Goal: Information Seeking & Learning: Find specific fact

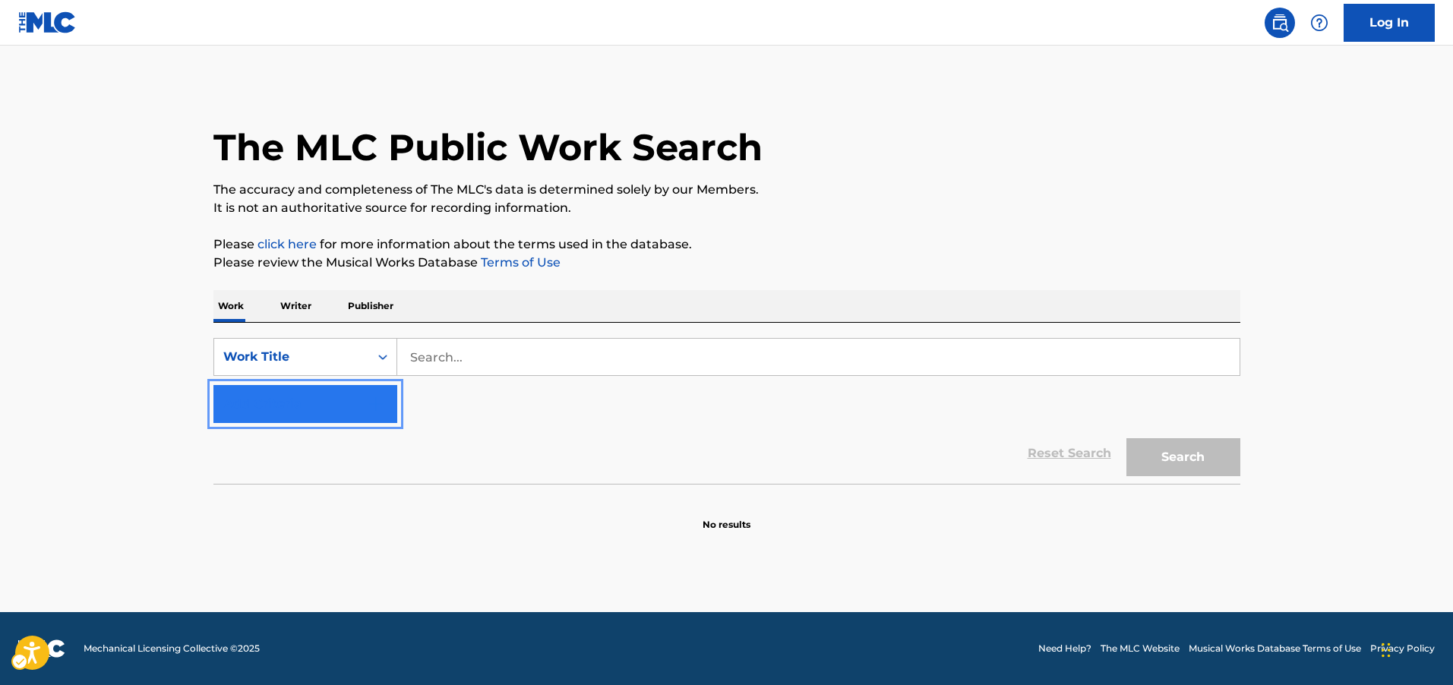
click at [384, 405] on img "Search Form" at bounding box center [376, 404] width 18 height 18
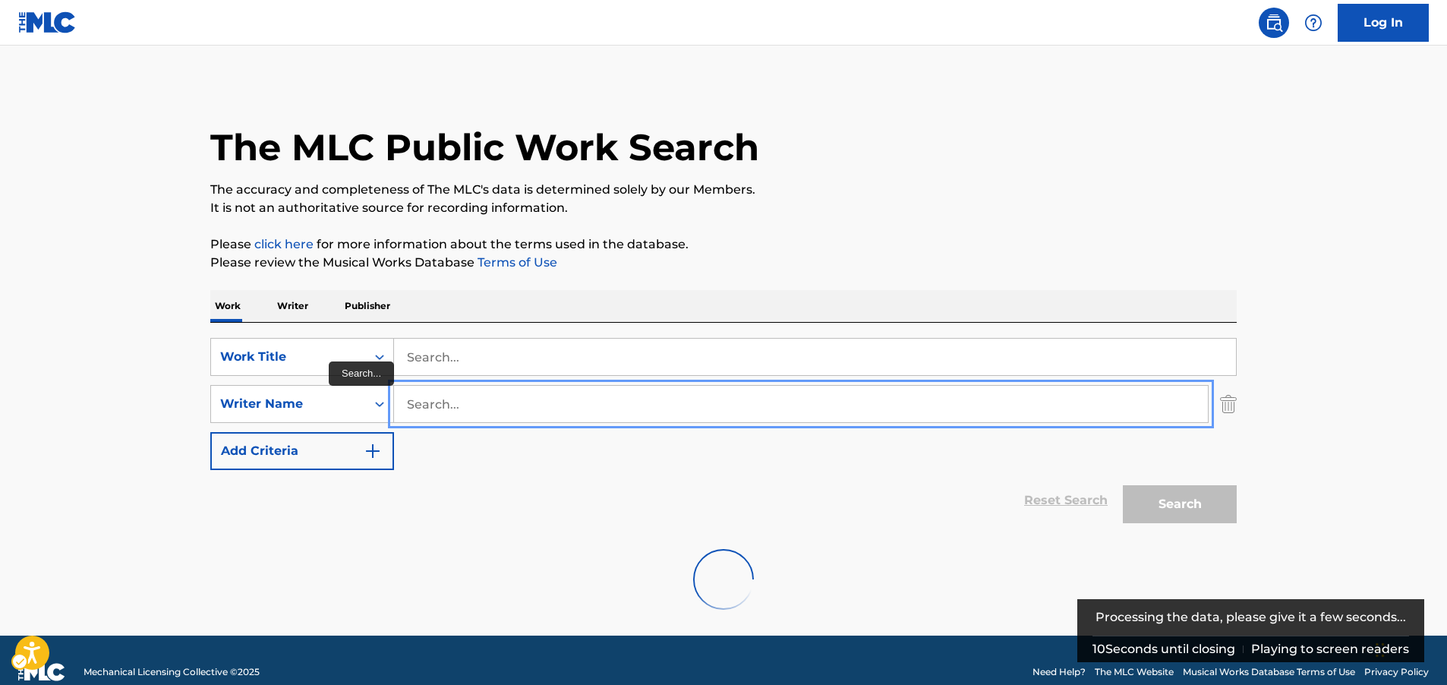
click at [417, 397] on input "Search..." at bounding box center [801, 404] width 814 height 36
paste input "[PERSON_NAME]"
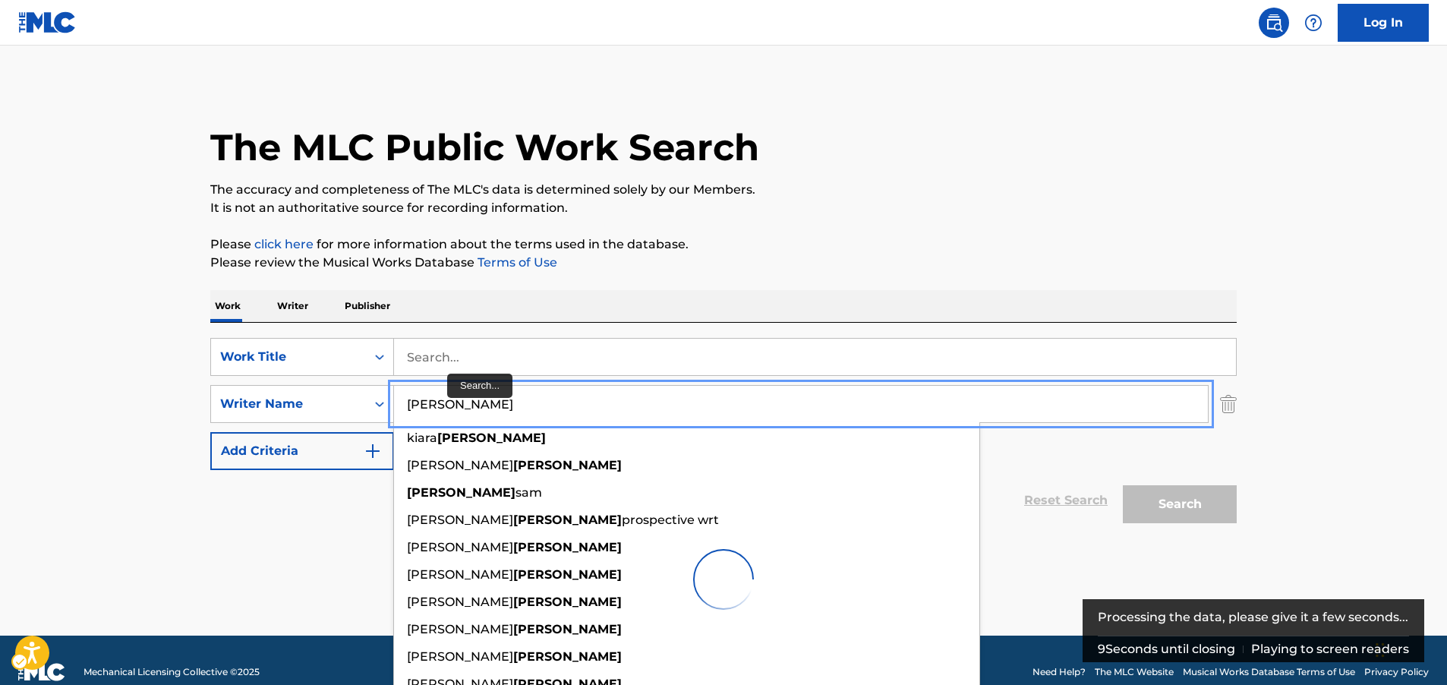
type input "[PERSON_NAME]"
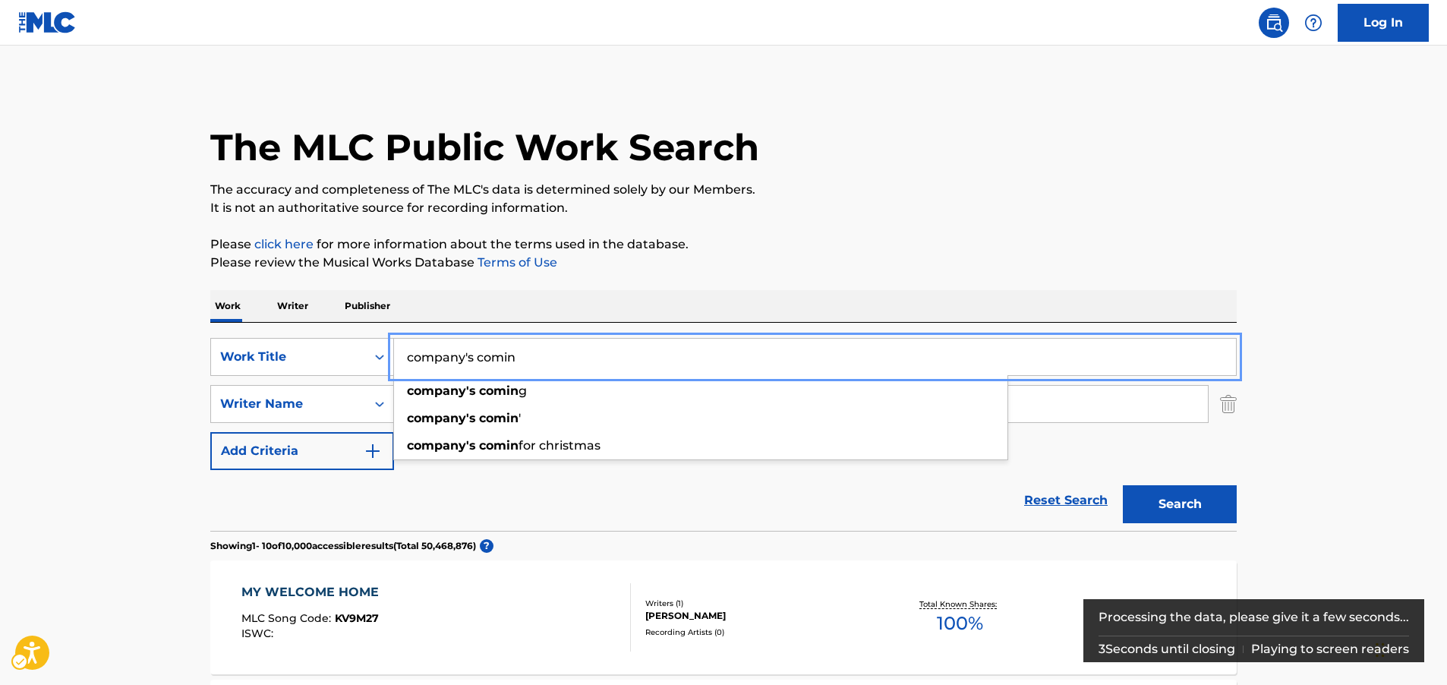
type input "company's comin"
click at [1146, 499] on button "Search" at bounding box center [1180, 504] width 114 height 38
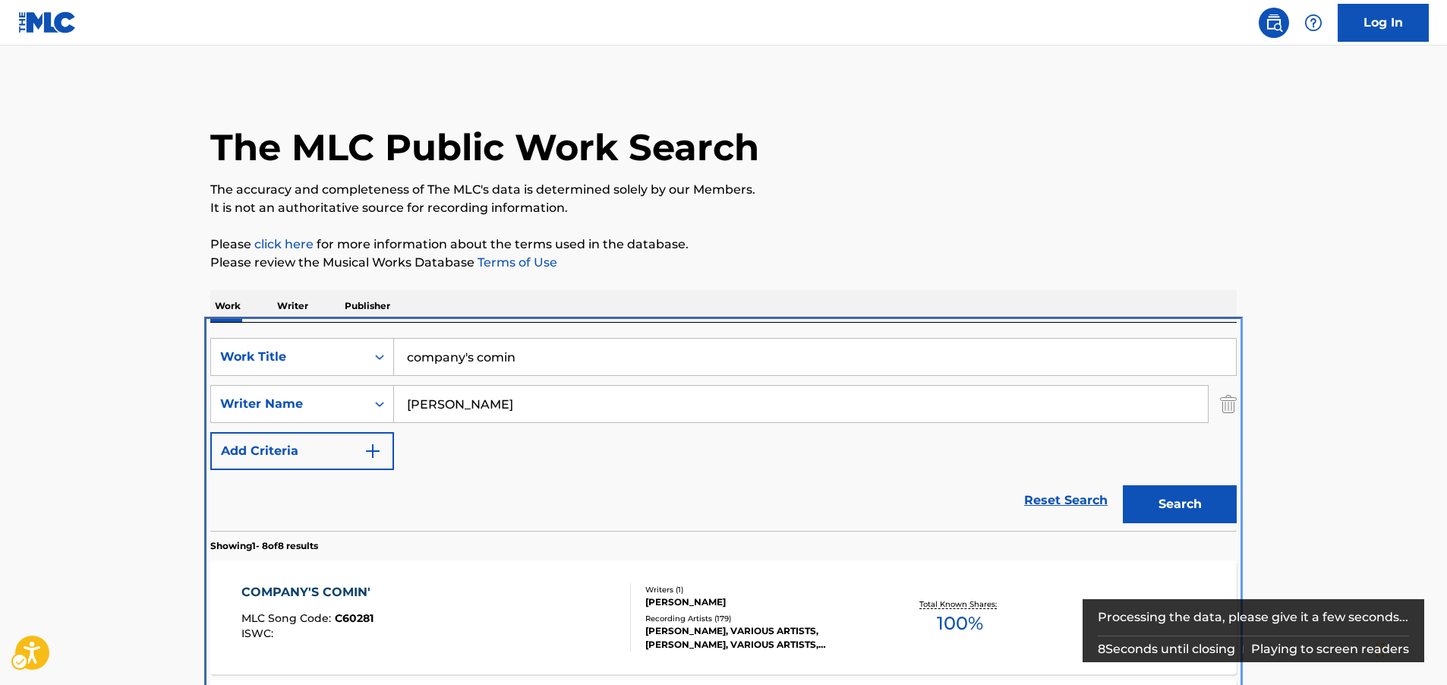
scroll to position [323, 0]
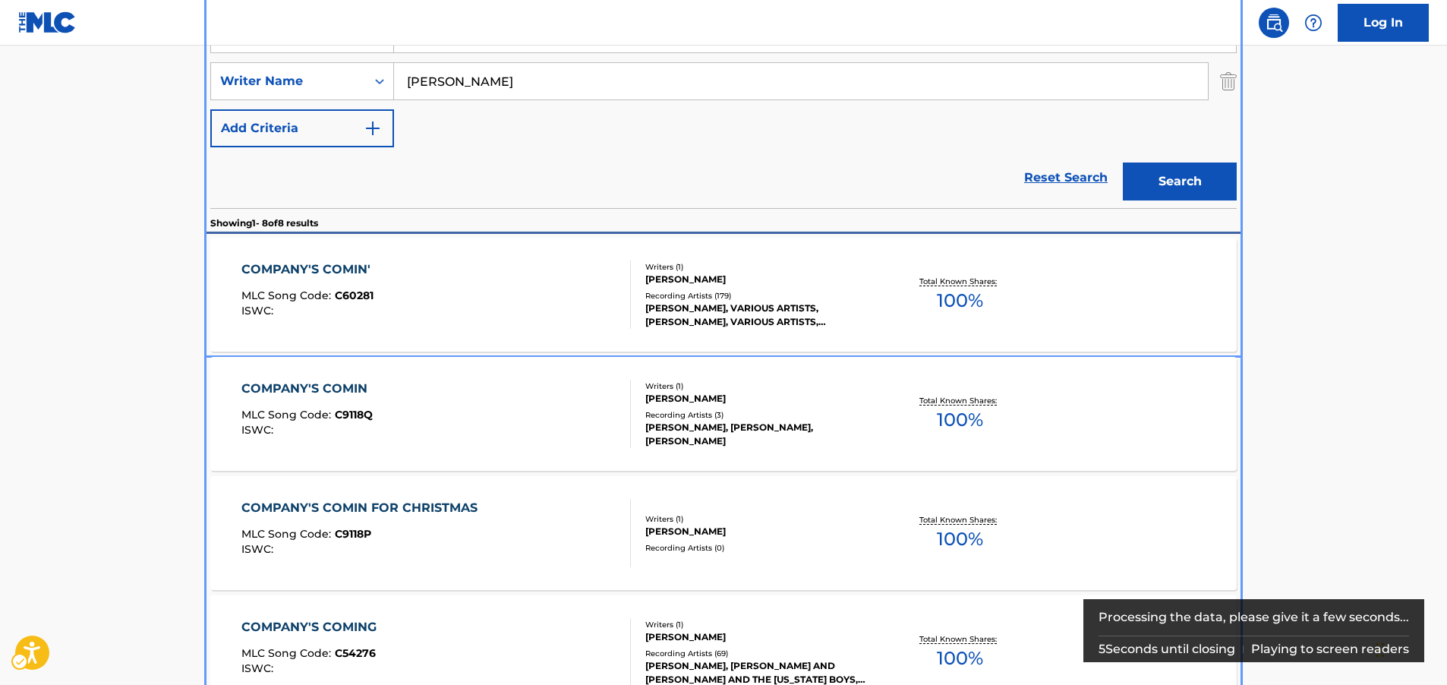
click at [468, 292] on div "COMPANY'S COMIN' MLC Song Code : C60281 ISWC :" at bounding box center [436, 294] width 390 height 68
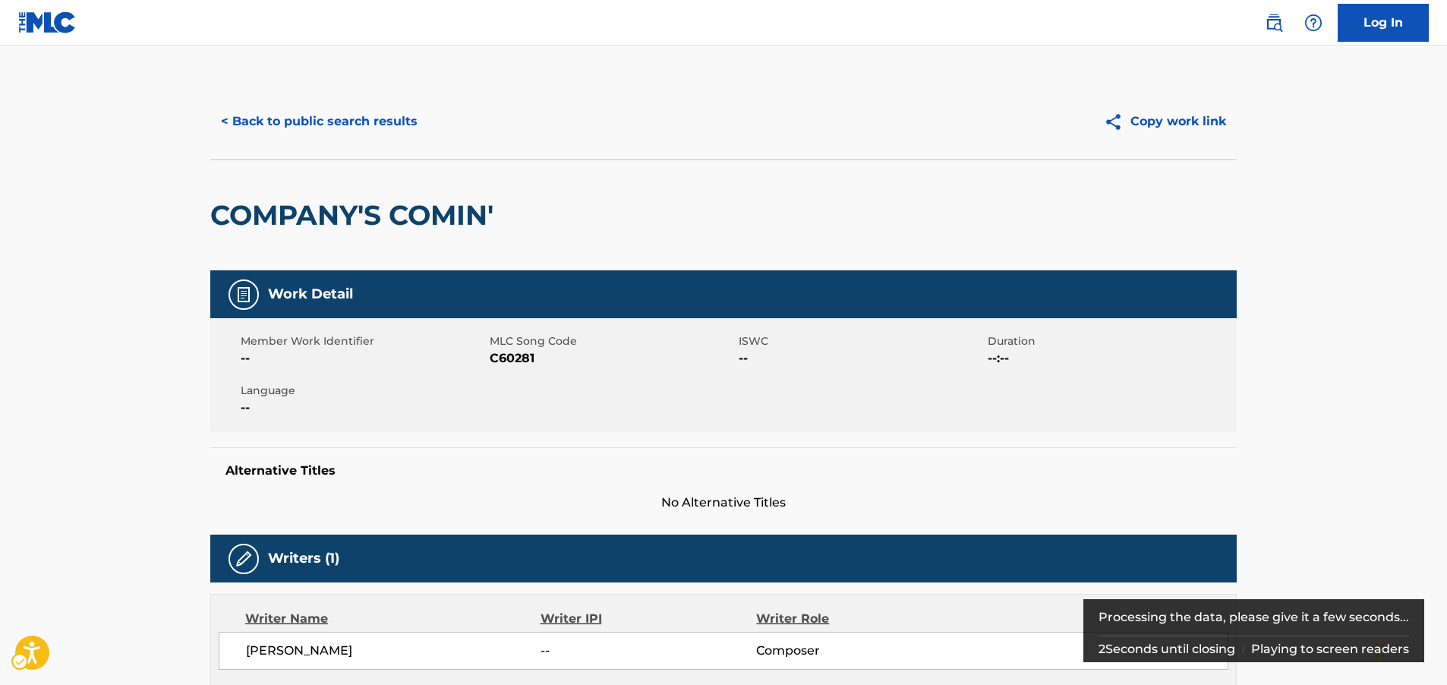
click at [505, 358] on span "MLC Song Code - C60281" at bounding box center [612, 358] width 245 height 18
copy span "C60281"
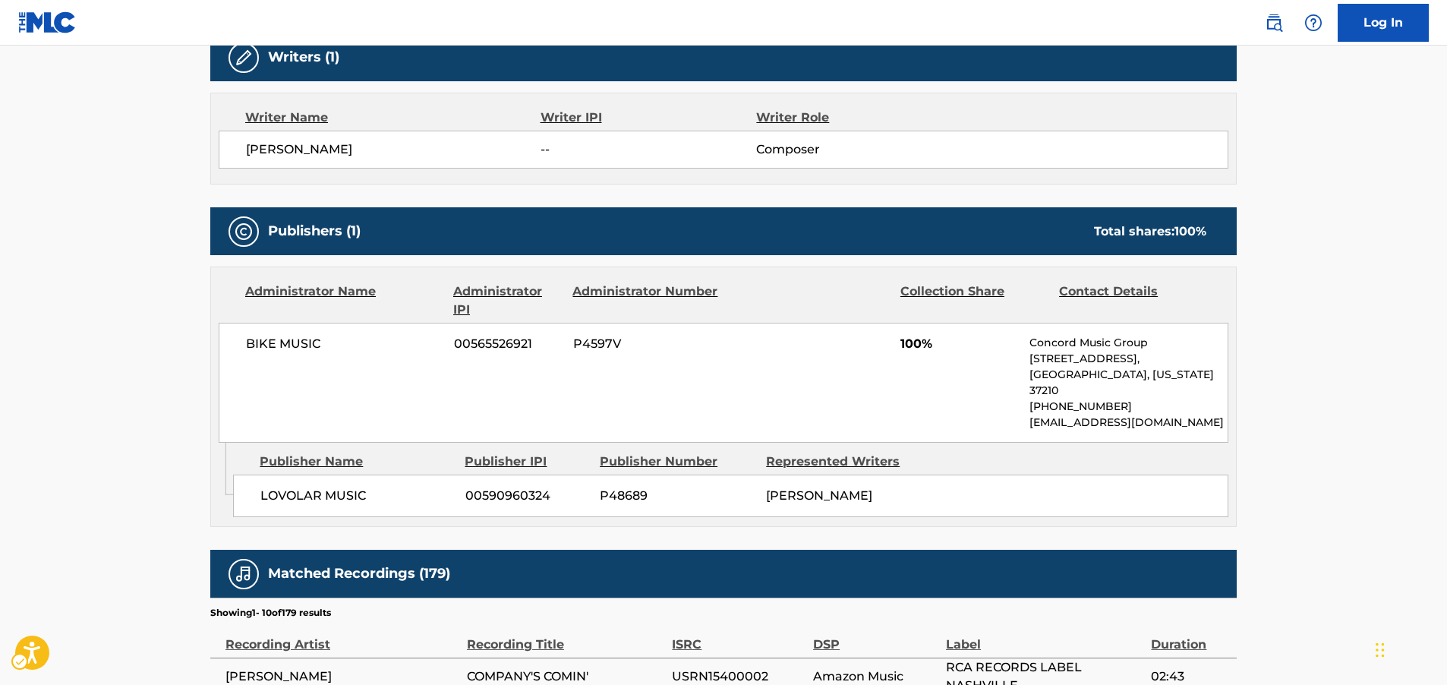
scroll to position [532, 0]
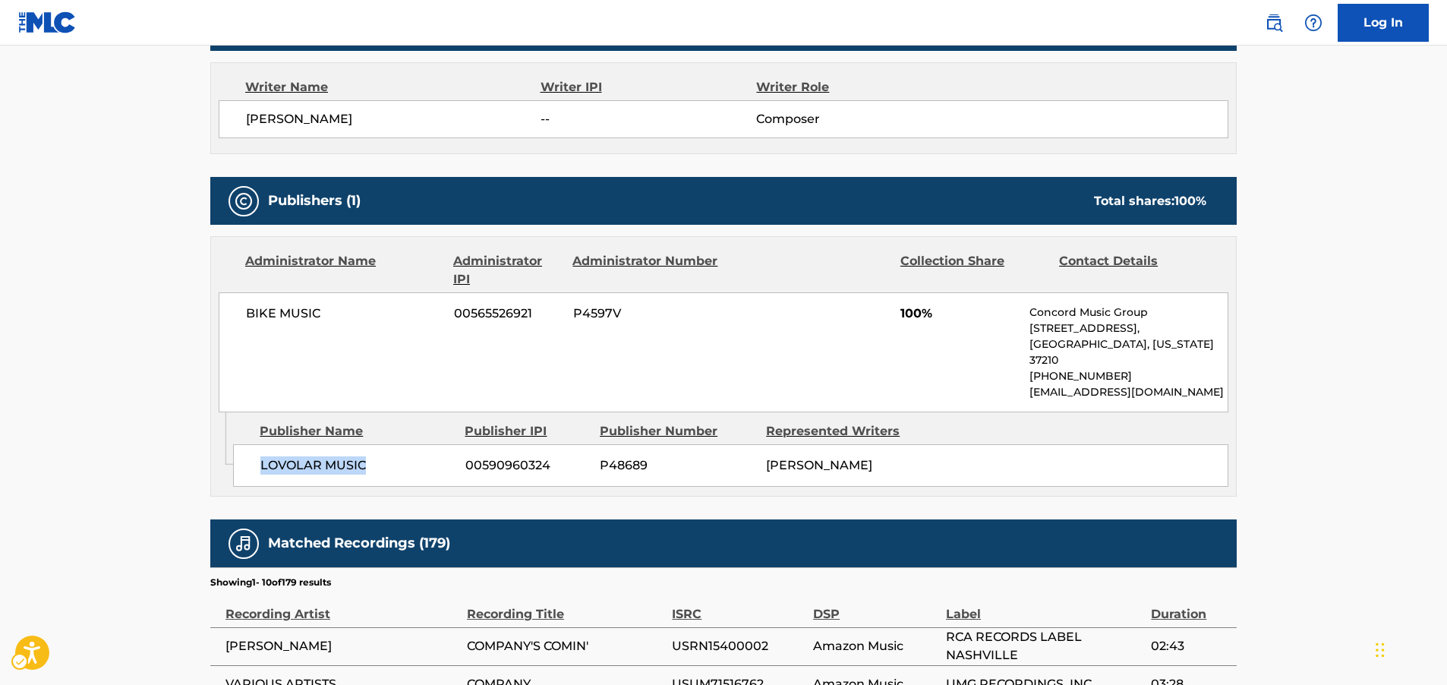
drag, startPoint x: 339, startPoint y: 455, endPoint x: 262, endPoint y: 457, distance: 76.7
click at [262, 457] on span "LOVOLAR MUSIC" at bounding box center [357, 465] width 194 height 18
copy span "LOVOLAR MUSIC"
drag, startPoint x: 377, startPoint y: 305, endPoint x: 238, endPoint y: 314, distance: 138.5
click at [238, 314] on div "BIKE MUSIC 00565526921 P4597V 100% Concord Music Group [STREET_ADDRESS][US_STAT…" at bounding box center [724, 352] width 1010 height 120
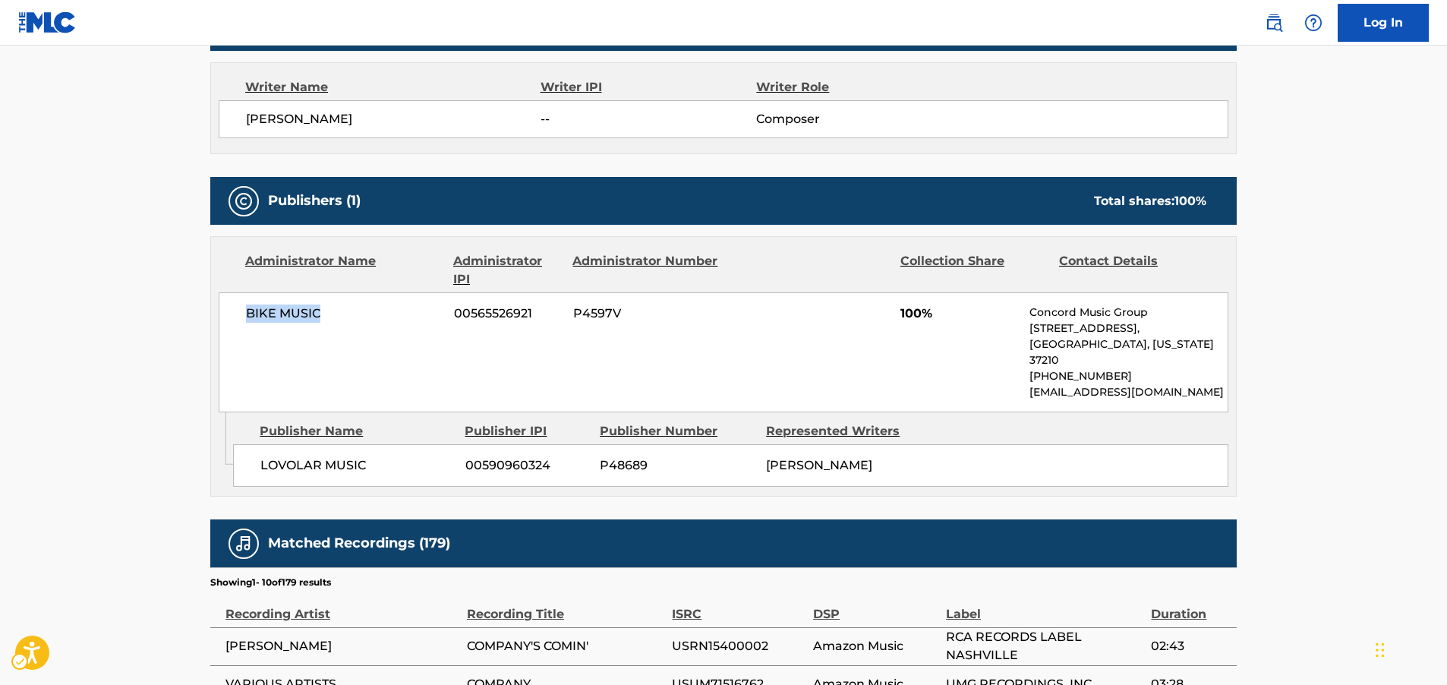
copy span "BIKE MUSIC"
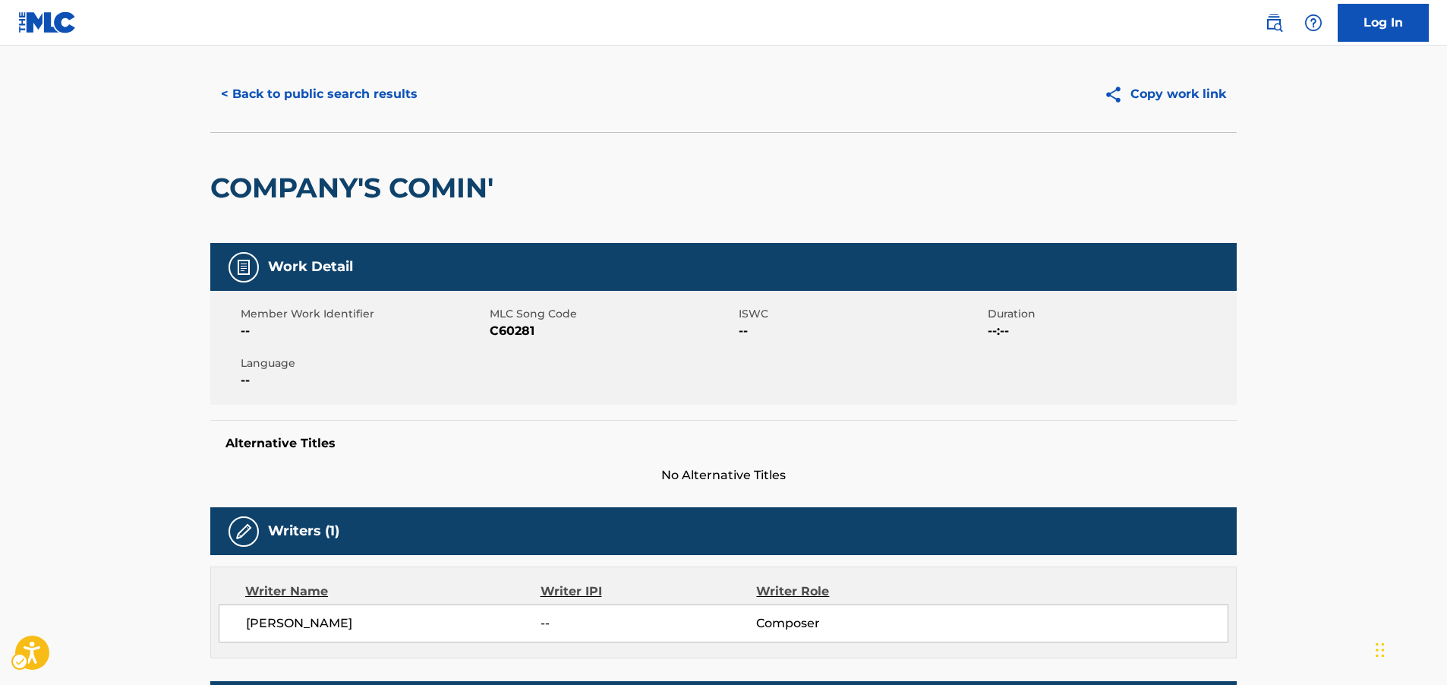
scroll to position [0, 0]
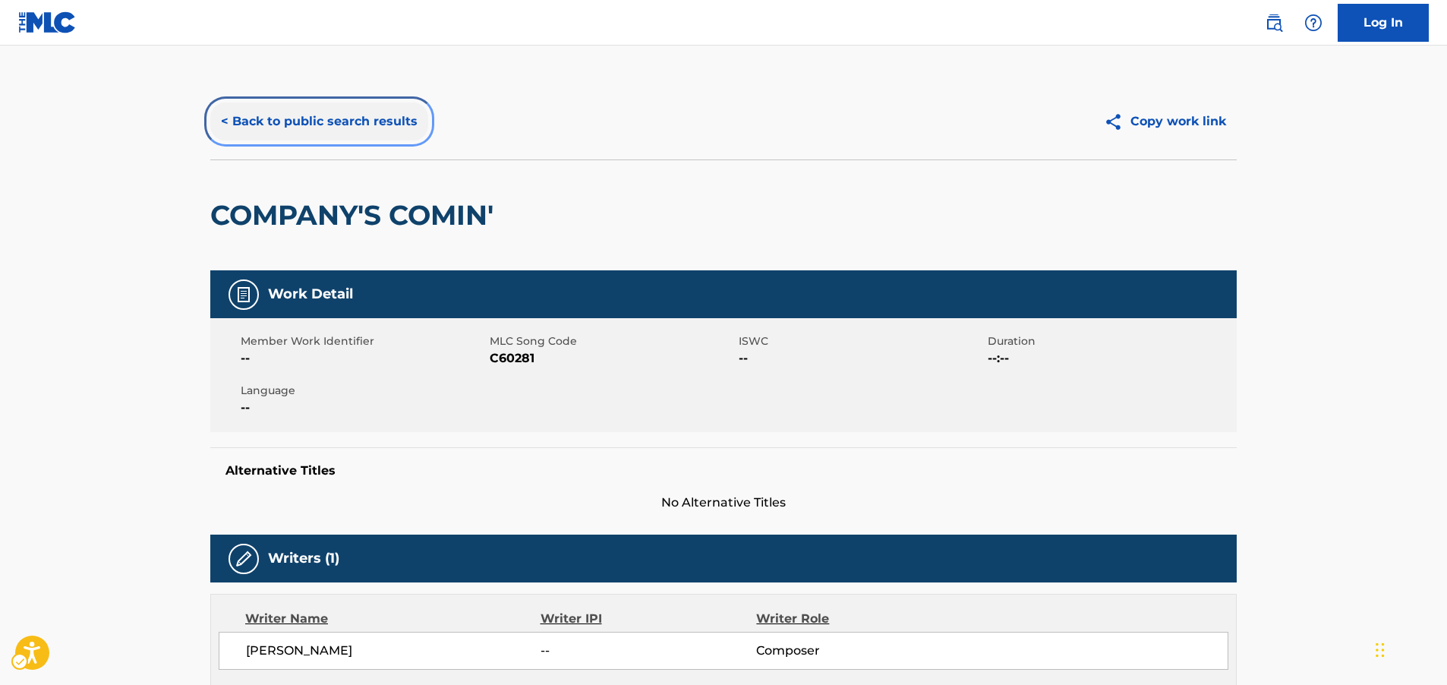
click at [314, 118] on button "< Back to public search results" at bounding box center [319, 122] width 218 height 38
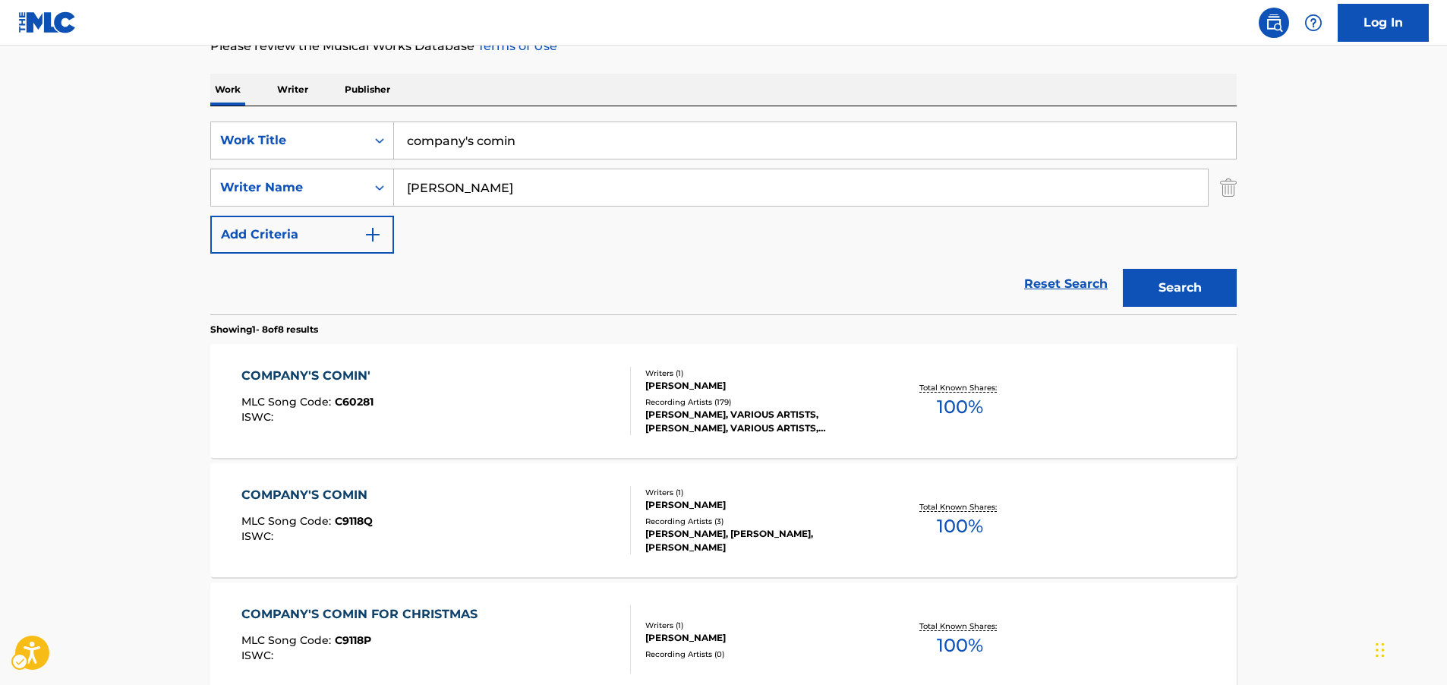
scroll to position [95, 0]
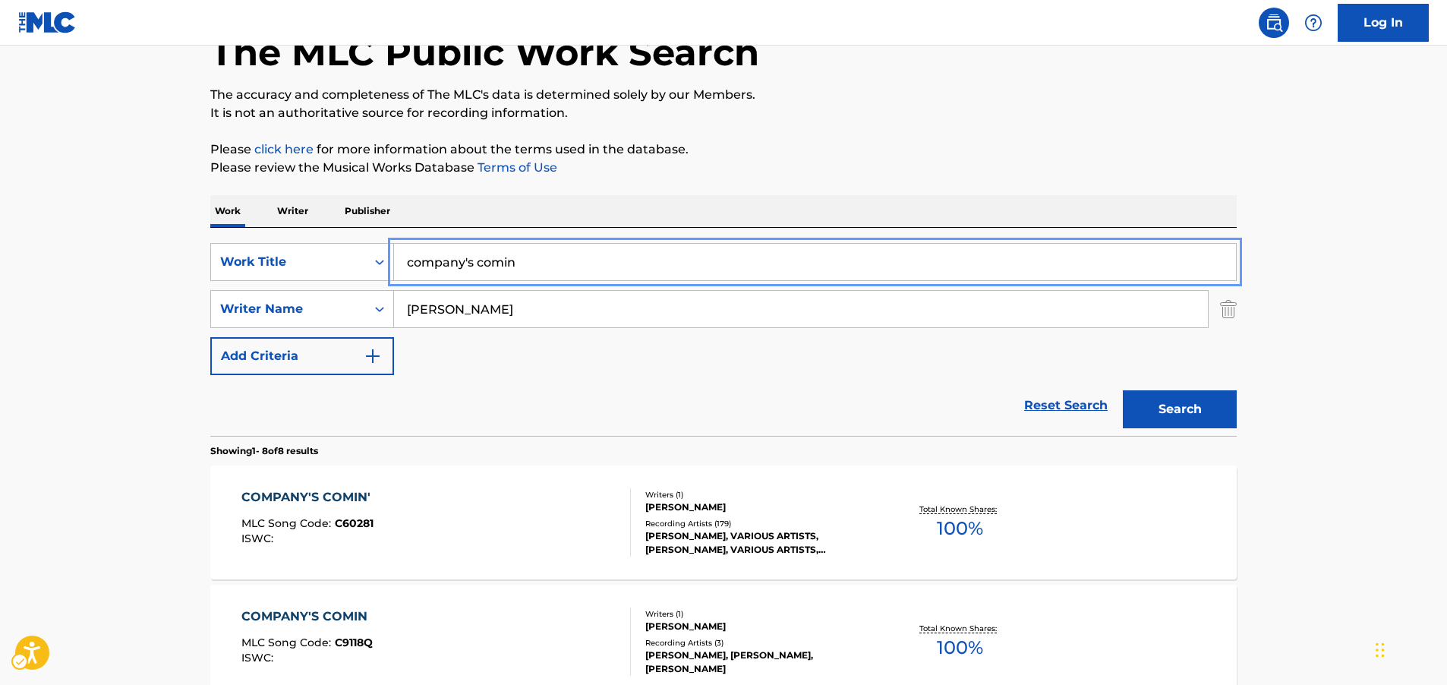
drag, startPoint x: 365, startPoint y: 257, endPoint x: 197, endPoint y: 261, distance: 168.6
paste input "C'est Irreparable"
type input "C'est Irreparable"
drag, startPoint x: 145, startPoint y: 253, endPoint x: 154, endPoint y: 254, distance: 9.2
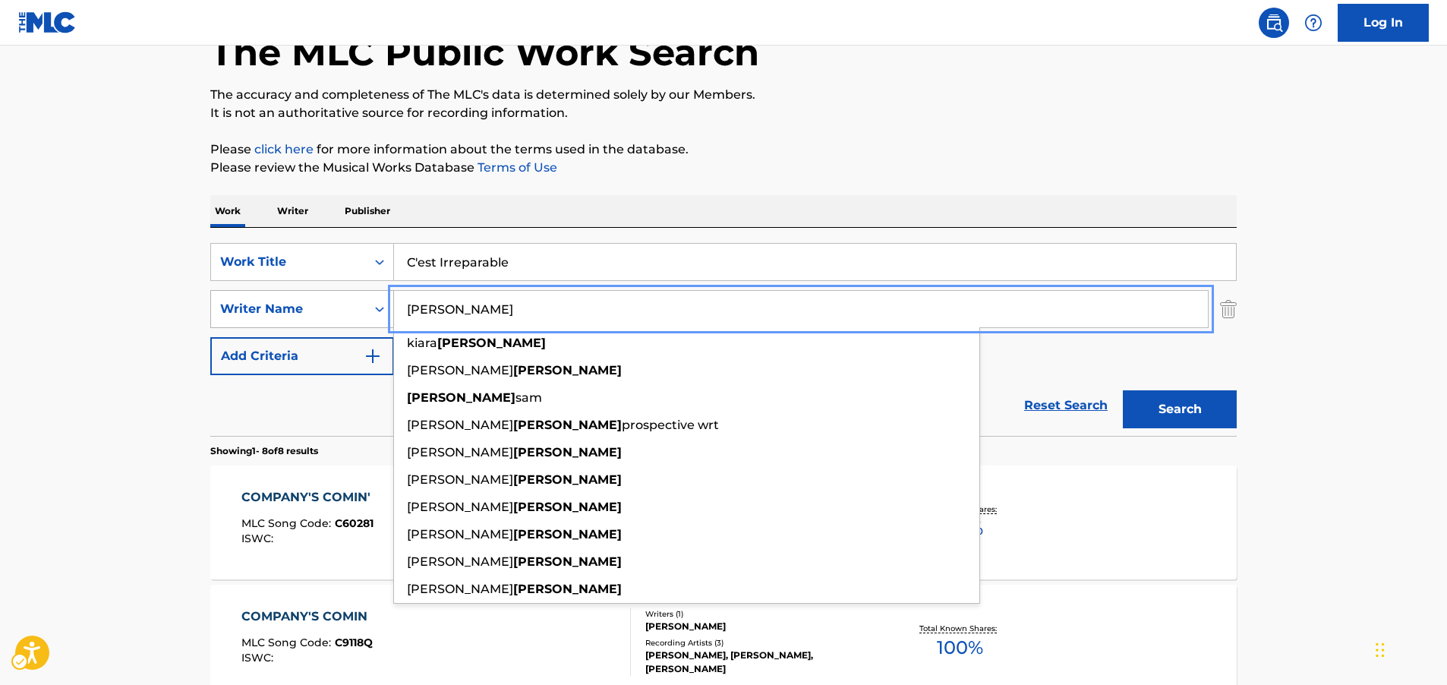
drag, startPoint x: 326, startPoint y: 309, endPoint x: 316, endPoint y: 308, distance: 10.0
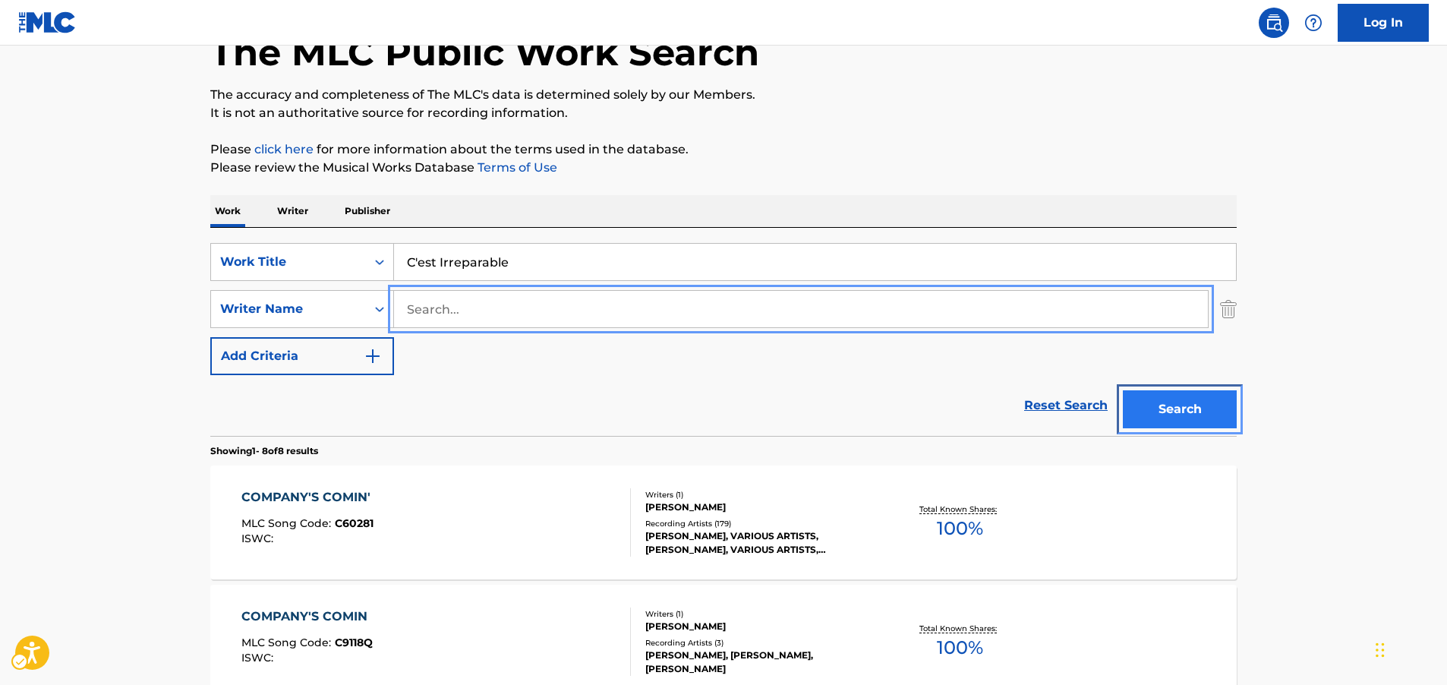
click at [1195, 408] on button "Search" at bounding box center [1180, 409] width 114 height 38
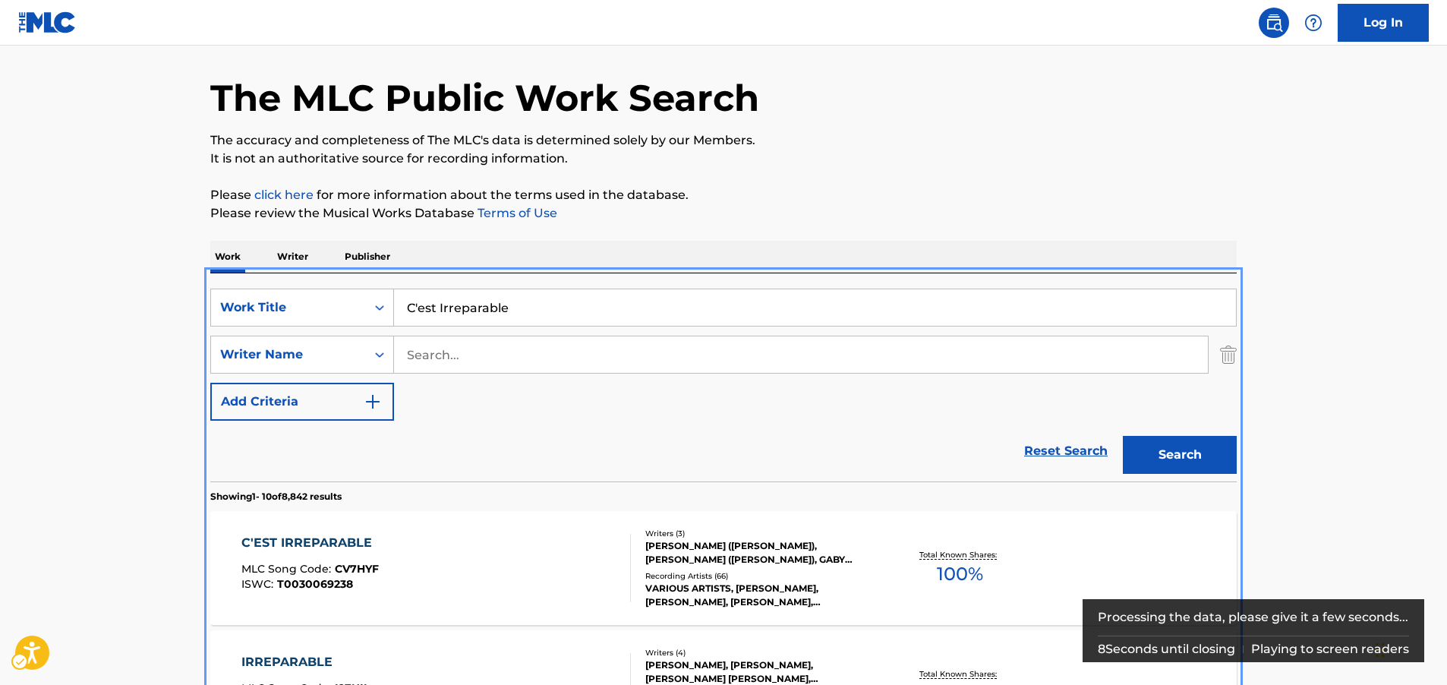
scroll to position [323, 0]
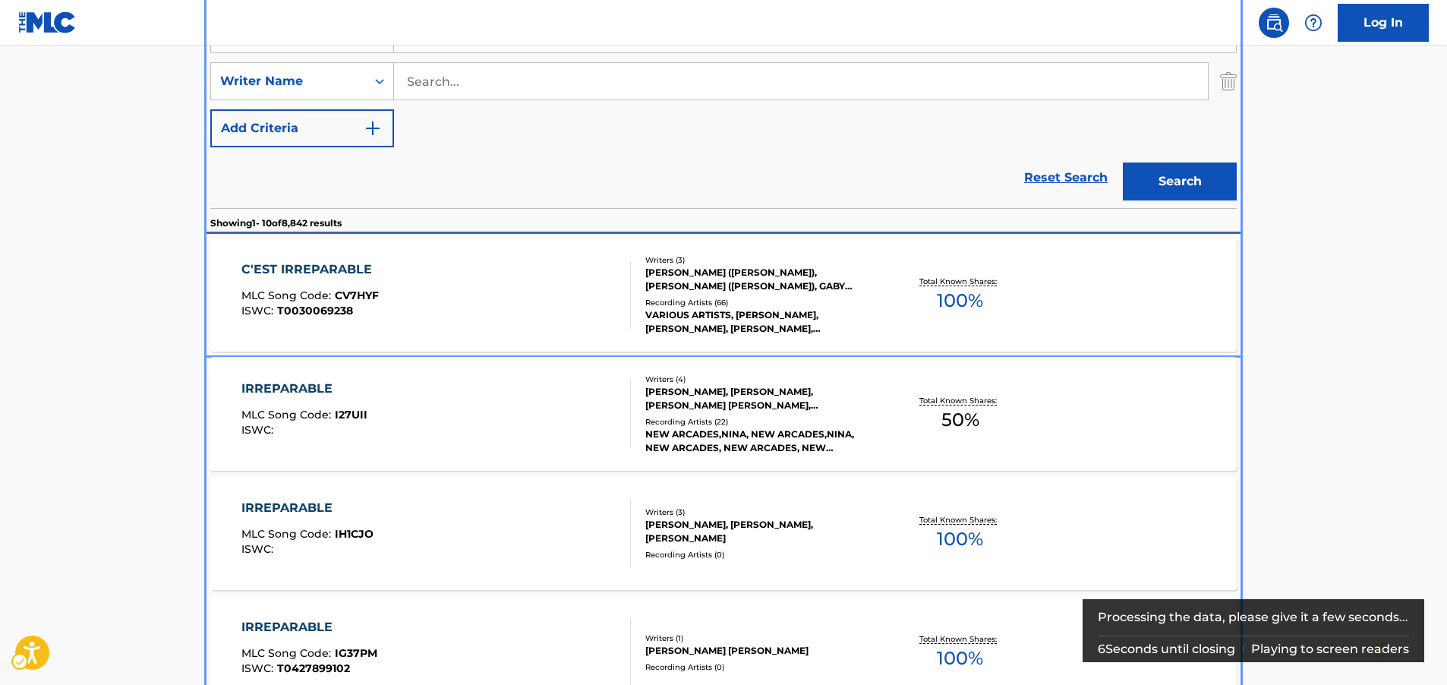
click at [427, 276] on div "C'EST IRREPARABLE MLC Song Code : CV7HYF ISWC : T0030069238" at bounding box center [436, 294] width 390 height 68
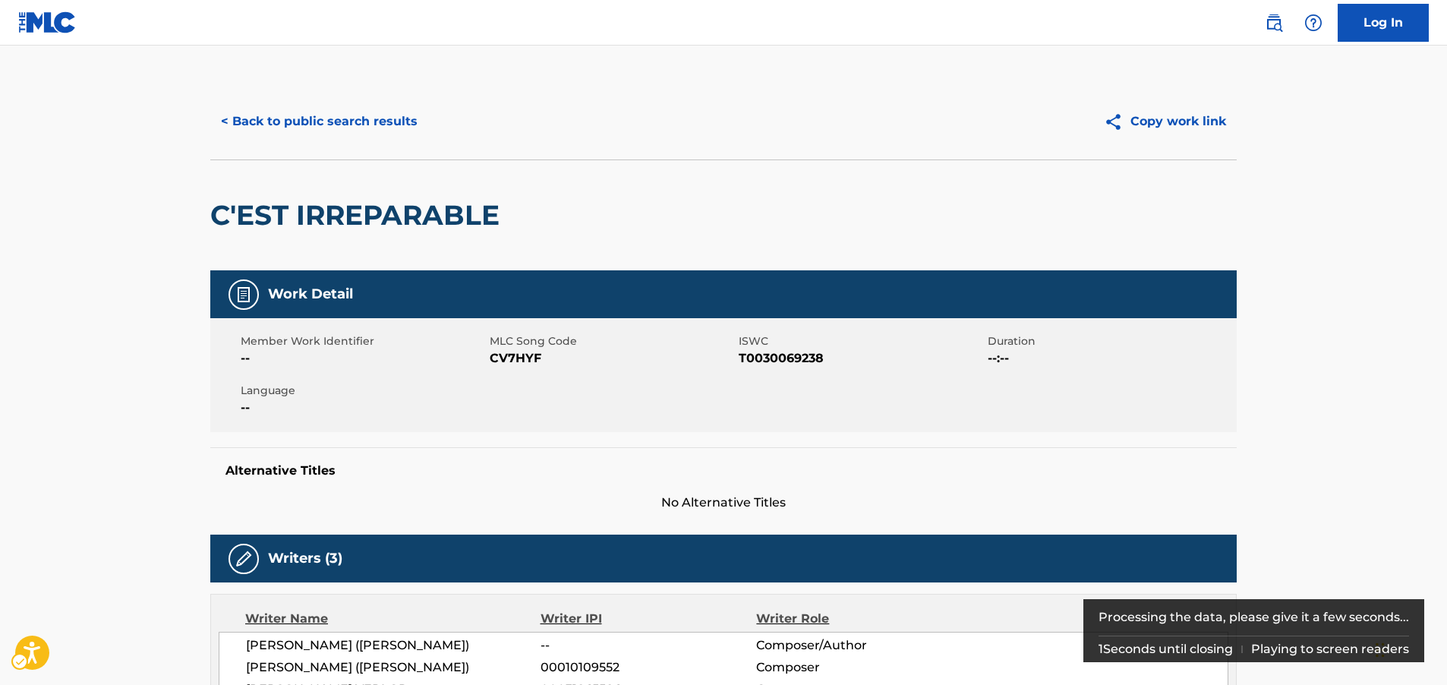
click at [513, 360] on span "MLC Song Code - CV7HYF" at bounding box center [612, 358] width 245 height 18
copy span "CV7HYF"
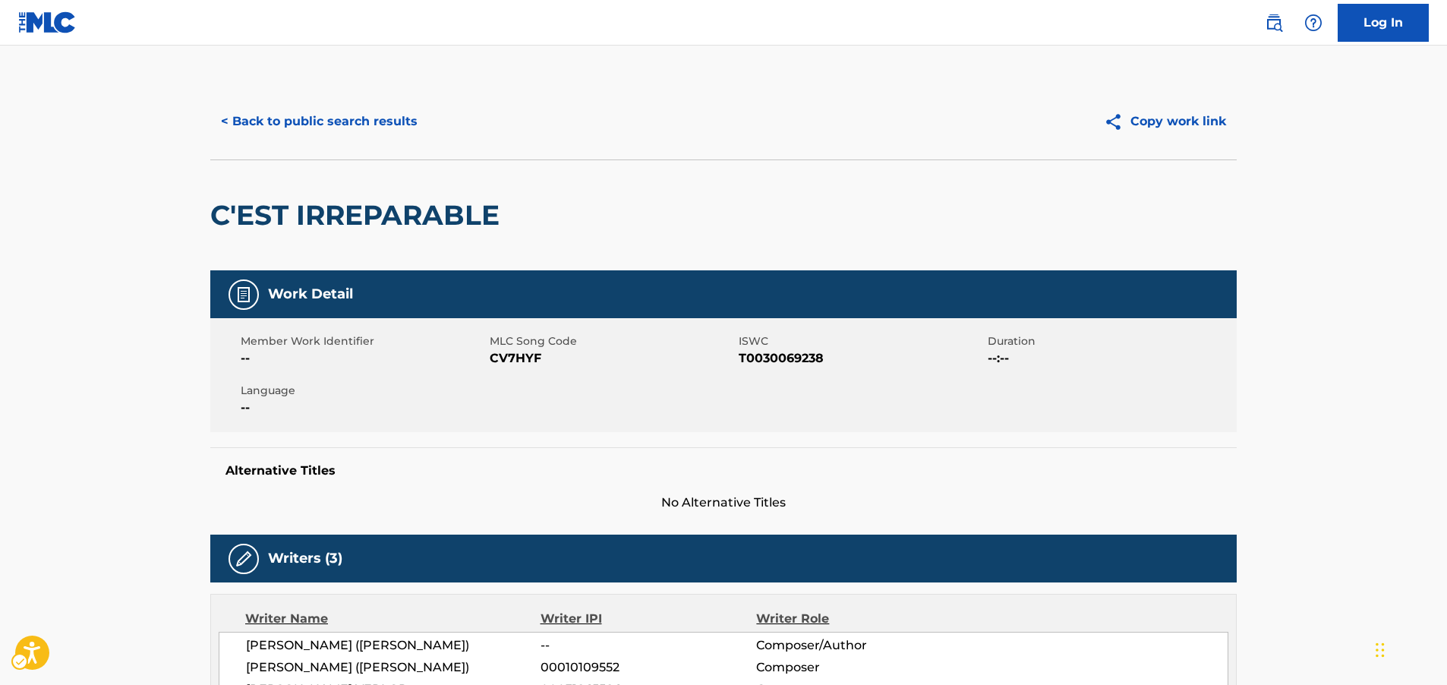
click at [787, 351] on span "ISWC - T0030069238" at bounding box center [861, 358] width 245 height 18
copy span "T0030069238"
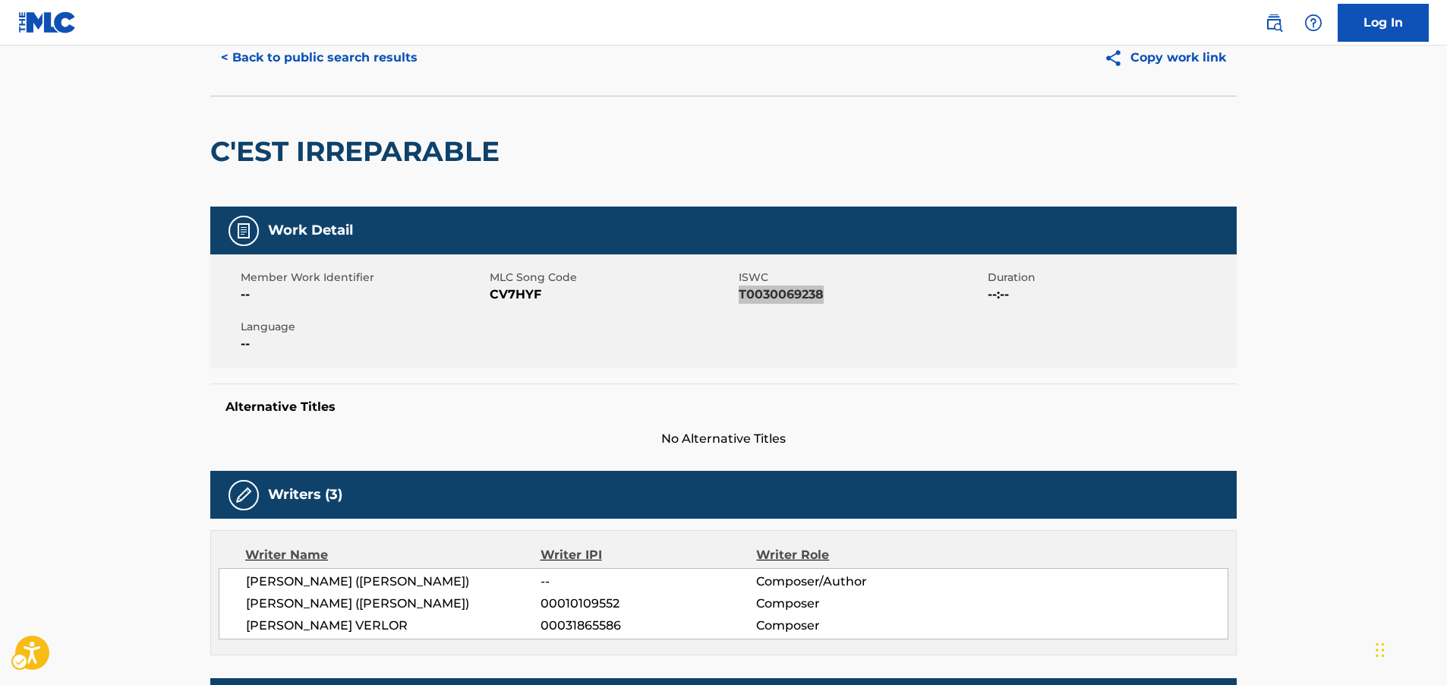
scroll to position [152, 0]
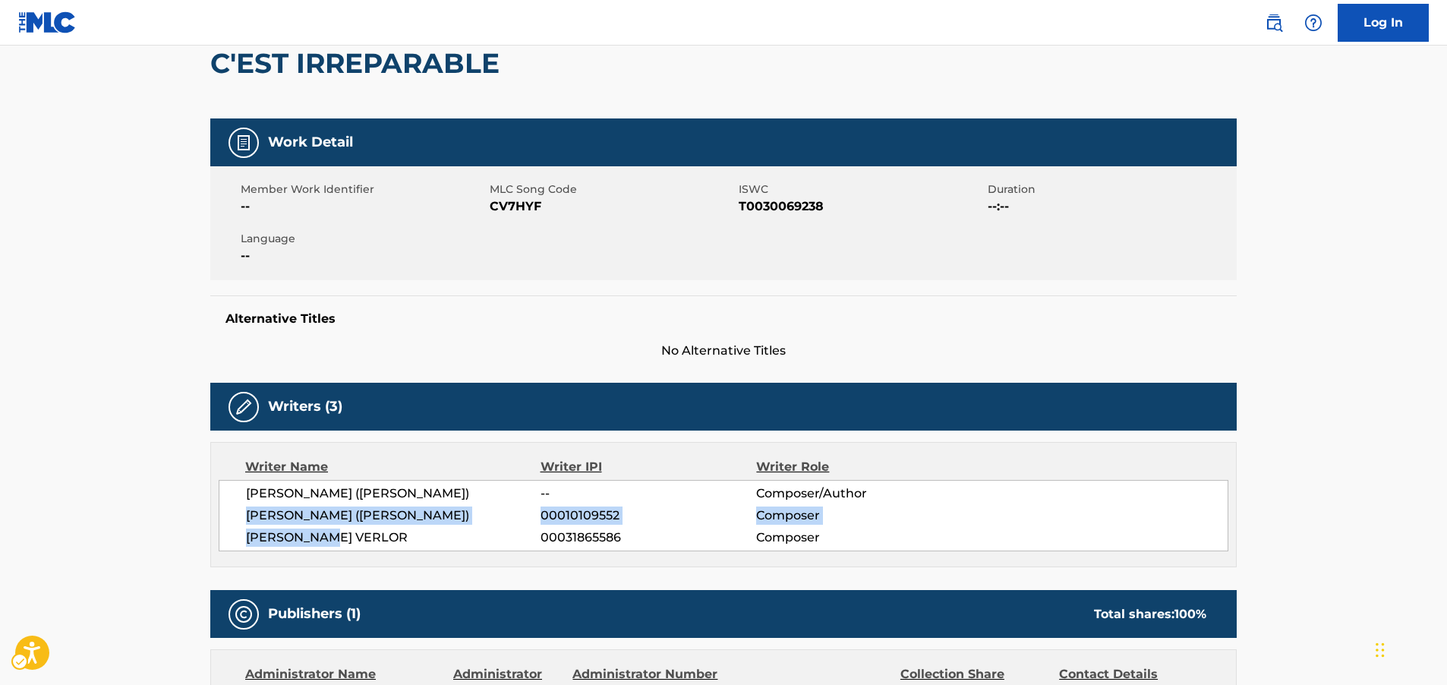
drag, startPoint x: 360, startPoint y: 538, endPoint x: 250, endPoint y: 509, distance: 113.8
click at [250, 509] on div "[PERSON_NAME] ([PERSON_NAME]) -- Composer/Author [PERSON_NAME] ([PERSON_NAME]) …" at bounding box center [724, 515] width 1010 height 71
copy div "[PERSON_NAME] ([PERSON_NAME]) 00010109552 Composer [PERSON_NAME] VERLOR"
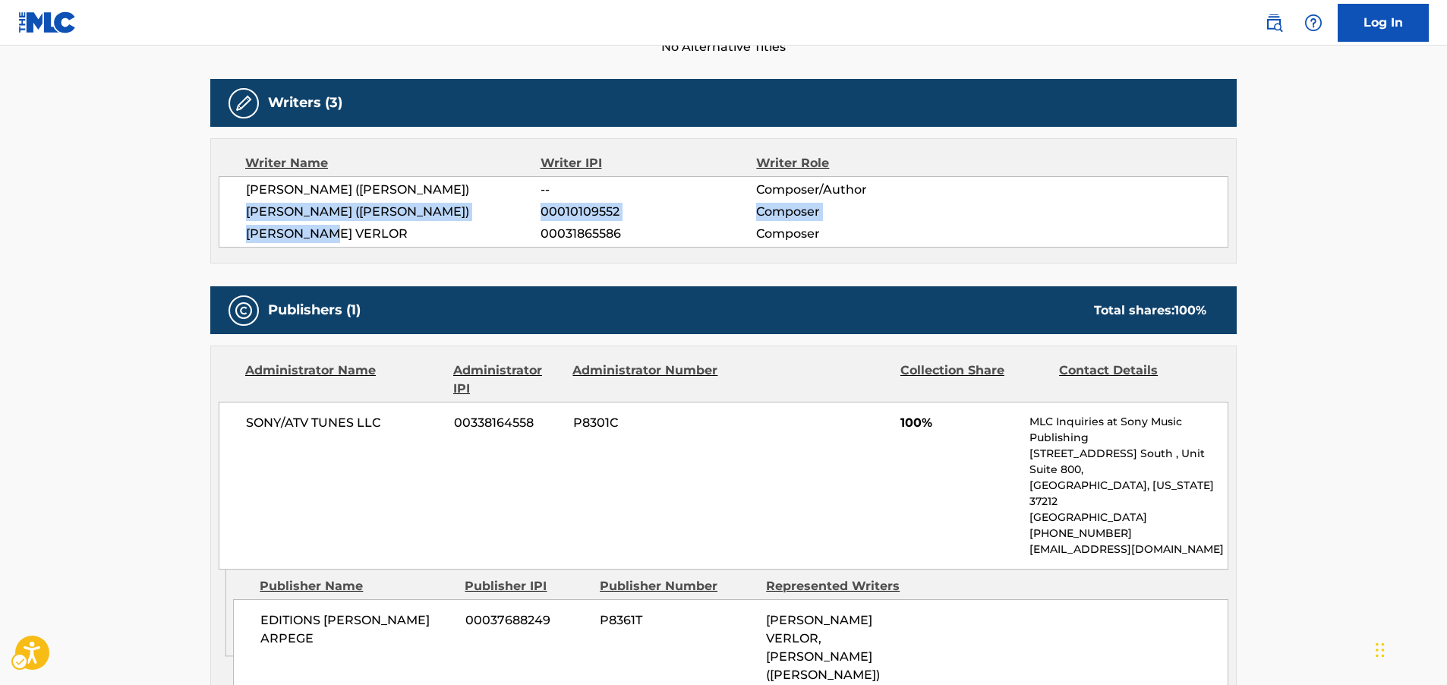
scroll to position [532, 0]
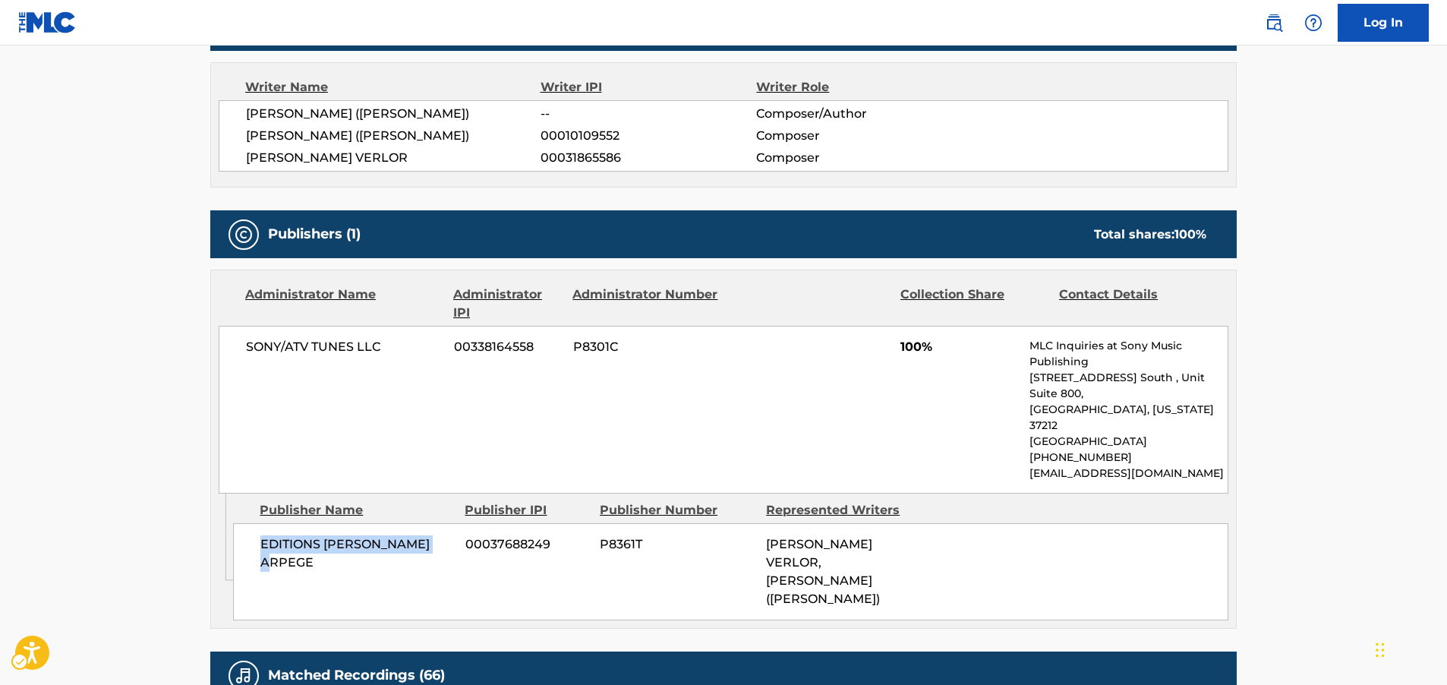
drag, startPoint x: 457, startPoint y: 515, endPoint x: 262, endPoint y: 519, distance: 195.2
click at [262, 523] on div "EDITIONS [PERSON_NAME] ARPEGE 00037688249 P8361T [PERSON_NAME] VERLOR, [PERSON_…" at bounding box center [730, 571] width 995 height 97
copy span "EDITIONS [PERSON_NAME] ARPEGE"
drag, startPoint x: 422, startPoint y: 349, endPoint x: 247, endPoint y: 342, distance: 175.5
click at [247, 342] on span "SONY/ATV TUNES LLC" at bounding box center [344, 347] width 197 height 18
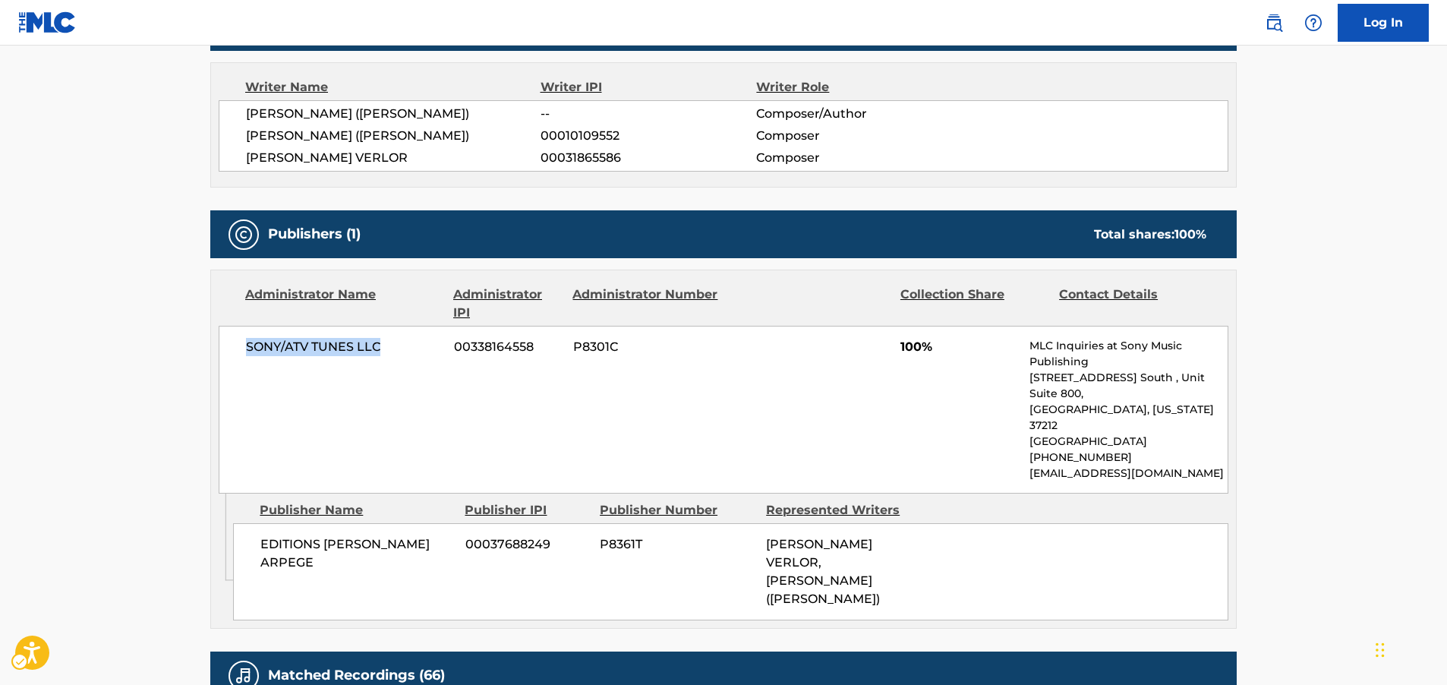
copy span "SONY/ATV TUNES LLC"
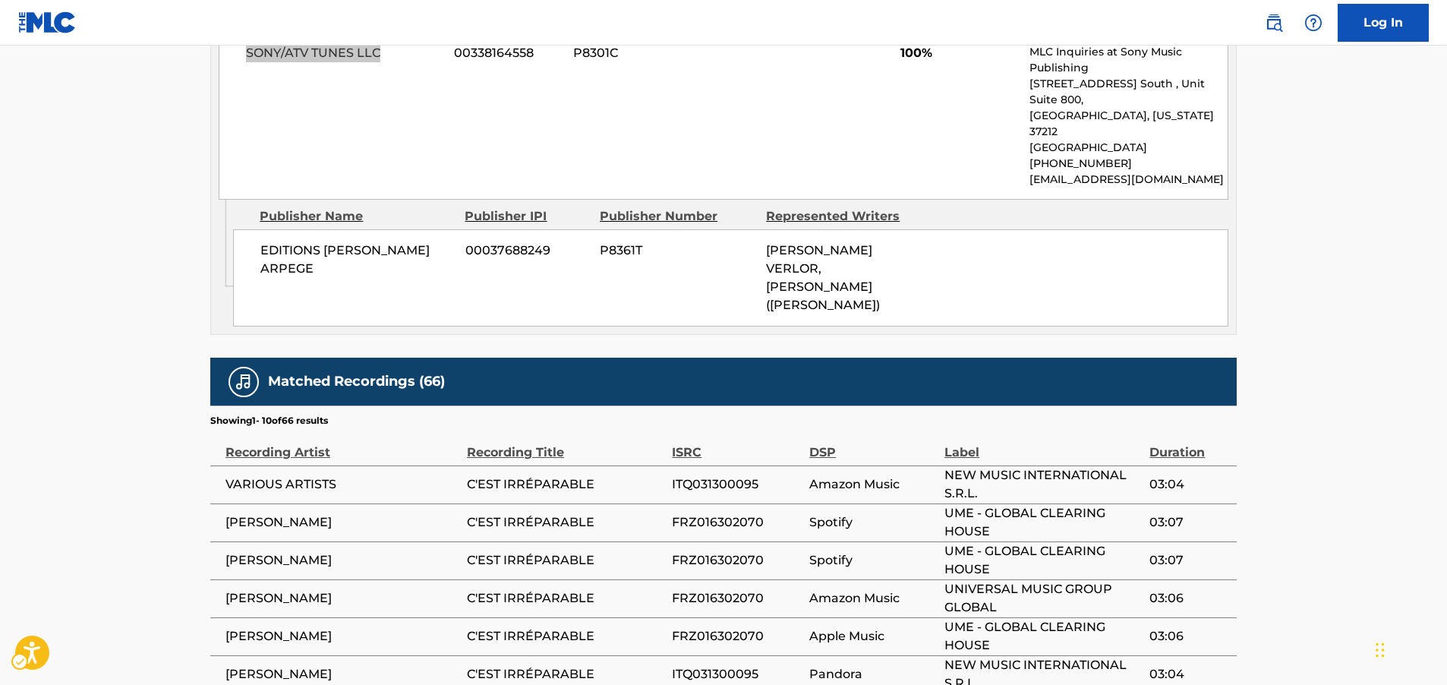
scroll to position [911, 0]
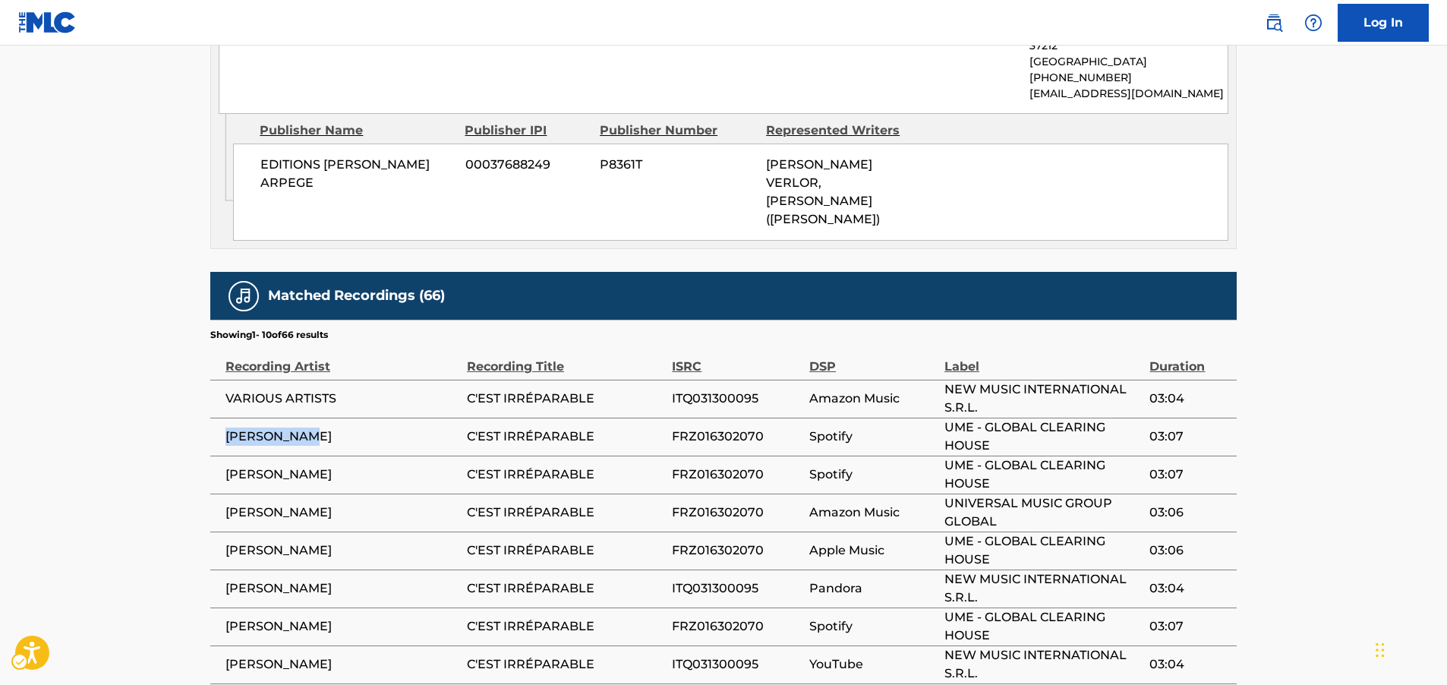
drag, startPoint x: 316, startPoint y: 384, endPoint x: 230, endPoint y: 386, distance: 85.8
click at [230, 427] on span "[PERSON_NAME]" at bounding box center [343, 436] width 234 height 18
copy span "[PERSON_NAME]"
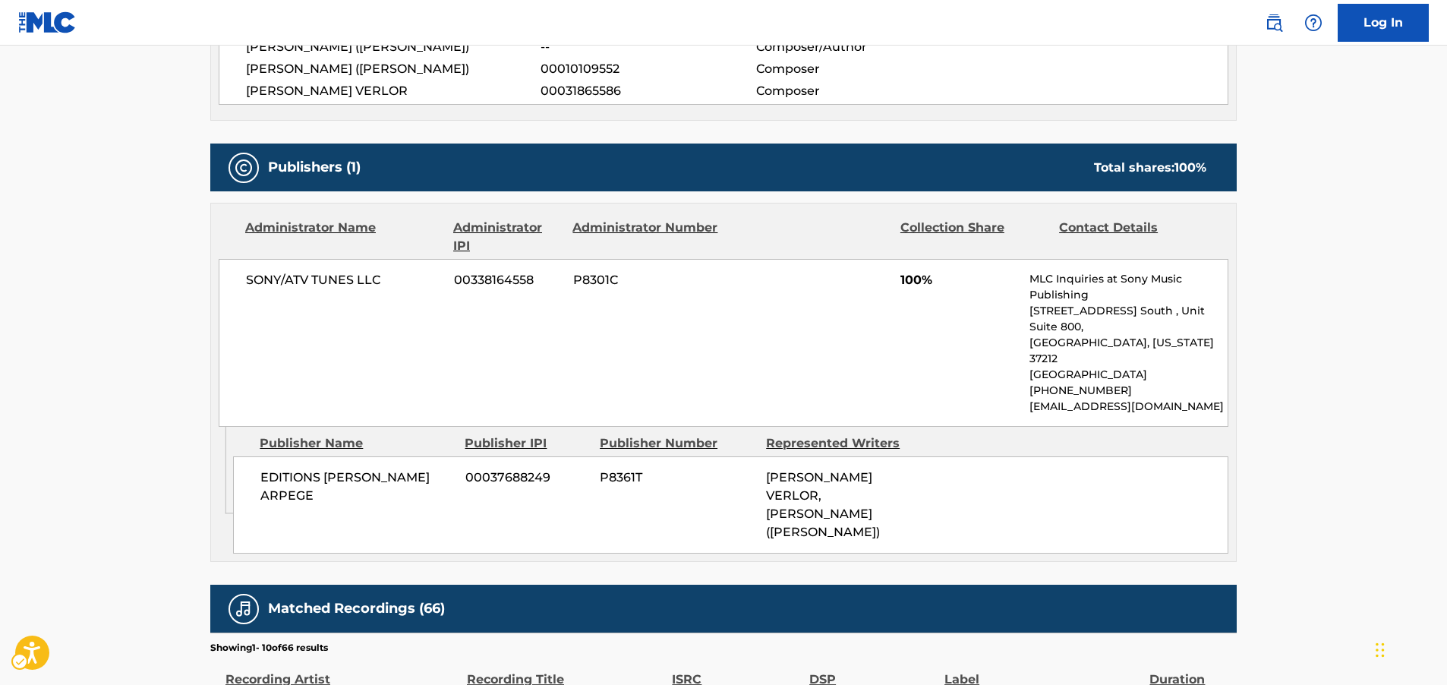
scroll to position [532, 0]
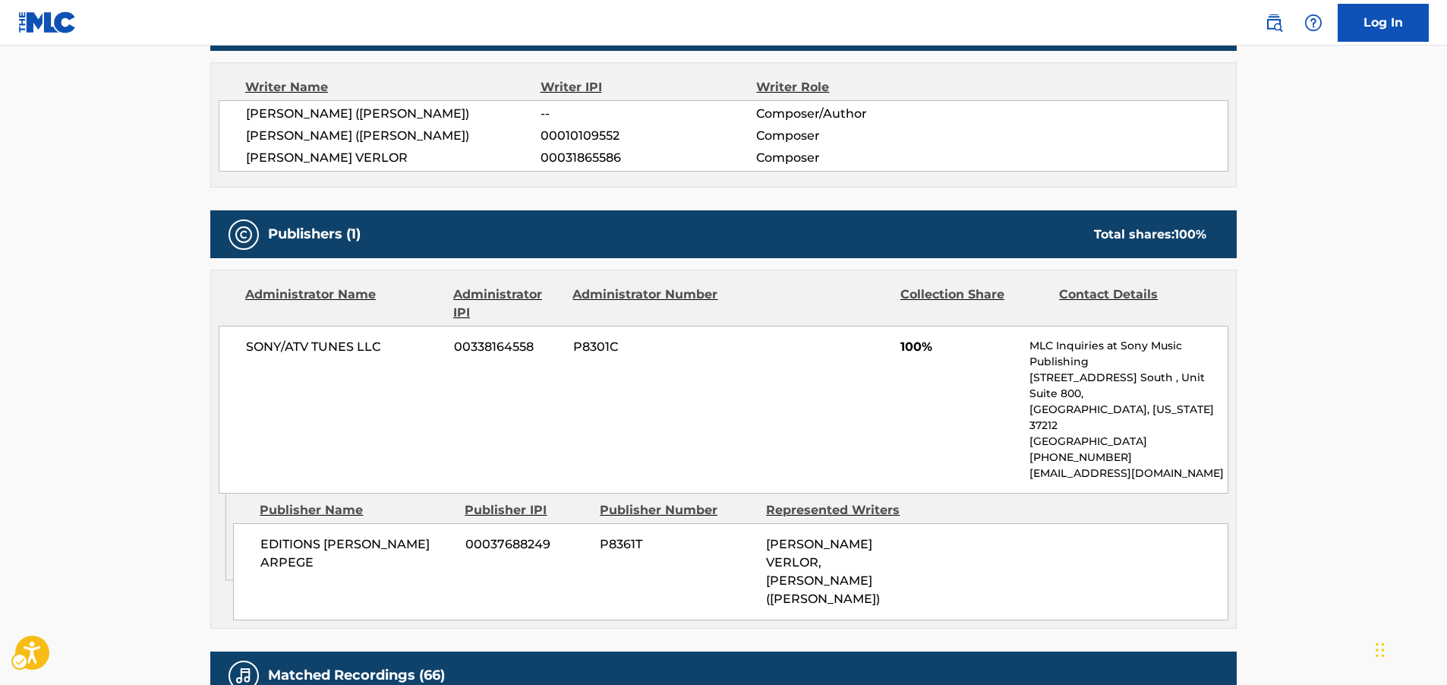
drag, startPoint x: 138, startPoint y: 503, endPoint x: 150, endPoint y: 492, distance: 16.1
click at [138, 503] on main "< Back to public search results Copy work link C'EST IRREPARABLE Work Detail Me…" at bounding box center [723, 366] width 1447 height 1704
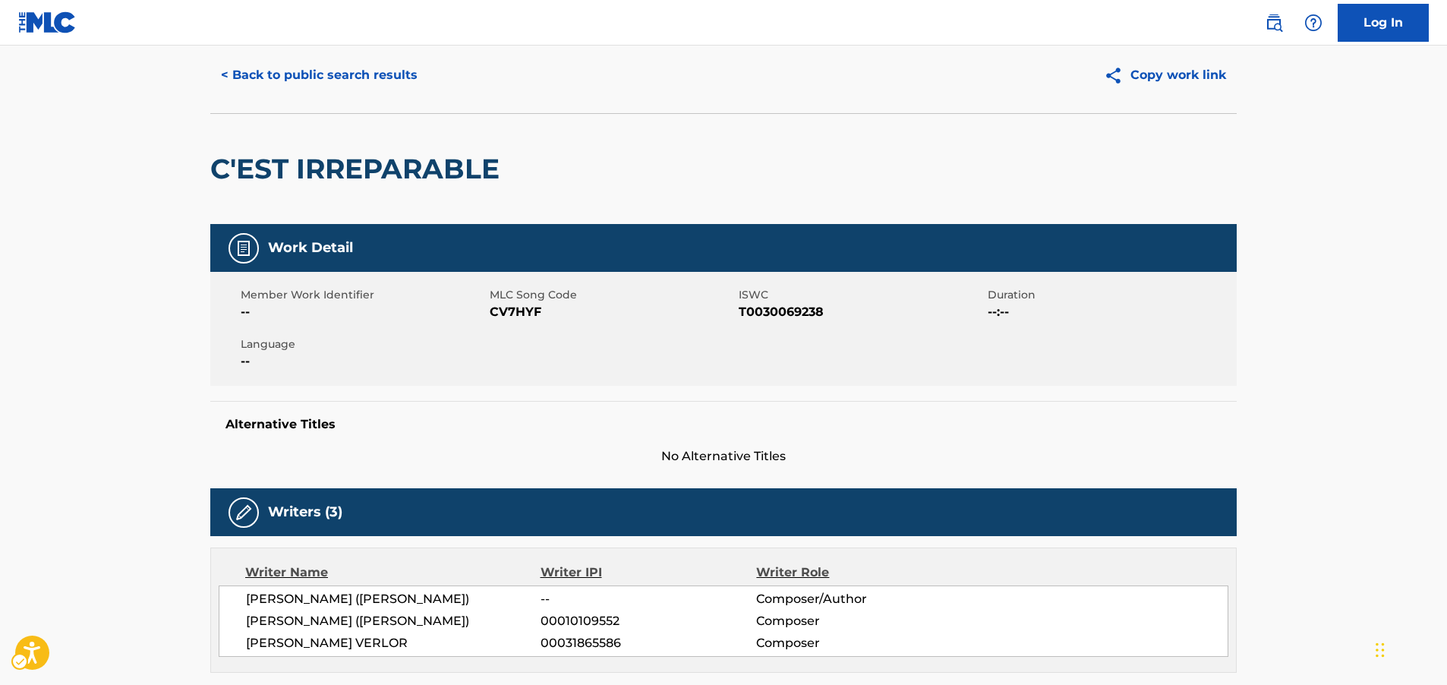
scroll to position [0, 0]
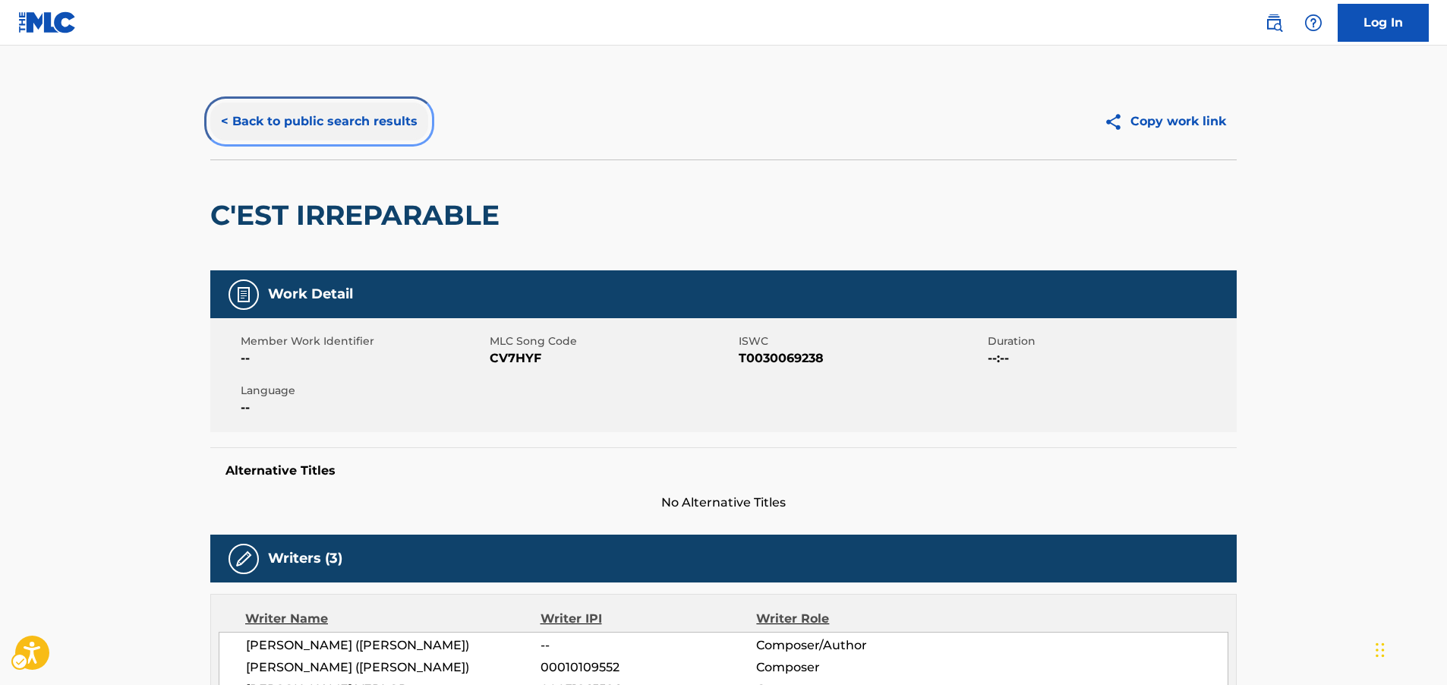
click at [284, 116] on button "< Back to public search results" at bounding box center [319, 122] width 218 height 38
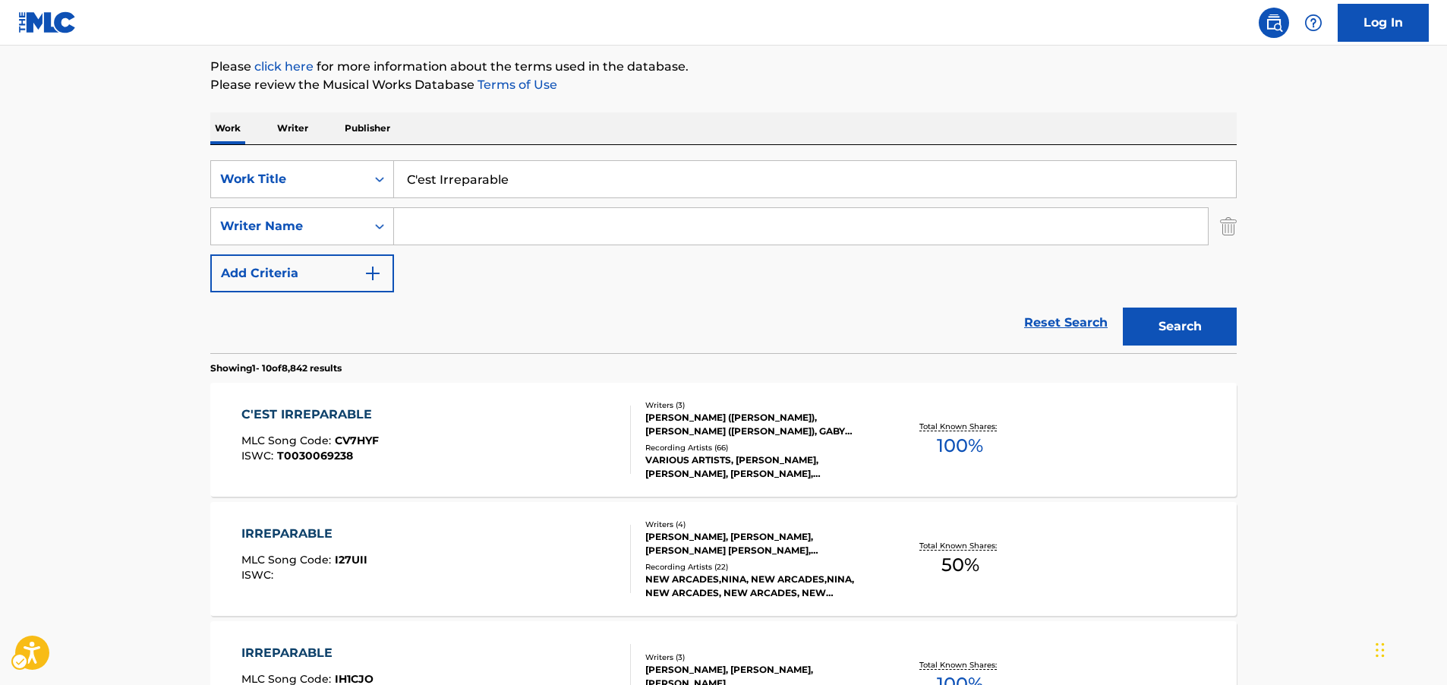
scroll to position [95, 0]
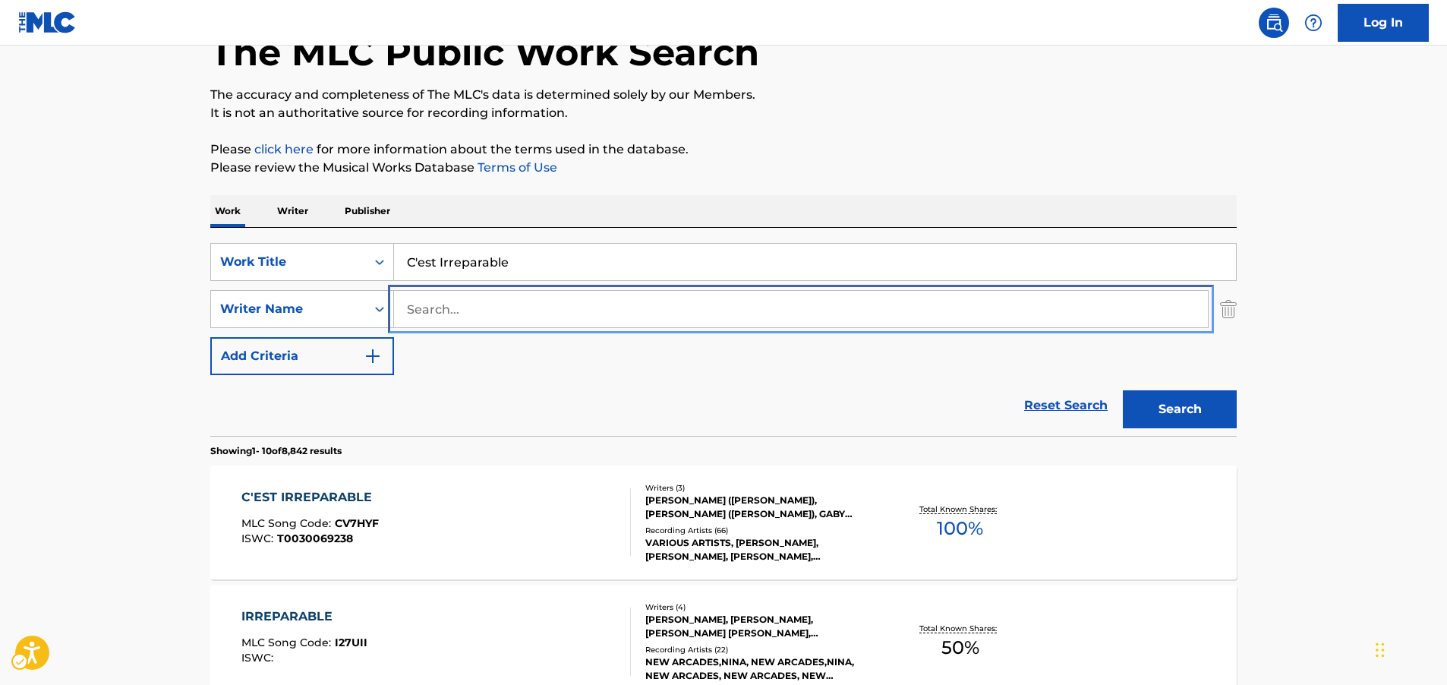
paste input "Colle"
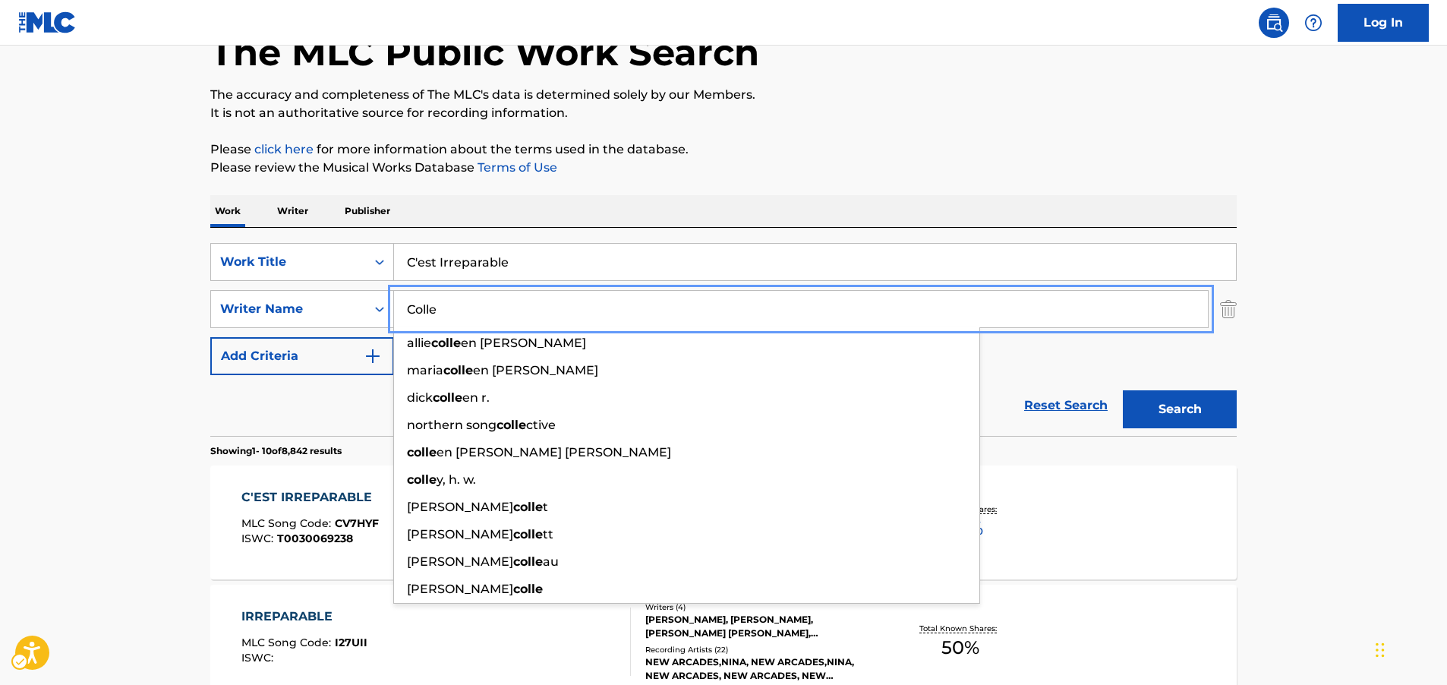
type input "Colle"
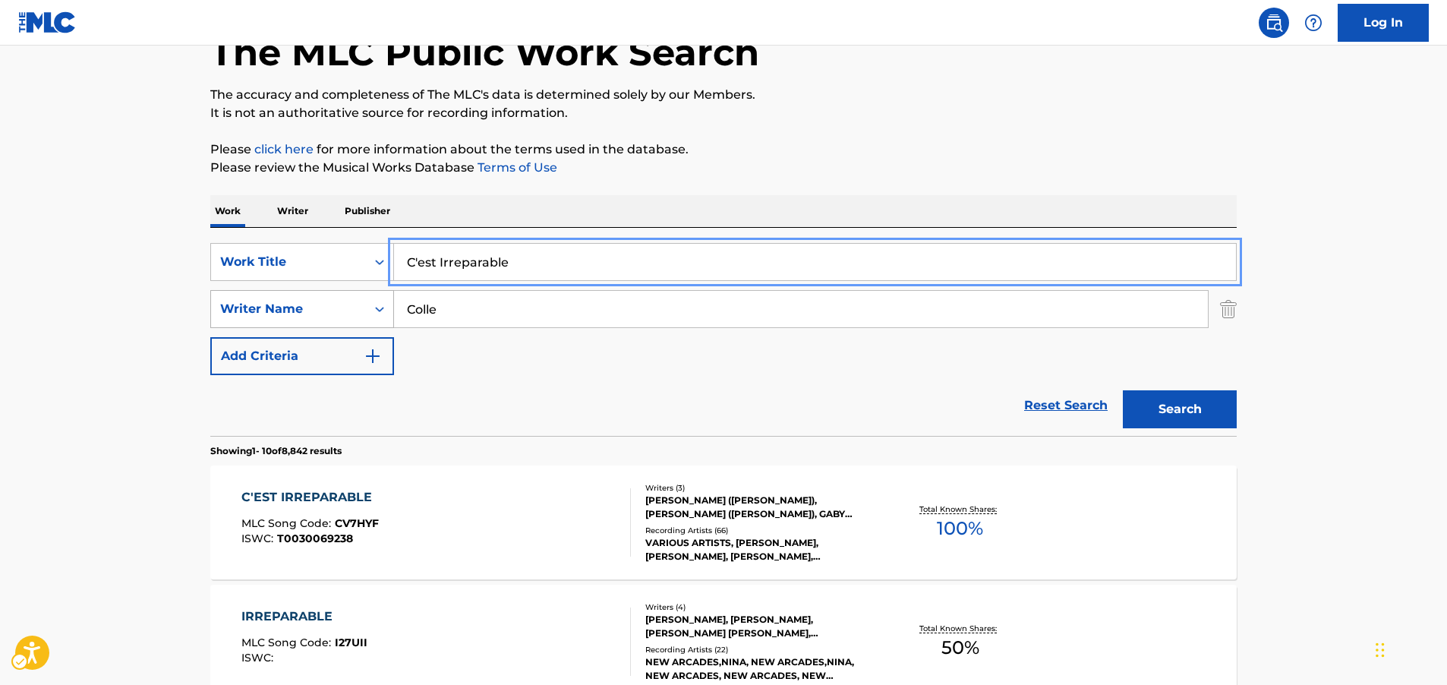
drag, startPoint x: 508, startPoint y: 274, endPoint x: 251, endPoint y: 291, distance: 257.2
paste input "an't Help but Prais"
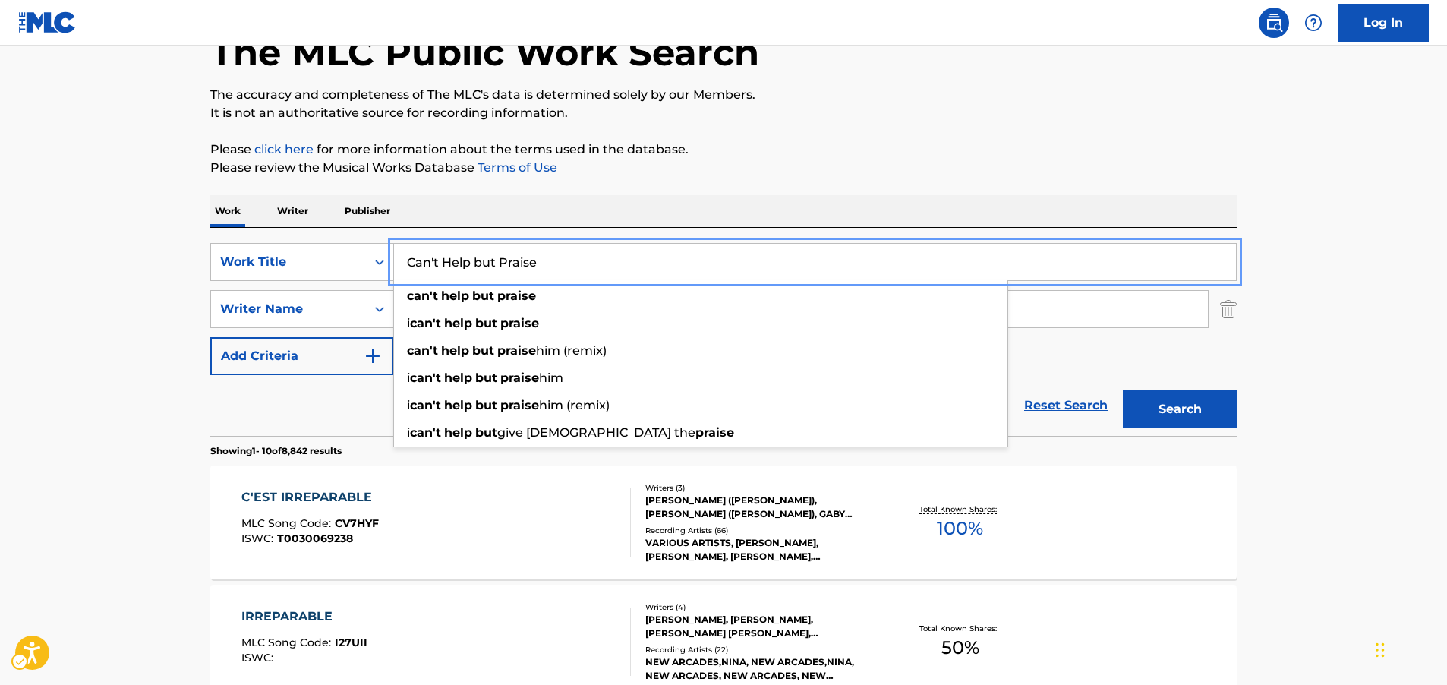
type input "Can't Help but Praise"
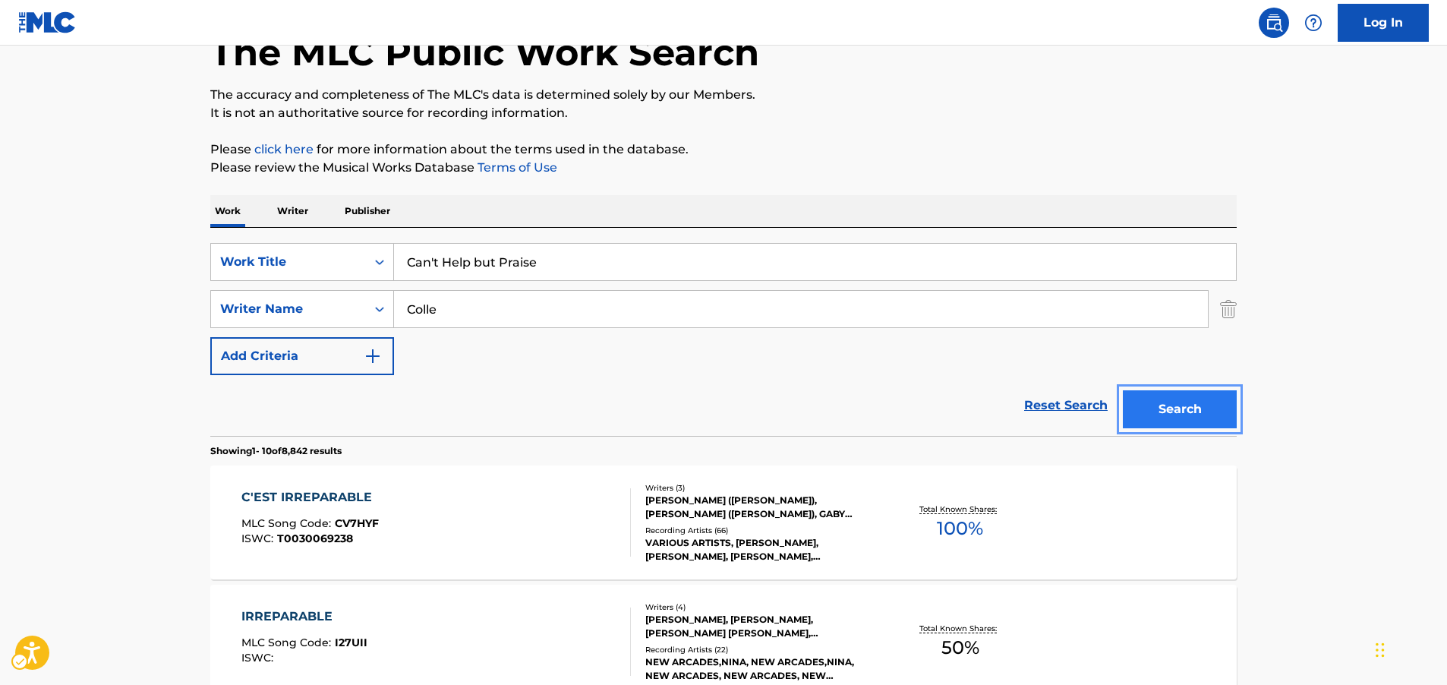
click at [1159, 414] on button "Search" at bounding box center [1180, 409] width 114 height 38
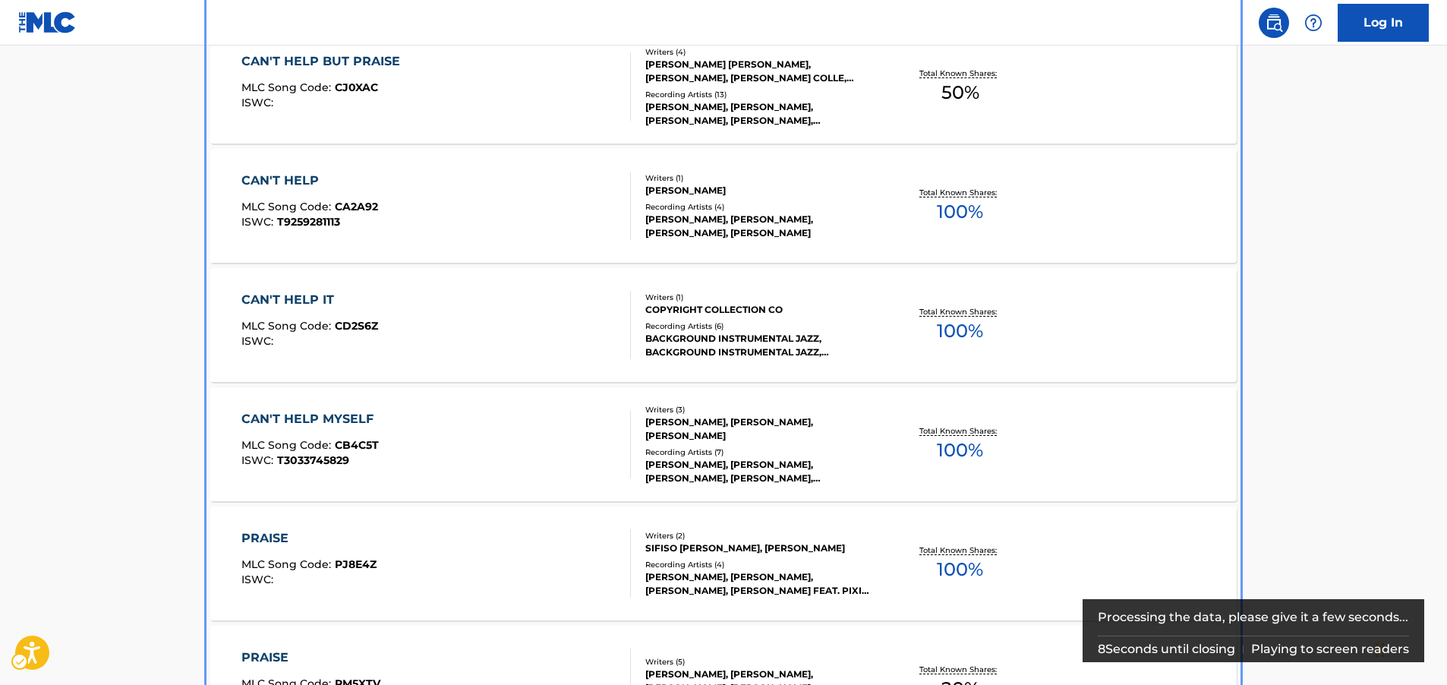
scroll to position [303, 0]
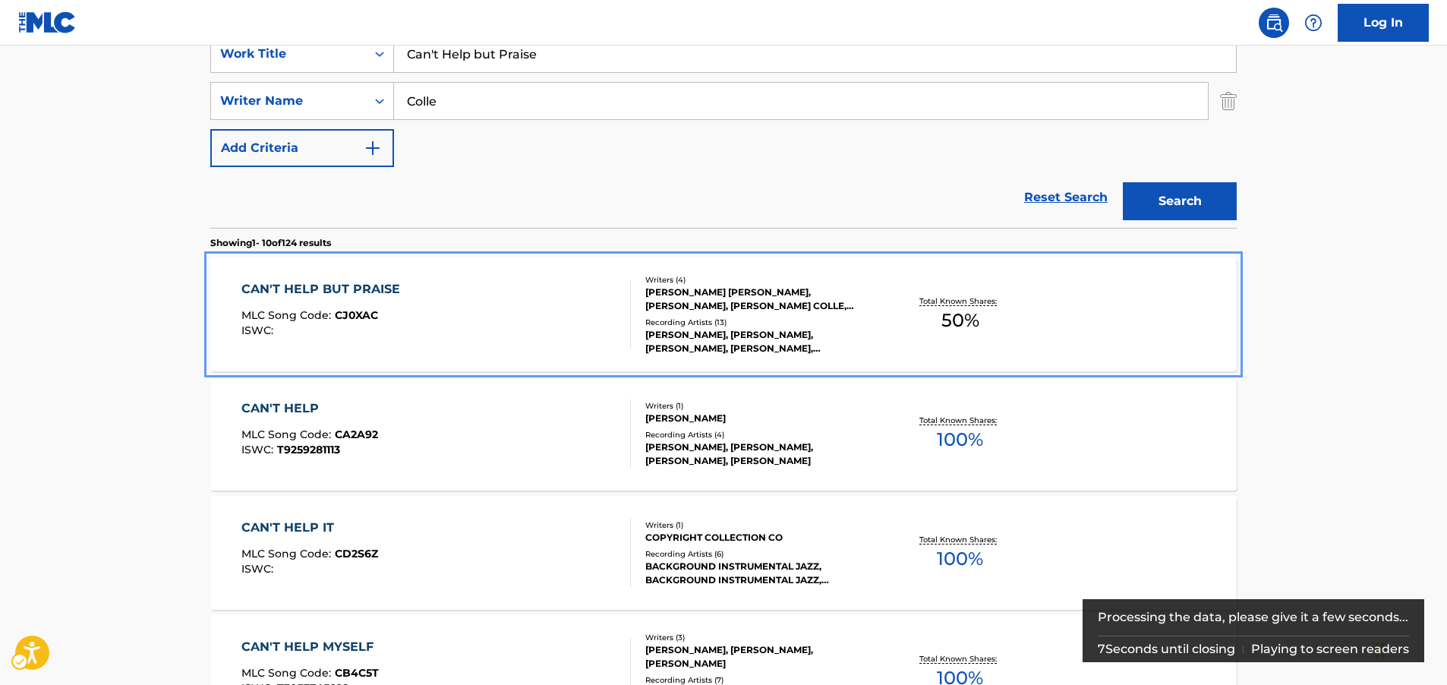
click at [453, 323] on div "CAN'T HELP BUT PRAISE MLC Song Code : CJ0XAC ISWC :" at bounding box center [436, 314] width 390 height 68
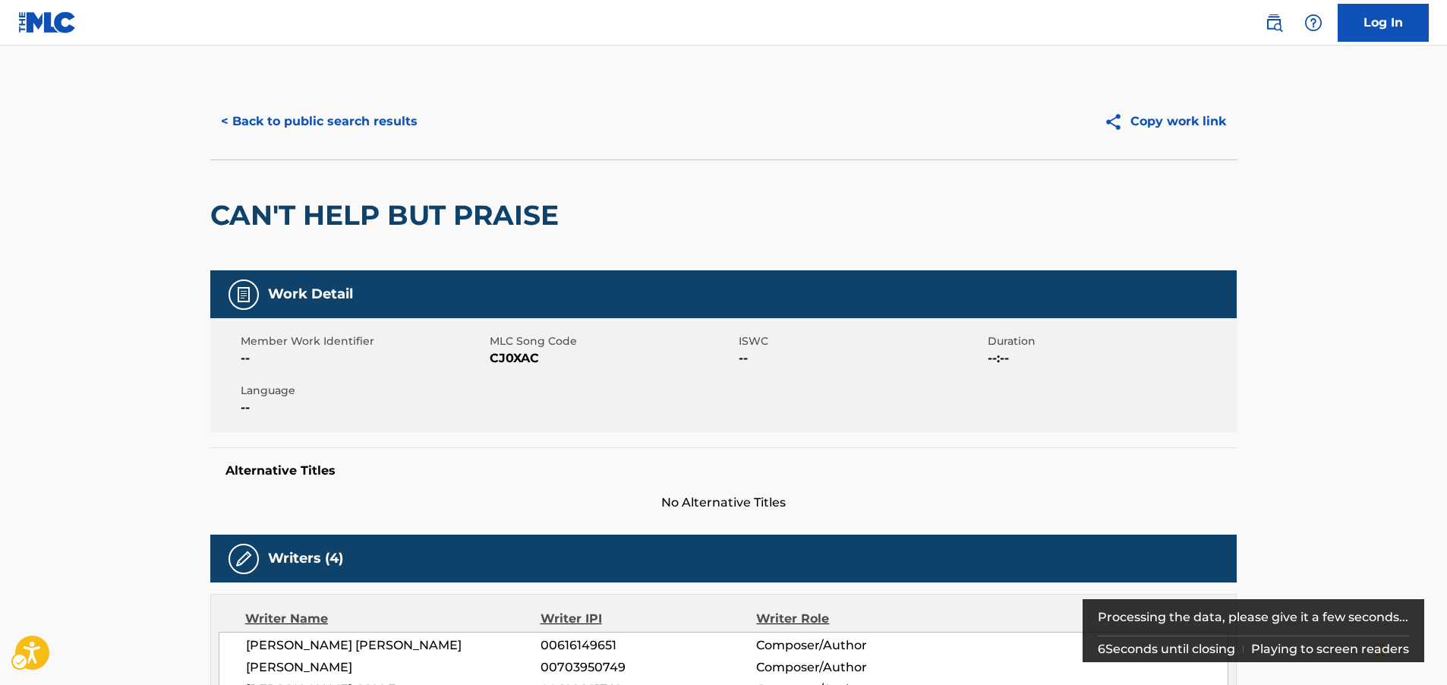
click at [523, 358] on span "MLC Song Code - CJ0XAC" at bounding box center [612, 358] width 245 height 18
copy span "CJ0XAC"
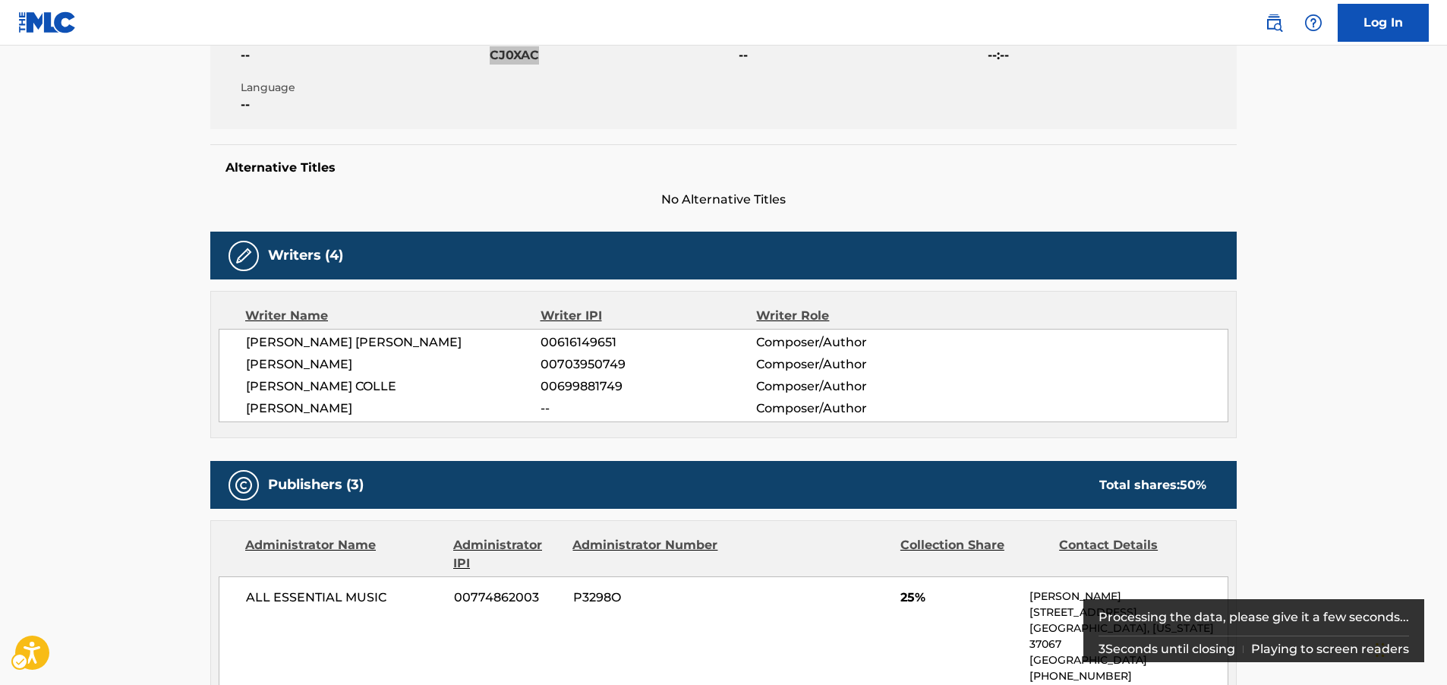
scroll to position [304, 0]
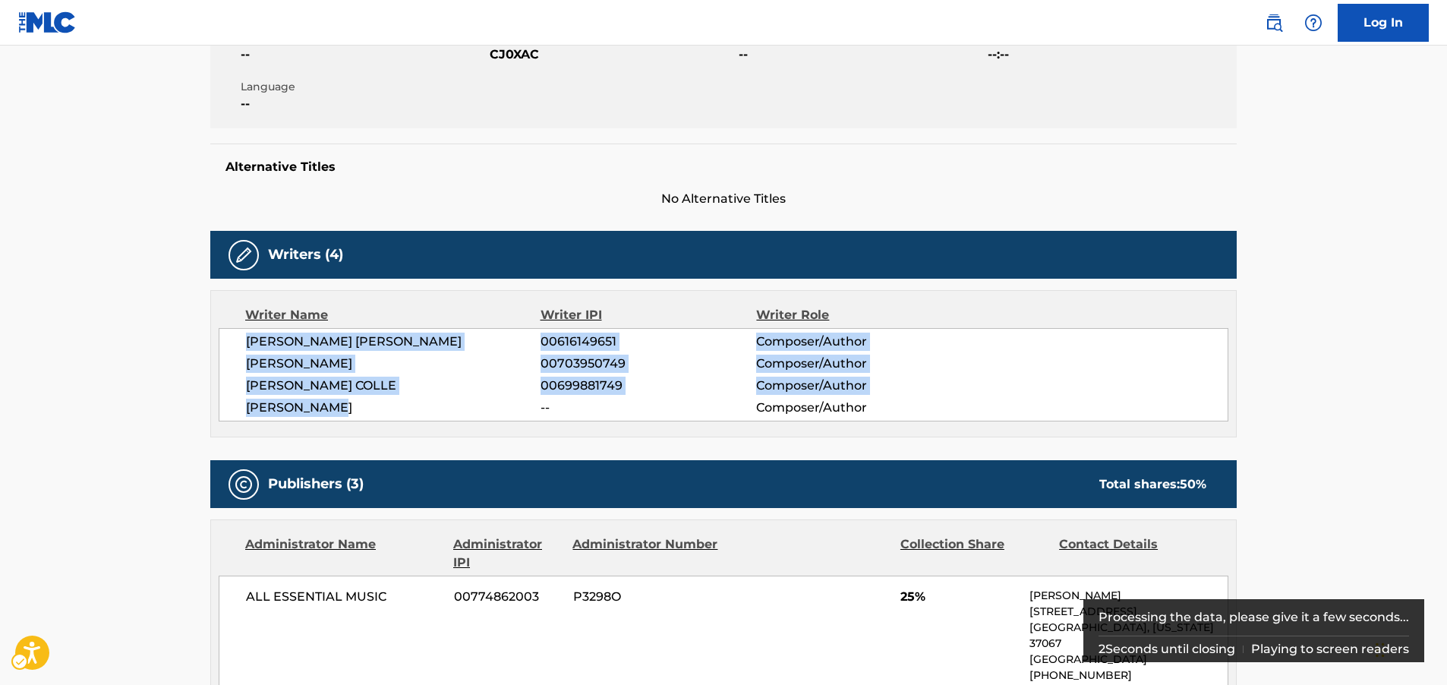
drag, startPoint x: 363, startPoint y: 407, endPoint x: 236, endPoint y: 348, distance: 140.0
click at [236, 348] on div "[PERSON_NAME] [PERSON_NAME] 00616149651 Composer/Author [PERSON_NAME] LAKE 0070…" at bounding box center [724, 374] width 1010 height 93
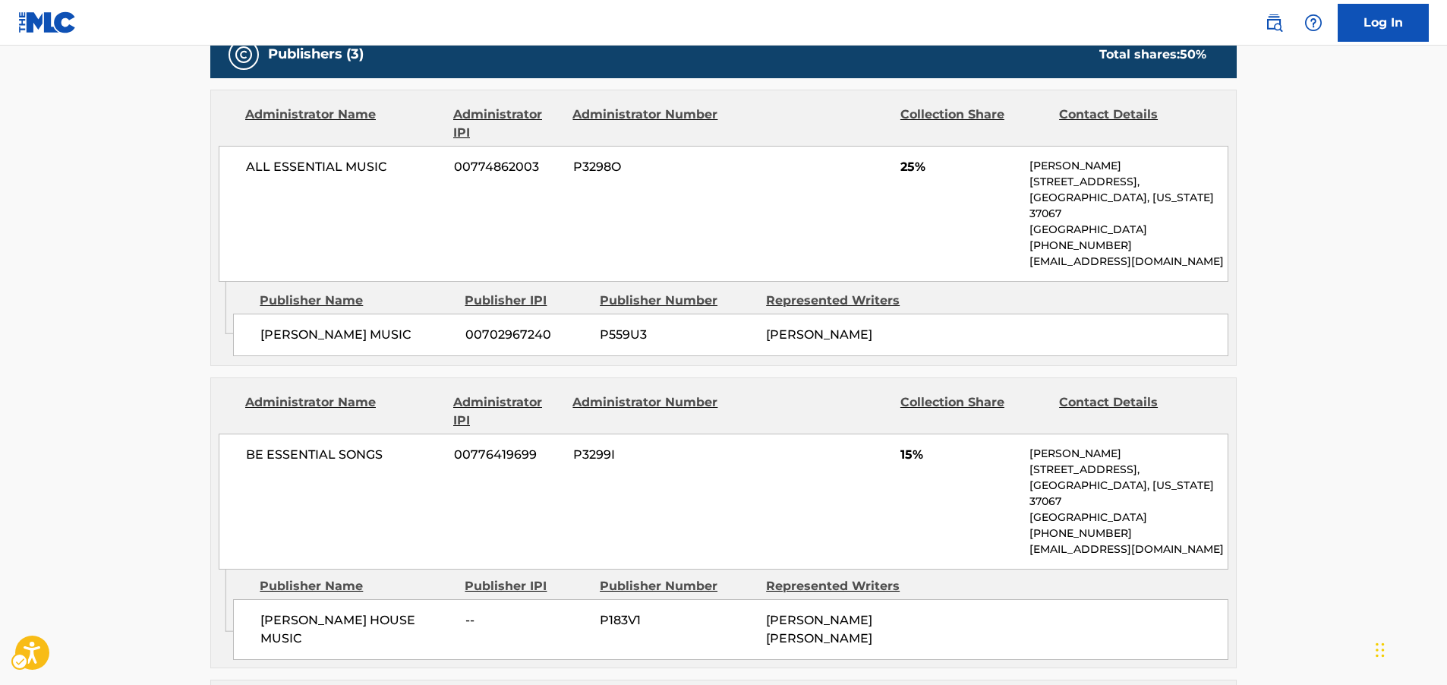
scroll to position [759, 0]
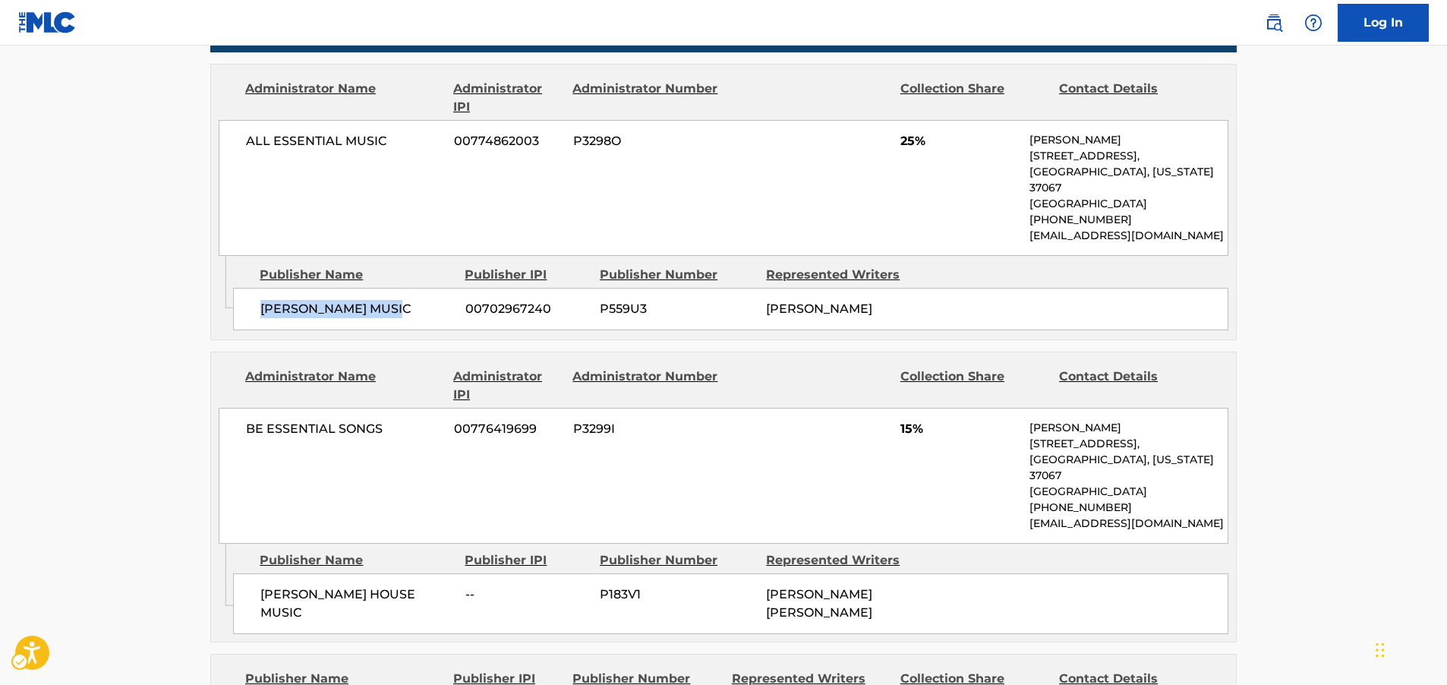
drag, startPoint x: 418, startPoint y: 305, endPoint x: 263, endPoint y: 311, distance: 155.8
click at [263, 311] on span "[PERSON_NAME] MUSIC" at bounding box center [357, 309] width 194 height 18
drag, startPoint x: 395, startPoint y: 141, endPoint x: 242, endPoint y: 142, distance: 152.6
click at [242, 142] on div "ALL ESSENTIAL MUSIC 00774862003 P3298O 25% [PERSON_NAME] [STREET_ADDRESS][US_ST…" at bounding box center [724, 188] width 1010 height 136
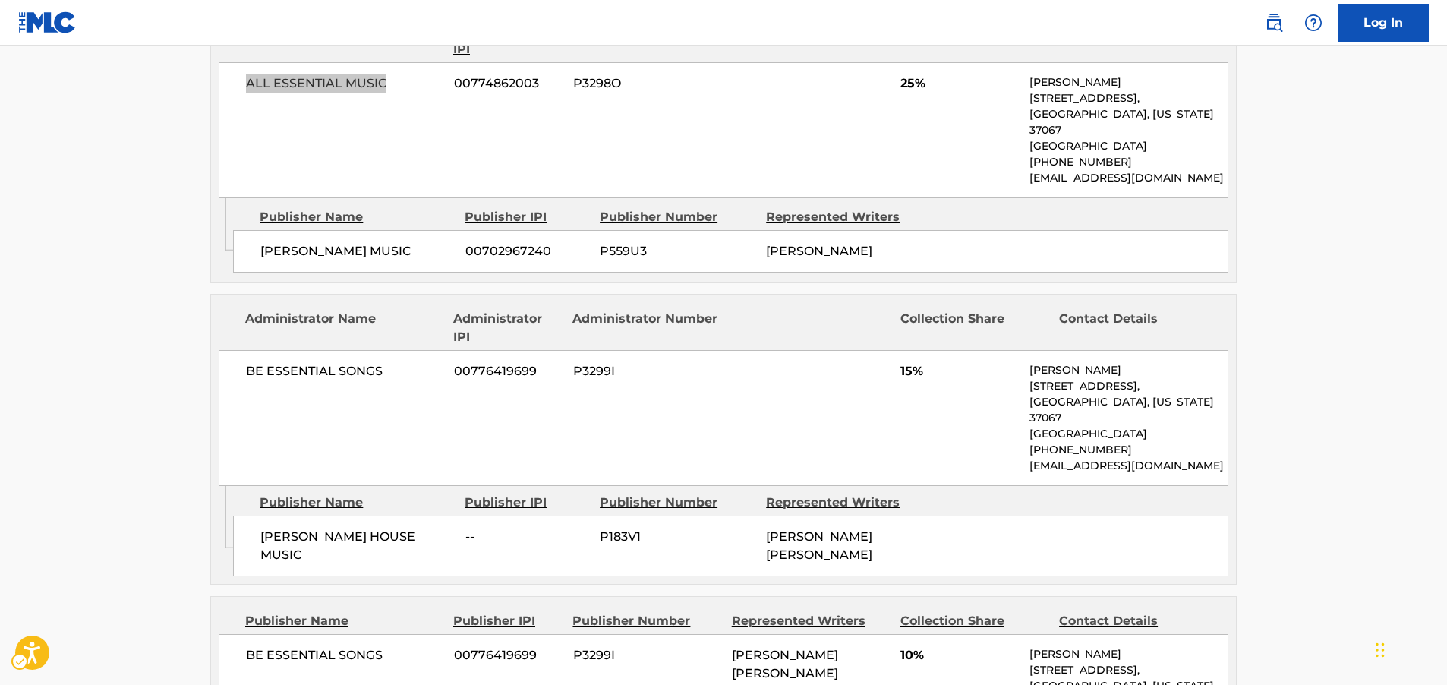
scroll to position [911, 0]
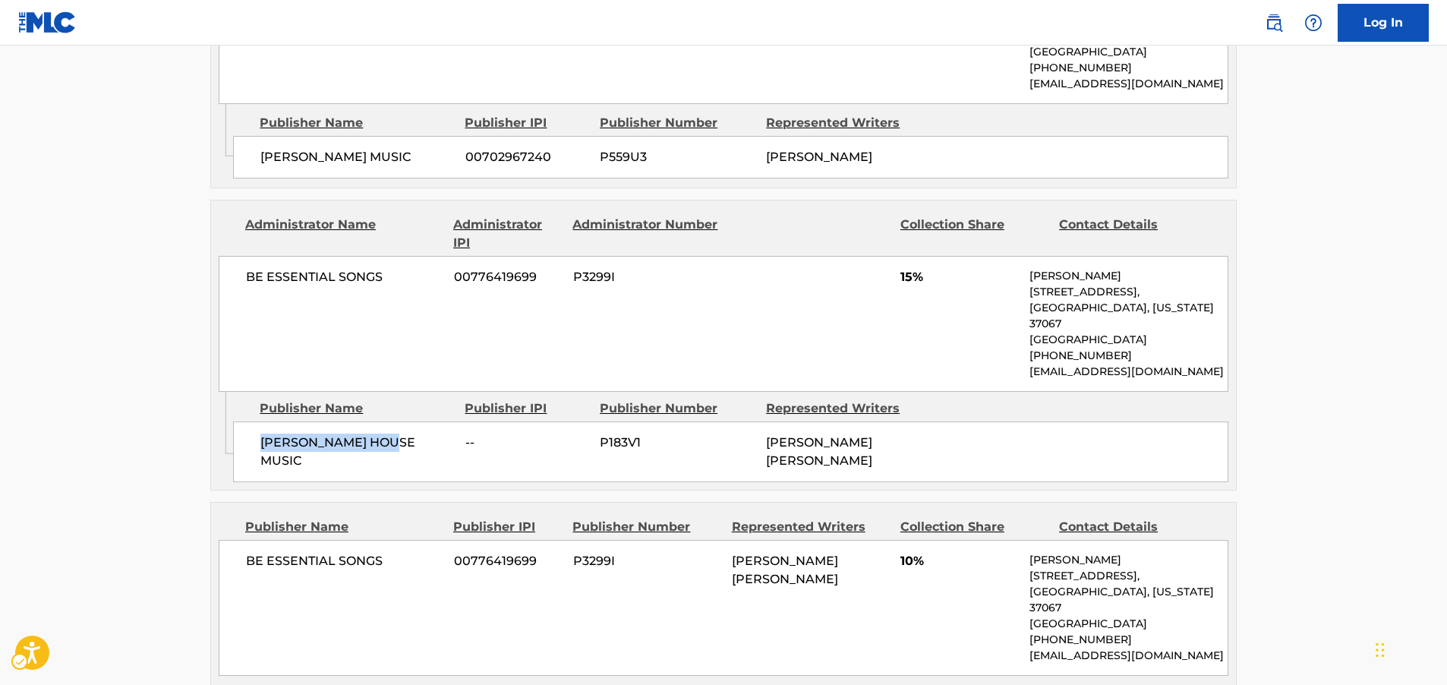
drag, startPoint x: 412, startPoint y: 451, endPoint x: 260, endPoint y: 461, distance: 152.9
click at [260, 461] on div "[PERSON_NAME] HOUSE MUSIC -- P183V1 [PERSON_NAME] [PERSON_NAME]" at bounding box center [730, 451] width 995 height 61
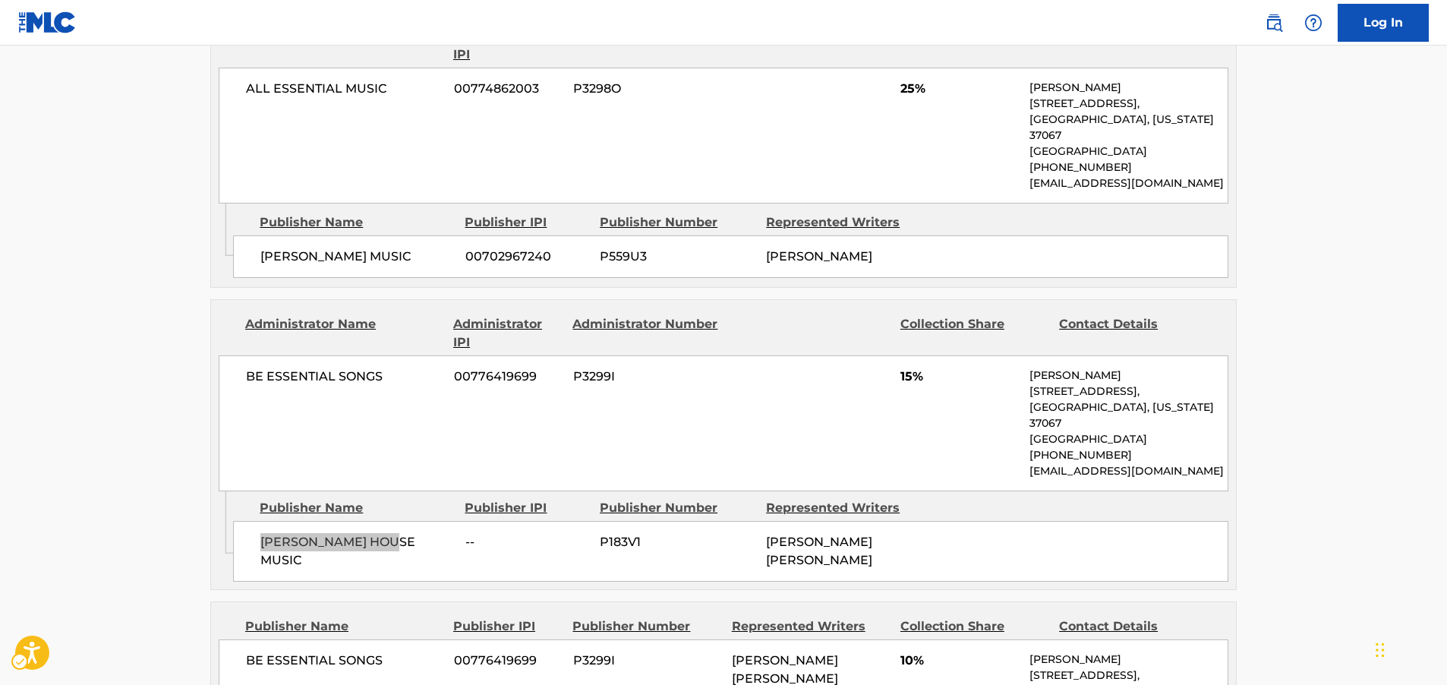
scroll to position [835, 0]
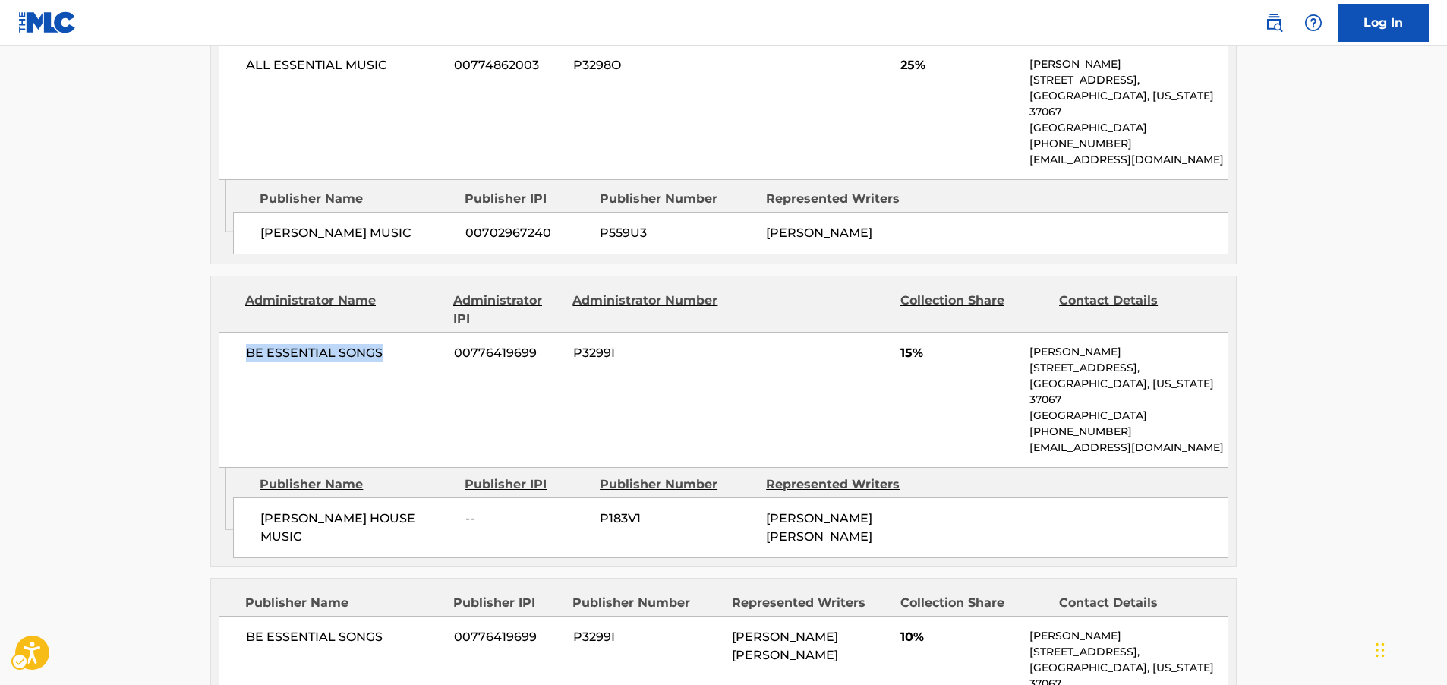
drag, startPoint x: 399, startPoint y: 365, endPoint x: 247, endPoint y: 368, distance: 152.6
click at [247, 362] on span "BE ESSENTIAL SONGS" at bounding box center [344, 353] width 197 height 18
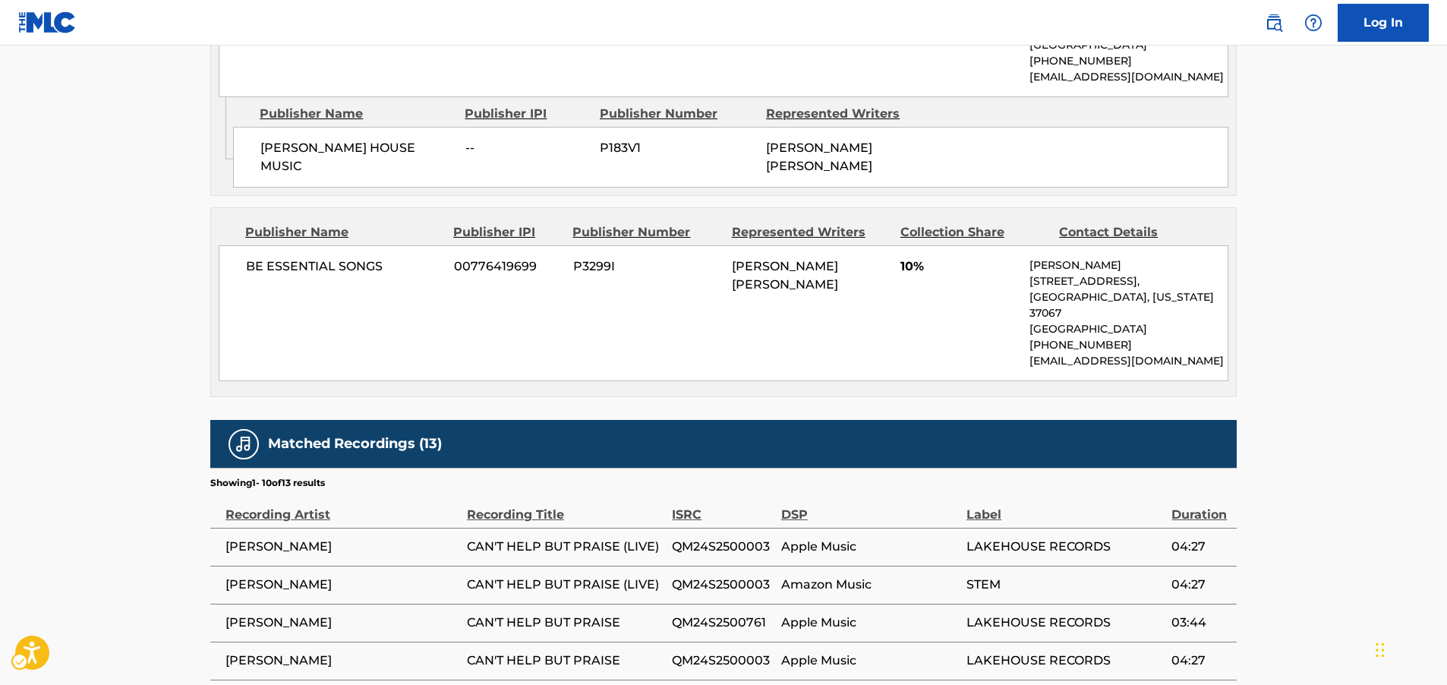
scroll to position [1215, 0]
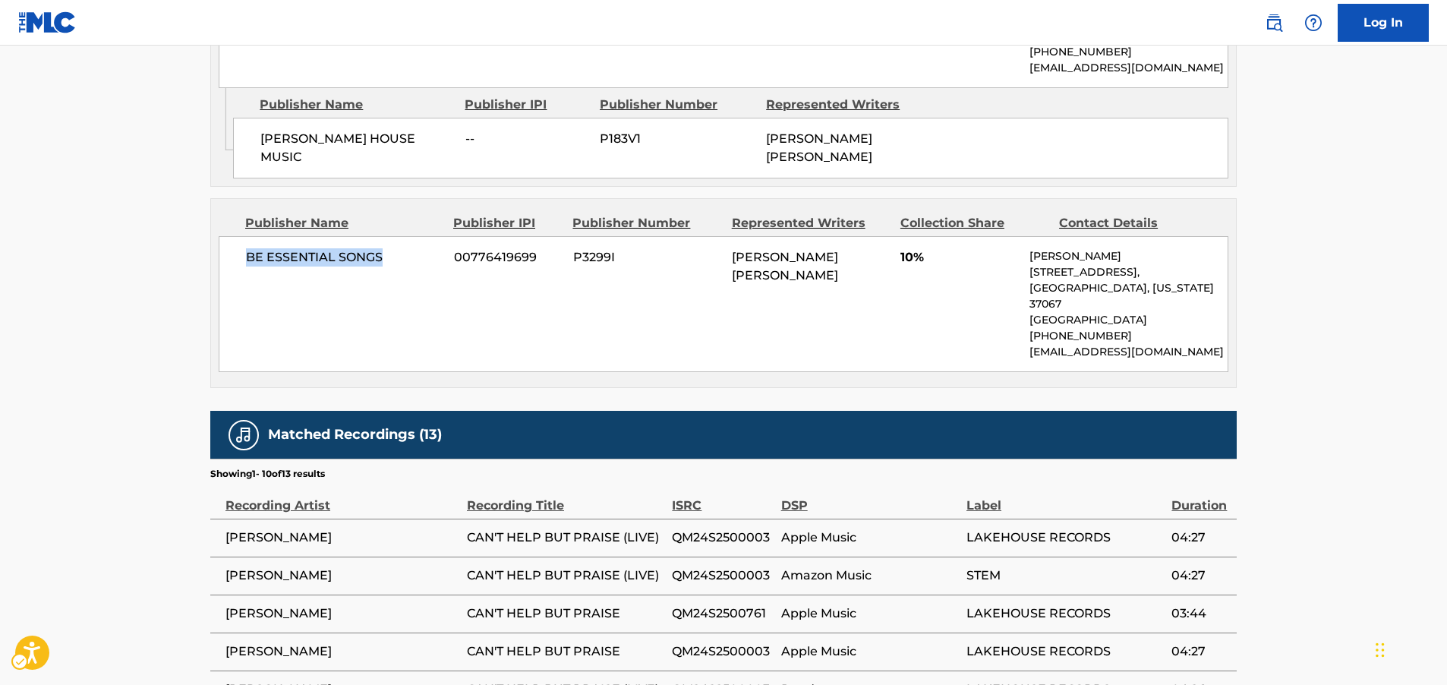
drag, startPoint x: 415, startPoint y: 282, endPoint x: 233, endPoint y: 272, distance: 182.5
click at [233, 272] on div "BE ESSENTIAL SONGS 00776419699 P3299I [PERSON_NAME] [PERSON_NAME] 10% [PERSON_N…" at bounding box center [724, 304] width 1010 height 136
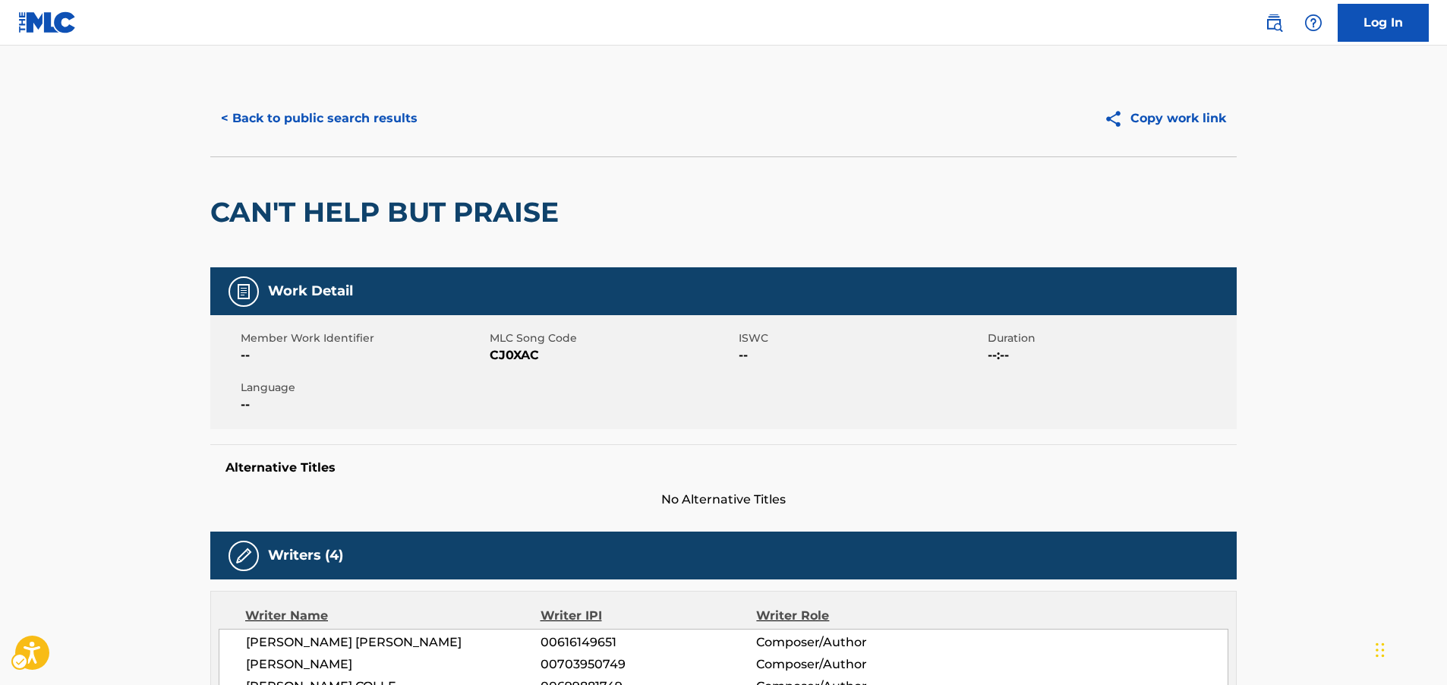
scroll to position [0, 0]
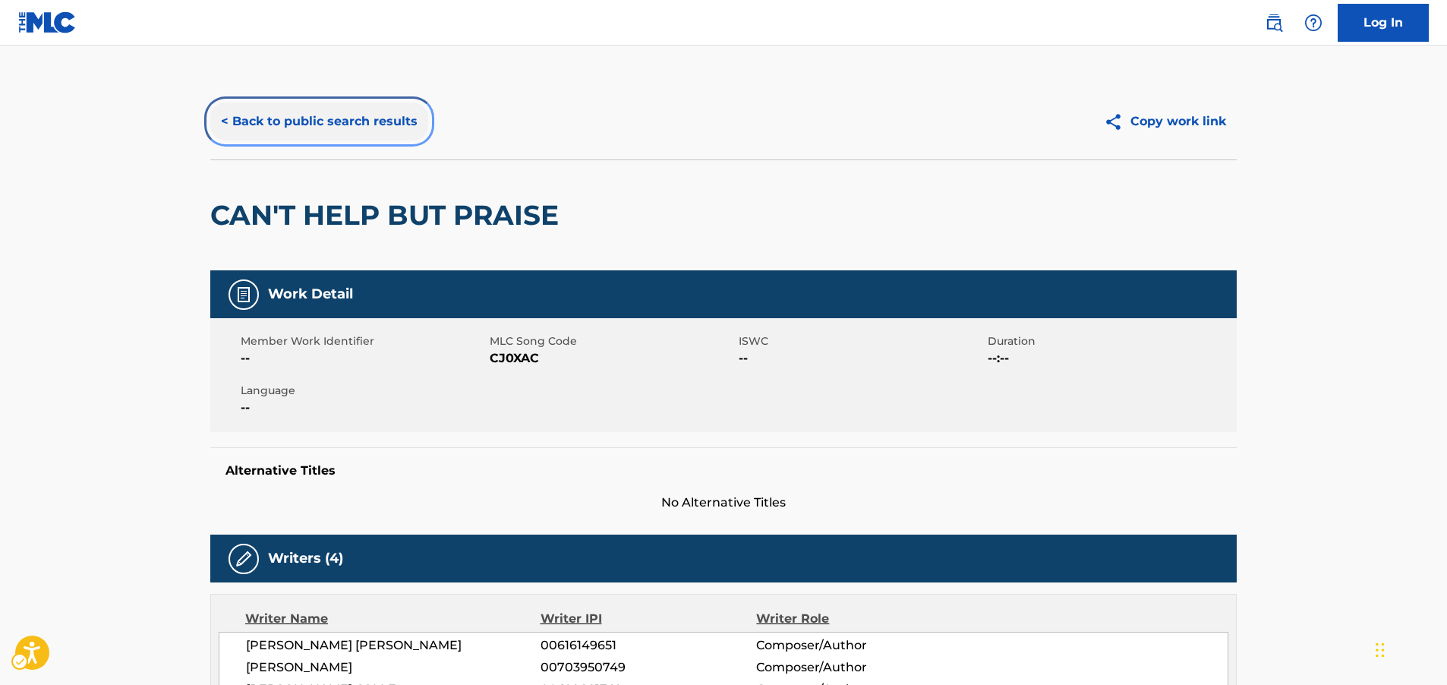
click at [328, 126] on button "< Back to public search results" at bounding box center [319, 122] width 218 height 38
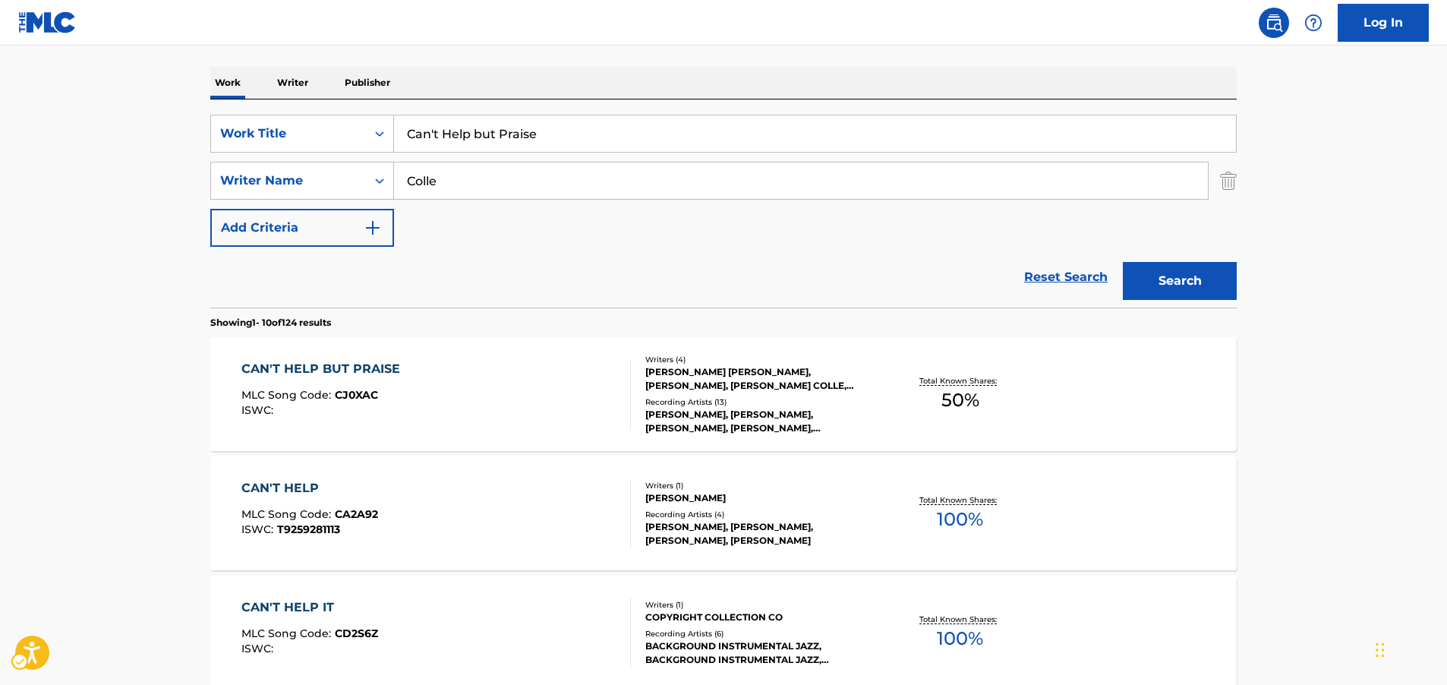
scroll to position [151, 0]
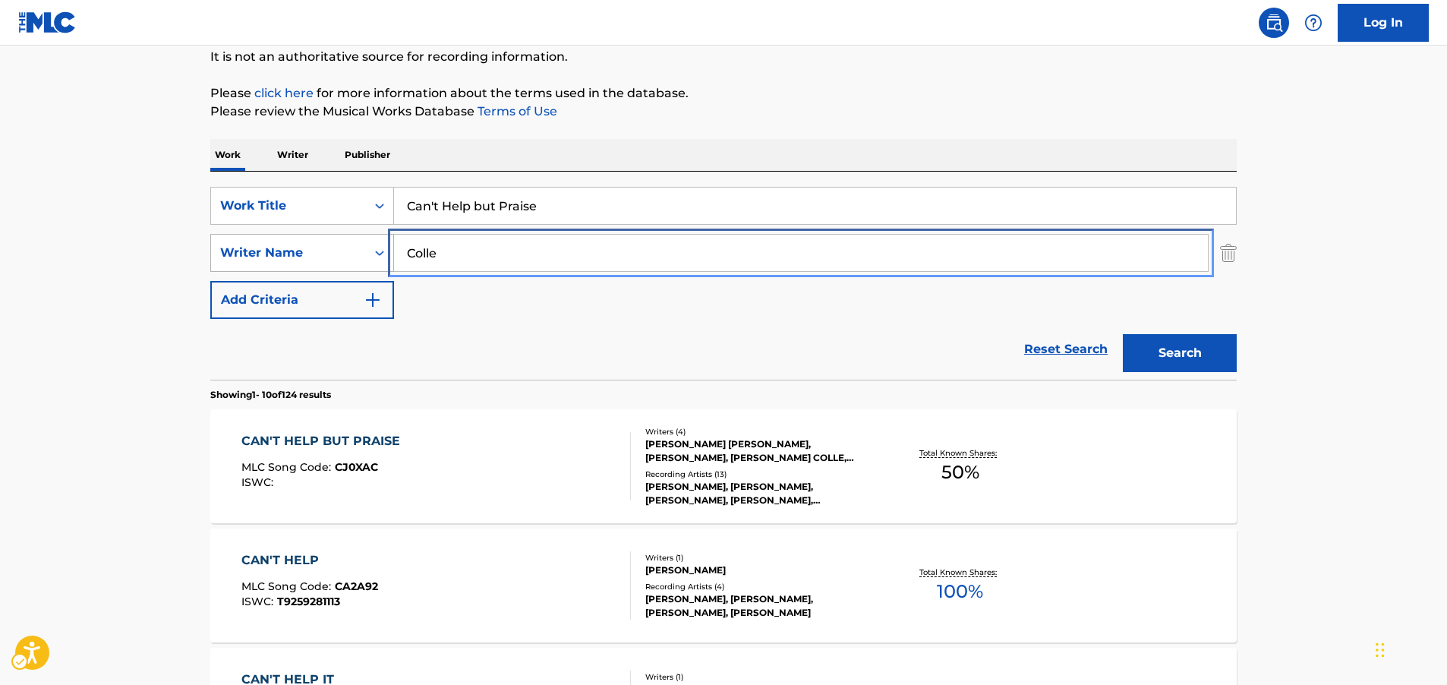
drag, startPoint x: 411, startPoint y: 251, endPoint x: 357, endPoint y: 244, distance: 54.4
paste input "[PERSON_NAME]"
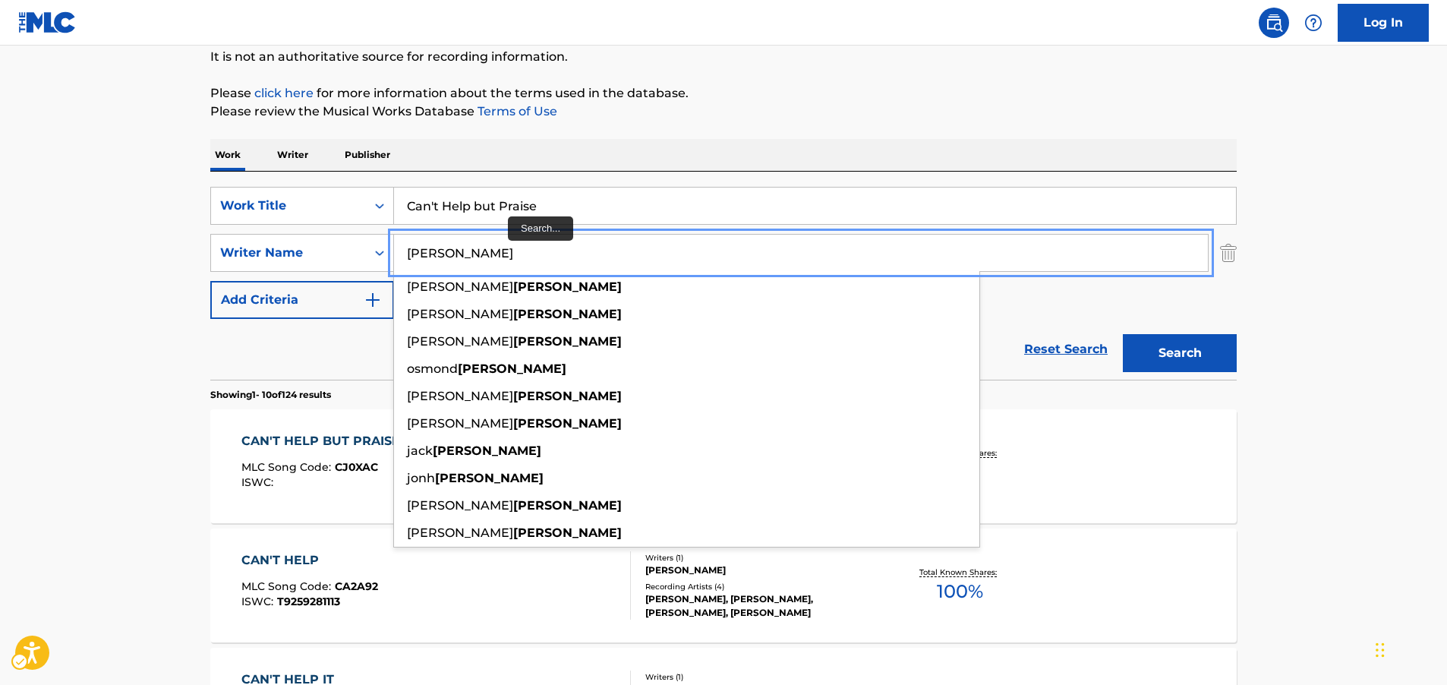
type input "[PERSON_NAME]"
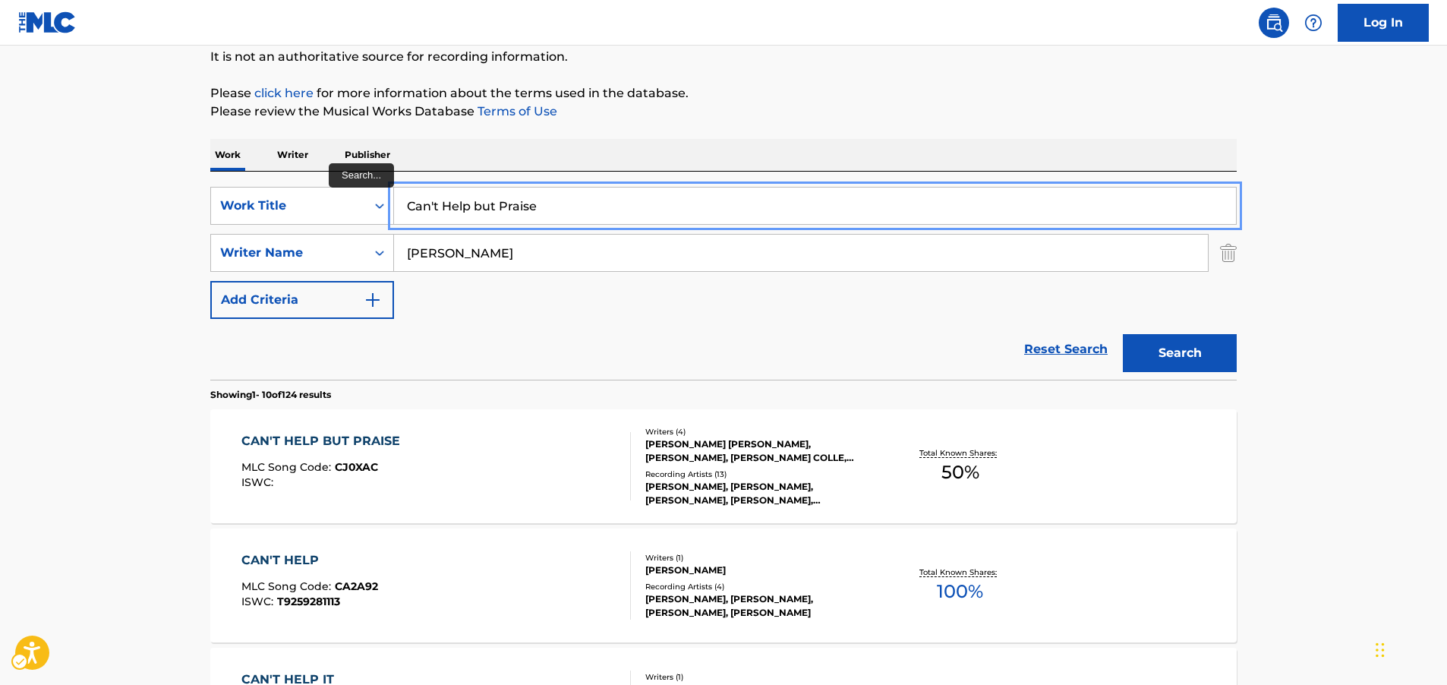
drag, startPoint x: 541, startPoint y: 203, endPoint x: 146, endPoint y: 185, distance: 395.3
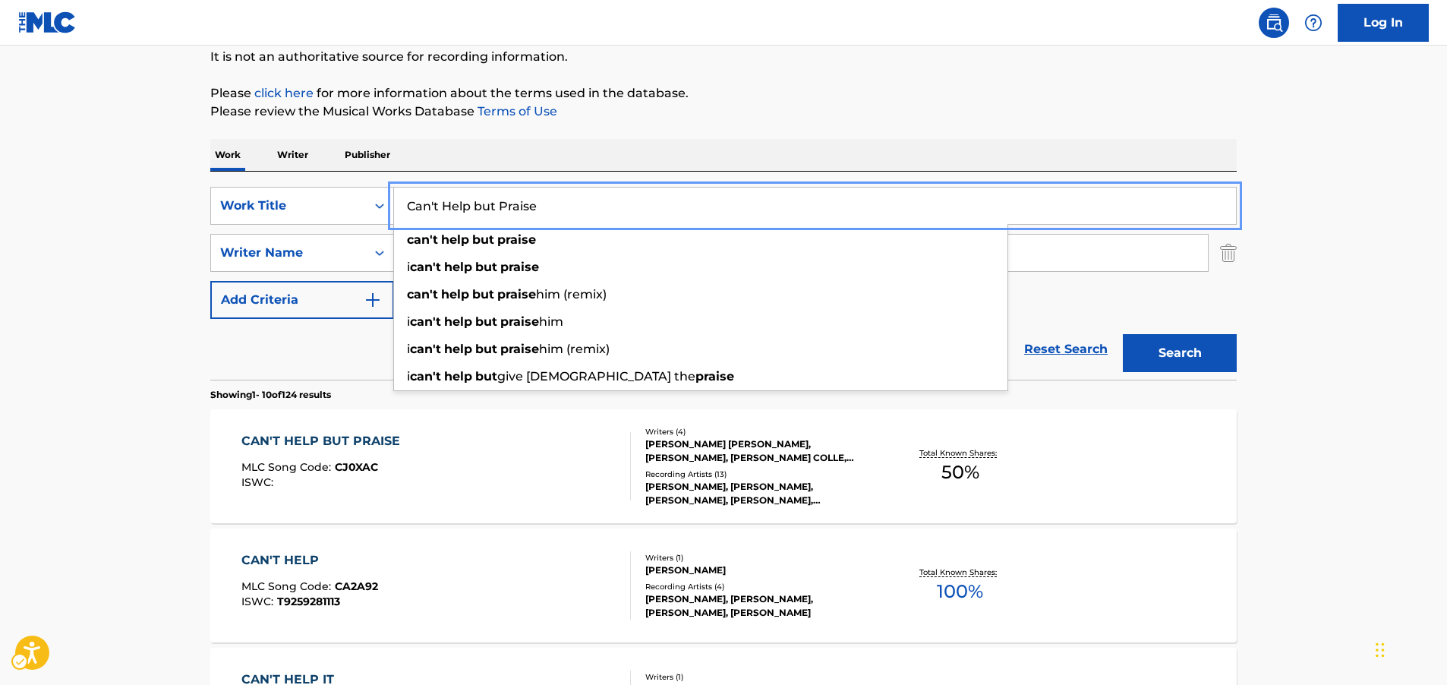
paste input "Magnetic North"
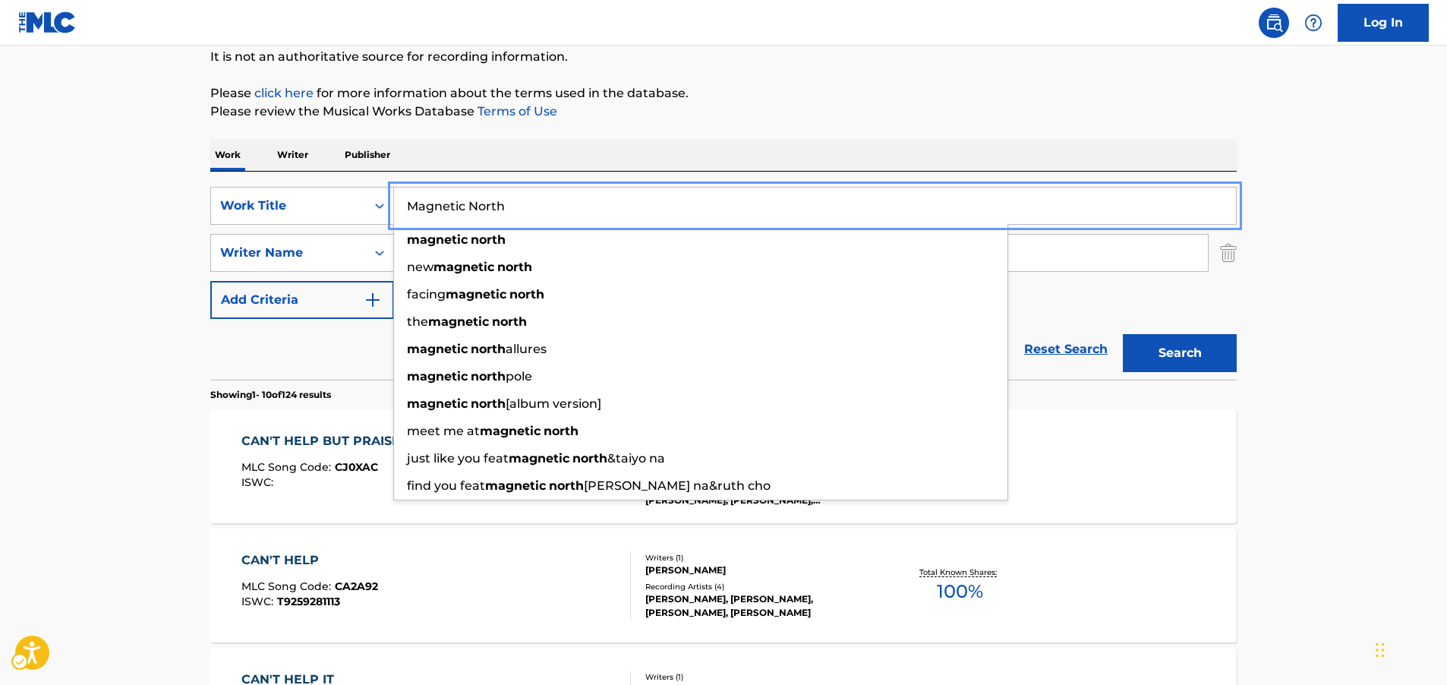
type input "Magnetic North"
click at [1174, 339] on button "Search" at bounding box center [1180, 353] width 114 height 38
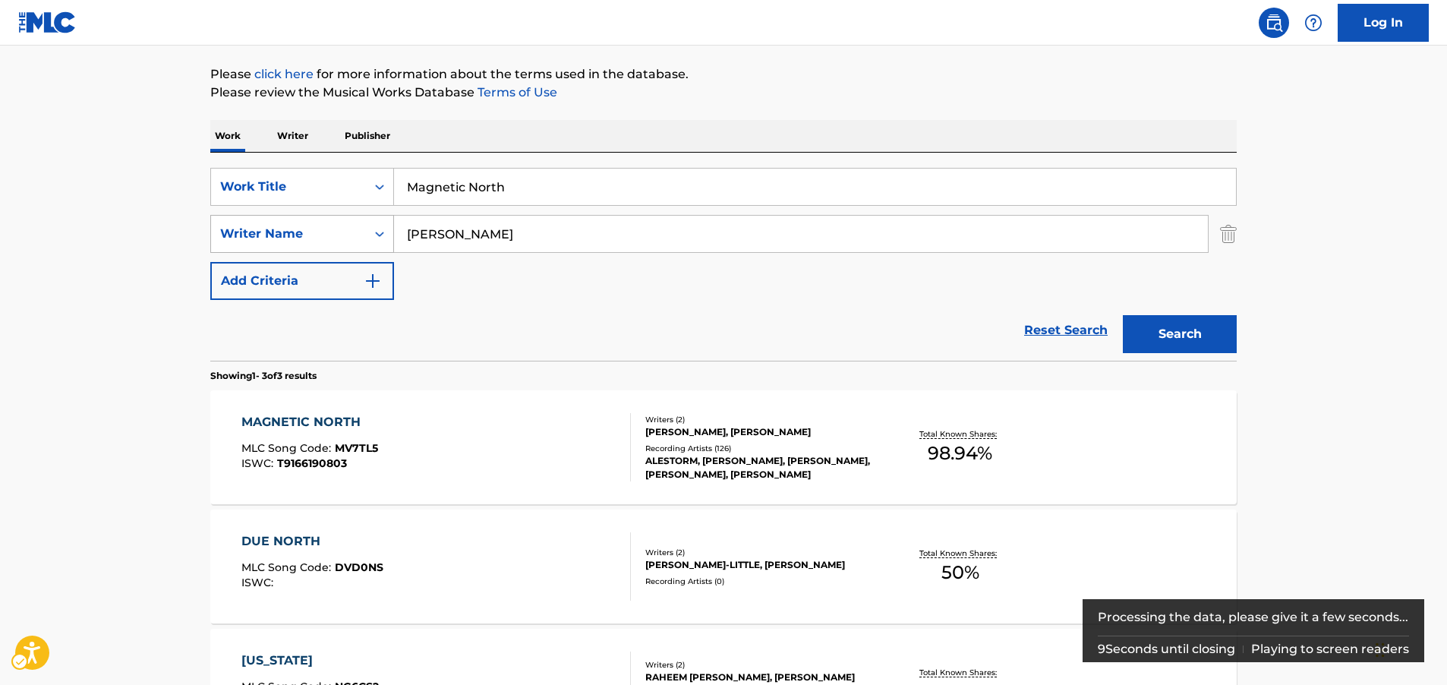
scroll to position [228, 0]
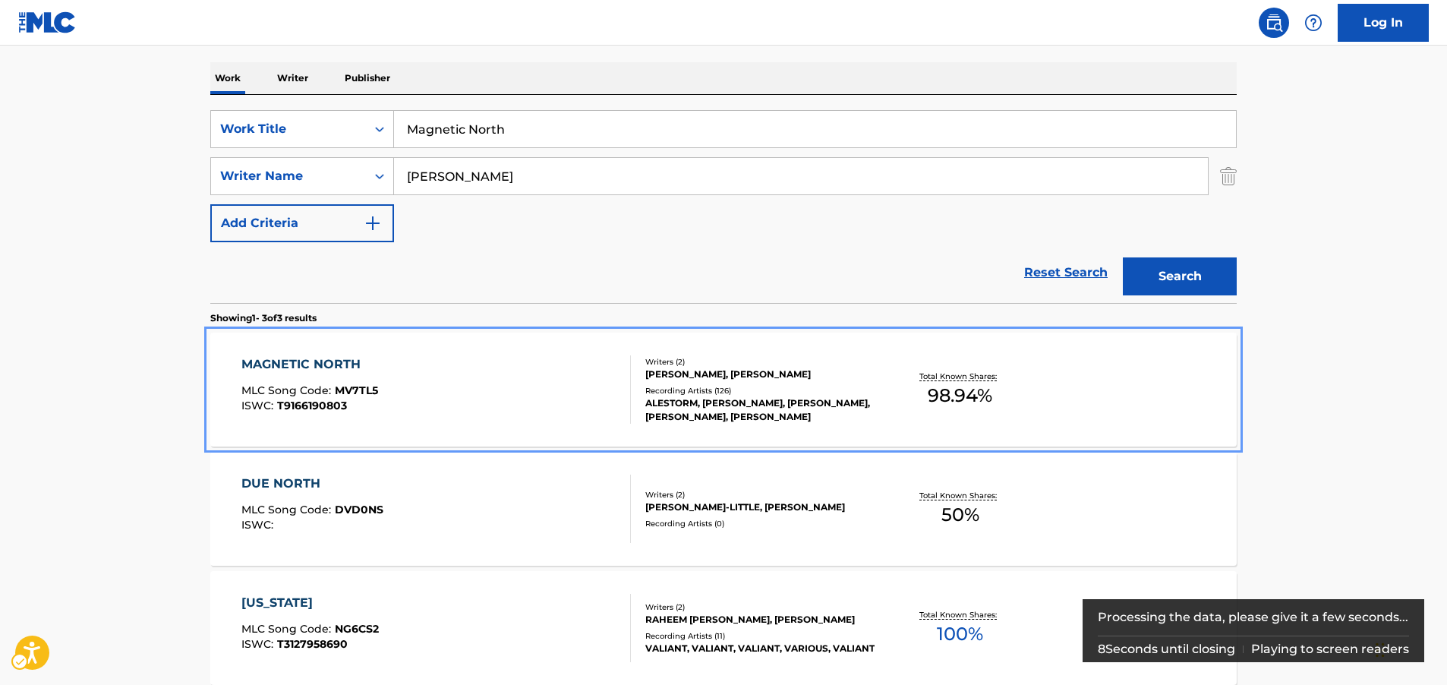
click at [454, 379] on div "MAGNETIC NORTH MLC Song Code : MV7TL5 ISWC : T9166190803" at bounding box center [436, 389] width 390 height 68
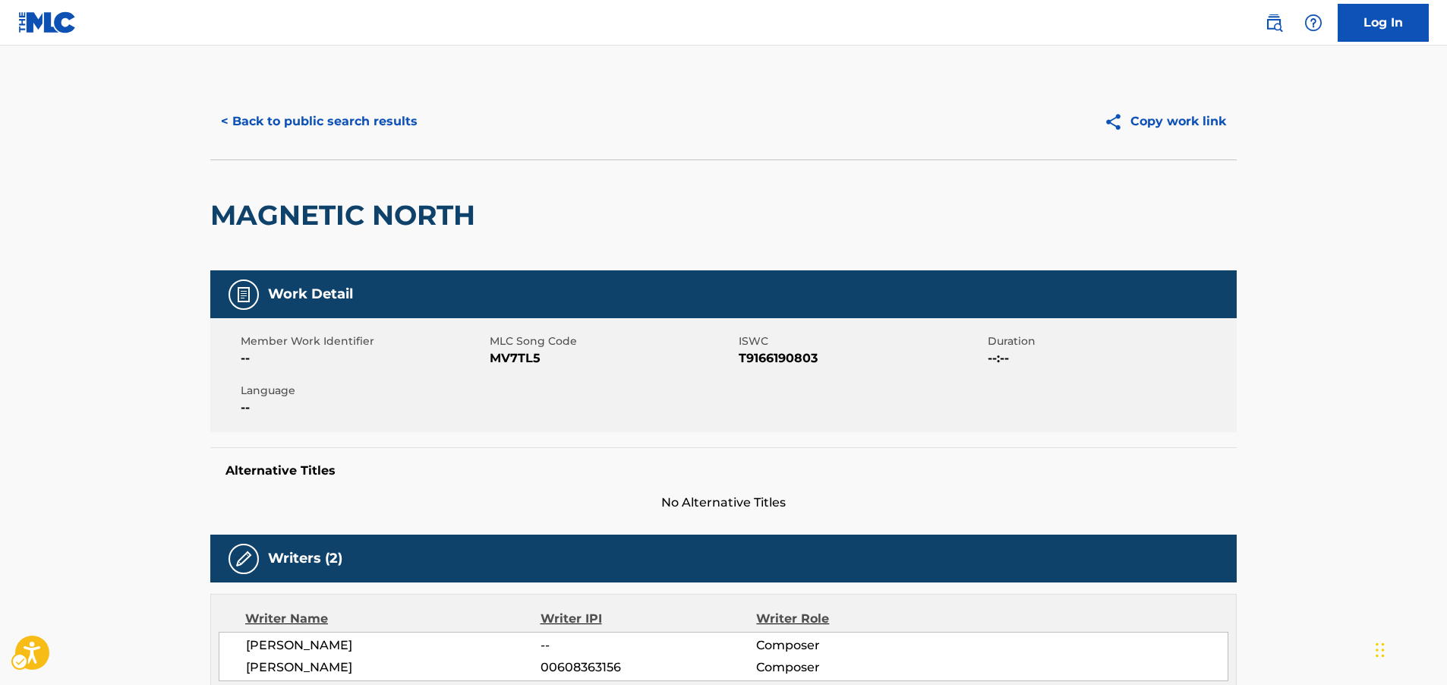
click at [510, 353] on span "MLC Song Code - MV7TL5" at bounding box center [612, 358] width 245 height 18
click at [787, 364] on span "ISWC - T9166190803" at bounding box center [861, 358] width 245 height 18
click at [792, 361] on span "ISWC - T9166190803" at bounding box center [861, 358] width 245 height 18
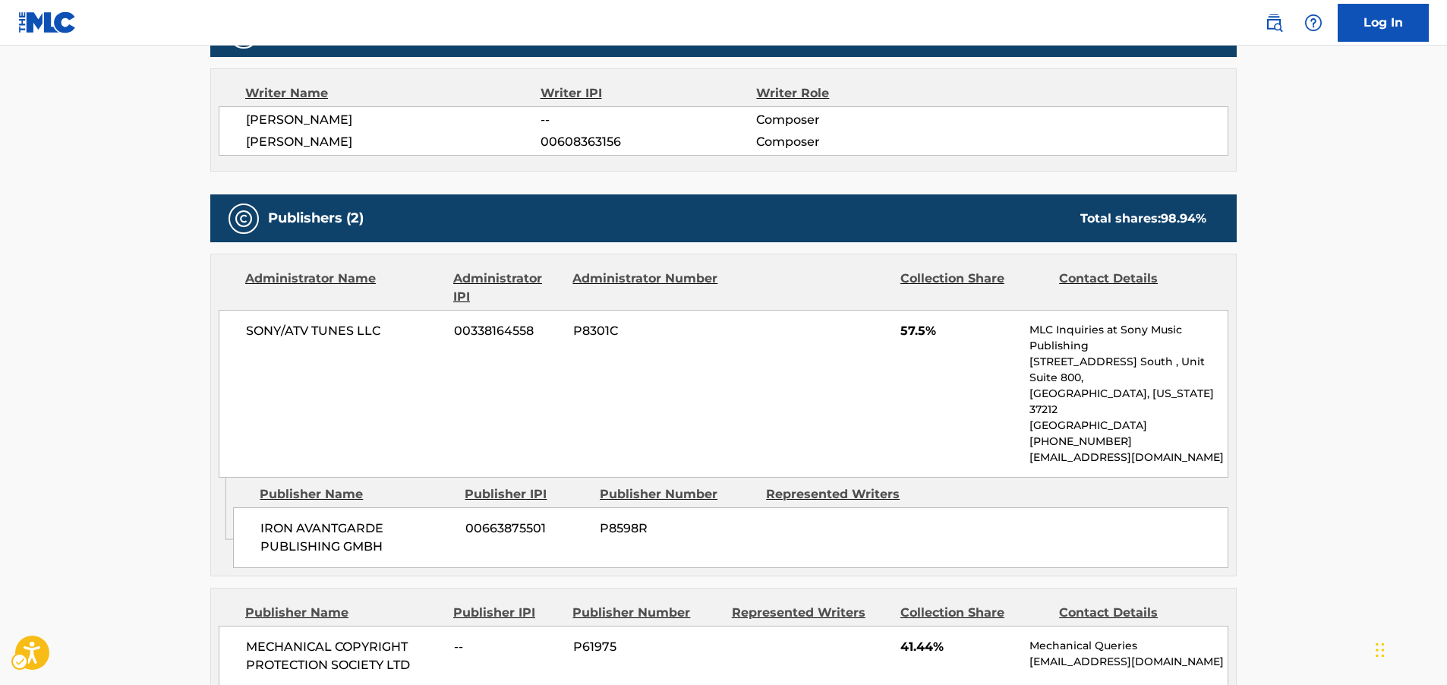
scroll to position [532, 0]
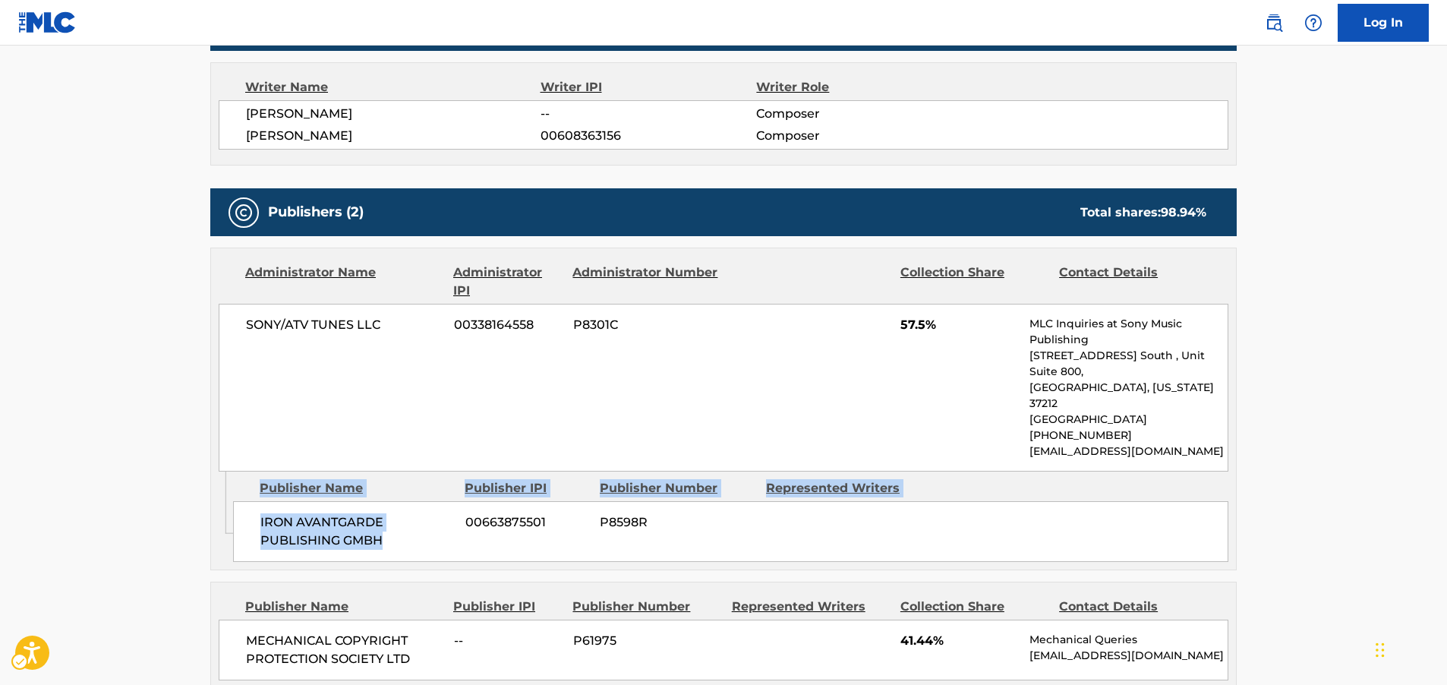
drag, startPoint x: 396, startPoint y: 506, endPoint x: 232, endPoint y: 497, distance: 163.5
click at [232, 497] on div "Admin Original Publisher Connecting Line Publisher Name Publisher IPI Publisher…" at bounding box center [723, 521] width 1025 height 98
click at [329, 513] on span "IRON AVANTGARDE PUBLISHING GMBH" at bounding box center [357, 531] width 194 height 36
drag, startPoint x: 390, startPoint y: 513, endPoint x: 262, endPoint y: 498, distance: 129.2
click at [262, 513] on span "IRON AVANTGARDE PUBLISHING GMBH" at bounding box center [357, 531] width 194 height 36
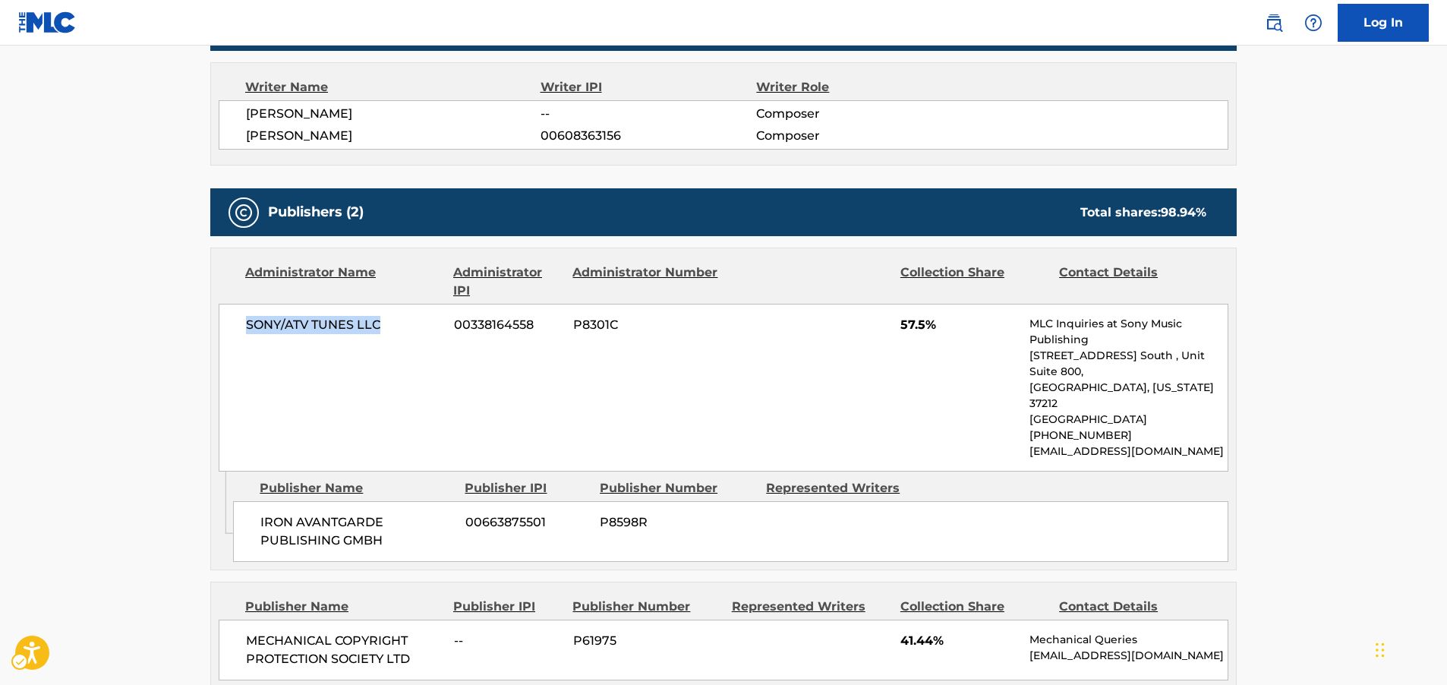
drag, startPoint x: 304, startPoint y: 321, endPoint x: 243, endPoint y: 330, distance: 62.1
click at [243, 330] on div "SONY/ATV TUNES LLC 00338164558 P8301C 57.5% MLC Inquiries at Sony Music Publish…" at bounding box center [724, 388] width 1010 height 168
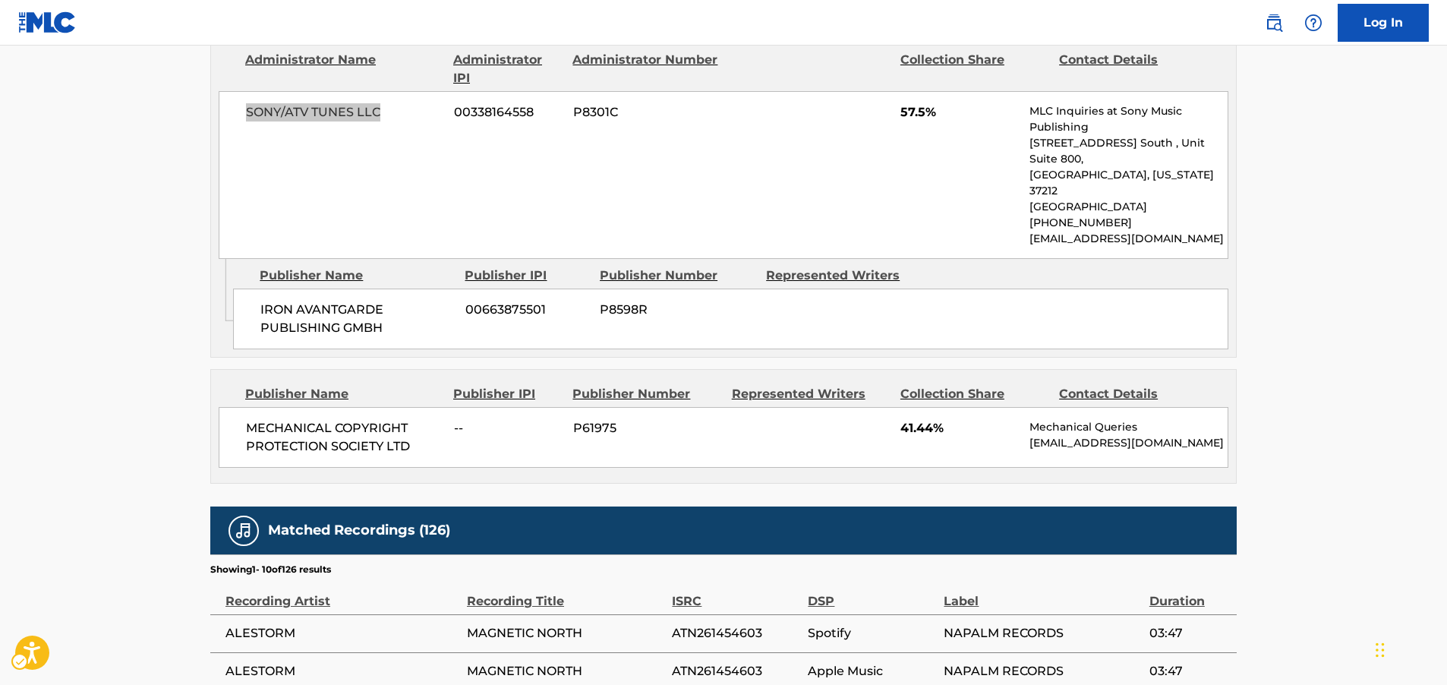
scroll to position [759, 0]
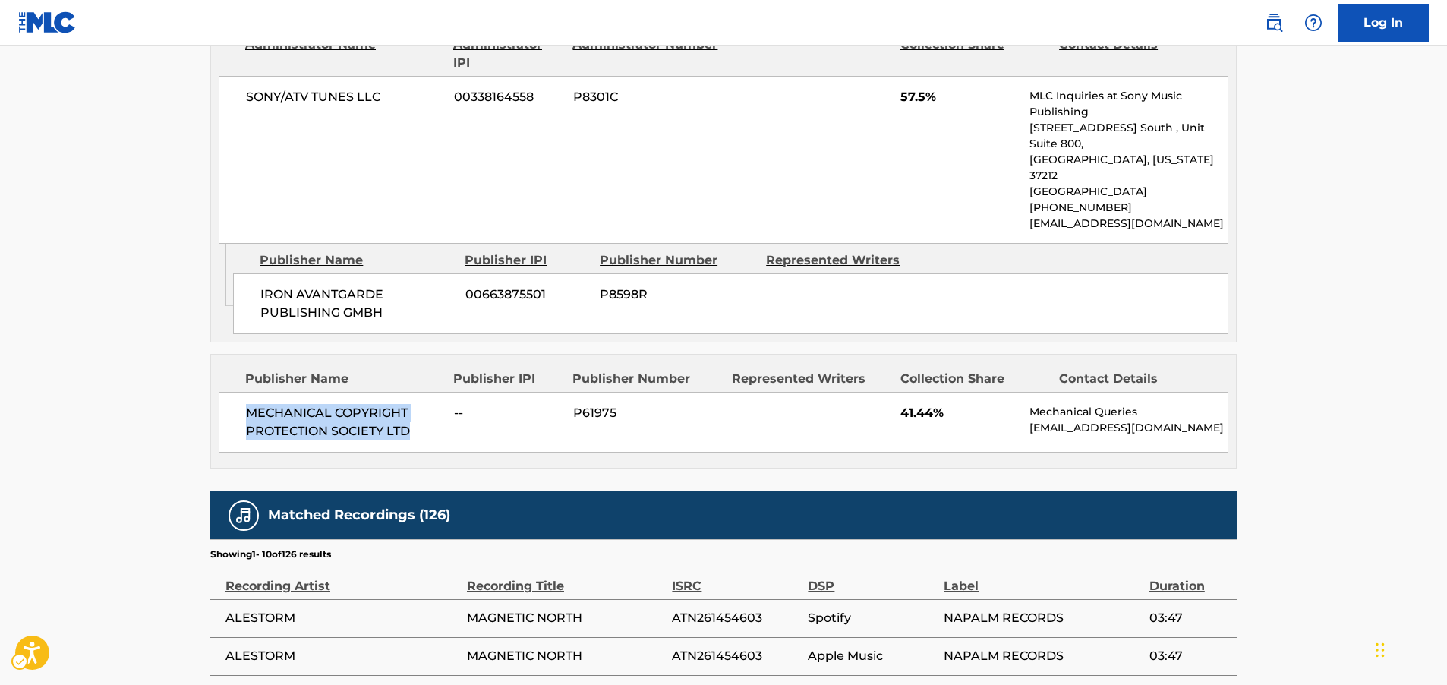
drag, startPoint x: 419, startPoint y: 402, endPoint x: 245, endPoint y: 387, distance: 174.5
click at [245, 392] on div "MECHANICAL COPYRIGHT PROTECTION SOCIETY LTD -- P61975 41.44% Mechanical Queries…" at bounding box center [724, 422] width 1010 height 61
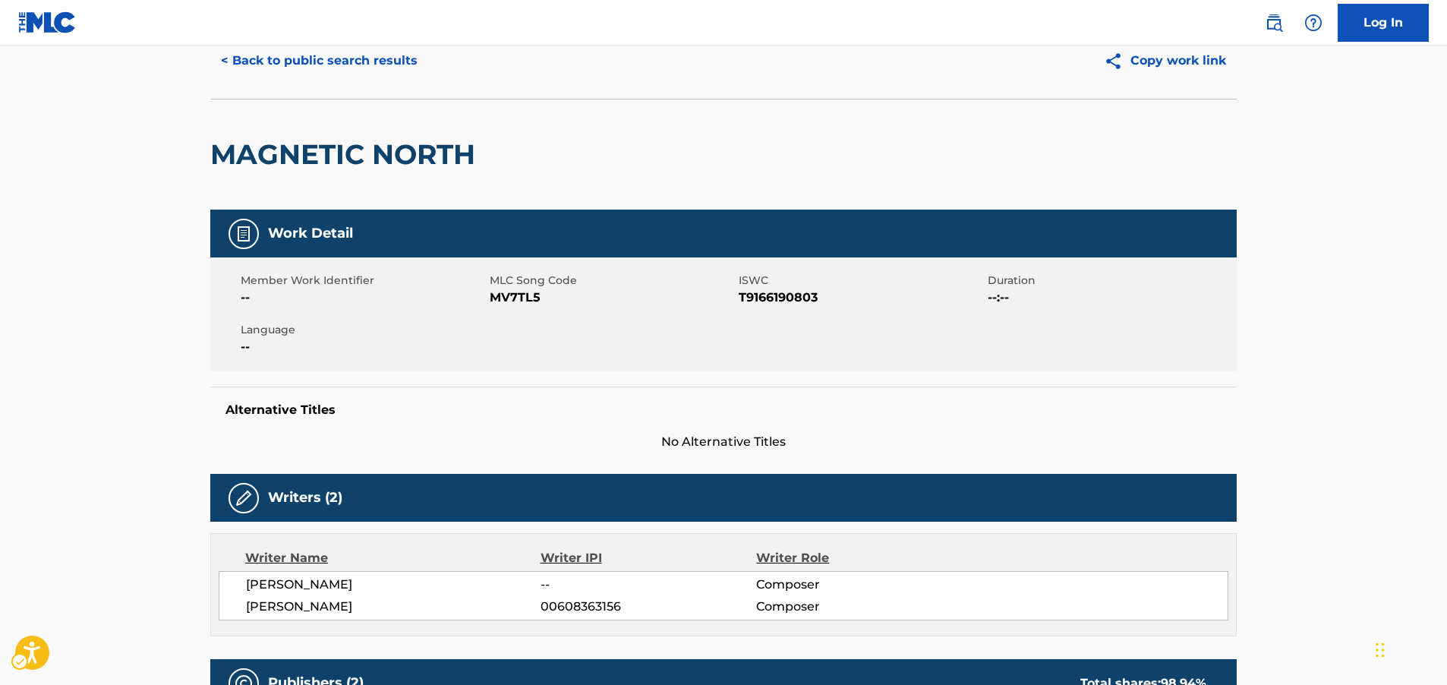
scroll to position [0, 0]
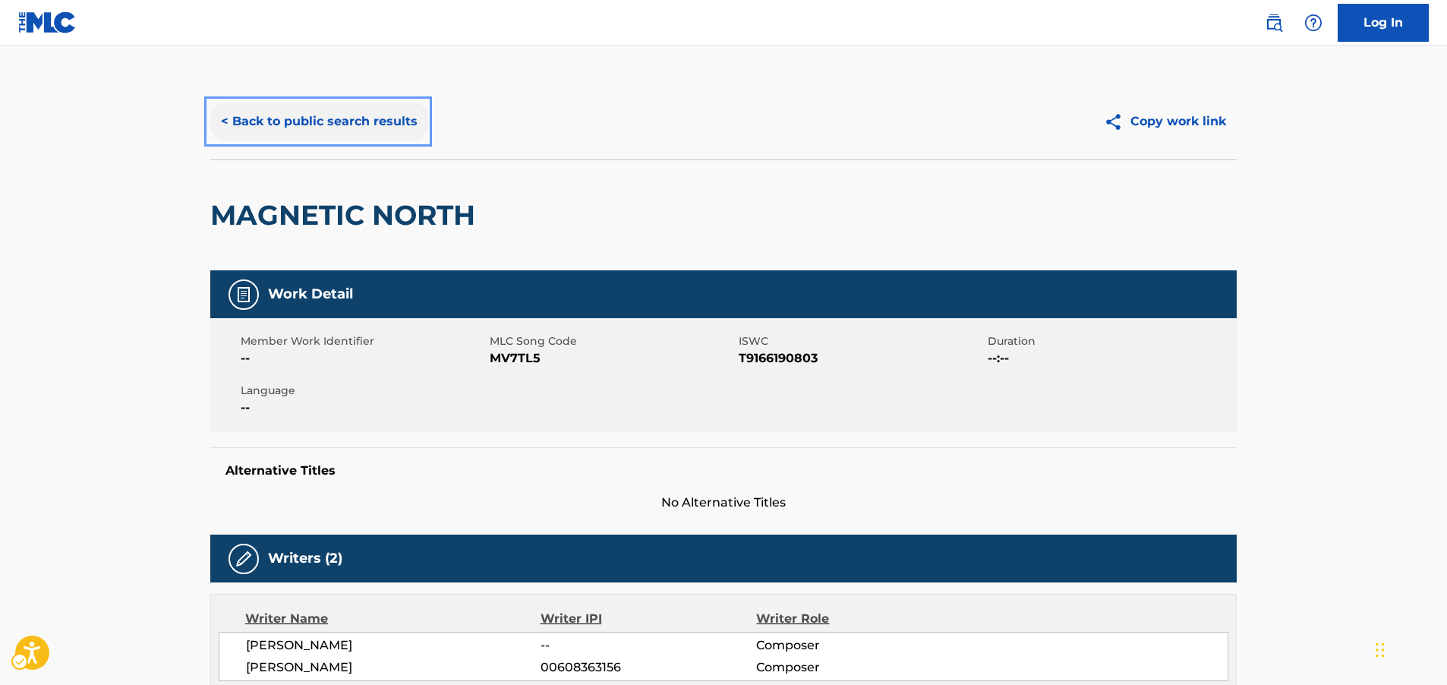
click at [307, 128] on button "< Back to public search results" at bounding box center [319, 122] width 218 height 38
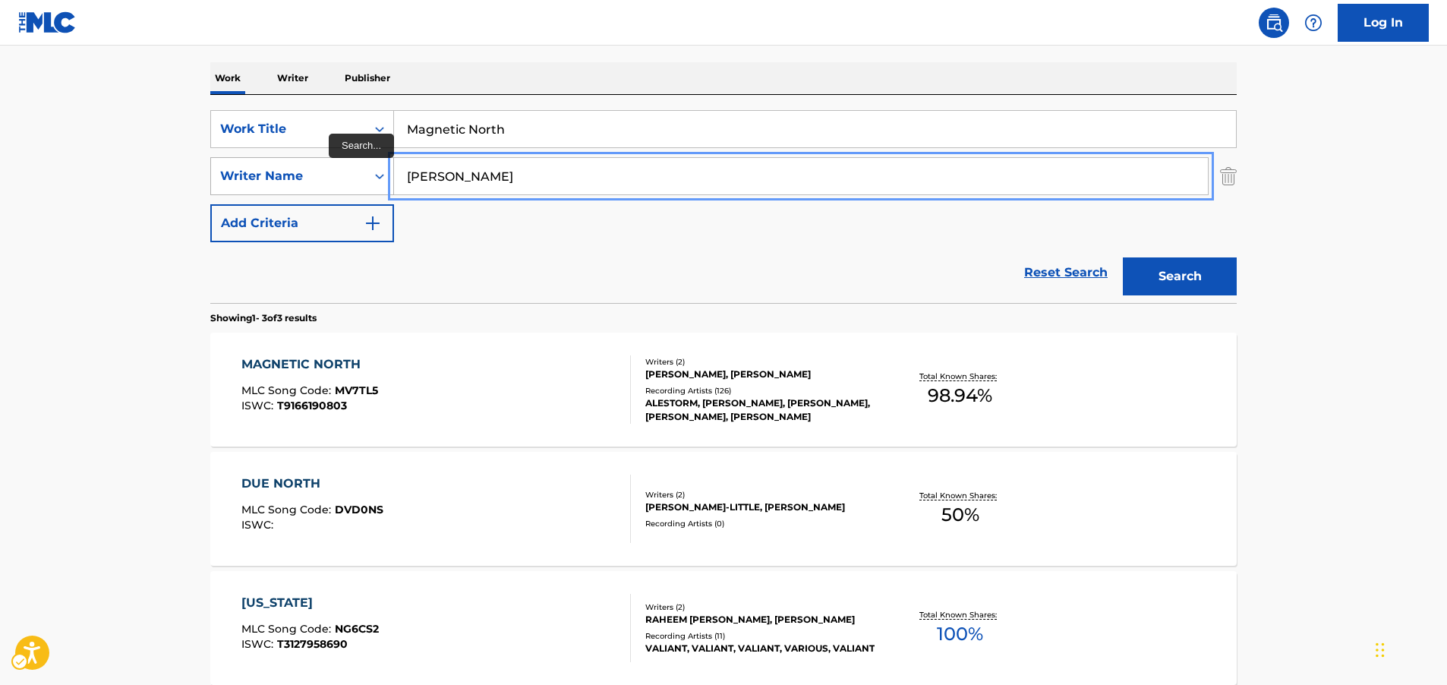
drag, startPoint x: 479, startPoint y: 185, endPoint x: 385, endPoint y: 169, distance: 95.4
paste input "Paquin"
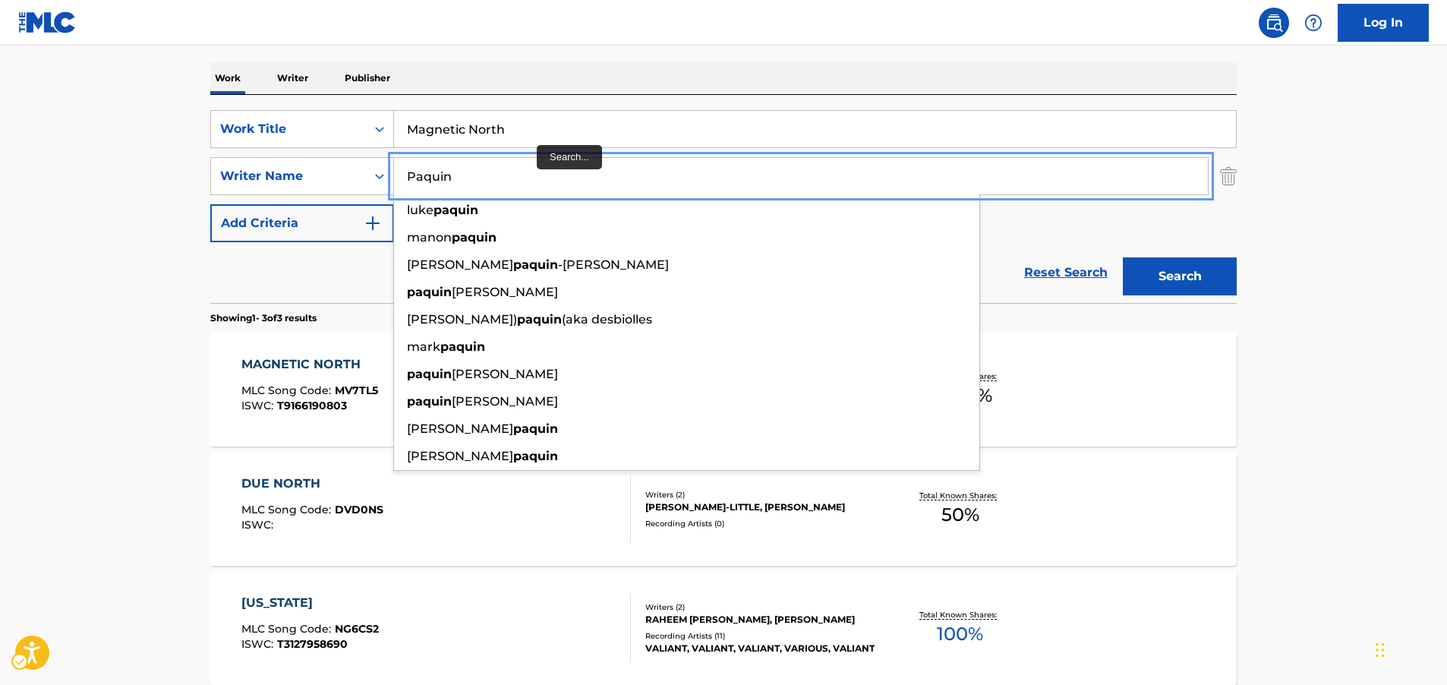
type input "Paquin"
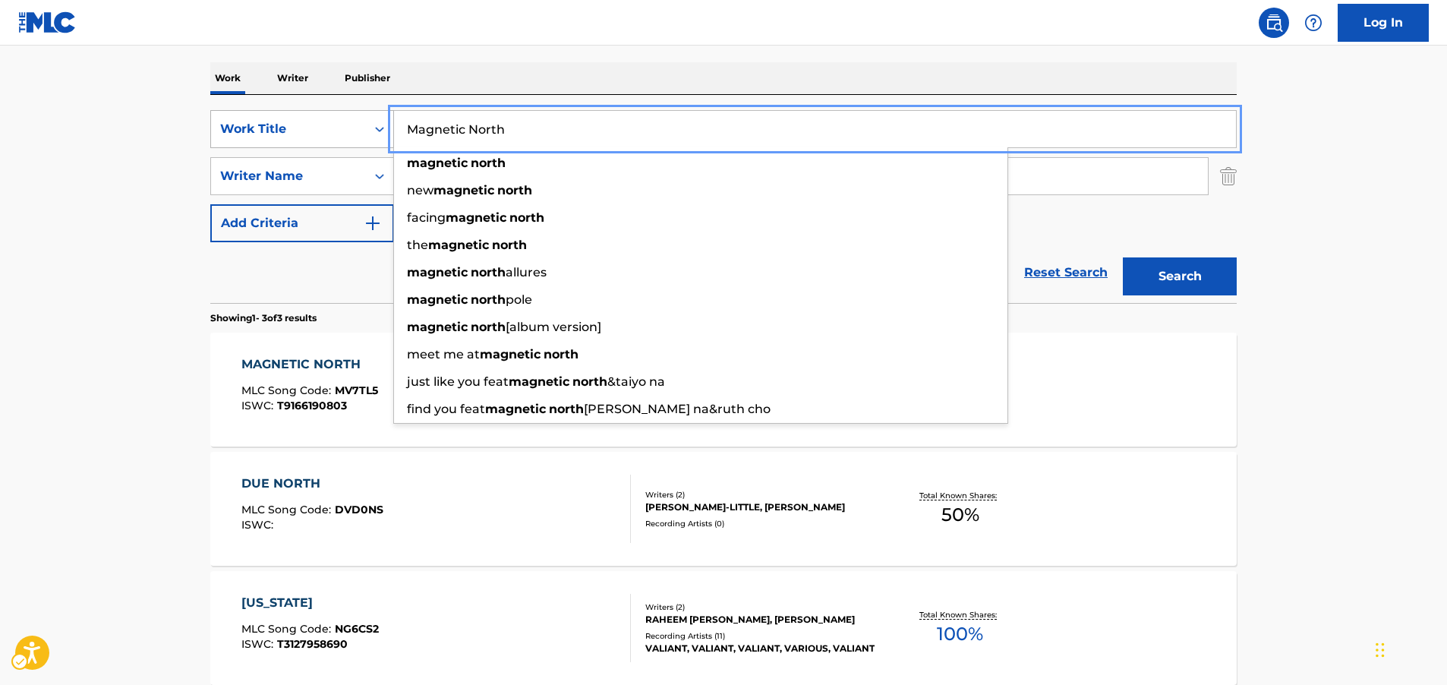
drag, startPoint x: 490, startPoint y: 132, endPoint x: 393, endPoint y: 131, distance: 97.2
paste input "Chant Sacre"
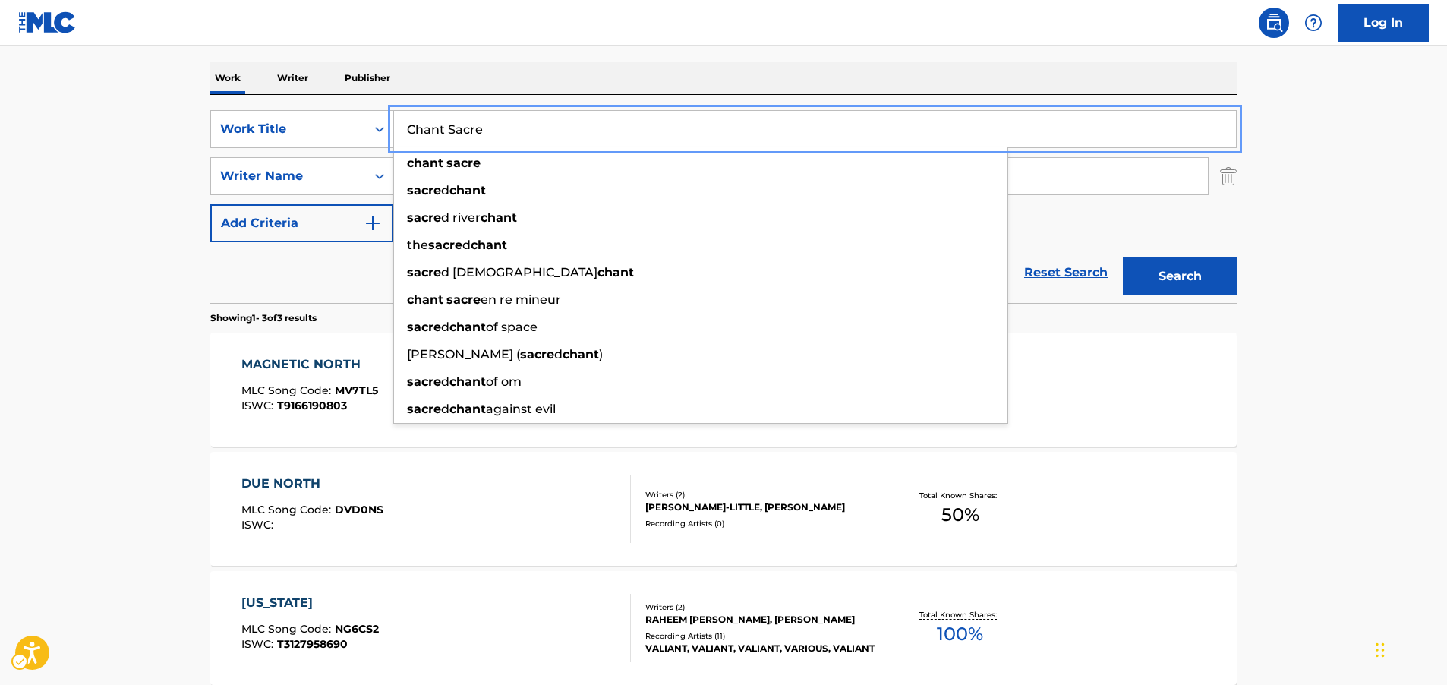
type input "Chant Sacre"
click at [1174, 285] on button "Search" at bounding box center [1180, 276] width 114 height 38
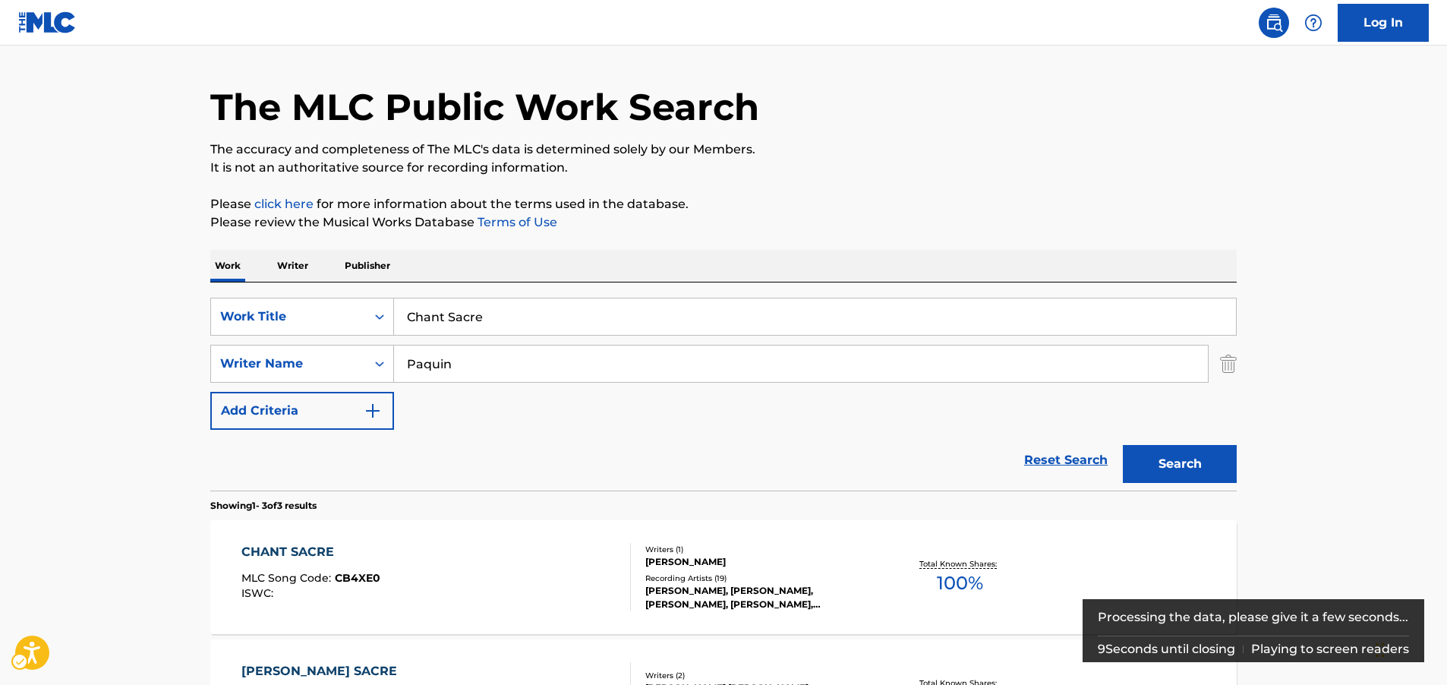
scroll to position [76, 0]
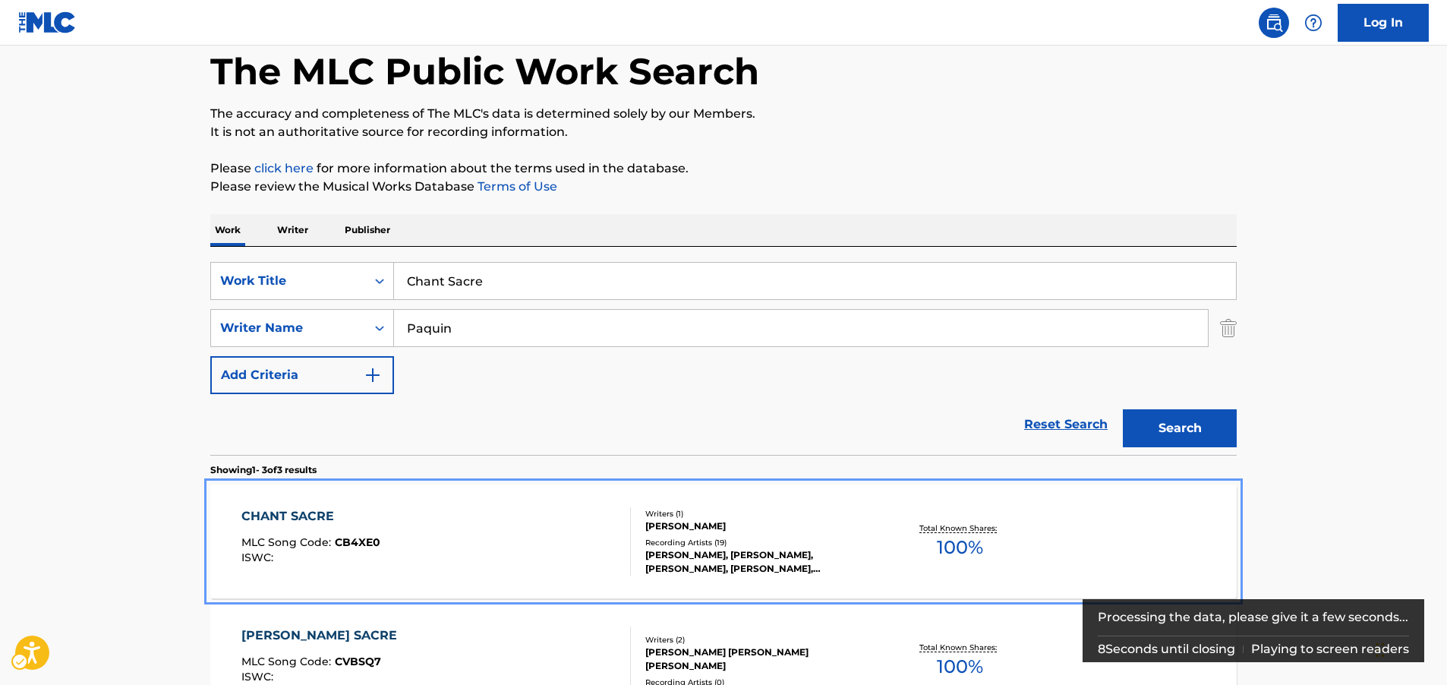
click at [417, 536] on div "CHANT SACRE MLC Song Code : CB4XE0 ISWC :" at bounding box center [436, 541] width 390 height 68
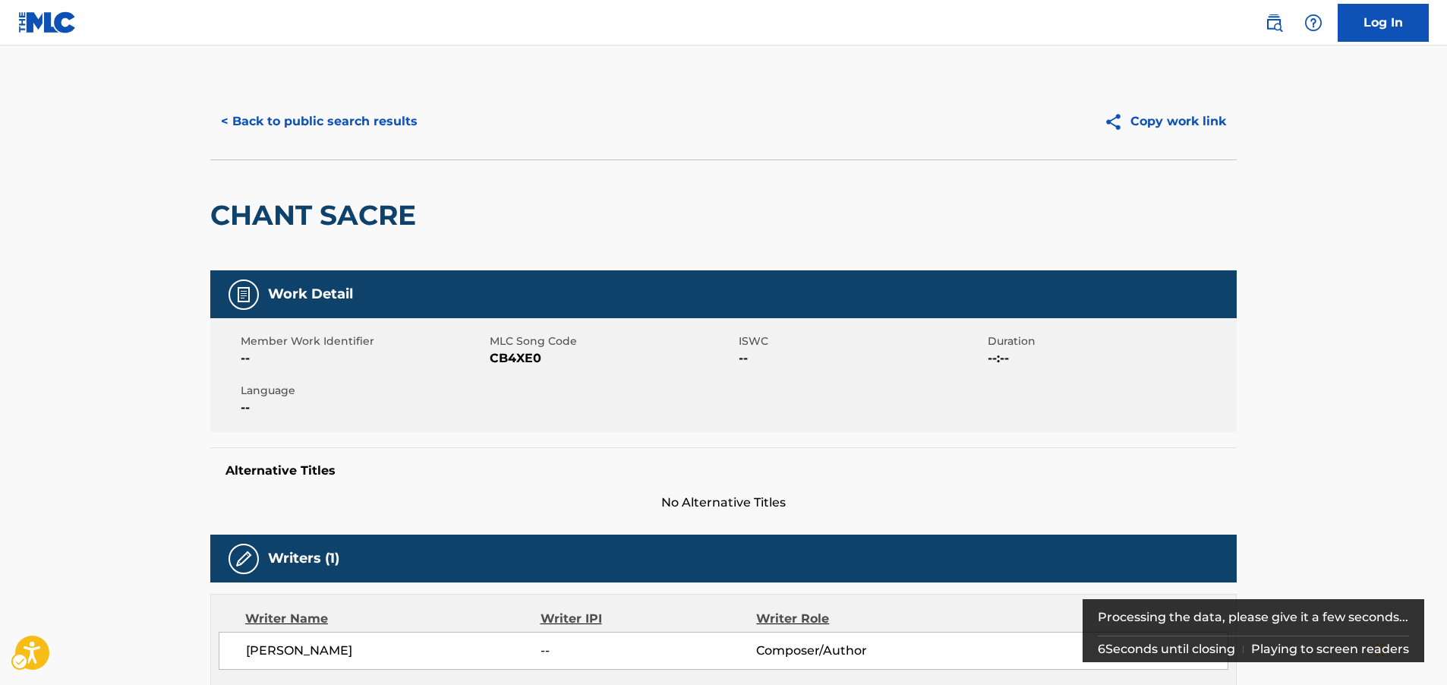
click at [528, 358] on span "MLC Song Code - CB4XE0" at bounding box center [612, 358] width 245 height 18
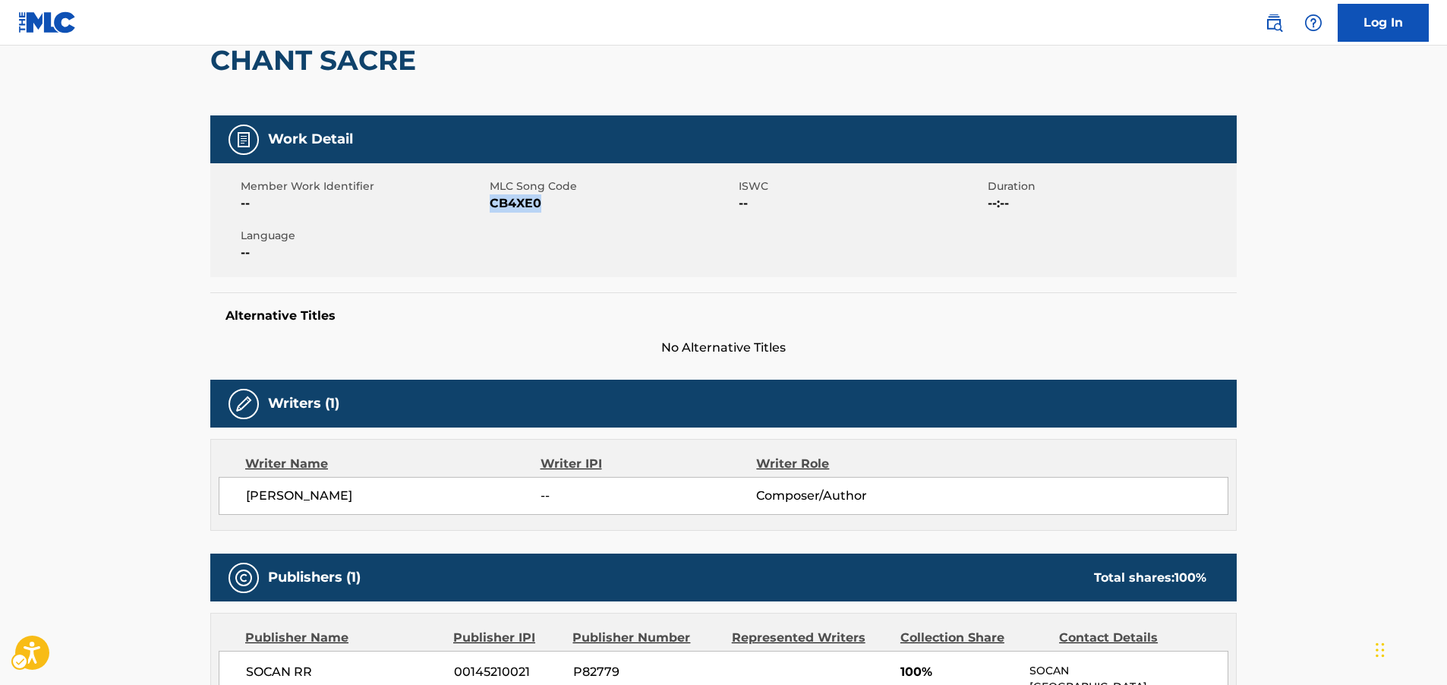
scroll to position [304, 0]
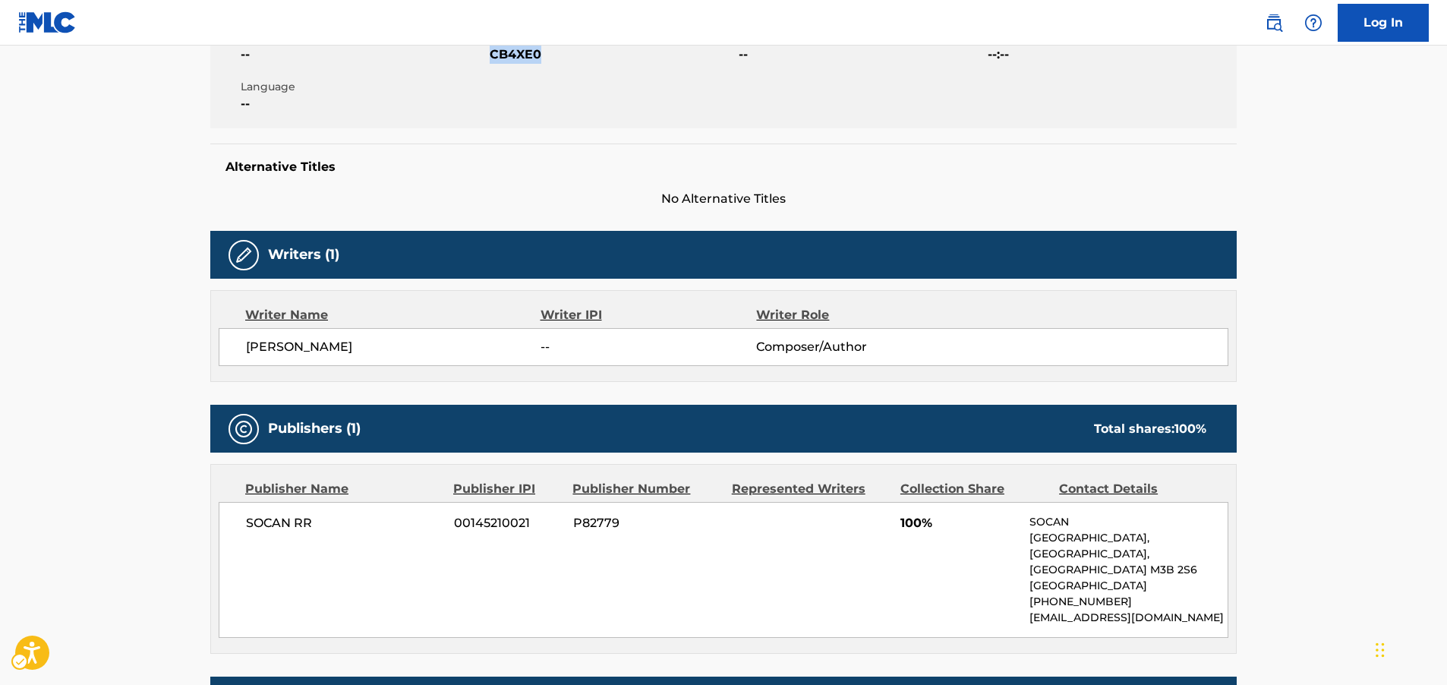
drag, startPoint x: 378, startPoint y: 352, endPoint x: 270, endPoint y: 355, distance: 108.6
click at [270, 355] on span "[PERSON_NAME]" at bounding box center [393, 347] width 295 height 18
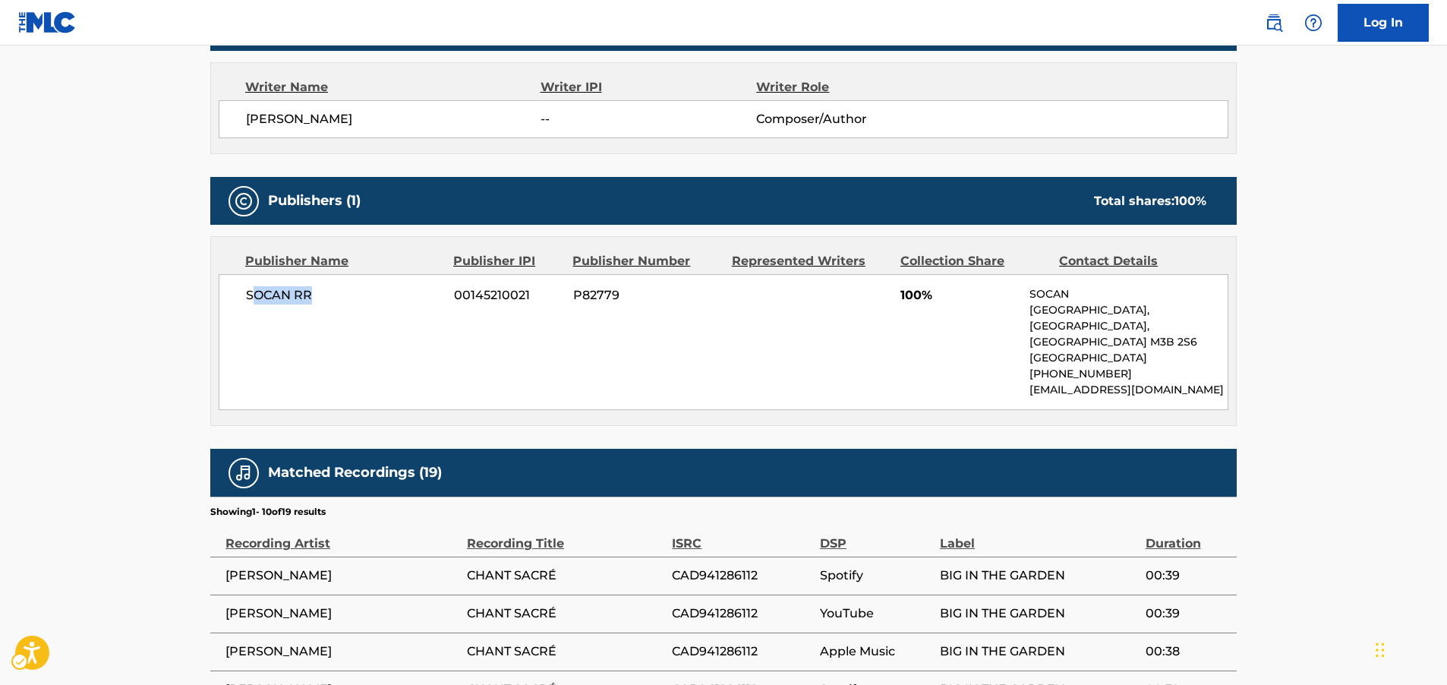
drag, startPoint x: 344, startPoint y: 295, endPoint x: 250, endPoint y: 295, distance: 94.2
click at [250, 295] on span "SOCAN RR" at bounding box center [344, 295] width 197 height 18
click at [236, 296] on div "SOCAN RR 00145210021 P82779 [STREET_ADDRESS] [PHONE_NUMBER] [EMAIL_ADDRESS][DOM…" at bounding box center [724, 342] width 1010 height 136
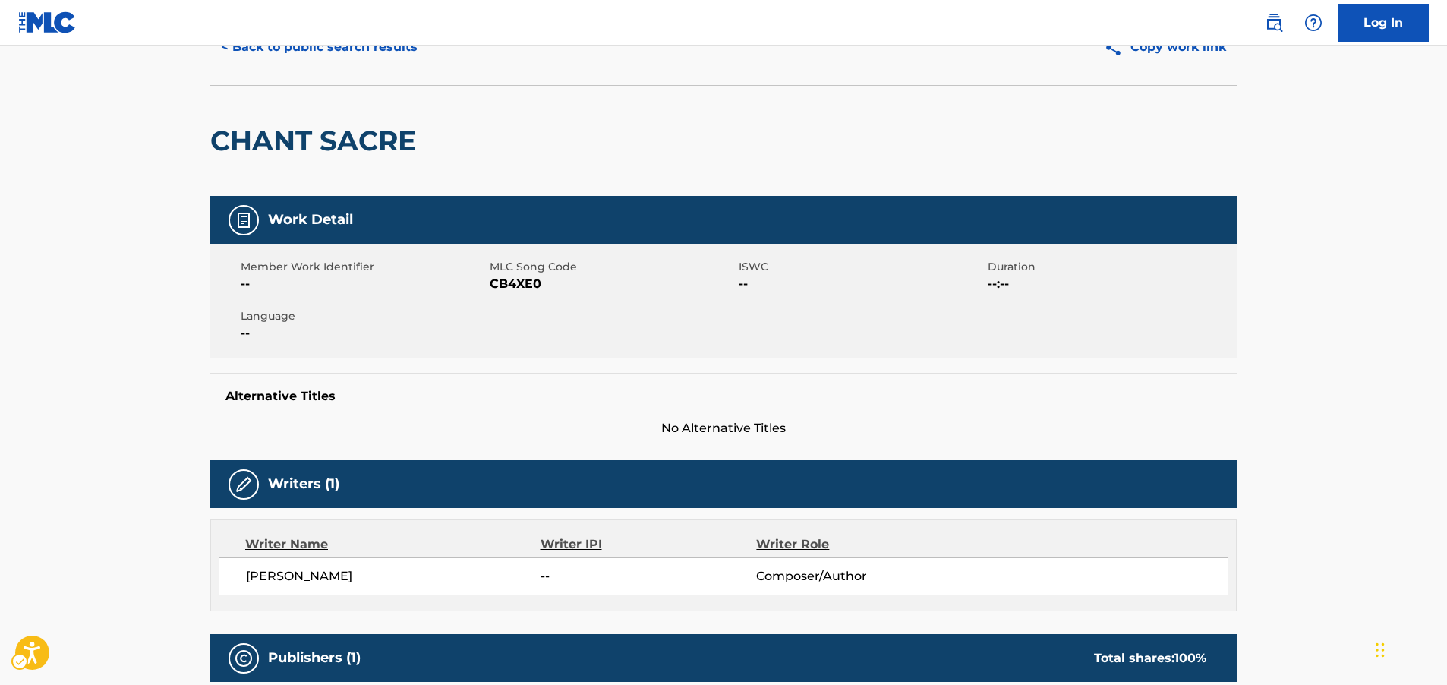
scroll to position [0, 0]
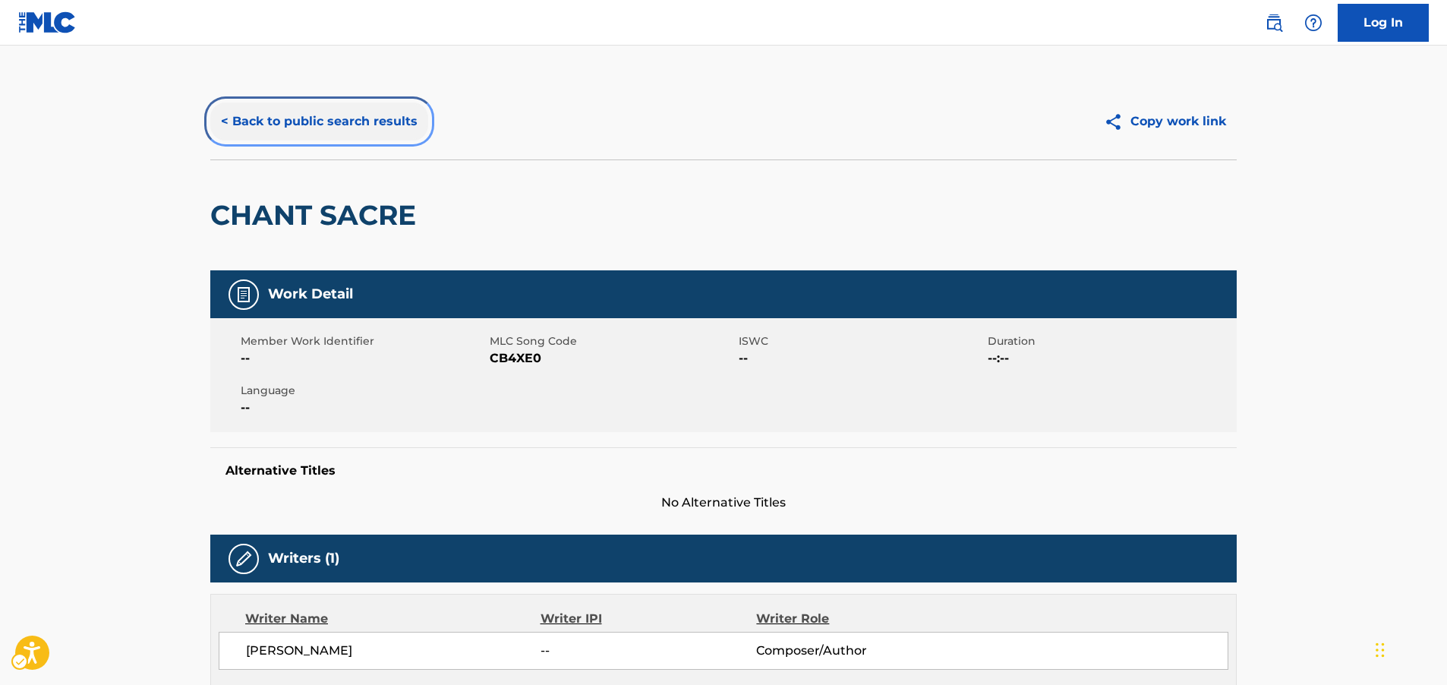
click at [349, 120] on button "< Back to public search results" at bounding box center [319, 122] width 218 height 38
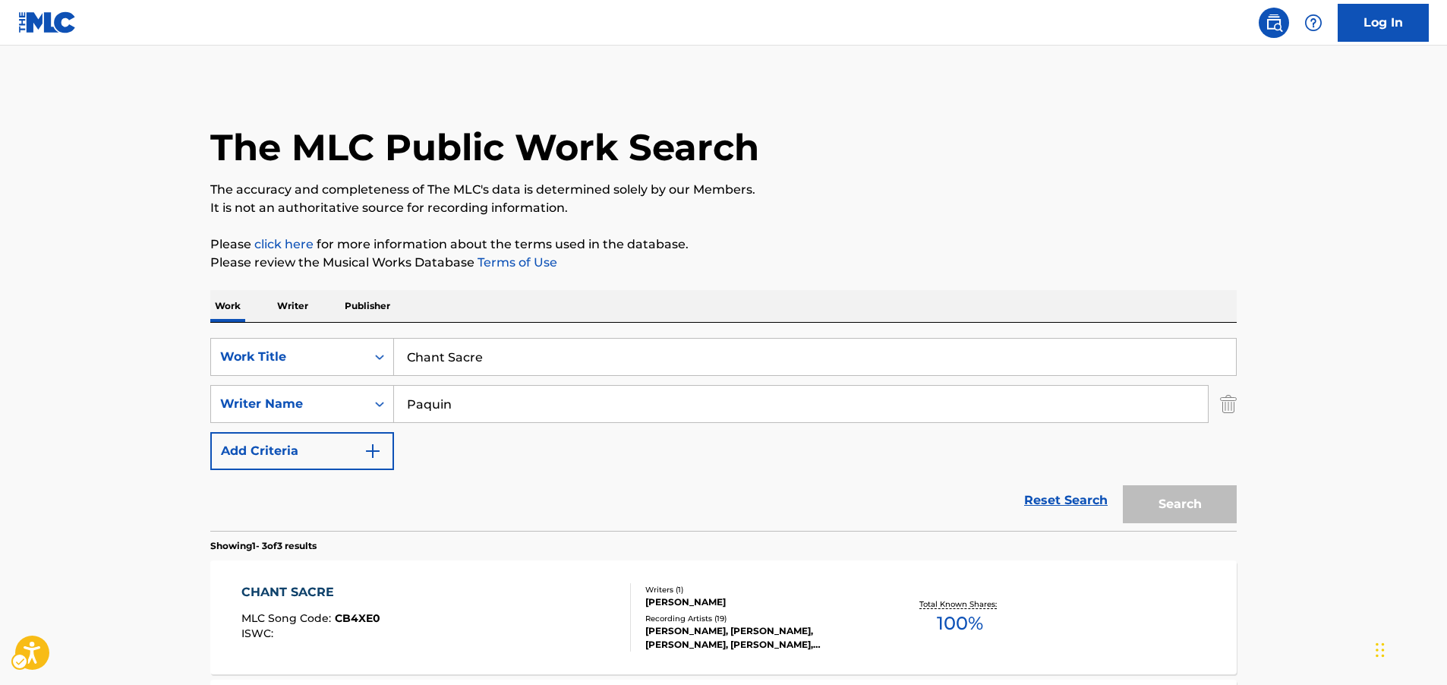
scroll to position [76, 0]
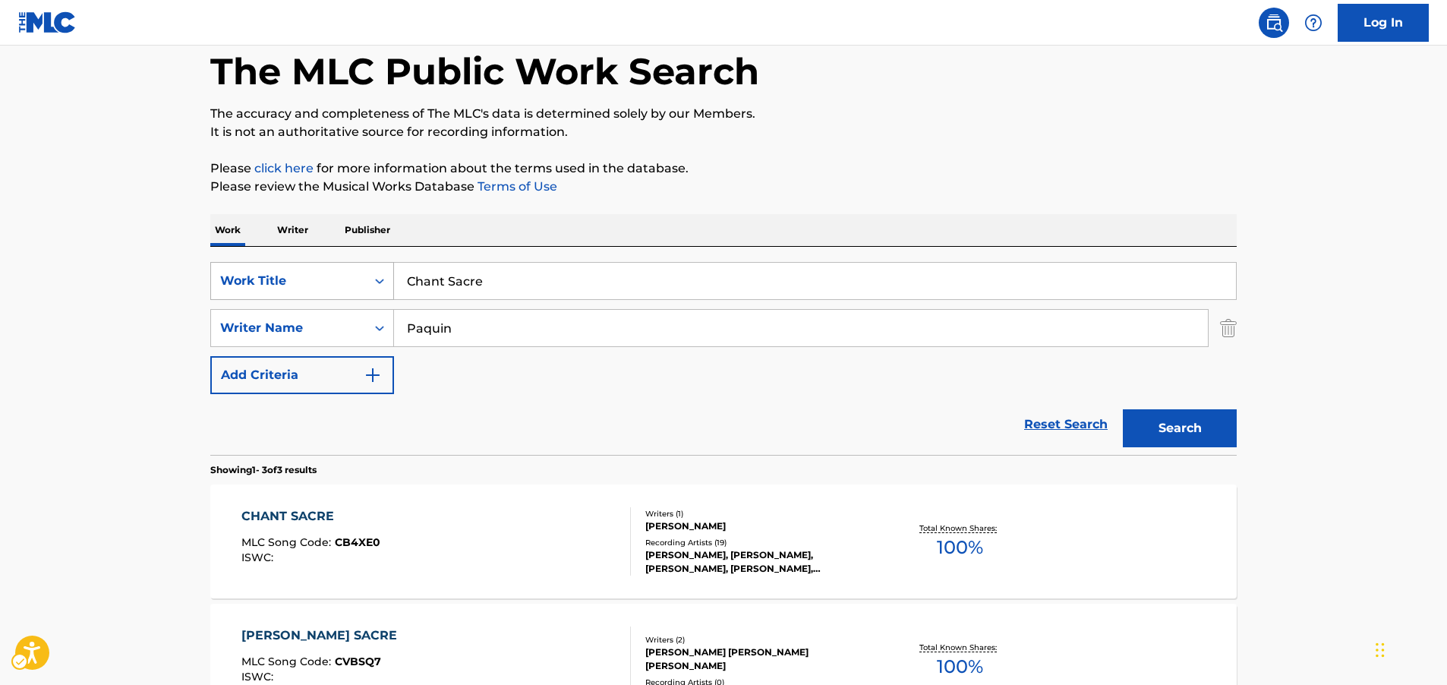
click at [377, 290] on div "Search Form" at bounding box center [379, 280] width 27 height 27
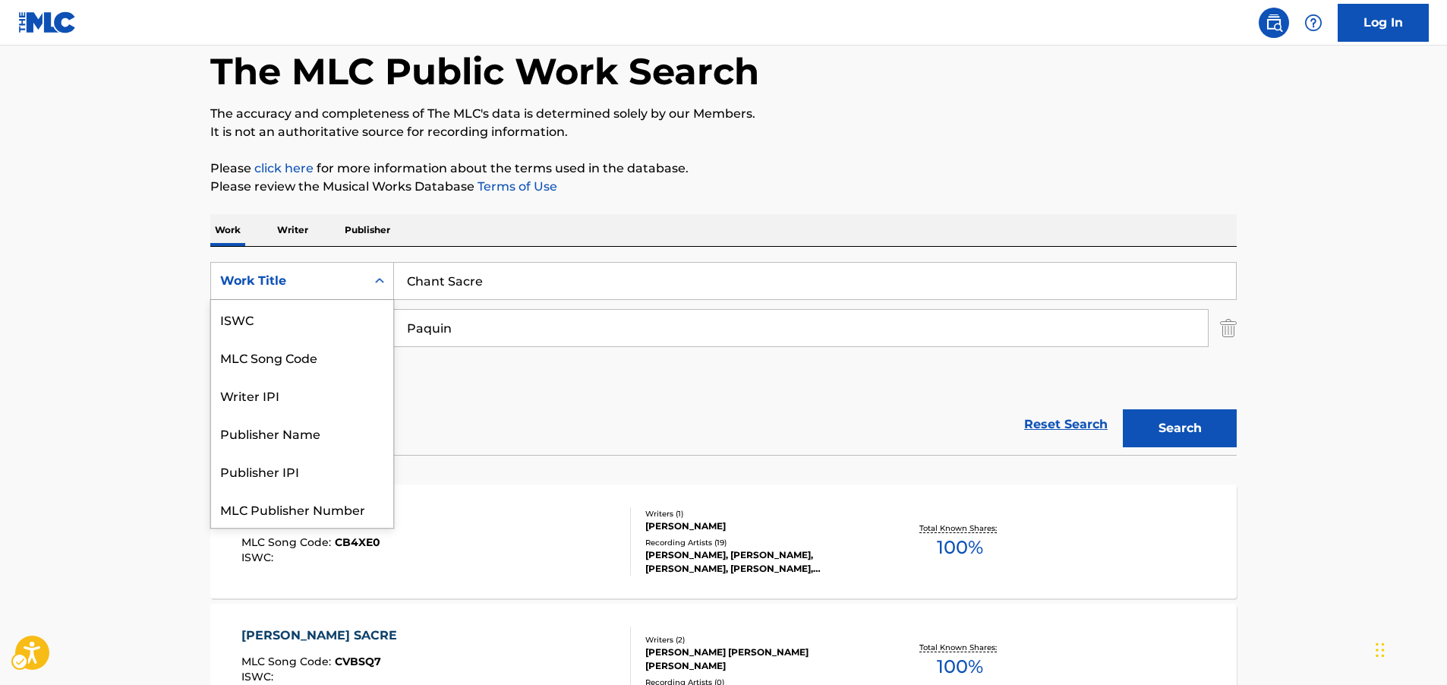
scroll to position [38, 0]
click at [285, 322] on div "MLC Song Code" at bounding box center [302, 319] width 182 height 38
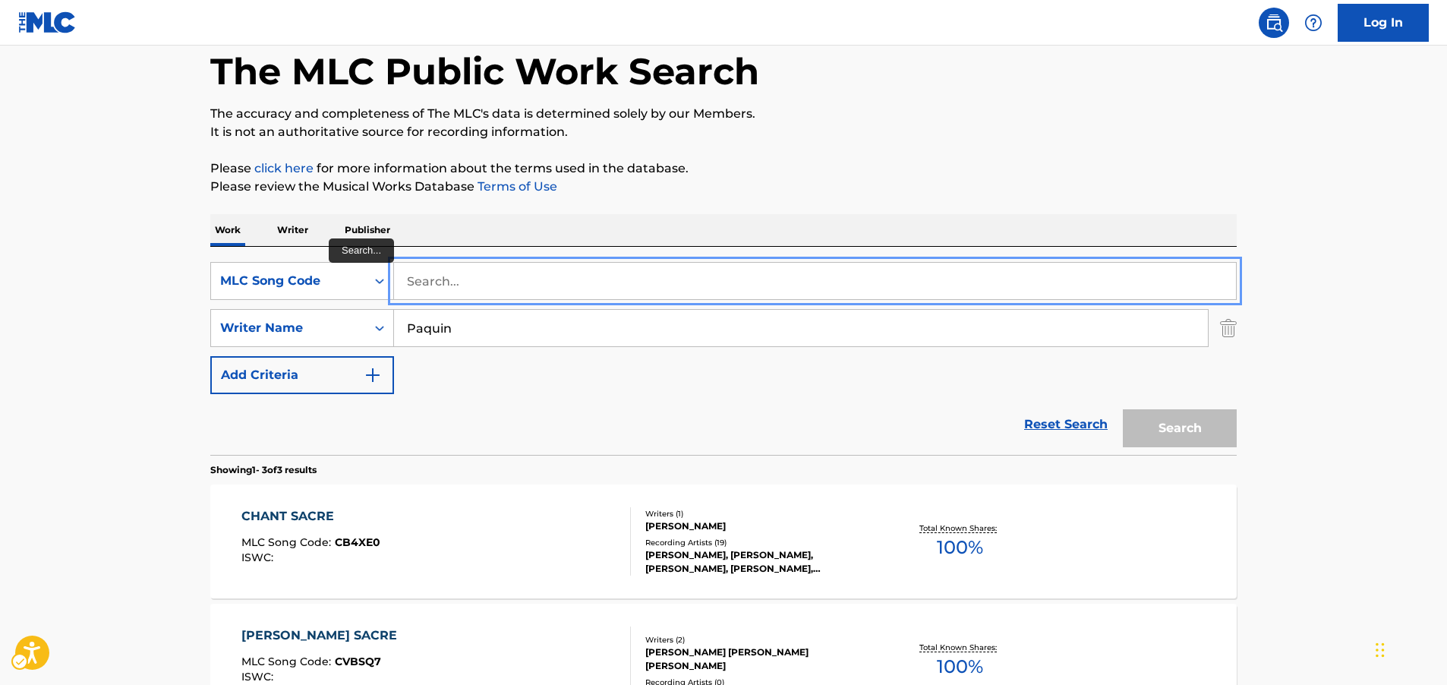
drag, startPoint x: 410, startPoint y: 287, endPoint x: 404, endPoint y: 301, distance: 15.7
paste input "SC8TF8"
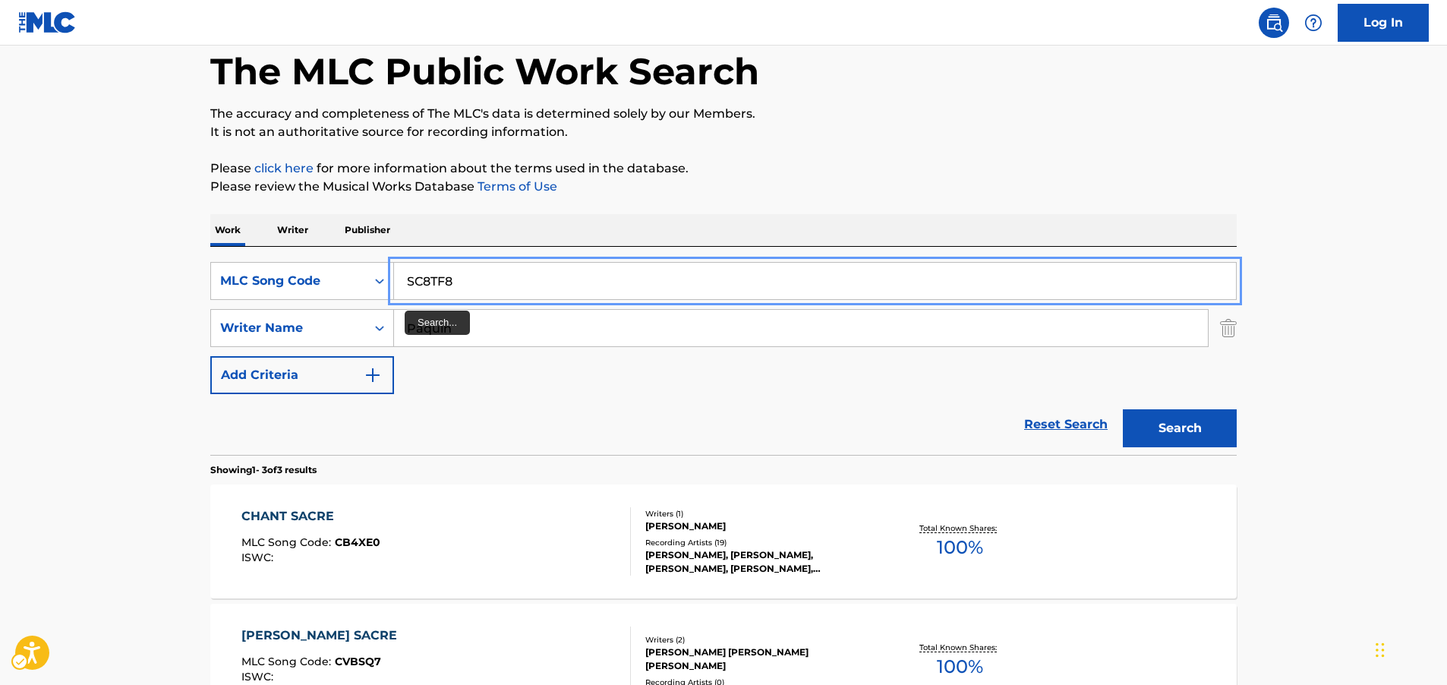
type input "SC8TF8"
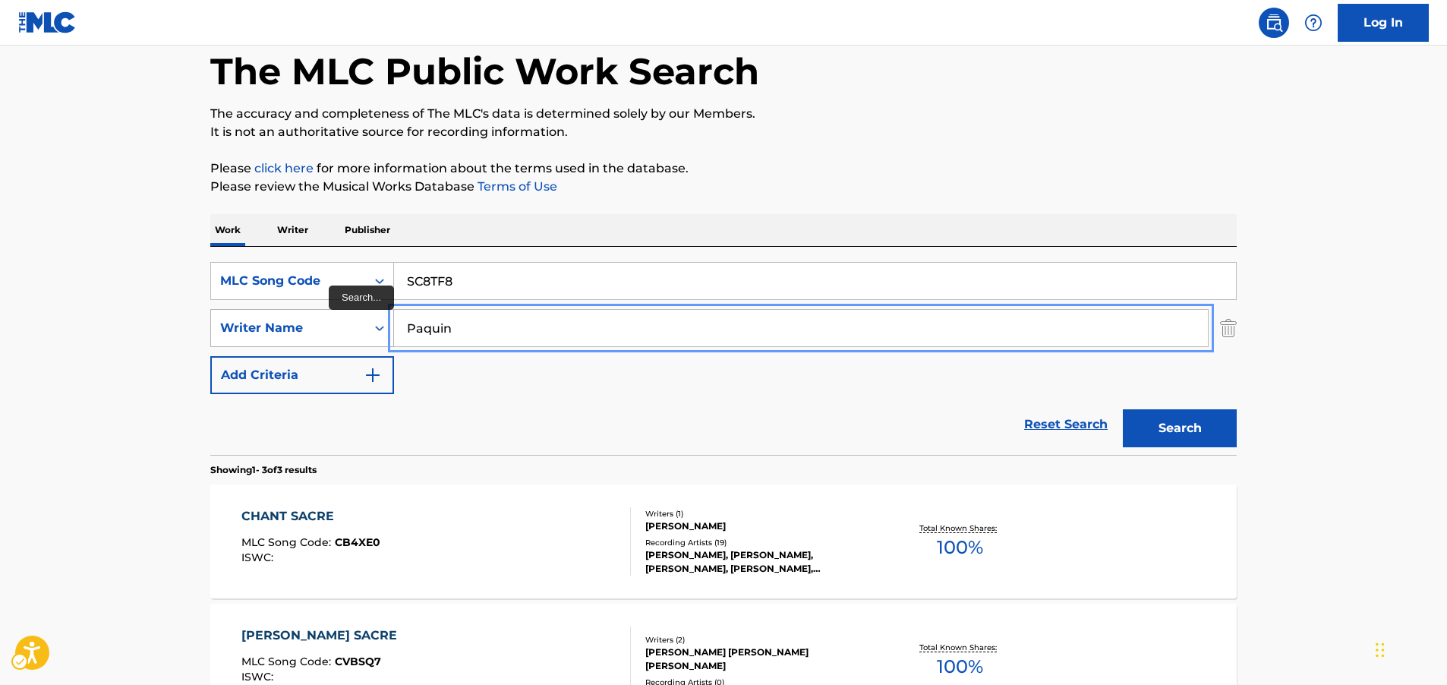
drag, startPoint x: 474, startPoint y: 327, endPoint x: 364, endPoint y: 323, distance: 110.2
click at [1186, 422] on button "Search" at bounding box center [1180, 428] width 114 height 38
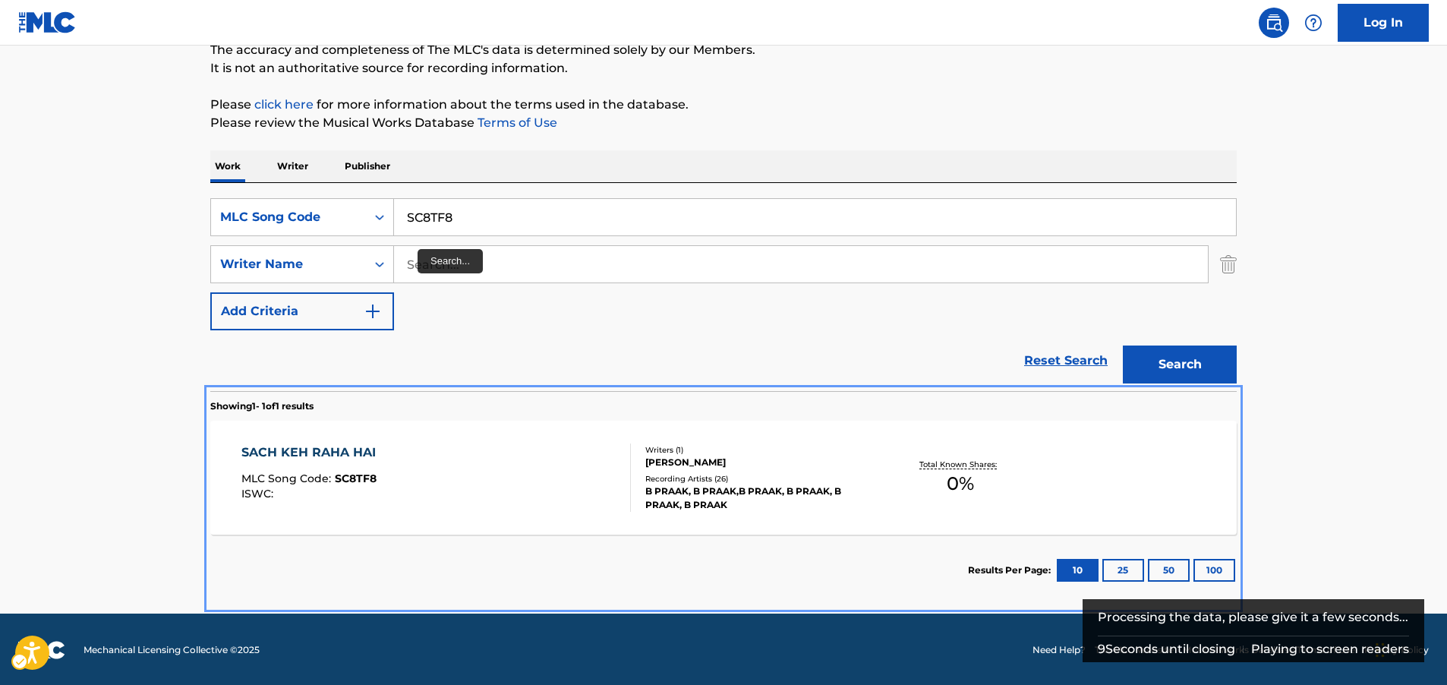
scroll to position [141, 0]
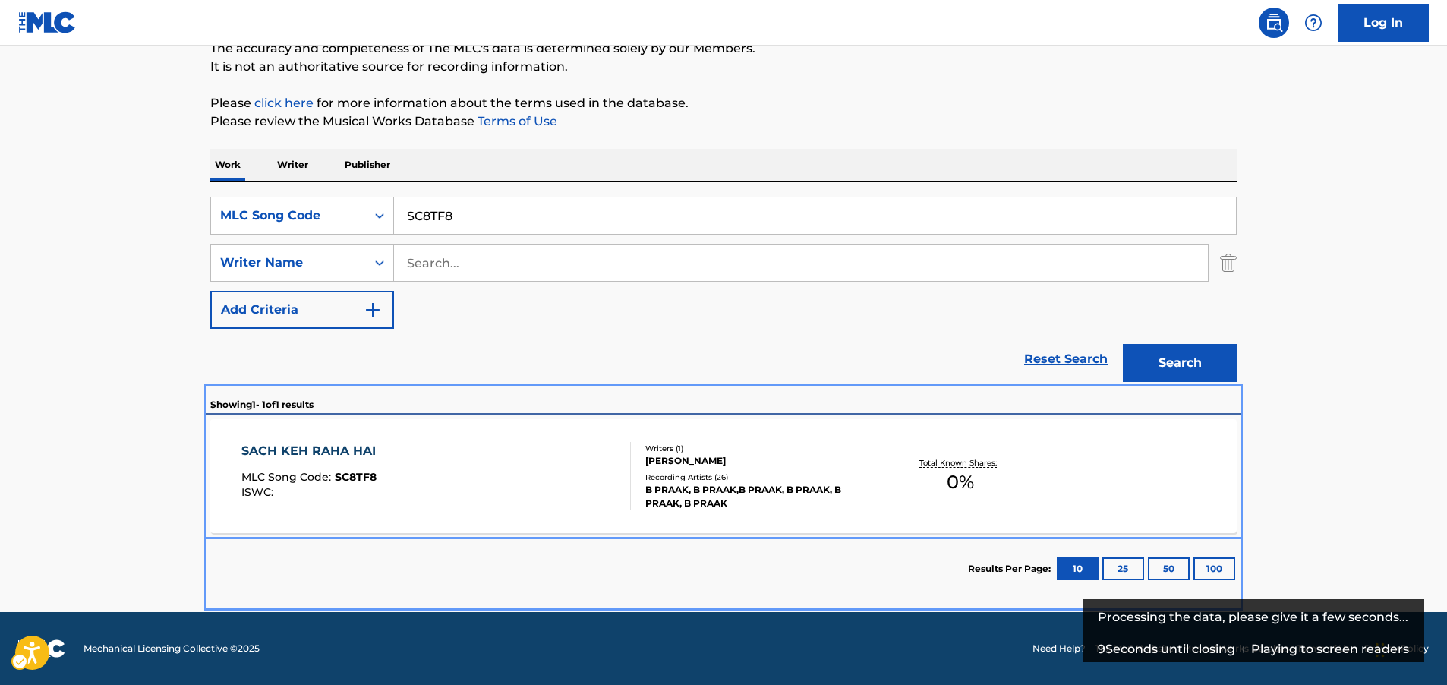
click at [410, 487] on div "SACH KEH RAHA HAI MLC Song Code : SC8TF8 ISWC :" at bounding box center [436, 476] width 390 height 68
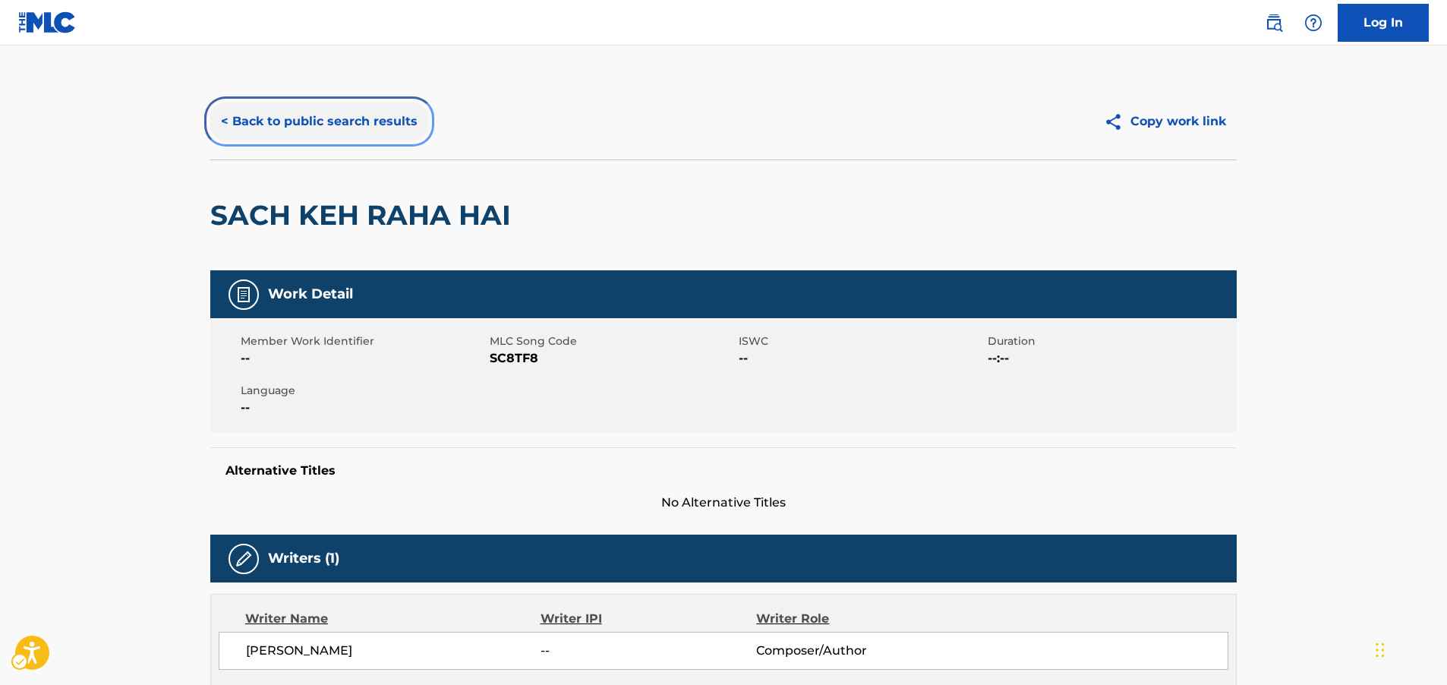
click at [333, 125] on button "< Back to public search results" at bounding box center [319, 122] width 218 height 38
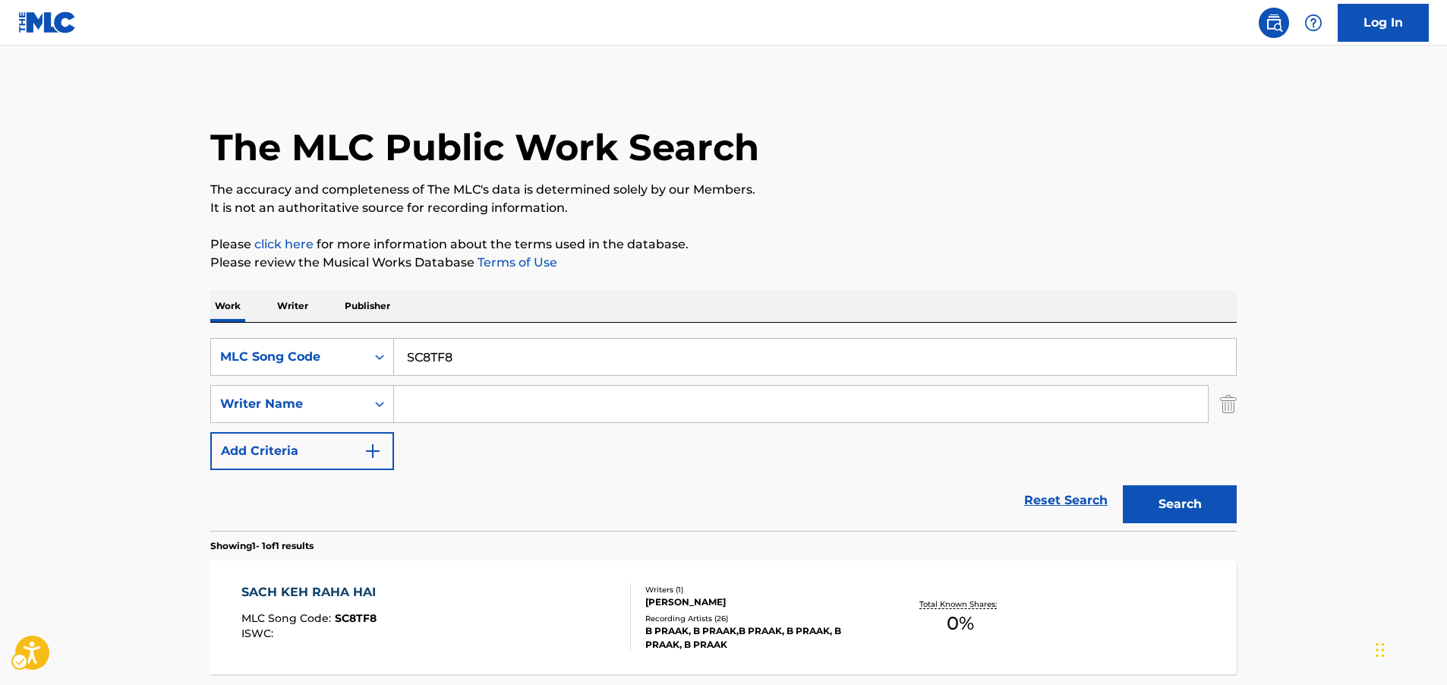
scroll to position [55, 0]
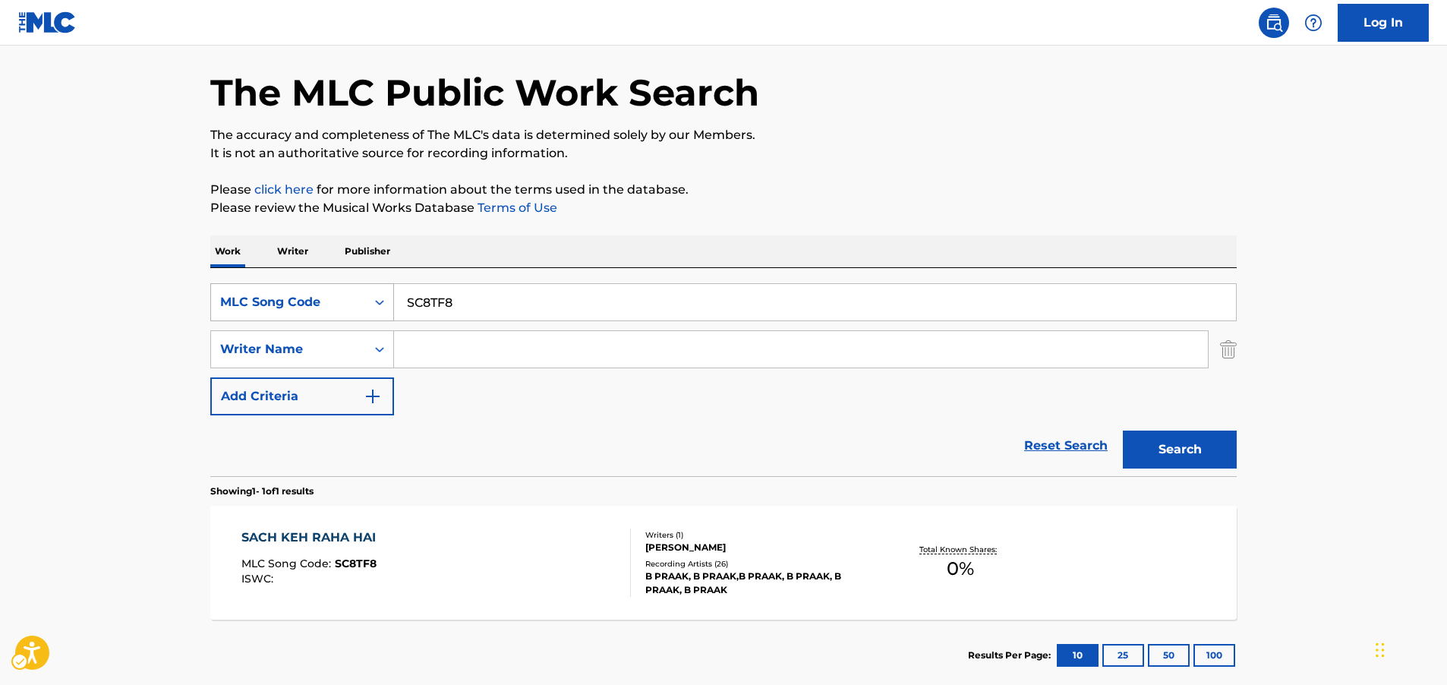
drag, startPoint x: 371, startPoint y: 308, endPoint x: 371, endPoint y: 320, distance: 12.1
click at [371, 308] on div "Search Form" at bounding box center [379, 302] width 27 height 27
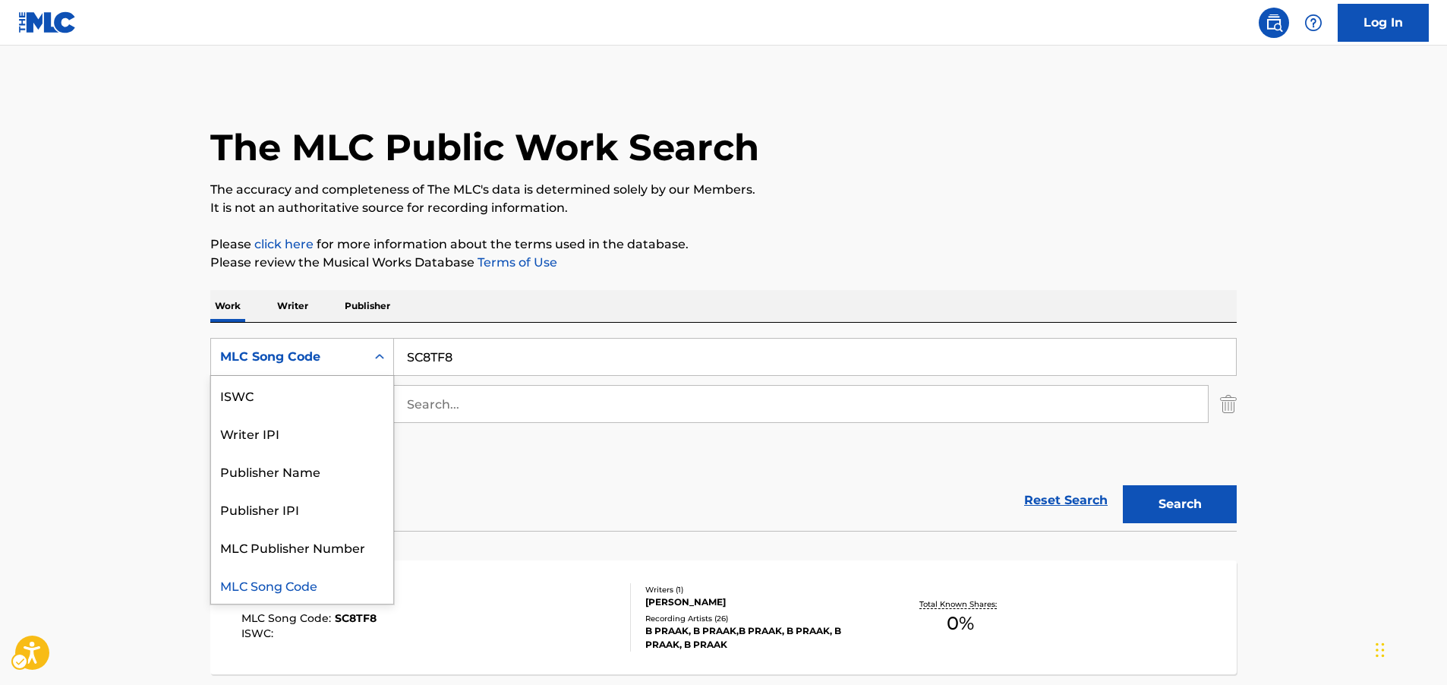
scroll to position [0, 0]
click at [273, 398] on div "Work Title" at bounding box center [302, 395] width 182 height 38
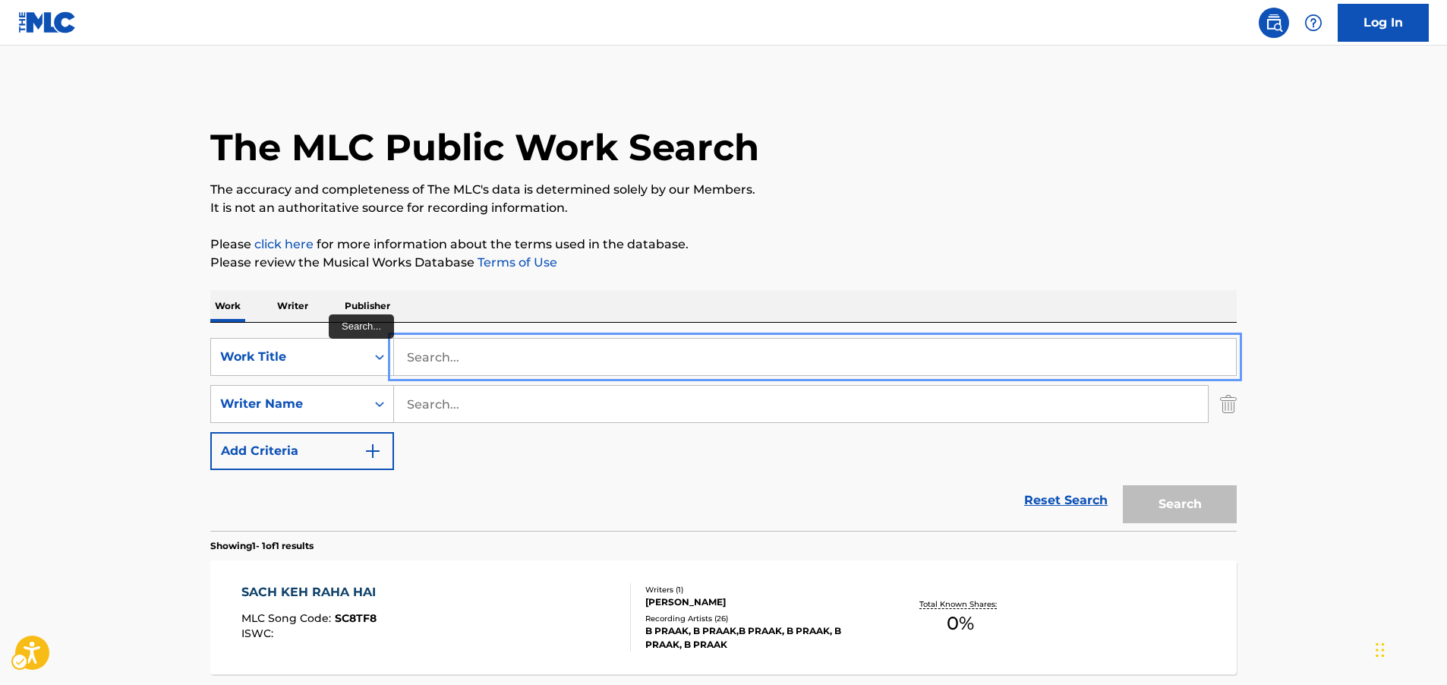
paste input "[DEMOGRAPHIC_DATA]"
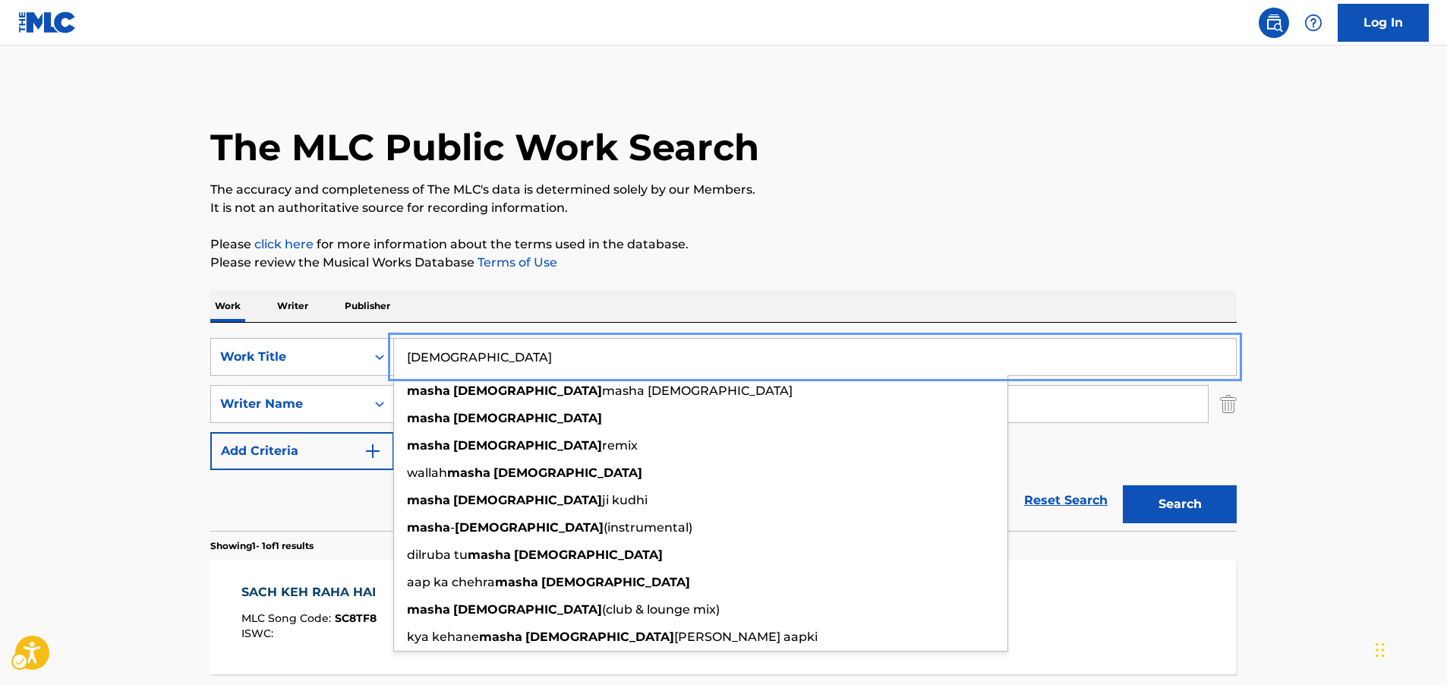
type input "[DEMOGRAPHIC_DATA]"
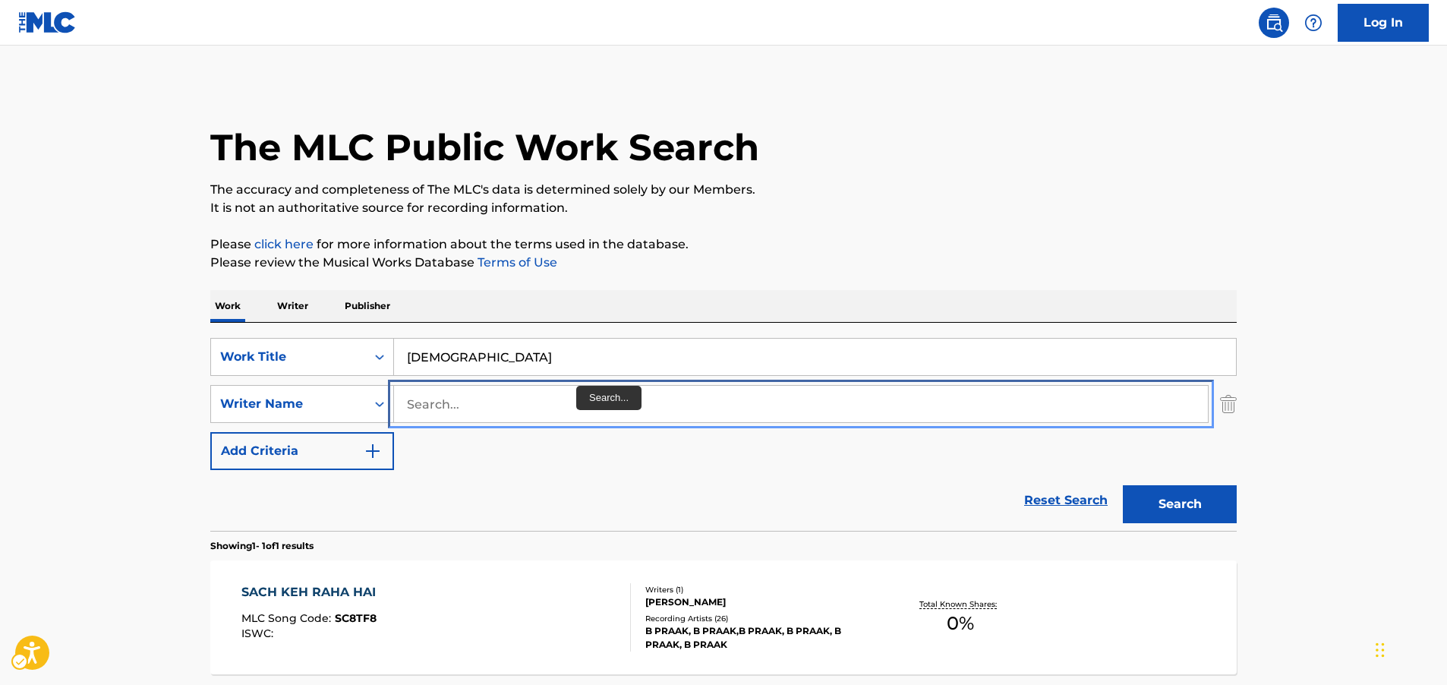
paste input "Farouk"
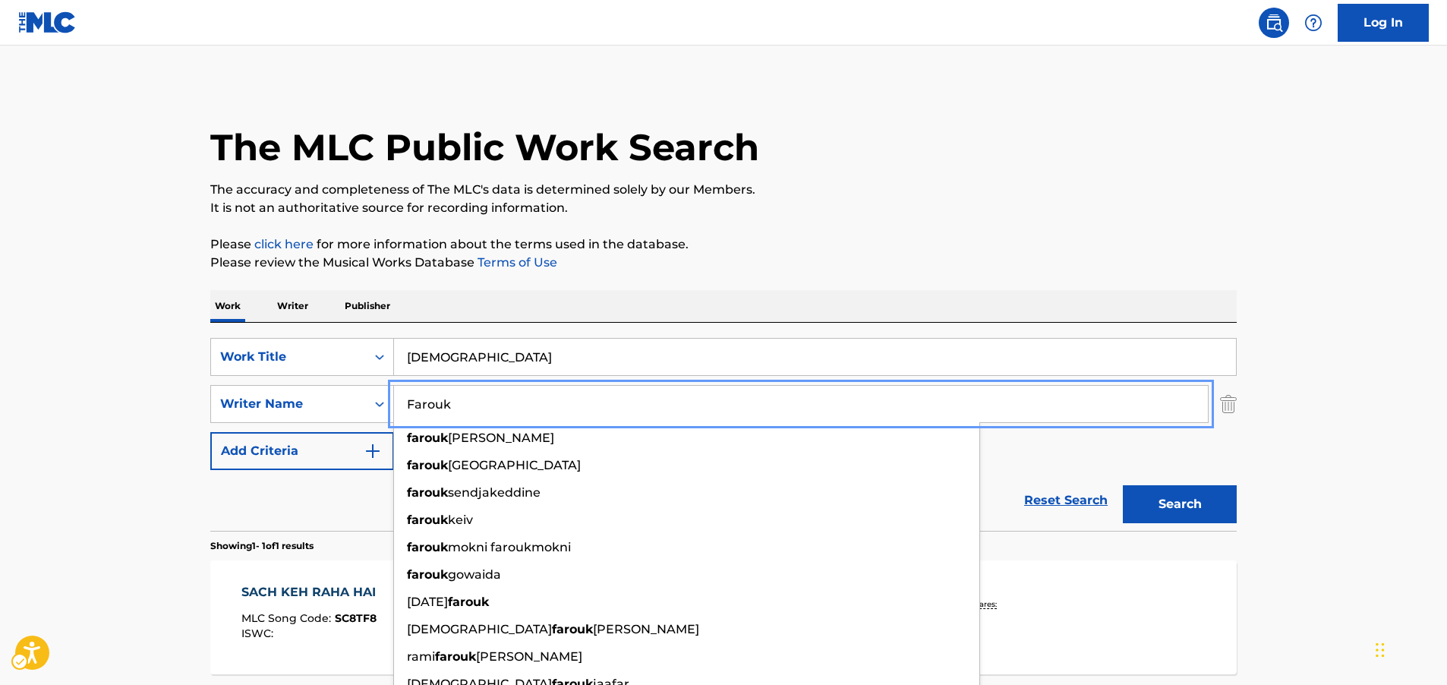
type input "Farouk"
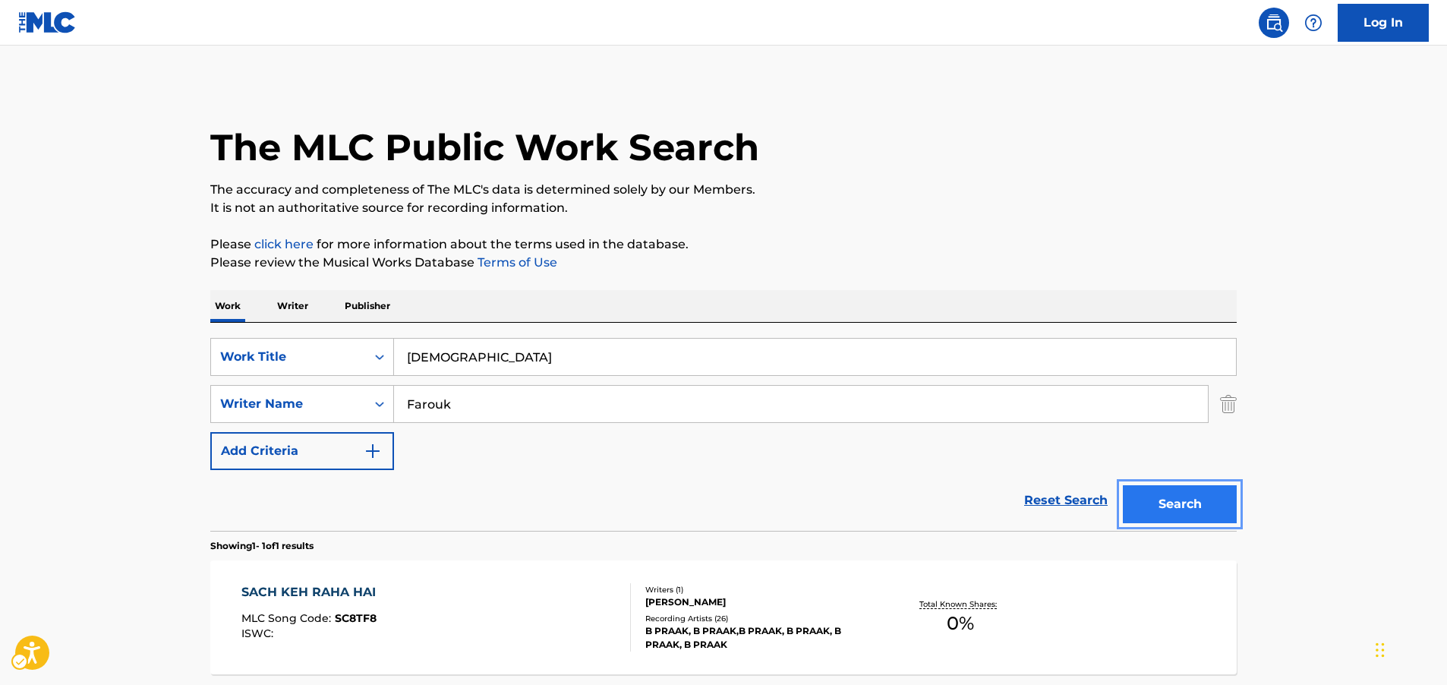
click at [1159, 511] on button "Search" at bounding box center [1180, 504] width 114 height 38
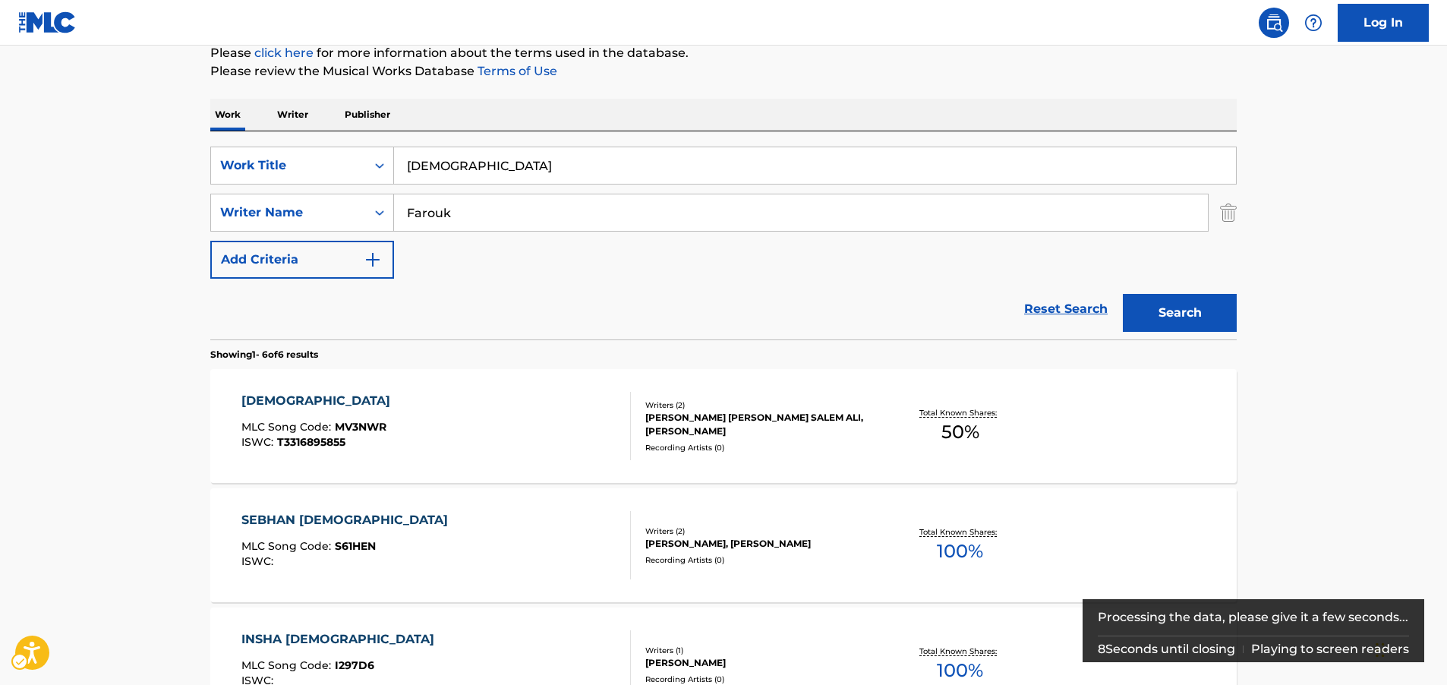
scroll to position [323, 0]
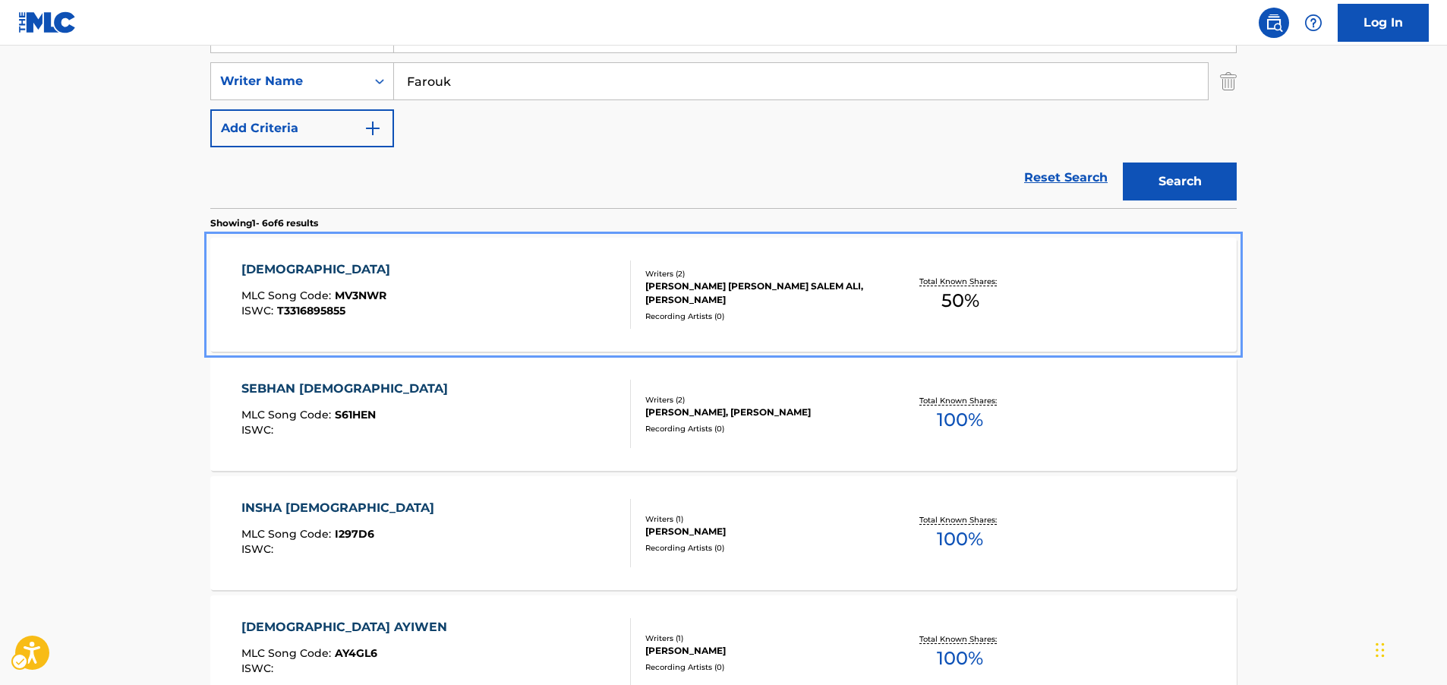
click at [400, 287] on div "MASHA ALLAH MLC Song Code : MV3NWR ISWC : T3316895855" at bounding box center [436, 294] width 390 height 68
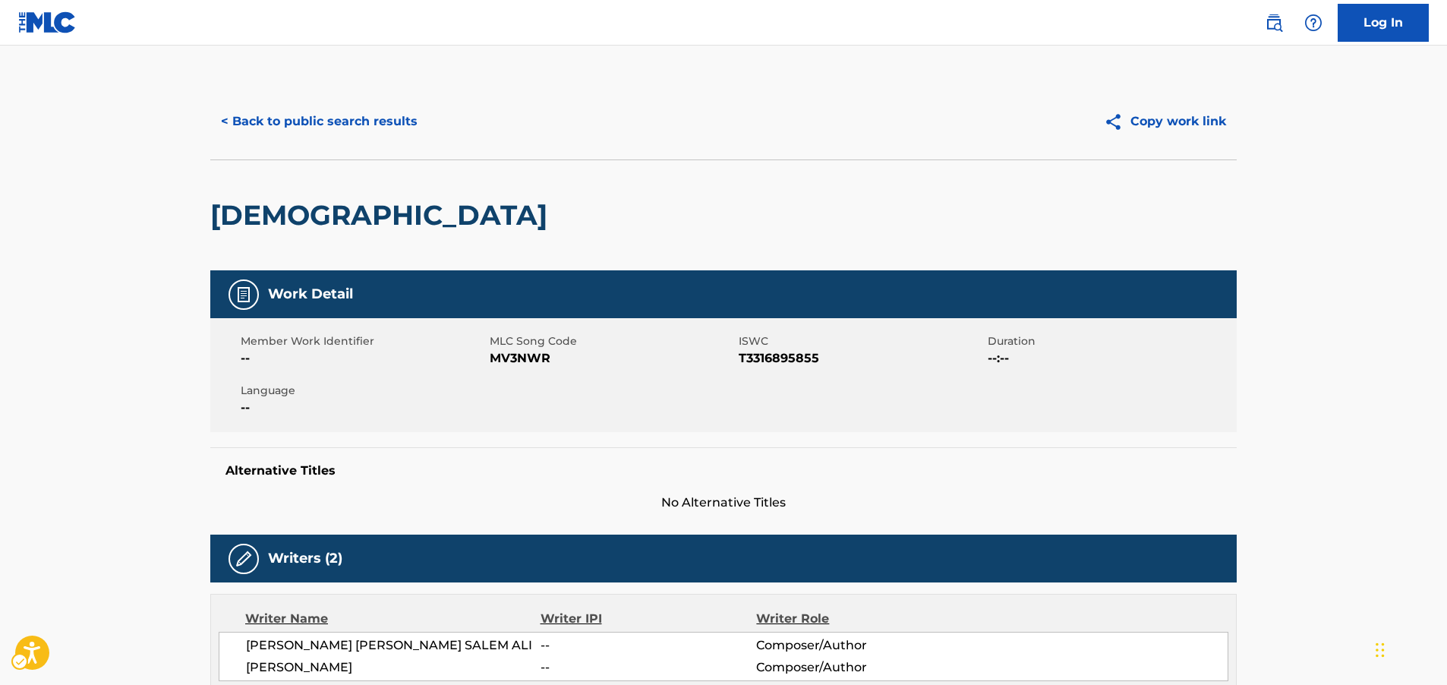
click at [532, 363] on span "MLC Song Code - MV3NWR" at bounding box center [612, 358] width 245 height 18
click at [770, 354] on span "ISWC - T3316895855" at bounding box center [861, 358] width 245 height 18
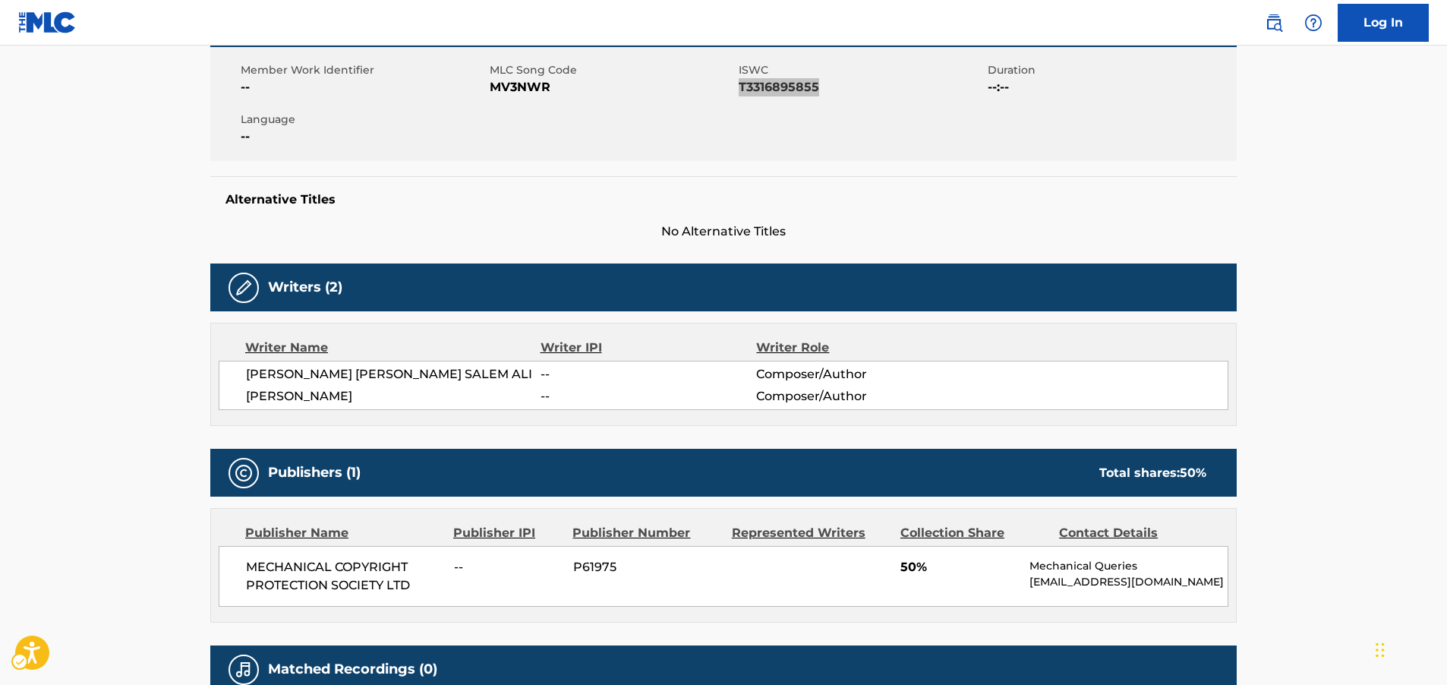
scroll to position [304, 0]
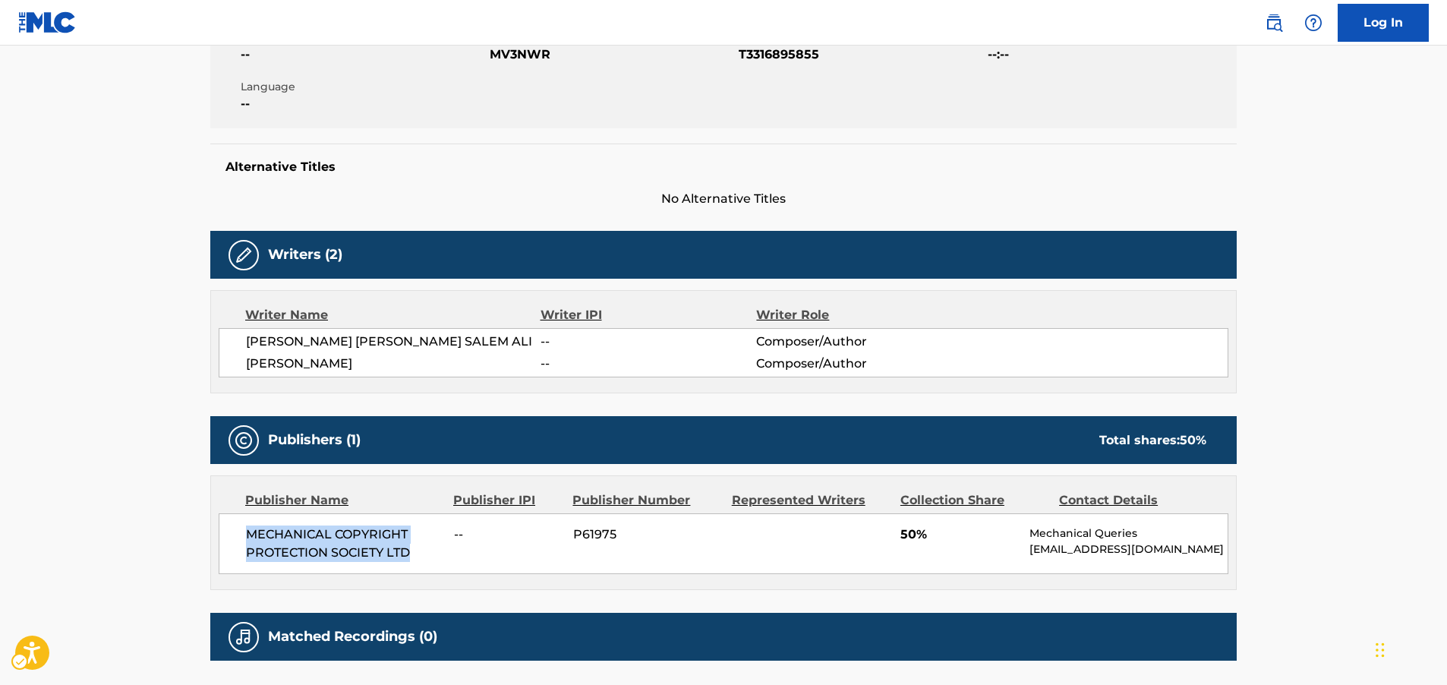
drag, startPoint x: 383, startPoint y: 553, endPoint x: 228, endPoint y: 536, distance: 156.5
click at [228, 536] on div "MECHANICAL COPYRIGHT PROTECTION SOCIETY LTD -- P61975 50% Mechanical Queries [E…" at bounding box center [724, 543] width 1010 height 61
drag, startPoint x: 495, startPoint y: 366, endPoint x: 244, endPoint y: 343, distance: 251.6
click at [244, 343] on div "[PERSON_NAME] [PERSON_NAME] SALEM ALI -- Composer/Author [PERSON_NAME] -- Compo…" at bounding box center [724, 352] width 1010 height 49
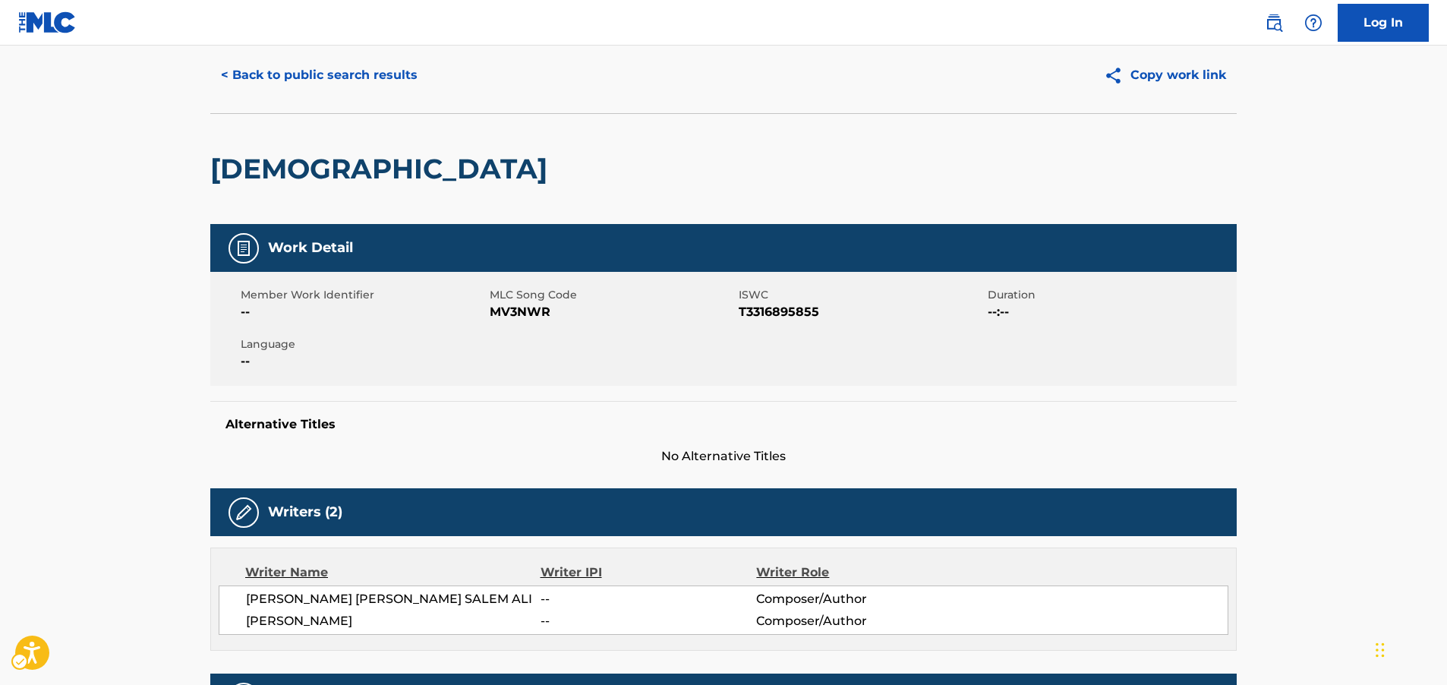
scroll to position [0, 0]
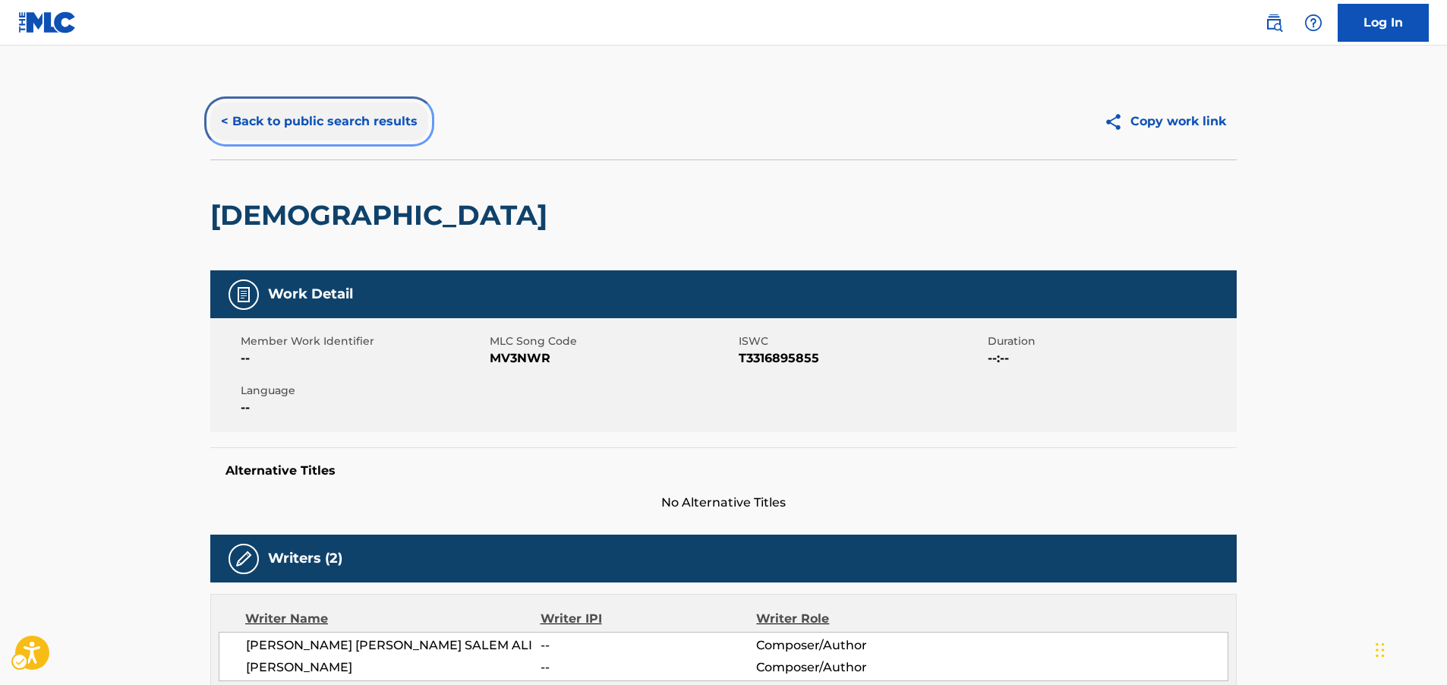
click at [315, 112] on button "< Back to public search results" at bounding box center [319, 122] width 218 height 38
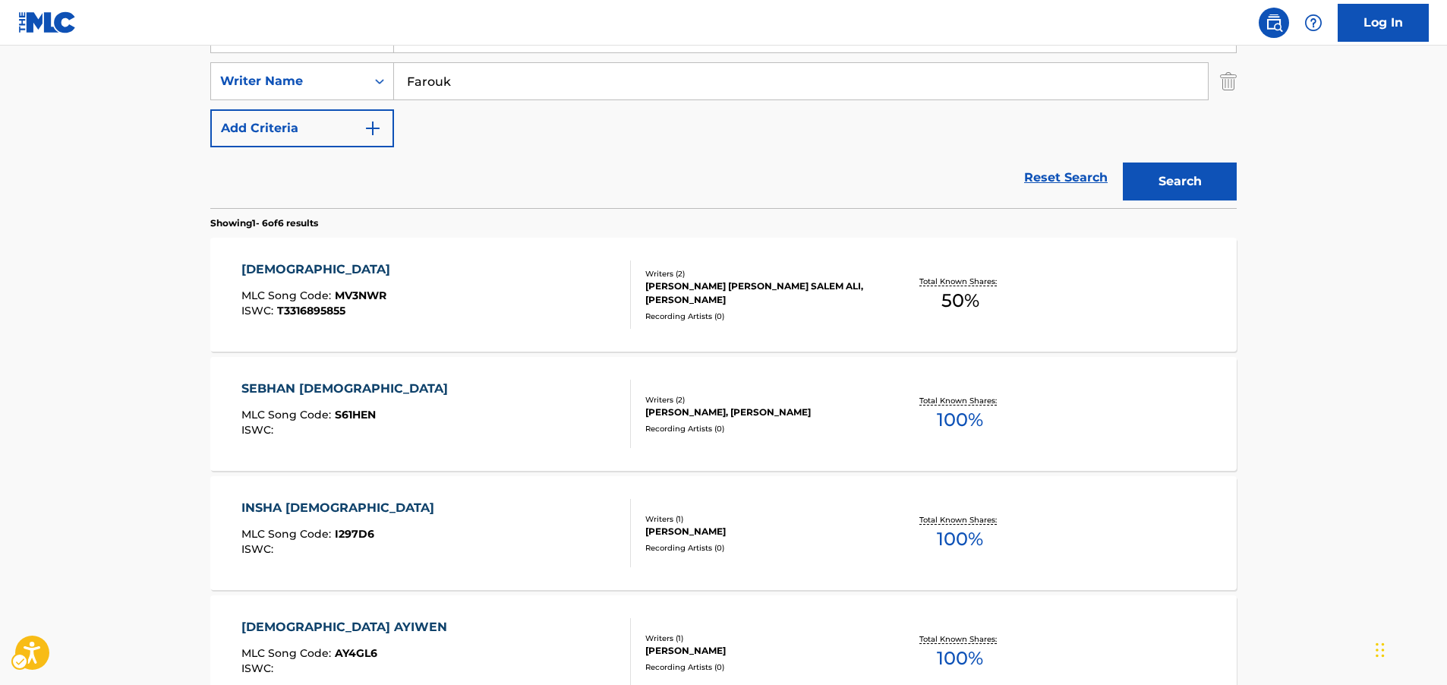
scroll to position [95, 0]
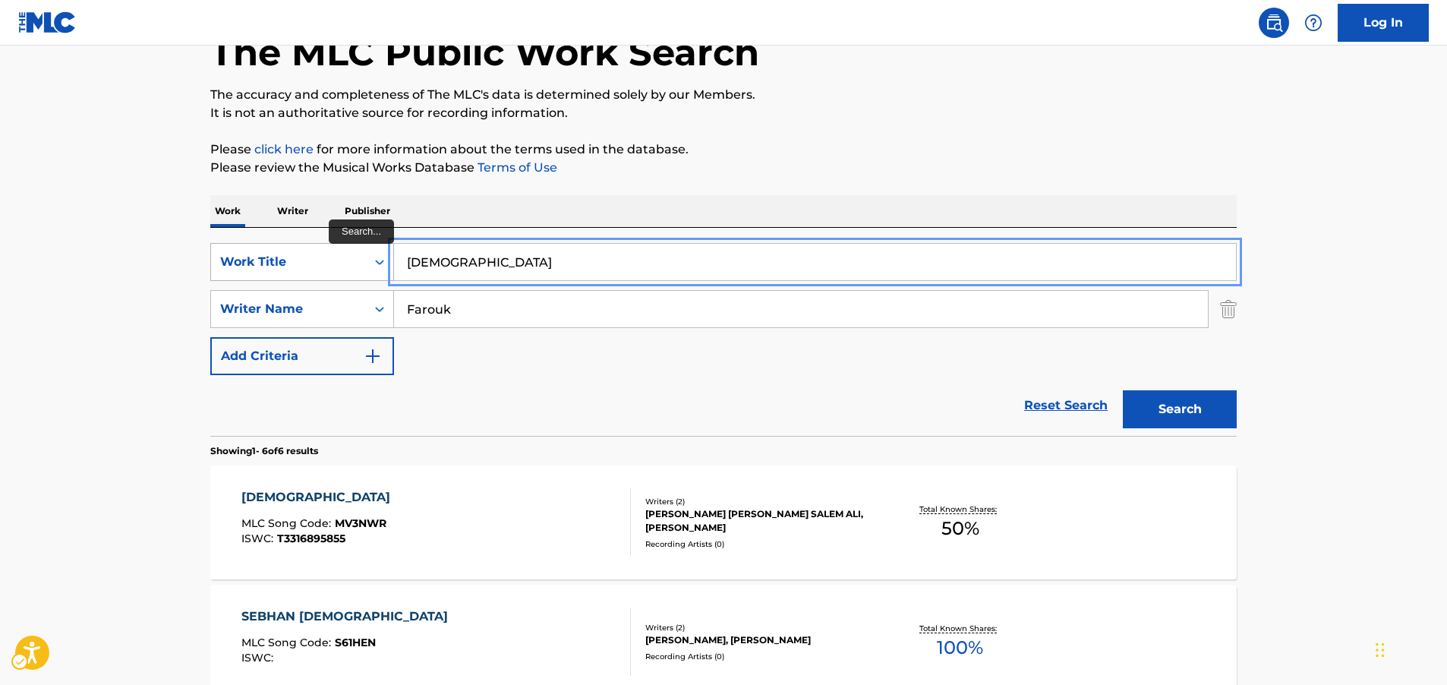
drag, startPoint x: 502, startPoint y: 272, endPoint x: 216, endPoint y: 263, distance: 285.6
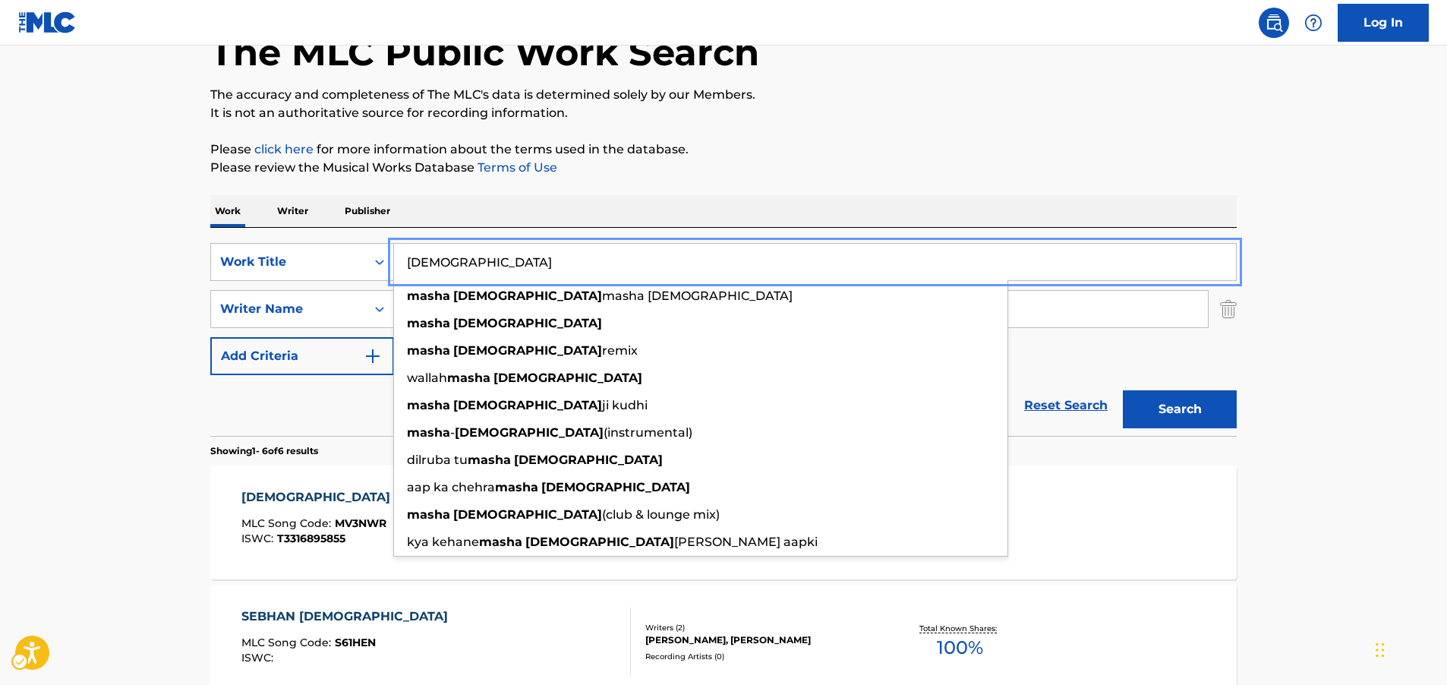
paste input "NO SCARED"
type input "NO SCARED"
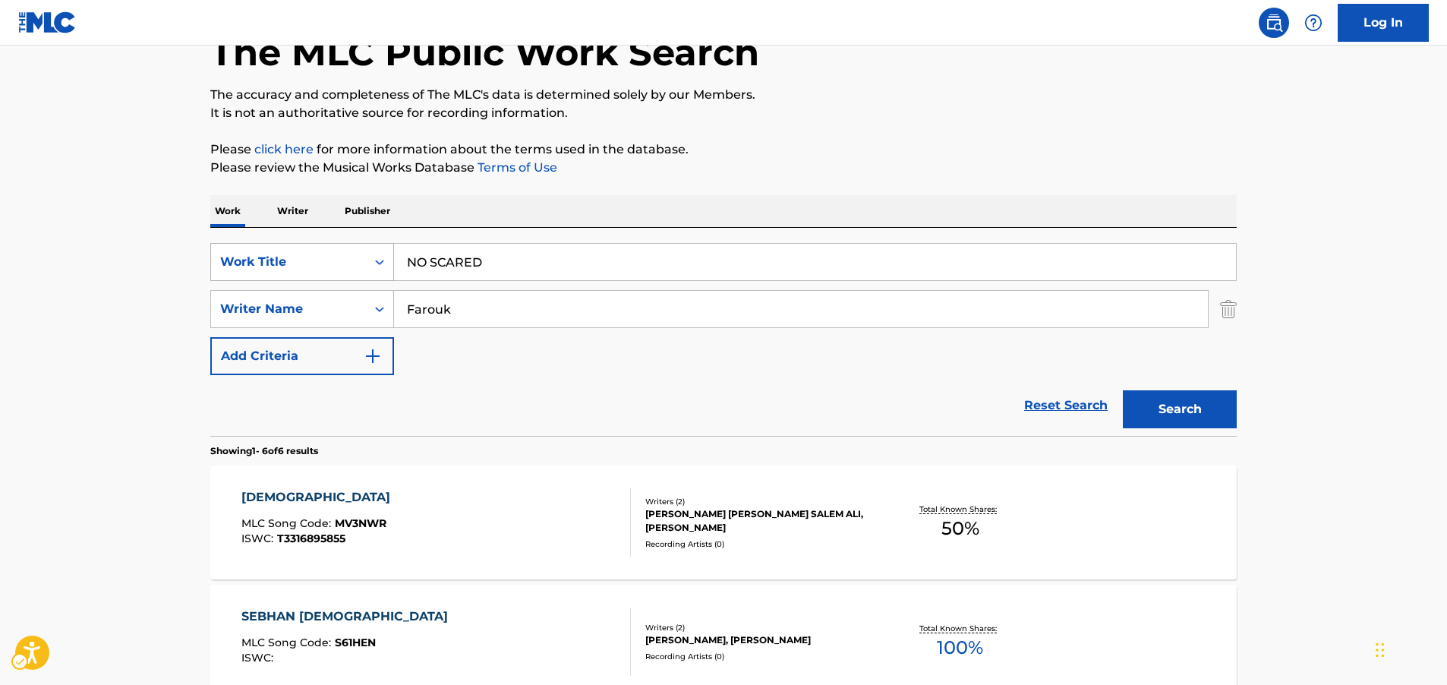
drag, startPoint x: 105, startPoint y: 245, endPoint x: 315, endPoint y: 275, distance: 212.4
click at [105, 245] on main "The MLC Public Work Search The accuracy and completeness of The MLC's data is d…" at bounding box center [723, 603] width 1447 height 1304
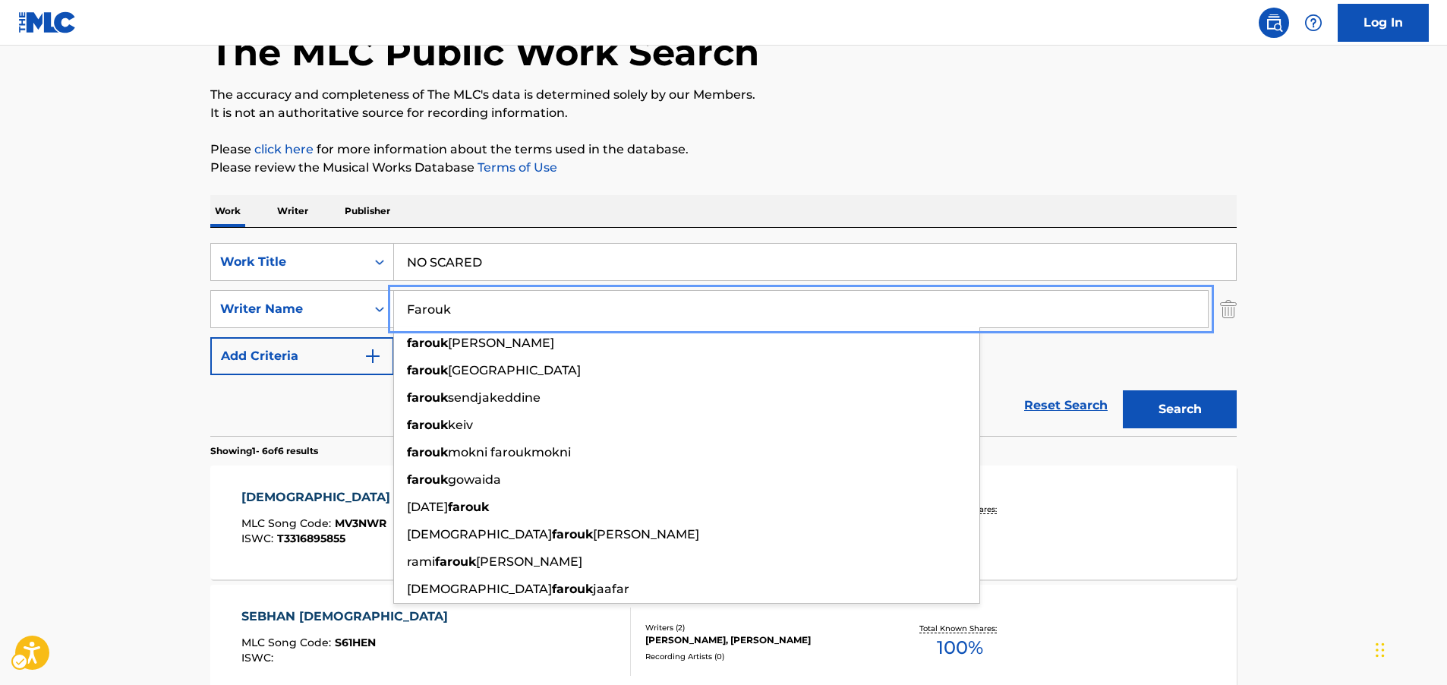
drag, startPoint x: 378, startPoint y: 310, endPoint x: 200, endPoint y: 292, distance: 179.3
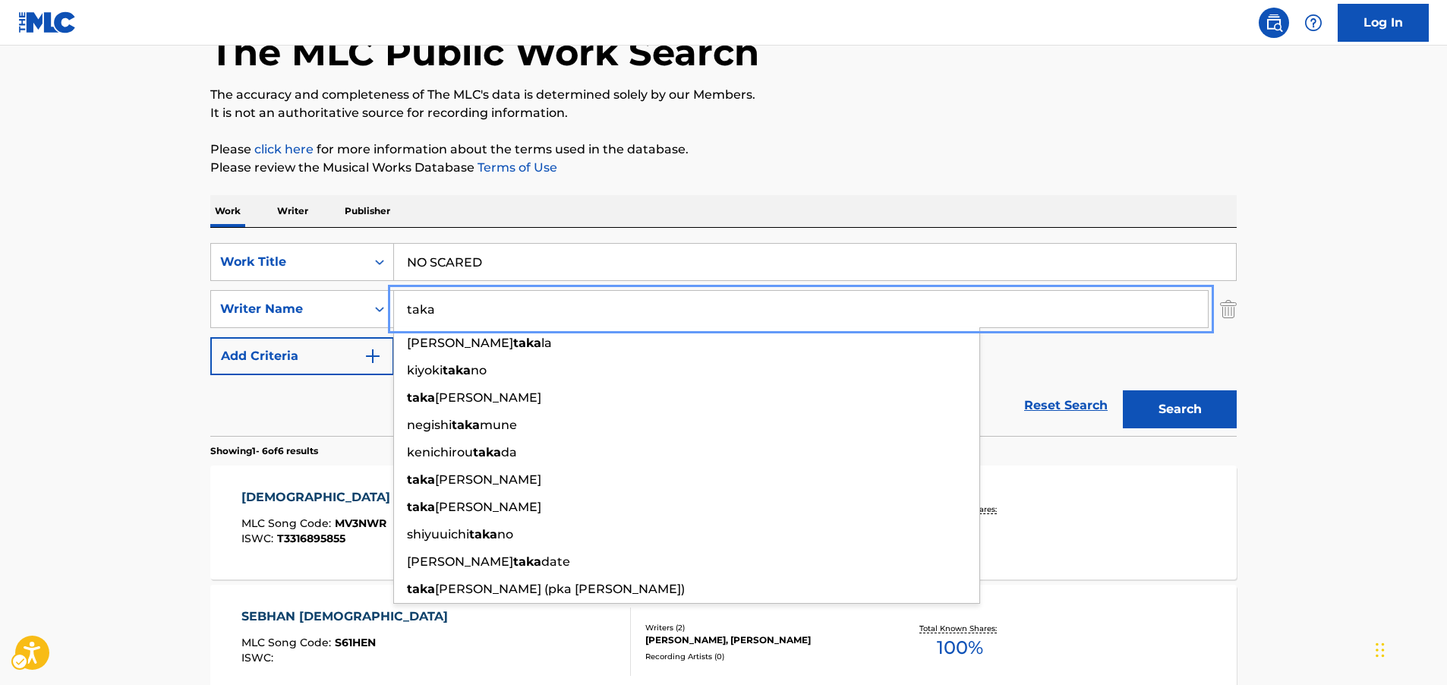
type input "taka"
click at [1213, 421] on button "Search" at bounding box center [1180, 409] width 114 height 38
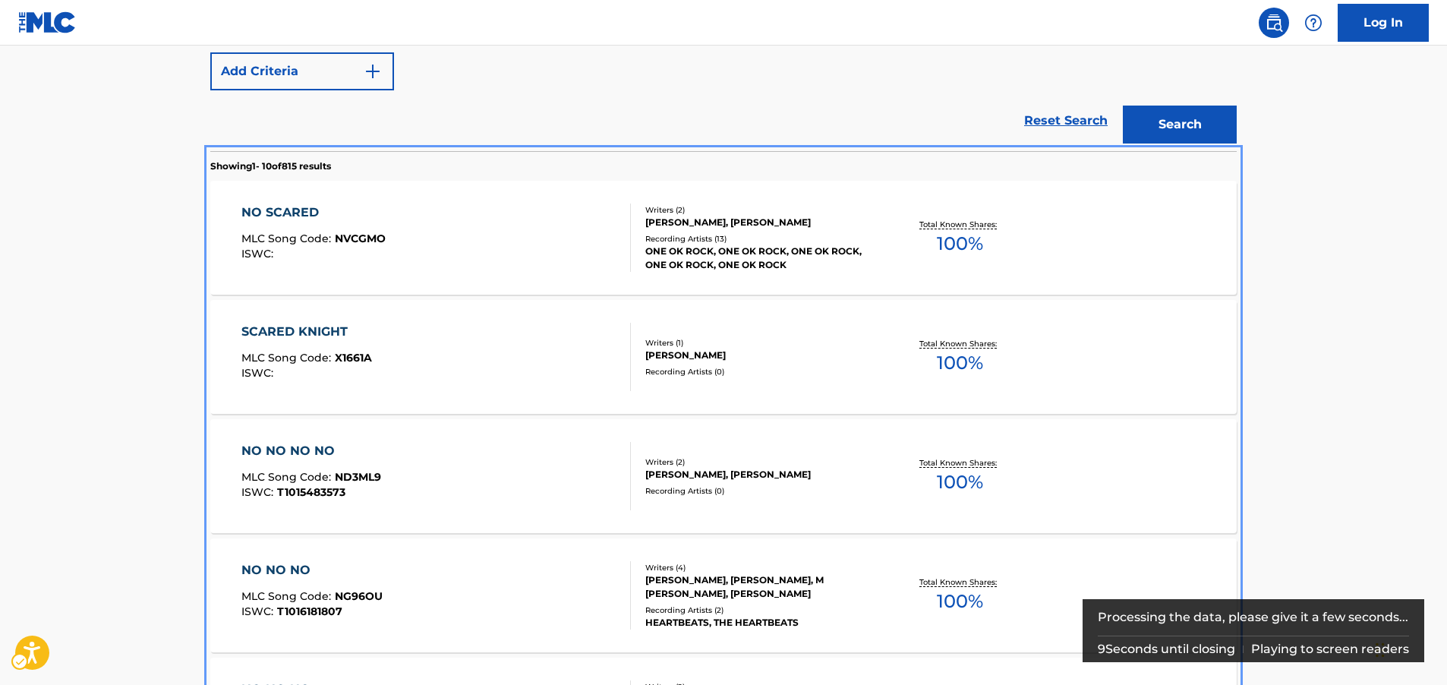
scroll to position [379, 0]
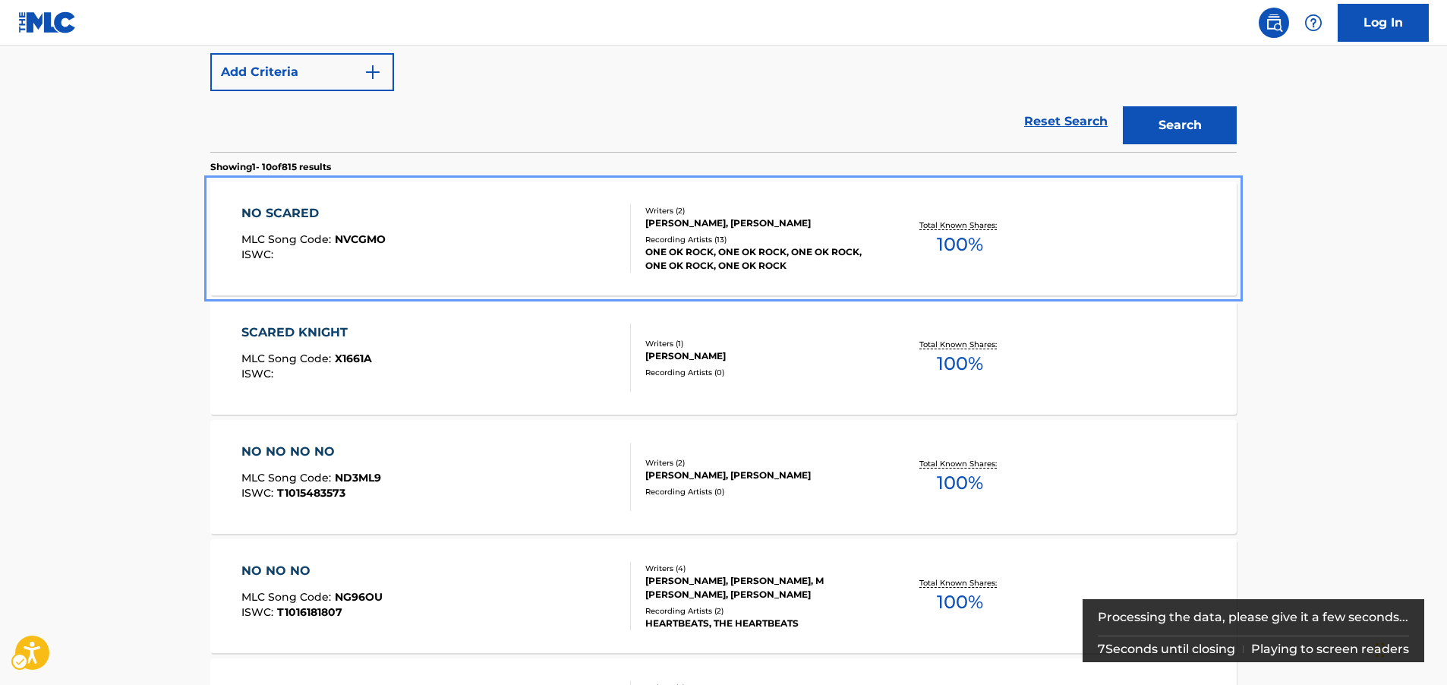
click at [453, 235] on div "NO SCARED MLC Song Code : NVCGMO ISWC :" at bounding box center [436, 238] width 390 height 68
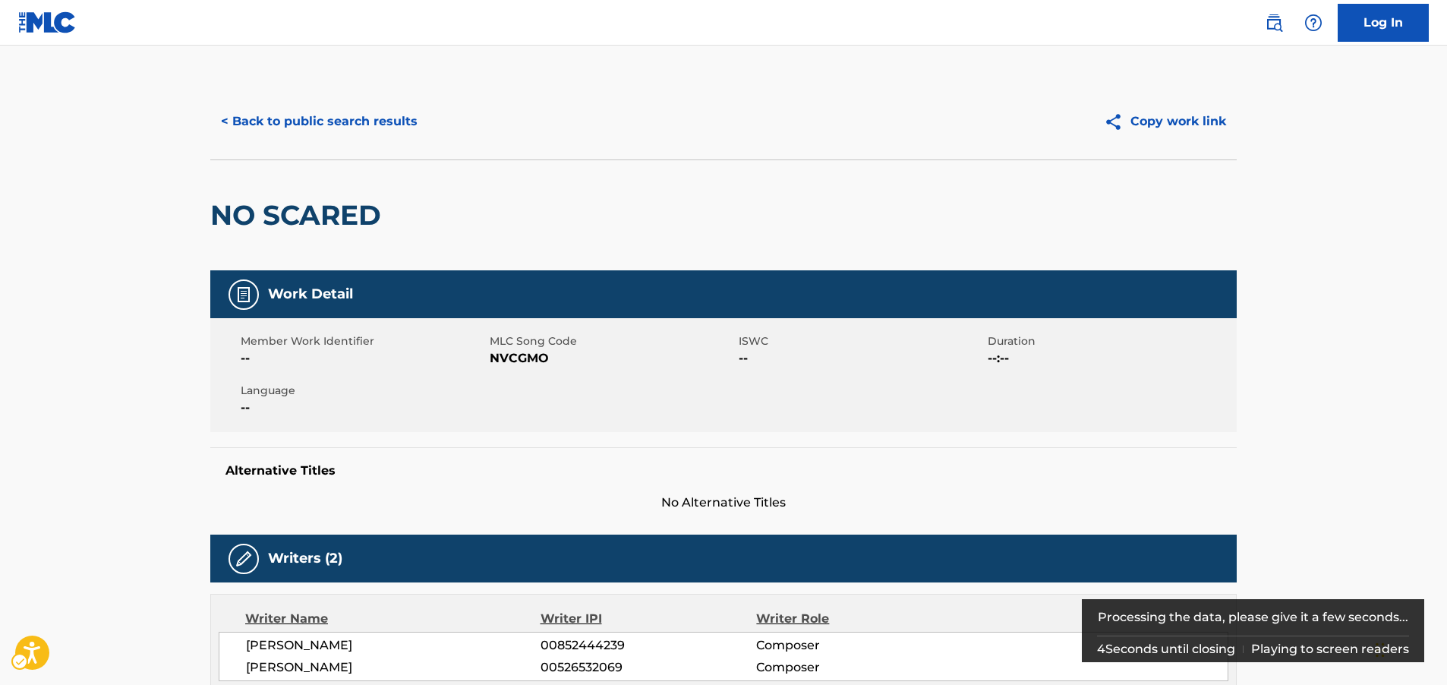
click at [513, 358] on span "MLC Song Code - NVCGMO" at bounding box center [612, 358] width 245 height 18
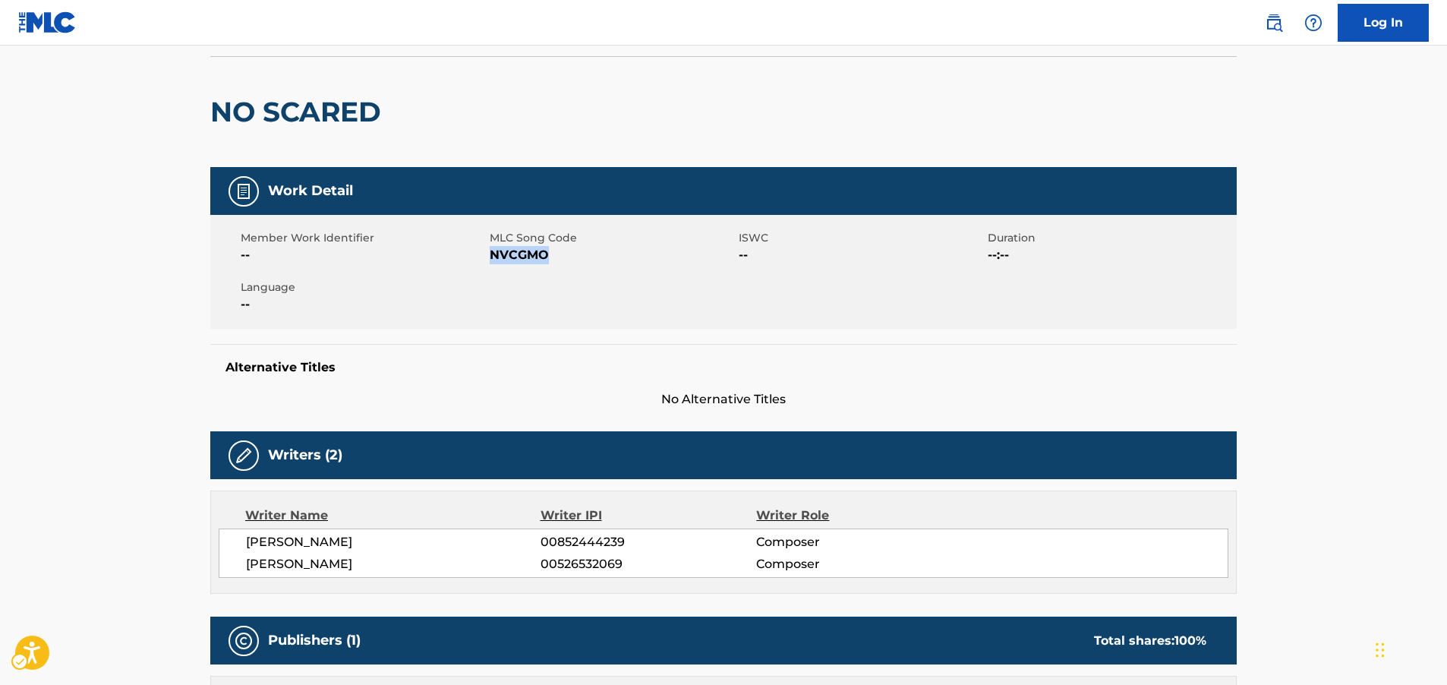
scroll to position [152, 0]
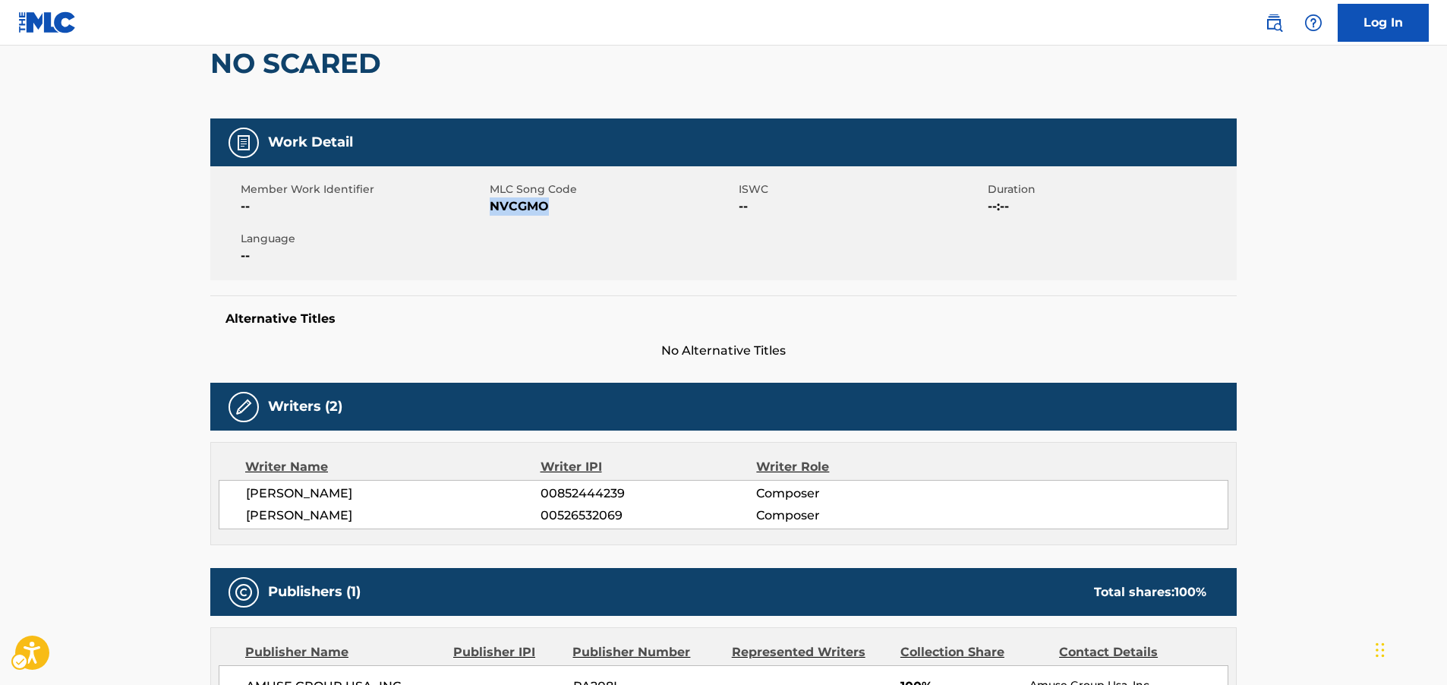
drag, startPoint x: 393, startPoint y: 512, endPoint x: 243, endPoint y: 497, distance: 151.1
click at [243, 497] on div "[PERSON_NAME] 00852444239 Composer [PERSON_NAME] 00526532069 Composer" at bounding box center [724, 504] width 1010 height 49
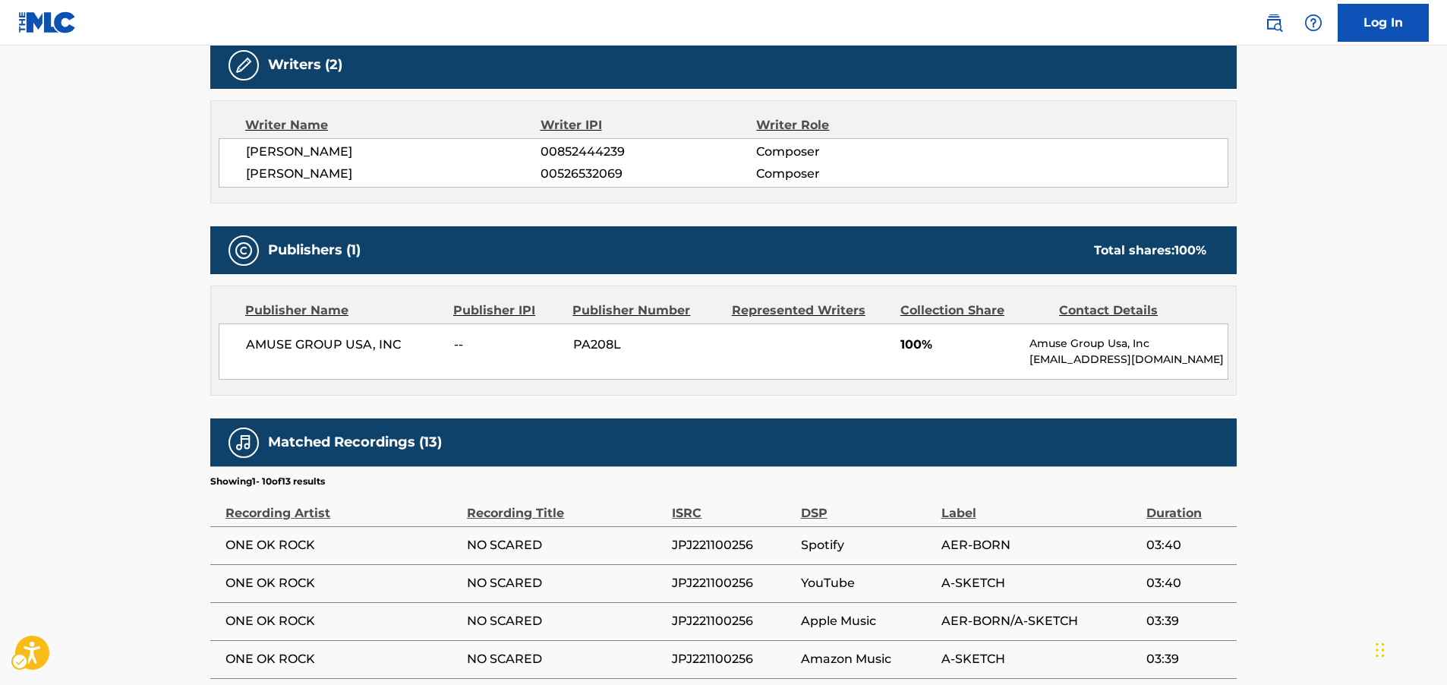
scroll to position [532, 0]
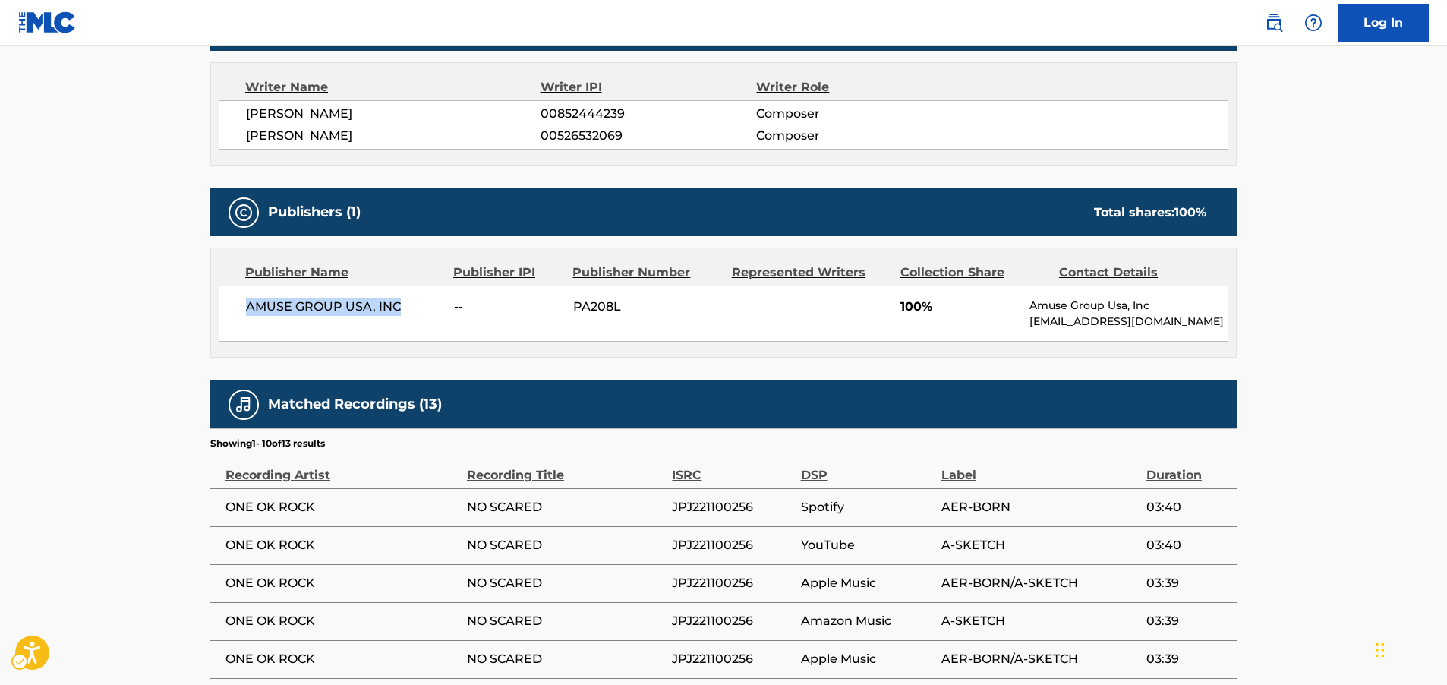
drag, startPoint x: 402, startPoint y: 308, endPoint x: 241, endPoint y: 312, distance: 161.8
click at [241, 312] on div "AMUSE GROUP USA, INC -- PA208L 100% Amuse Group Usa, Inc [EMAIL_ADDRESS][DOMAIN…" at bounding box center [724, 313] width 1010 height 56
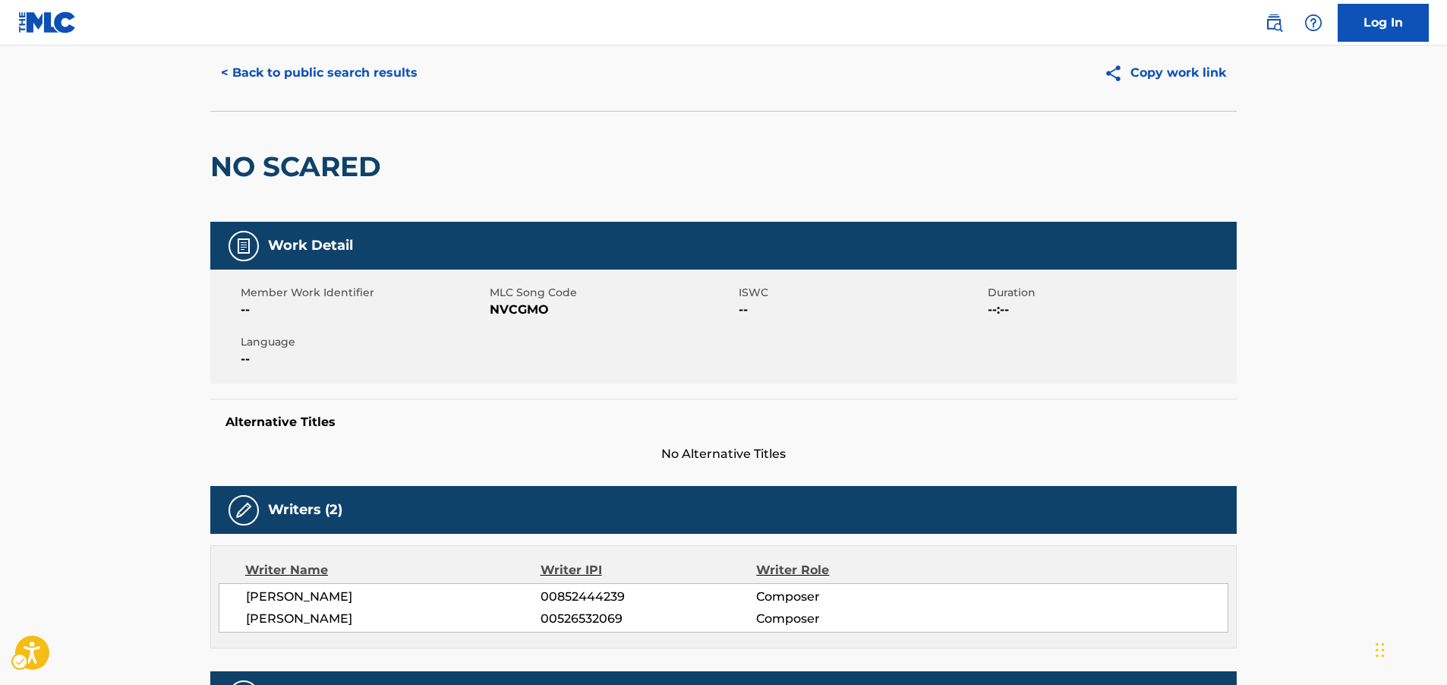
scroll to position [0, 0]
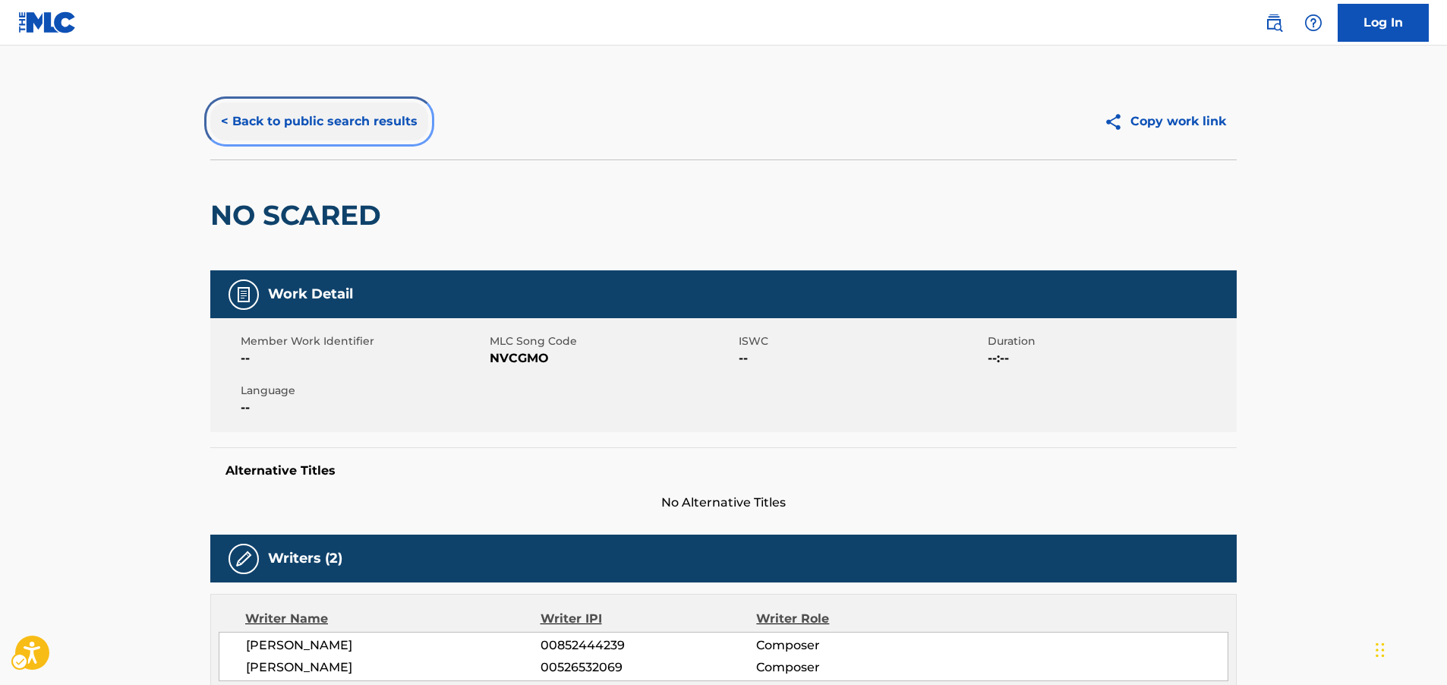
click at [317, 115] on button "< Back to public search results" at bounding box center [319, 122] width 218 height 38
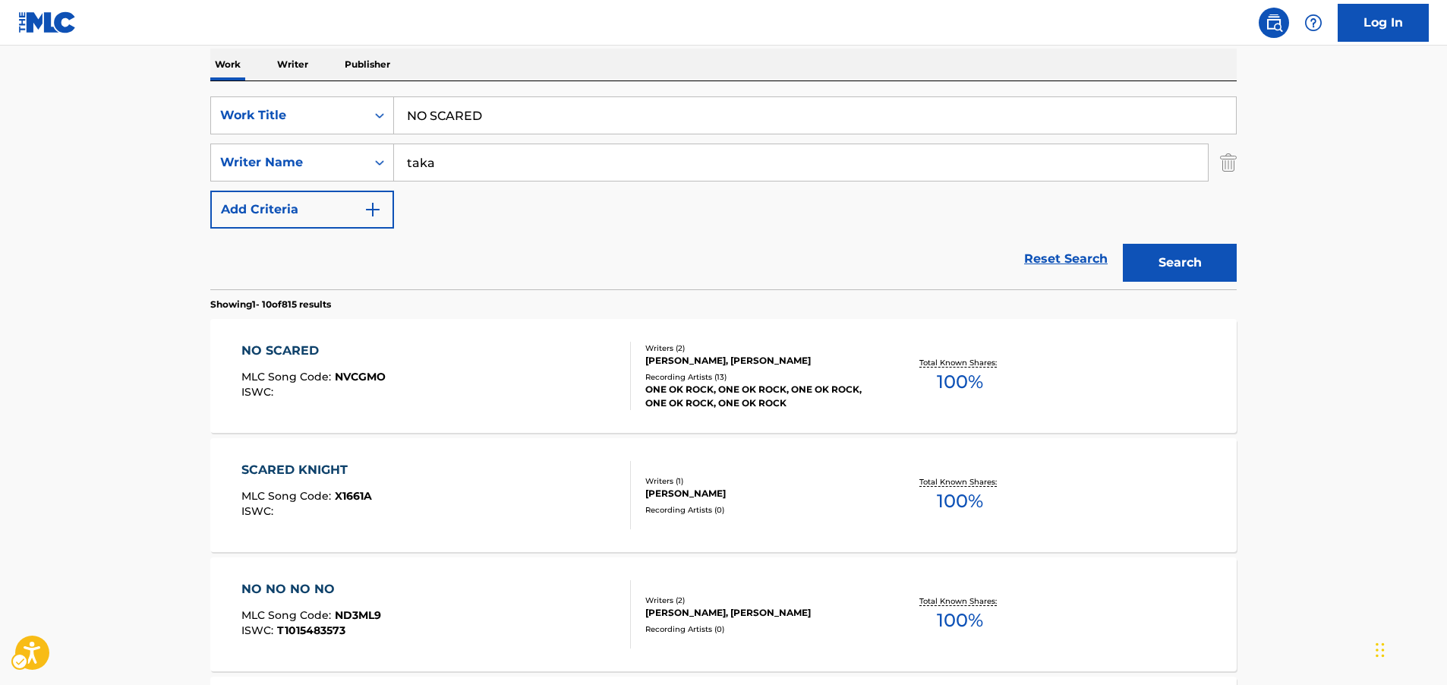
scroll to position [10, 0]
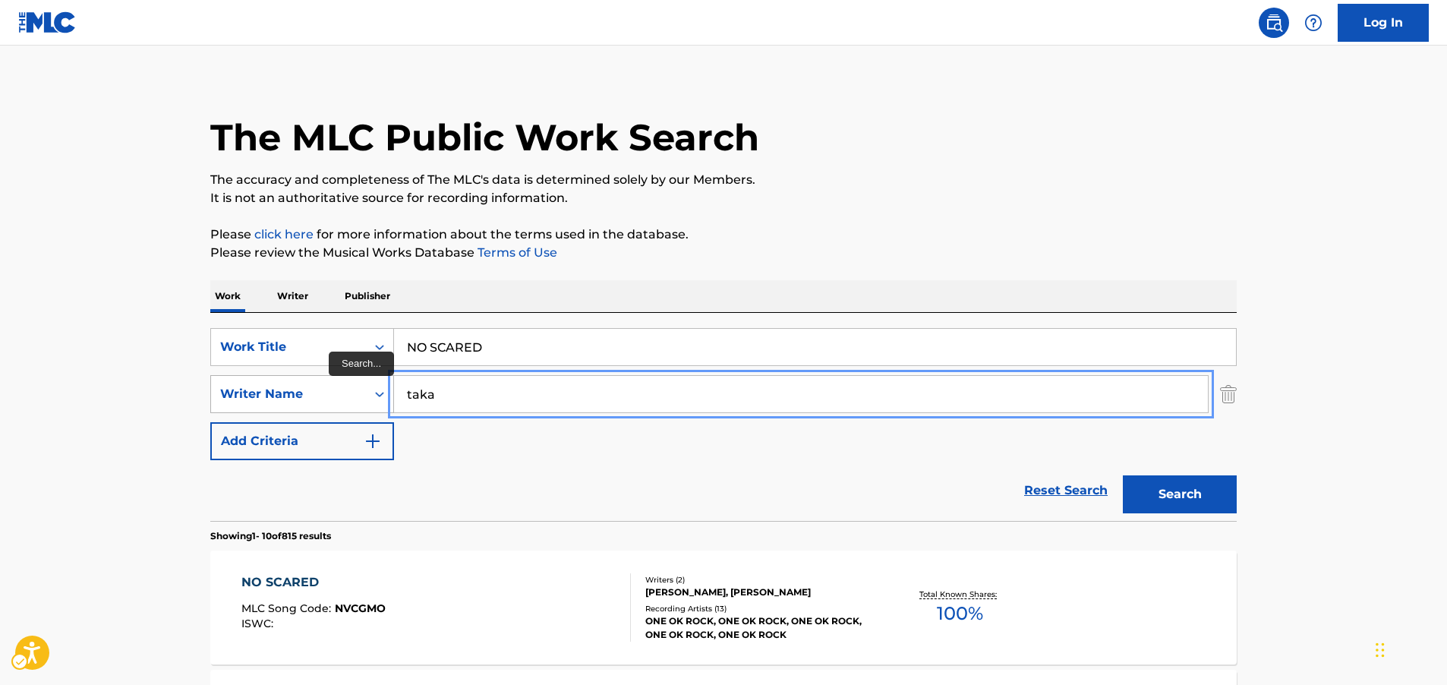
drag, startPoint x: 418, startPoint y: 399, endPoint x: 386, endPoint y: 394, distance: 31.6
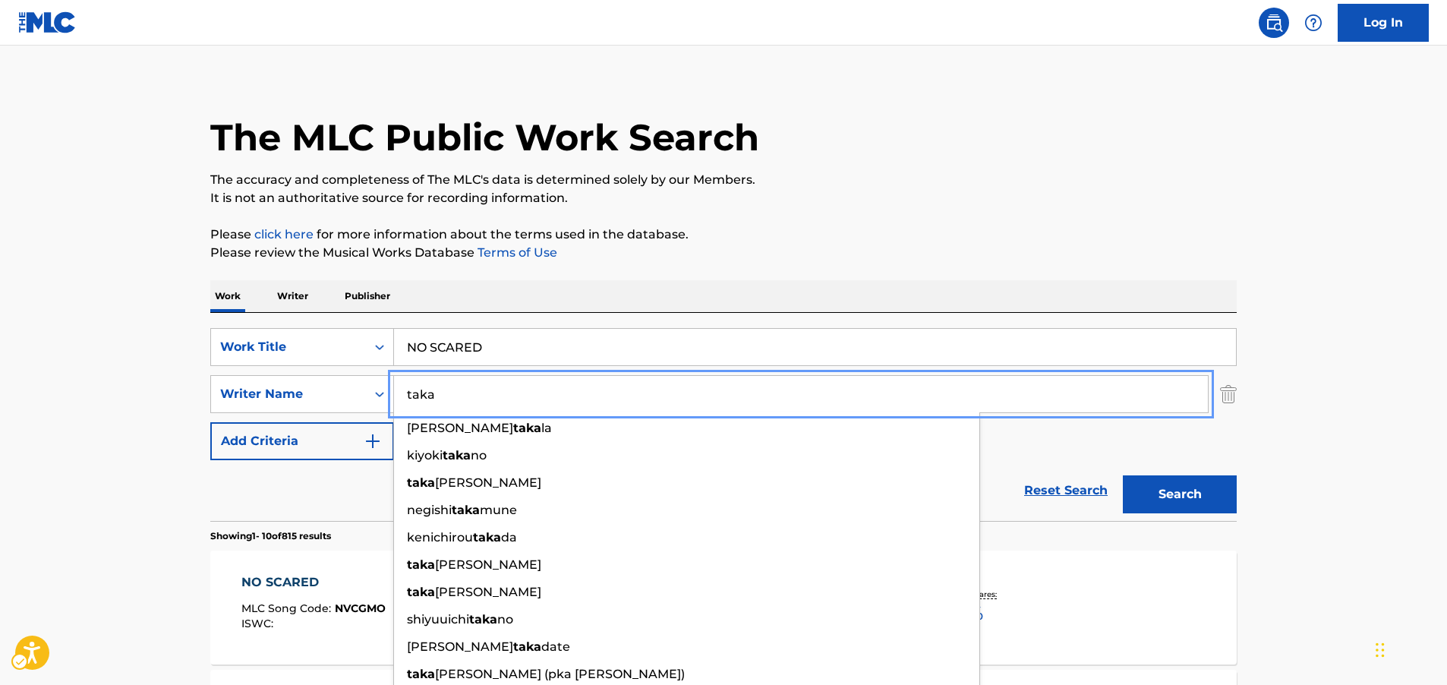
paste input "[PERSON_NAME]"
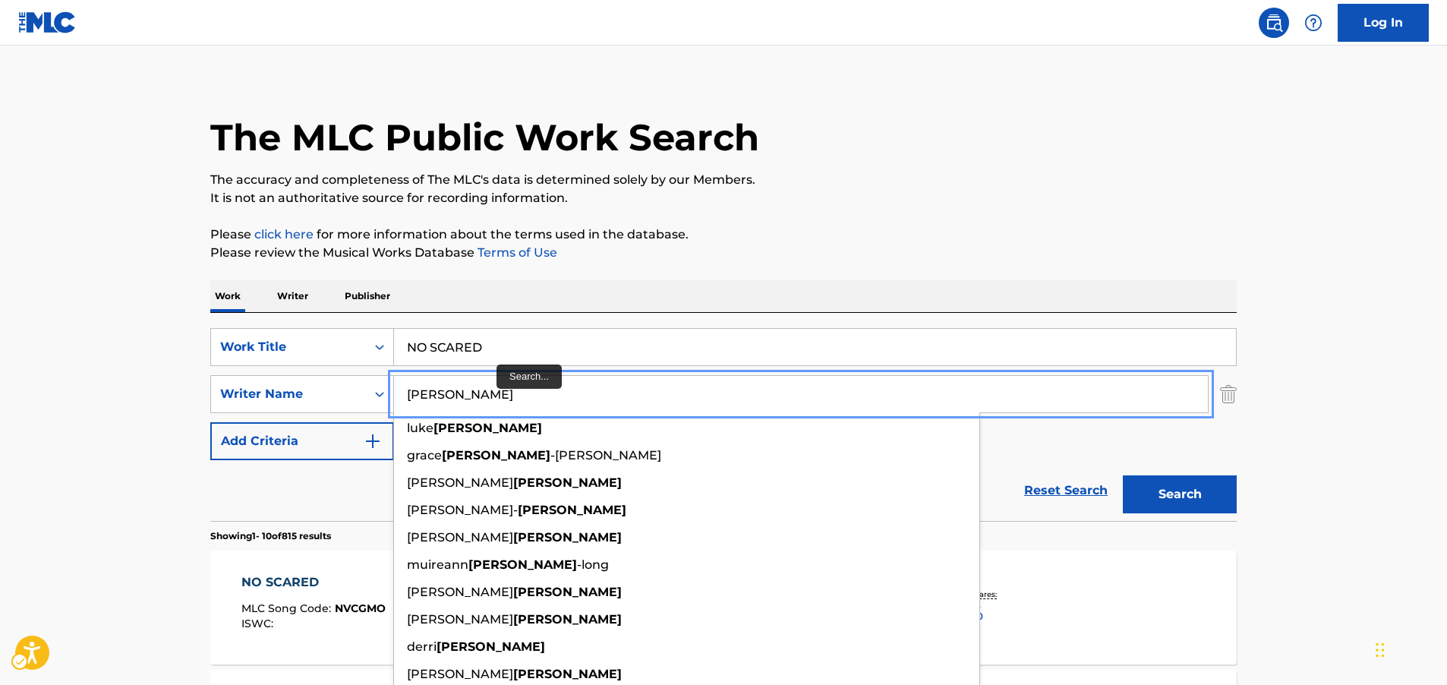
type input "[PERSON_NAME]"
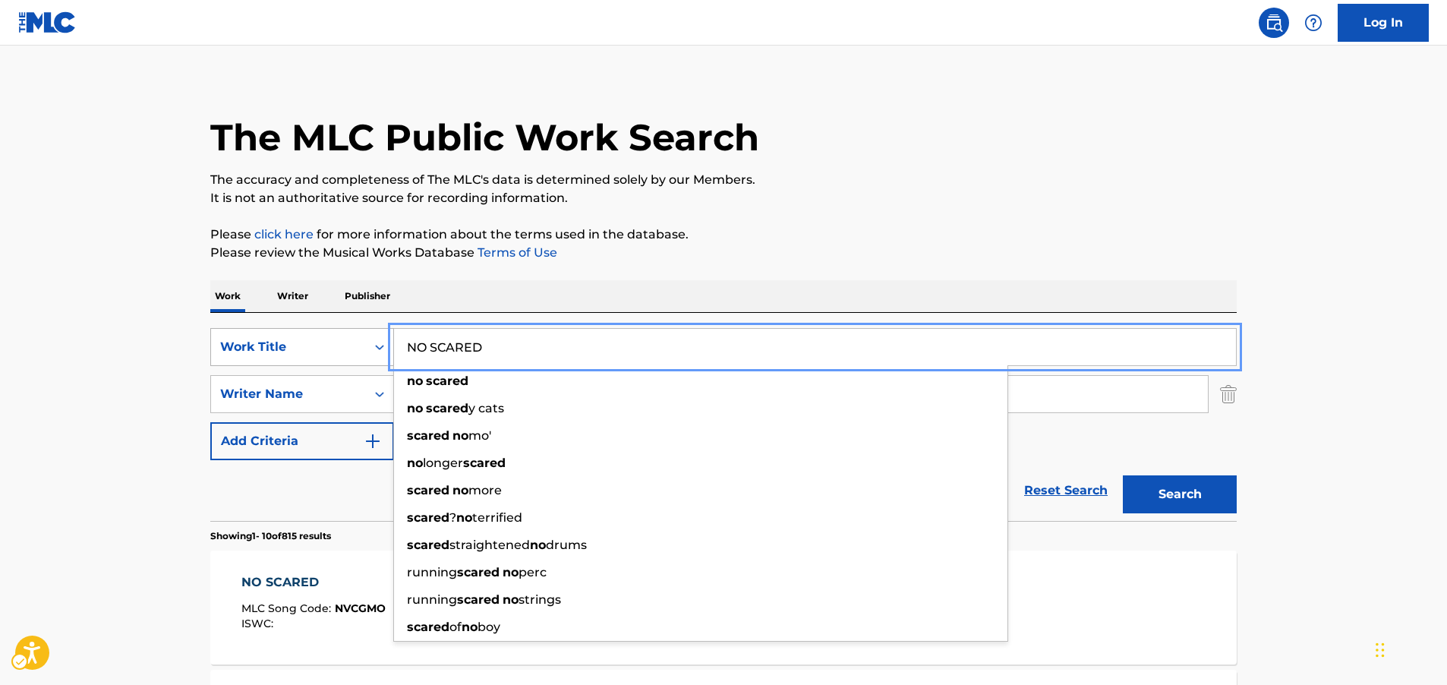
drag, startPoint x: 423, startPoint y: 350, endPoint x: 367, endPoint y: 350, distance: 55.4
paste input "Alone Together"
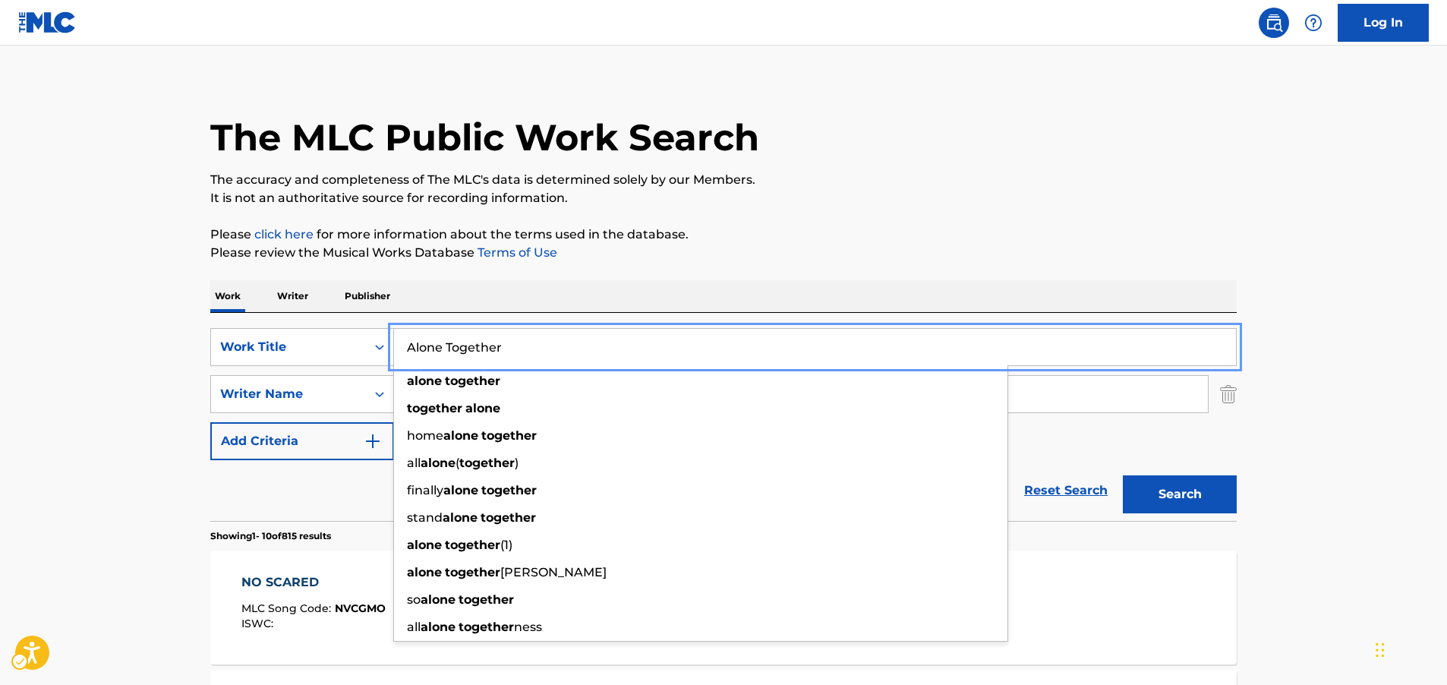
type input "Alone Together"
click at [1197, 500] on button "Search" at bounding box center [1180, 494] width 114 height 38
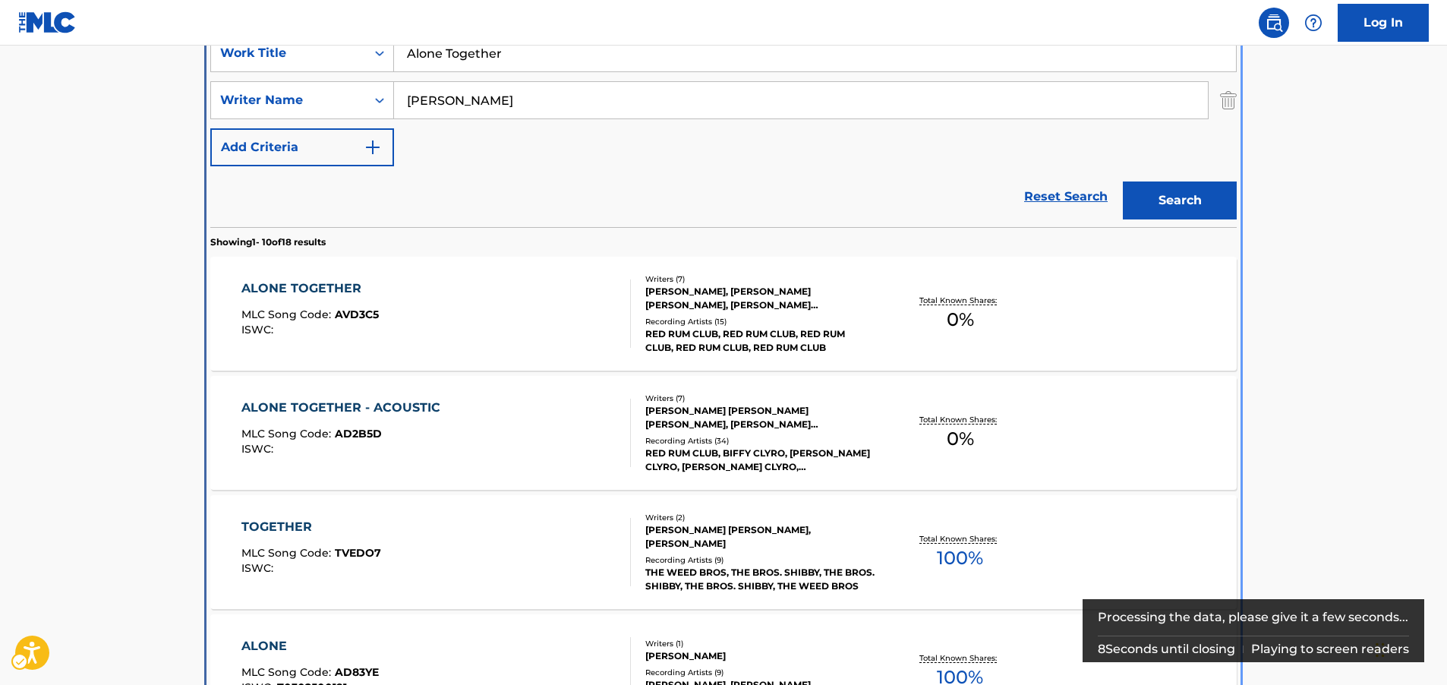
scroll to position [323, 0]
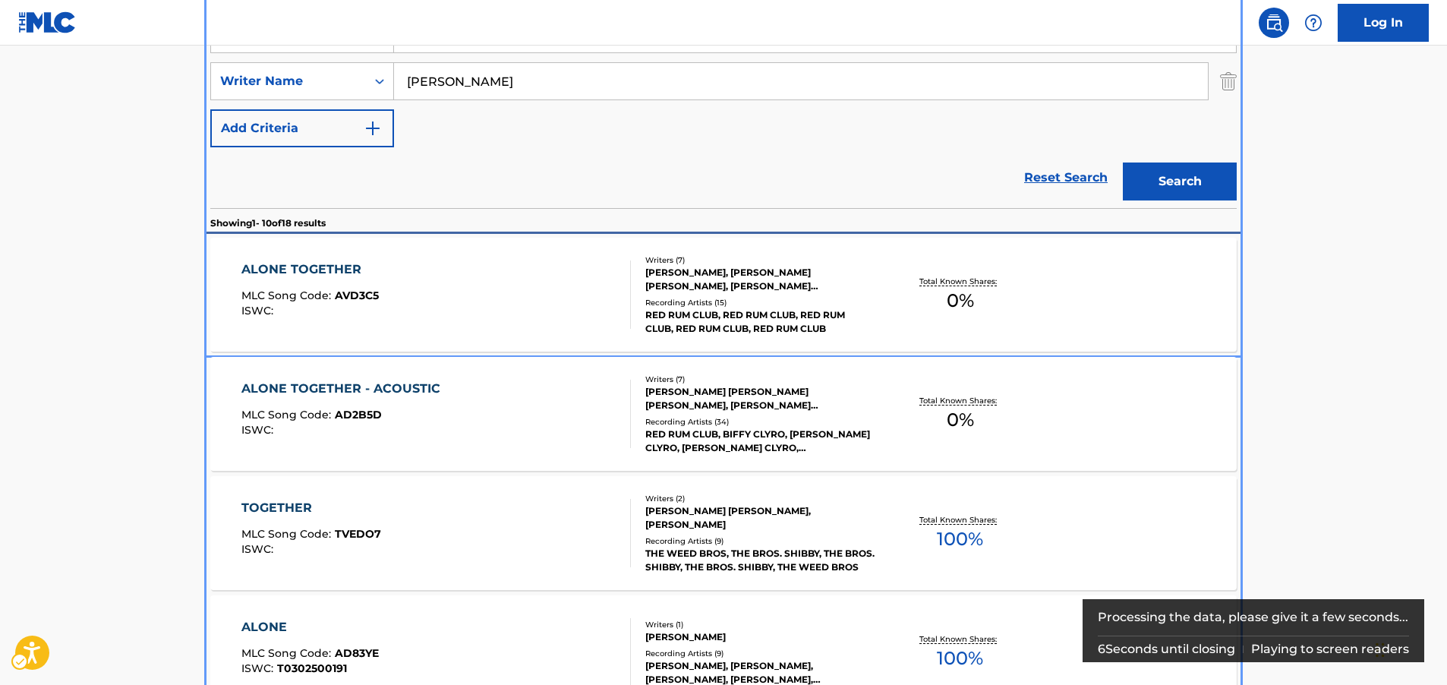
click at [558, 303] on div "ALONE TOGETHER MLC Song Code : AVD3C5 ISWC :" at bounding box center [436, 294] width 390 height 68
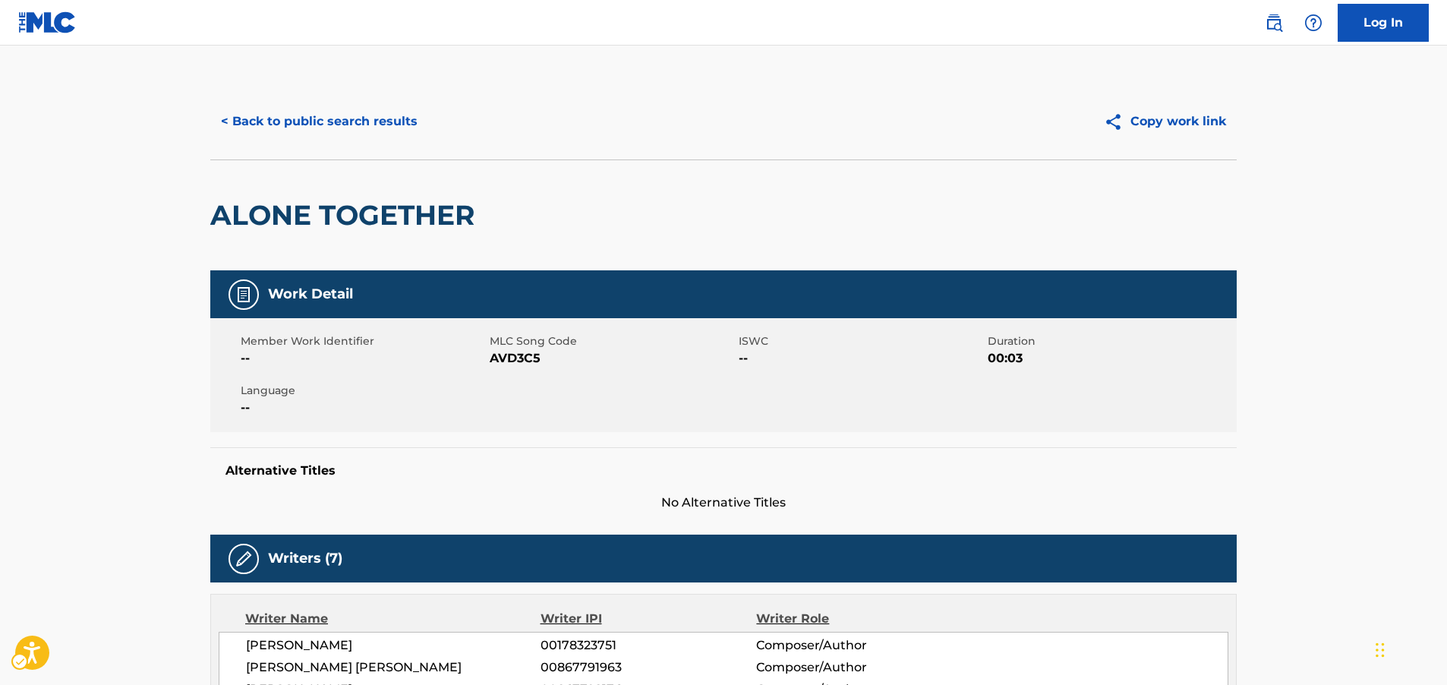
click at [518, 359] on span "MLC Song Code - AVD3C5" at bounding box center [612, 358] width 245 height 18
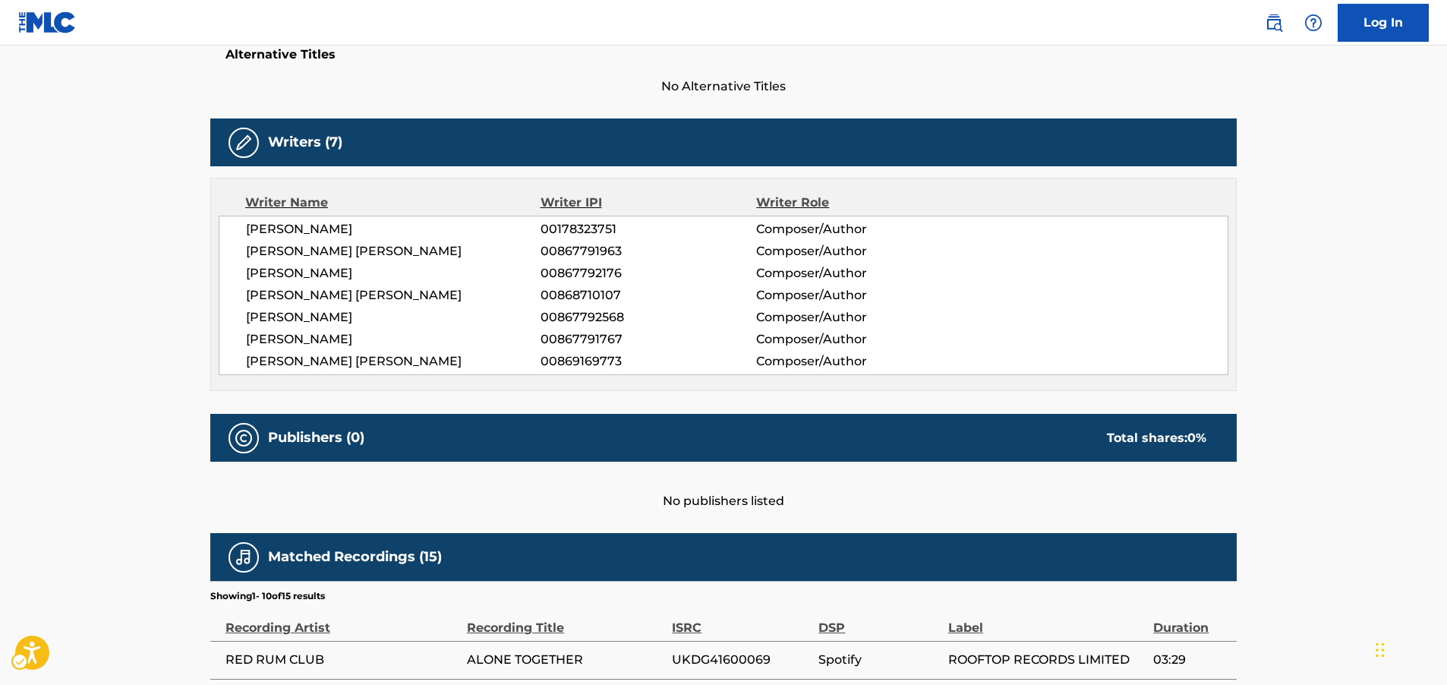
scroll to position [304, 0]
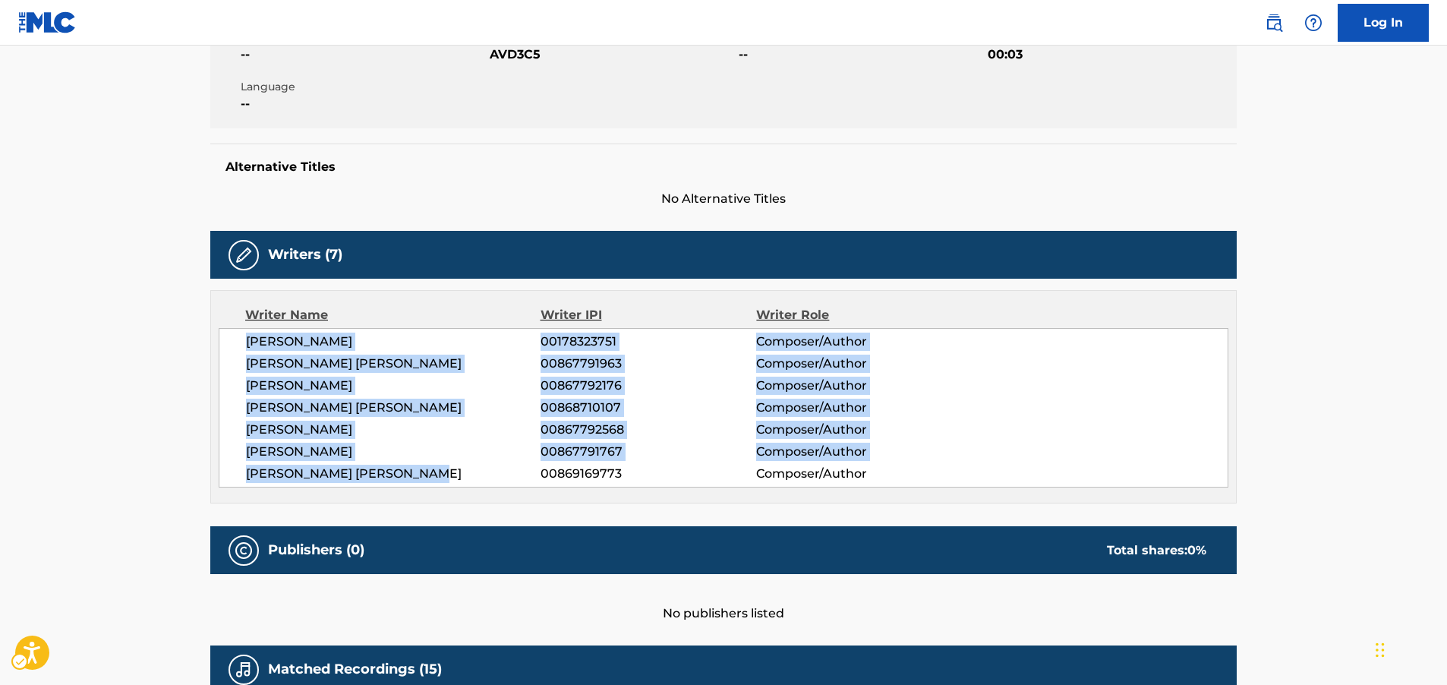
drag, startPoint x: 434, startPoint y: 477, endPoint x: 220, endPoint y: 349, distance: 249.2
click at [220, 349] on div "[PERSON_NAME] 00178323751 Composer/Author [PERSON_NAME] [PERSON_NAME] 008677919…" at bounding box center [724, 407] width 1010 height 159
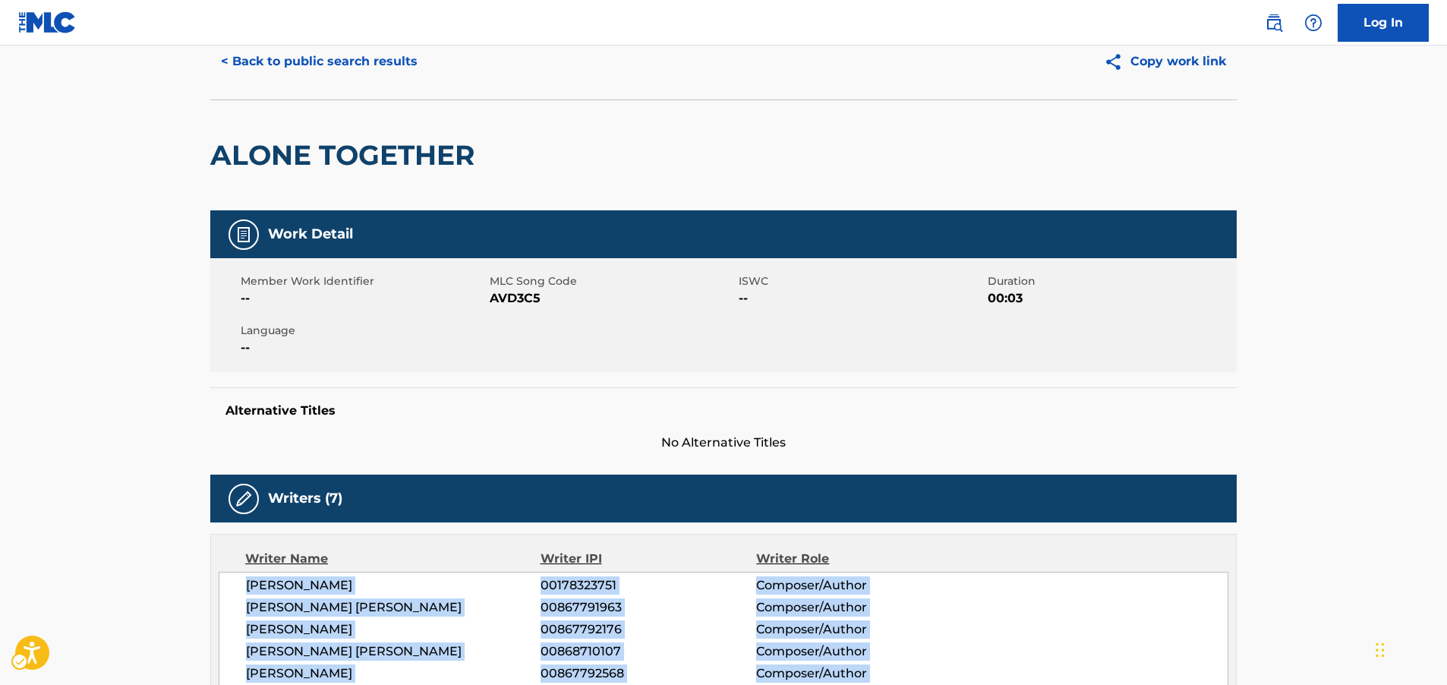
scroll to position [0, 0]
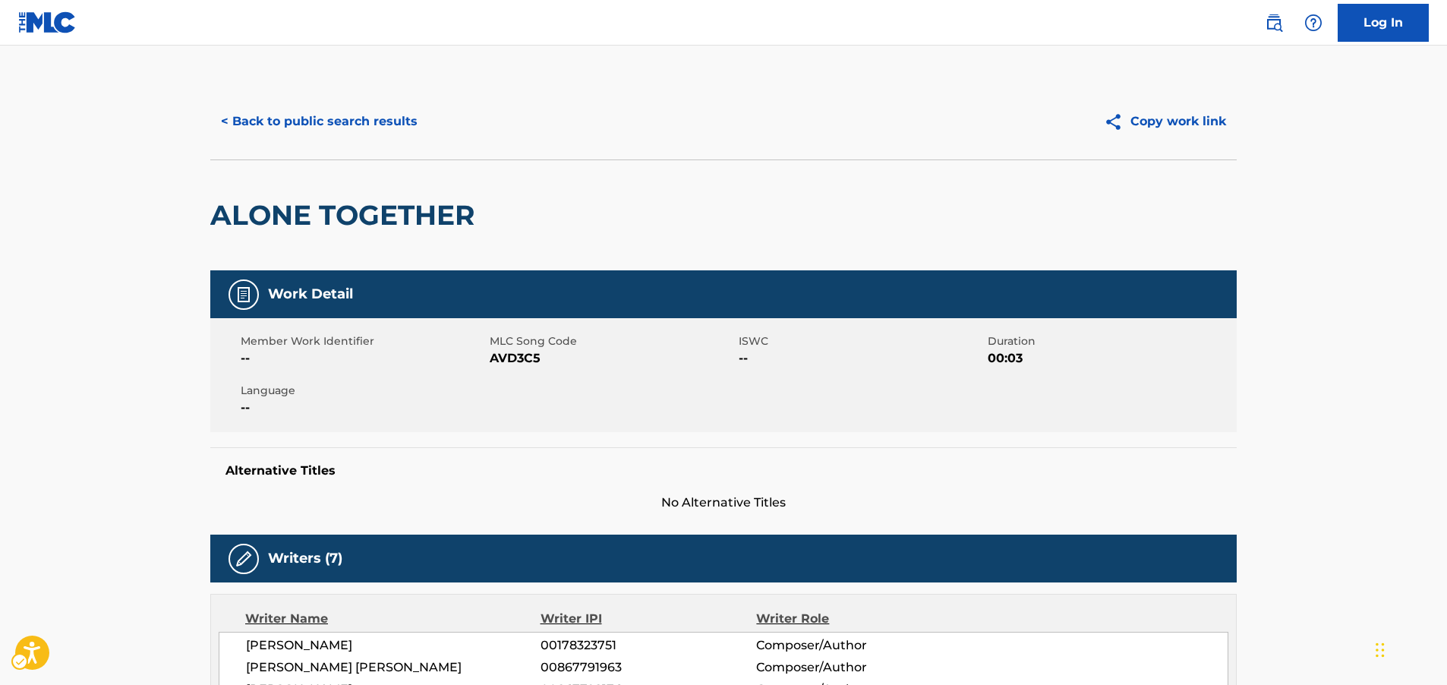
click at [566, 189] on div "ALONE TOGETHER" at bounding box center [723, 214] width 1027 height 111
click at [306, 115] on button "< Back to public search results" at bounding box center [319, 122] width 218 height 38
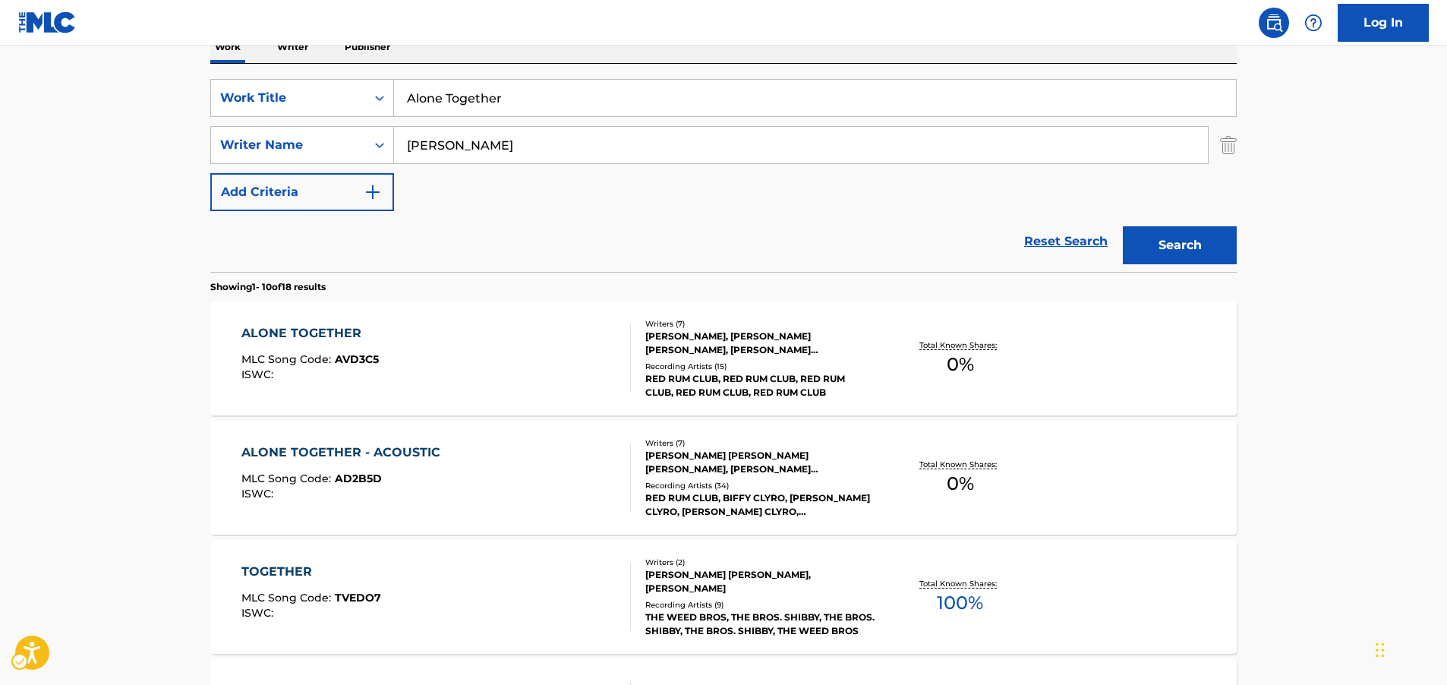
scroll to position [171, 0]
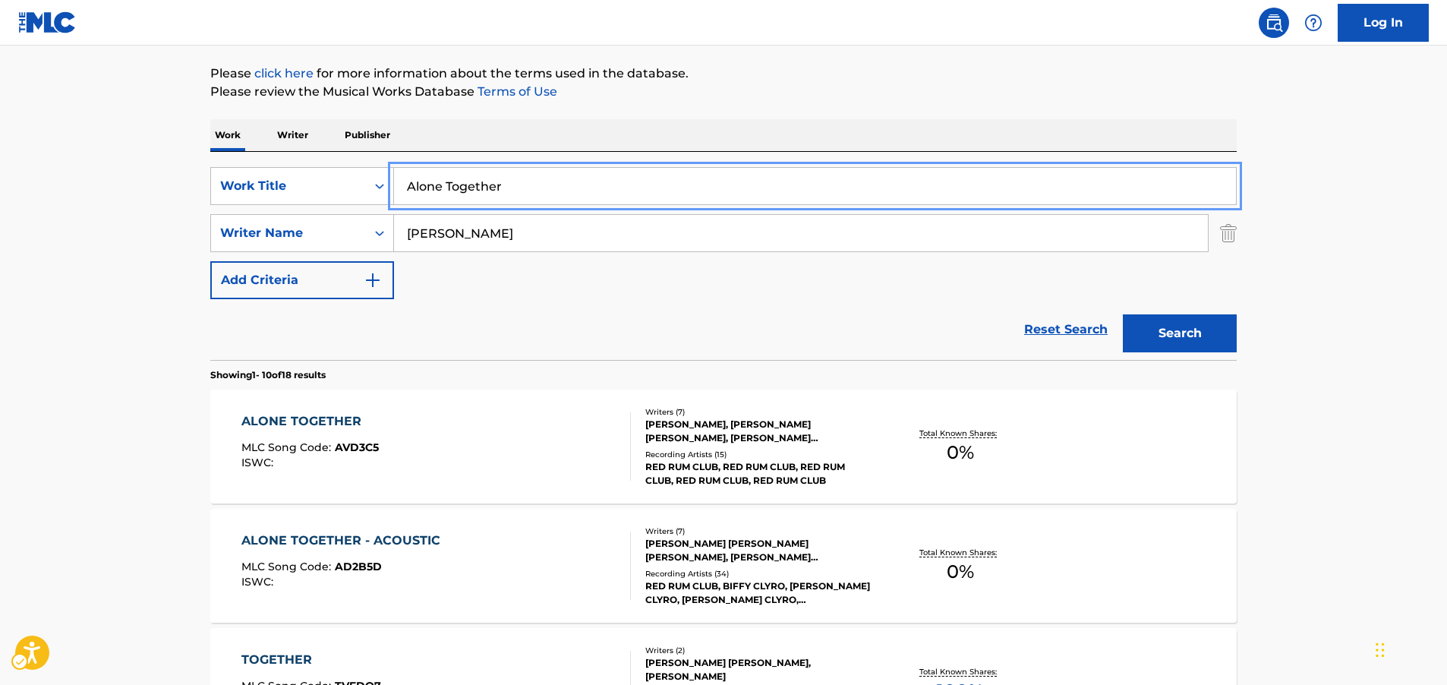
drag, startPoint x: 263, startPoint y: 199, endPoint x: 44, endPoint y: 234, distance: 221.4
paste input "Wanted Dead or Alive"
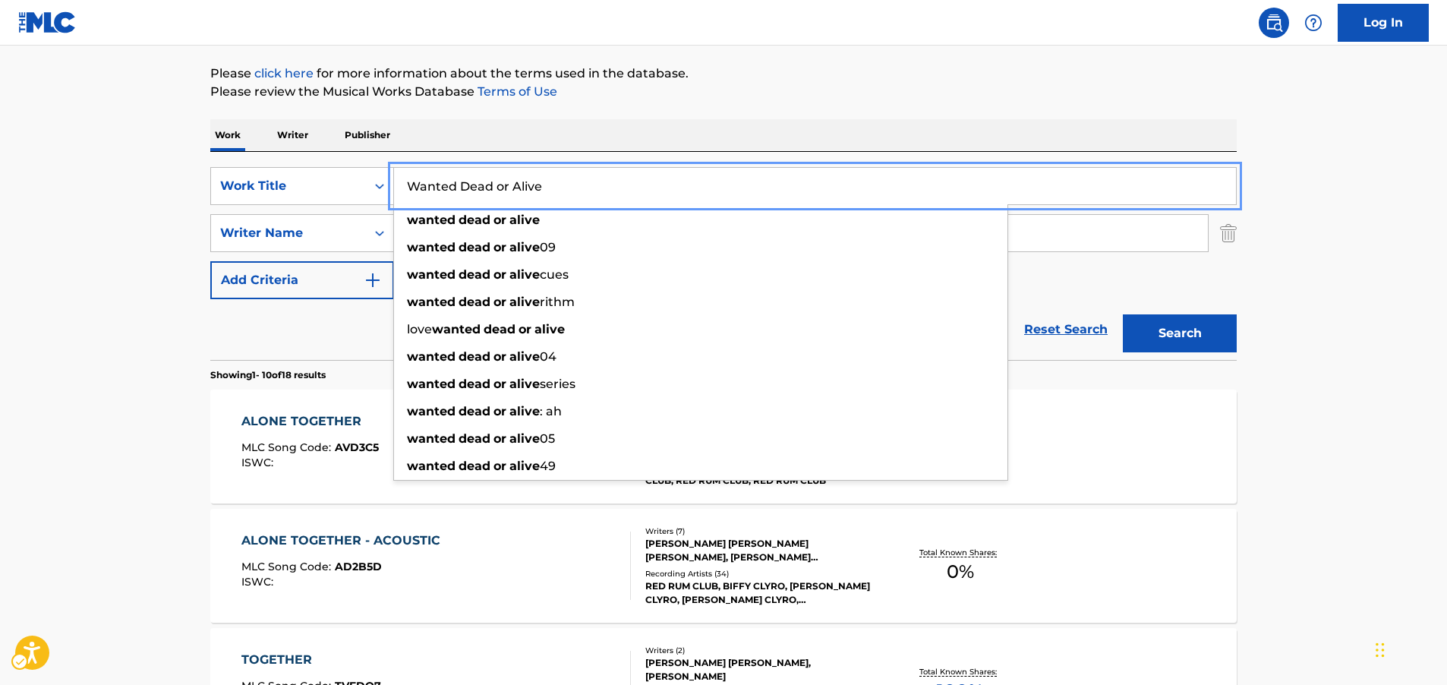
type input "Wanted Dead or Alive"
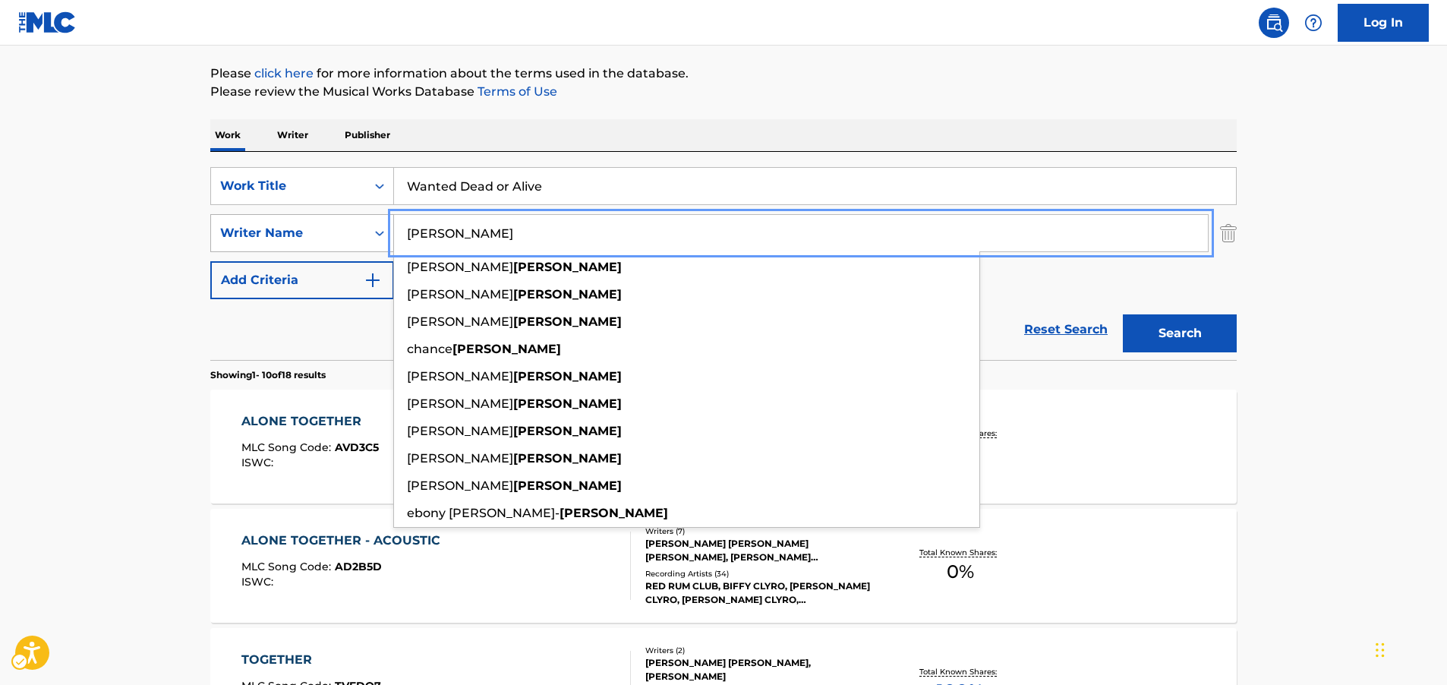
drag, startPoint x: 429, startPoint y: 236, endPoint x: 313, endPoint y: 241, distance: 116.3
paste input "Shakur"
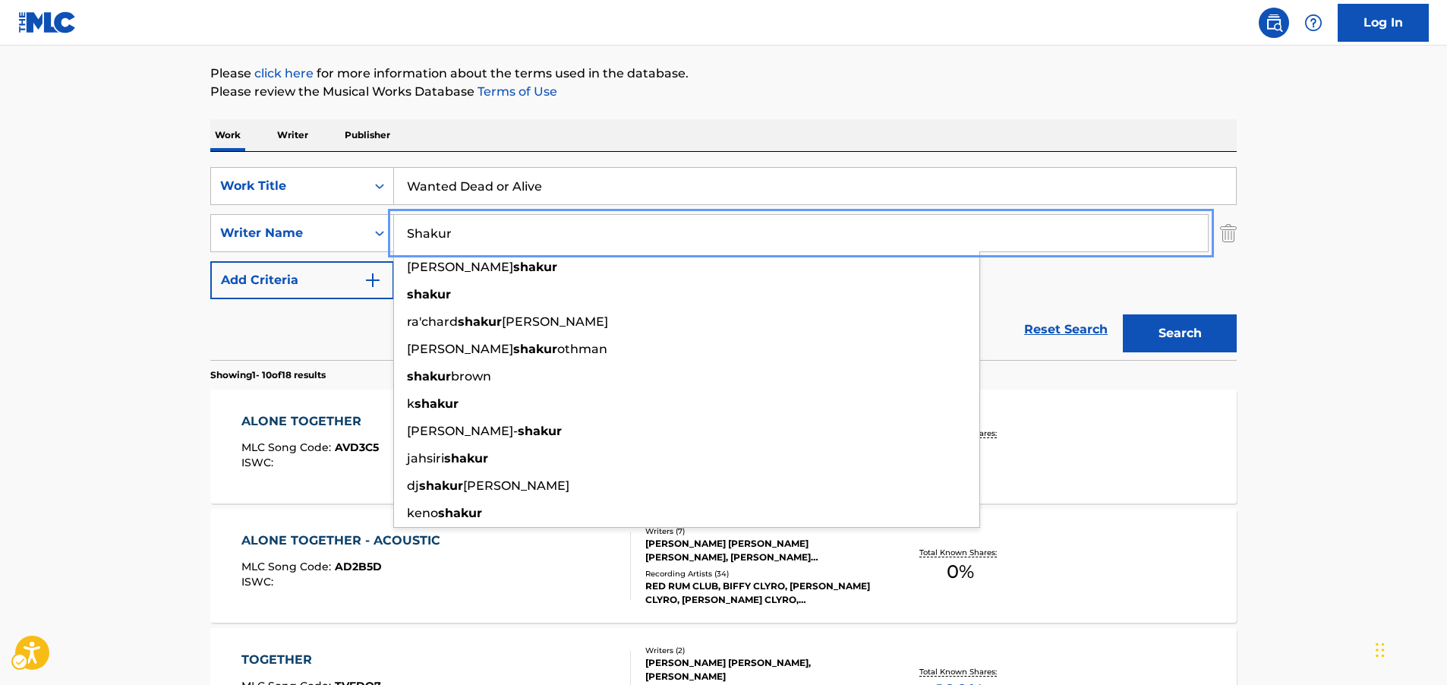
type input "Shakur"
click at [1161, 343] on button "Search" at bounding box center [1180, 333] width 114 height 38
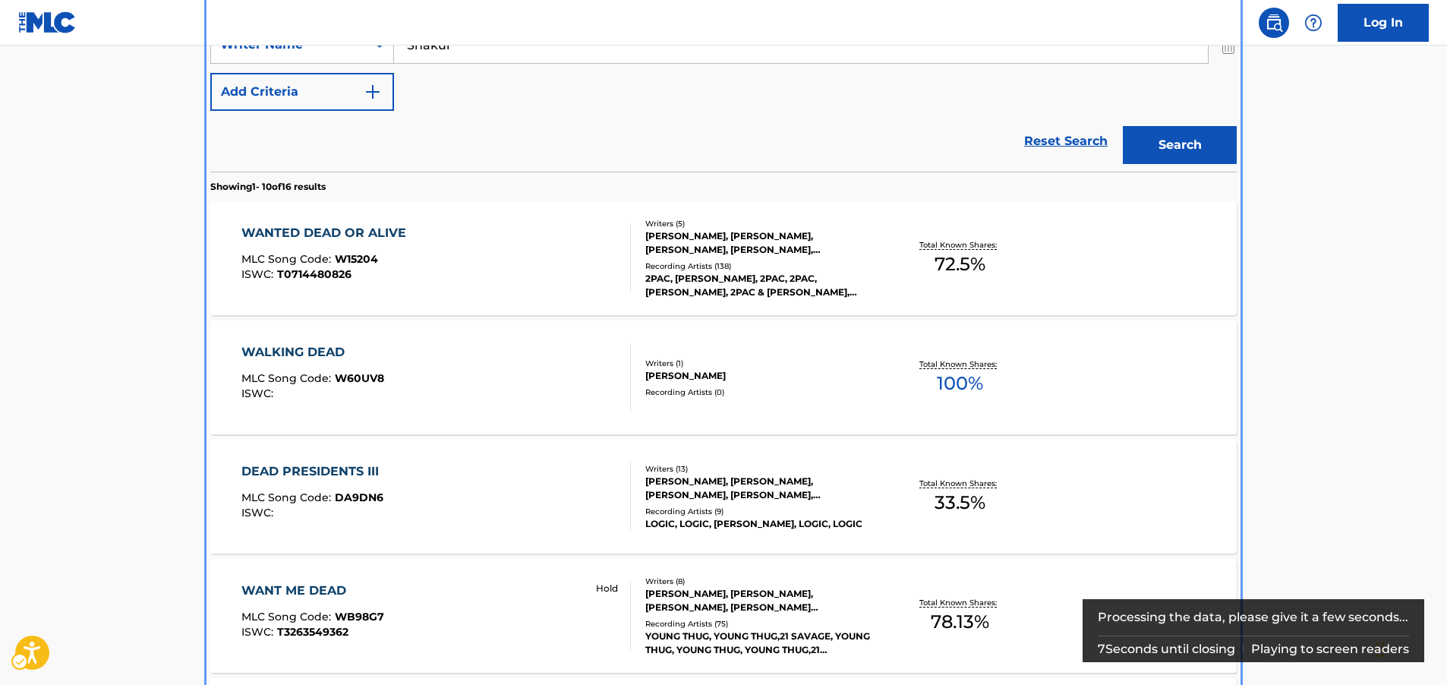
scroll to position [323, 0]
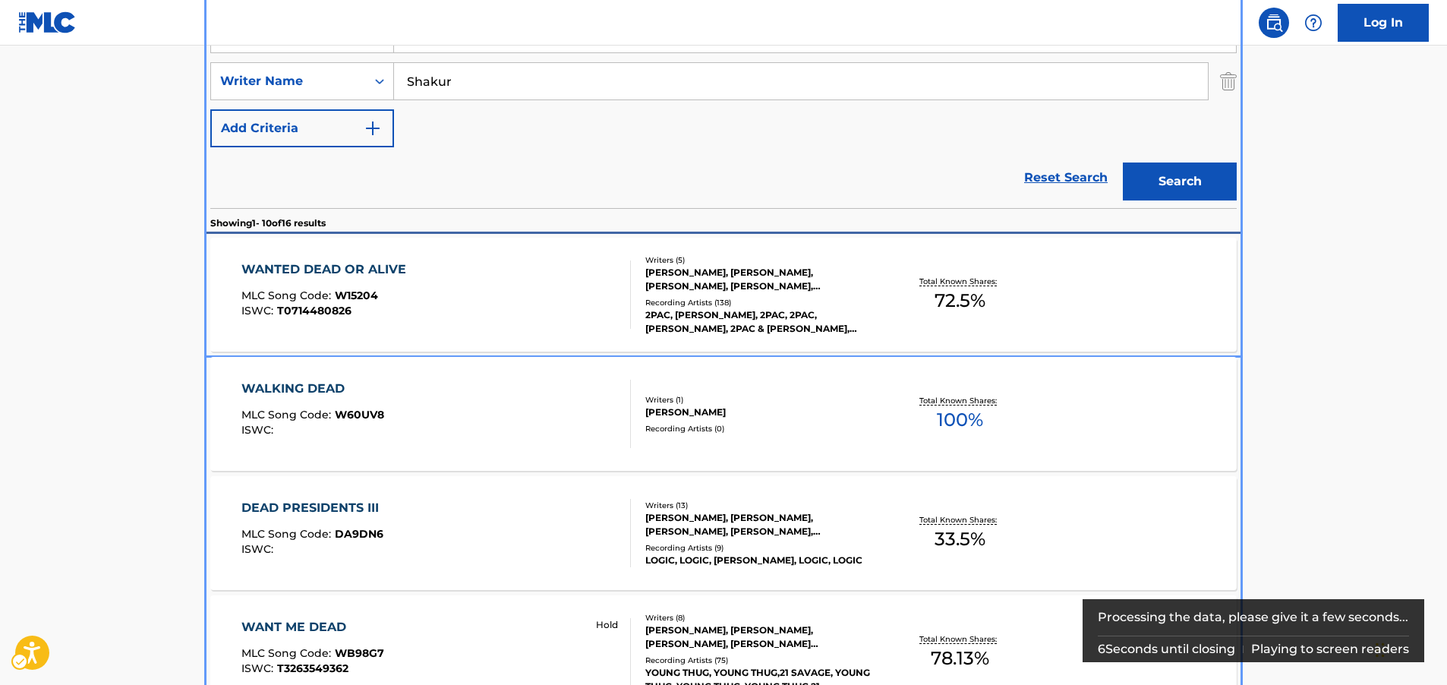
click at [578, 279] on div "WANTED DEAD OR ALIVE MLC Song Code : W15204 ISWC : T0714480826" at bounding box center [436, 294] width 390 height 68
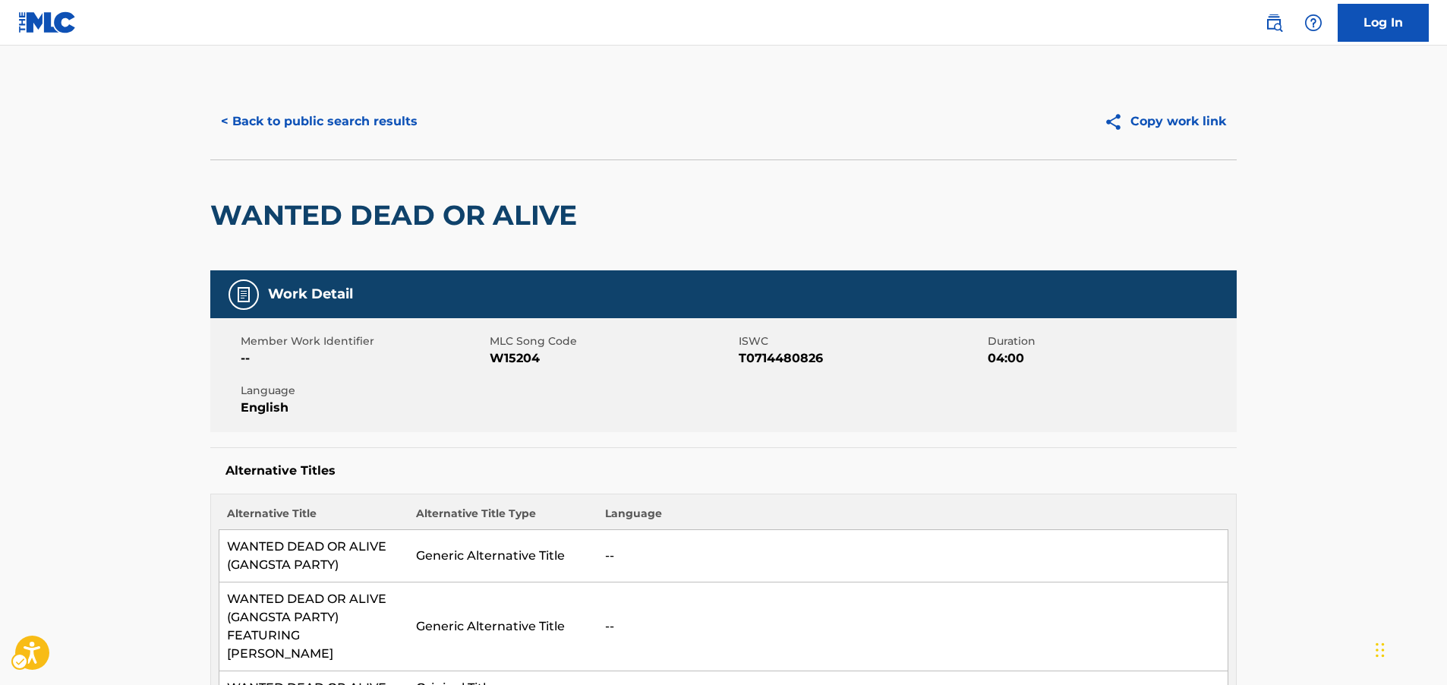
click at [502, 358] on span "MLC Song Code - W15204" at bounding box center [612, 358] width 245 height 18
click at [797, 364] on span "ISWC - T0714480826" at bounding box center [861, 358] width 245 height 18
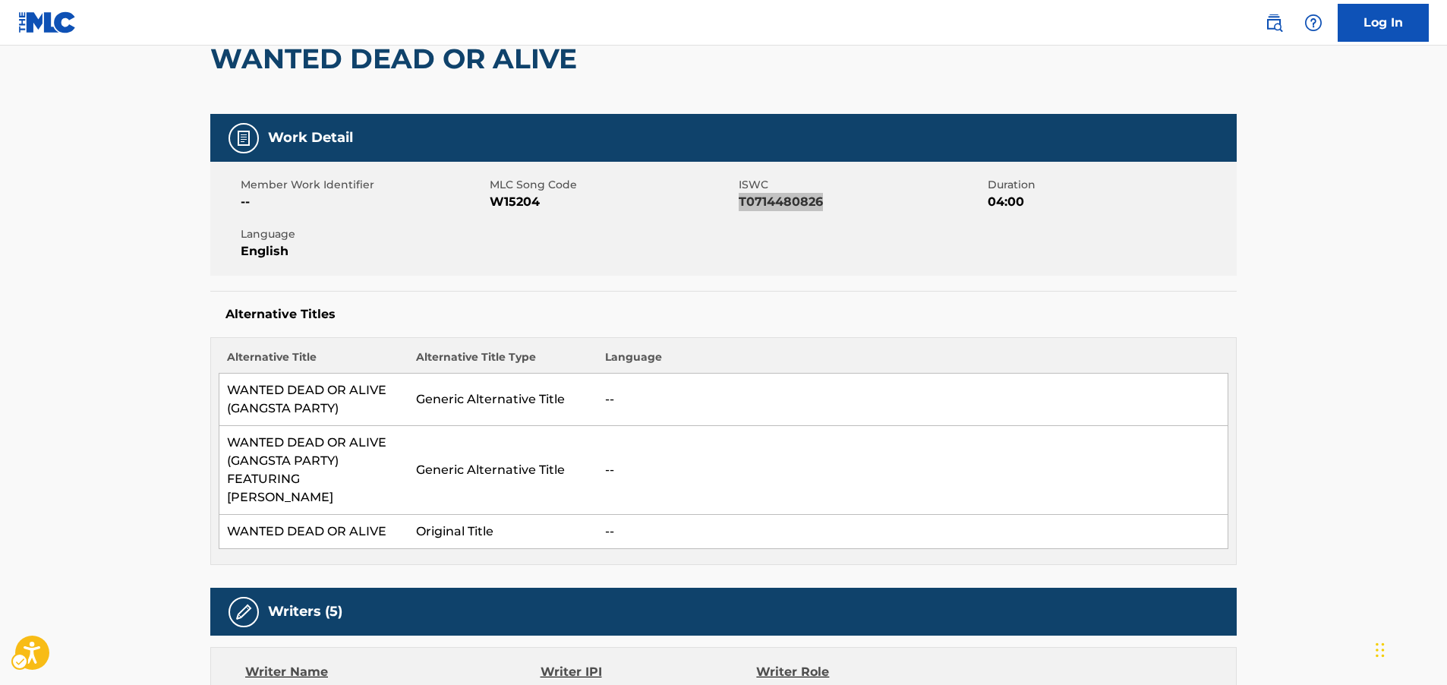
scroll to position [304, 0]
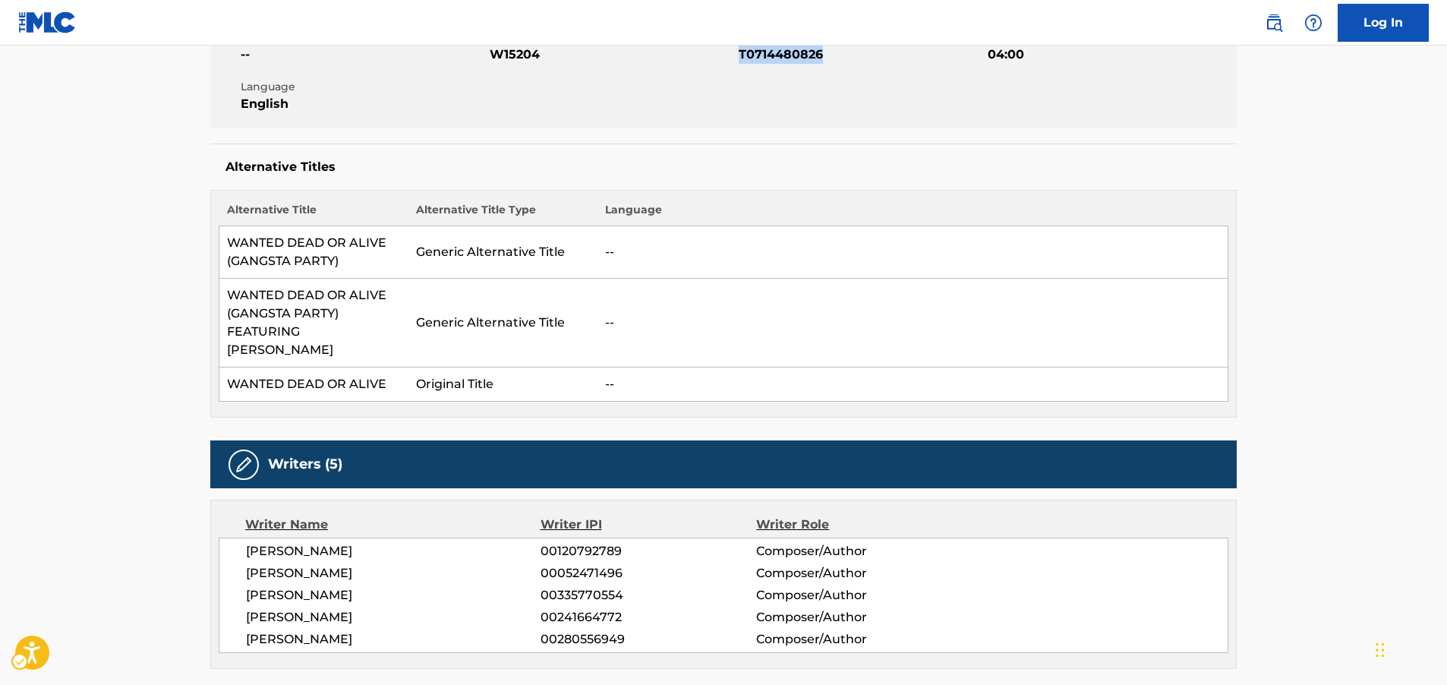
drag, startPoint x: 383, startPoint y: 617, endPoint x: 235, endPoint y: 539, distance: 167.8
click at [235, 539] on div "[PERSON_NAME] 00120792789 Composer/Author [PERSON_NAME] 00052471496 Composer/Au…" at bounding box center [724, 595] width 1010 height 115
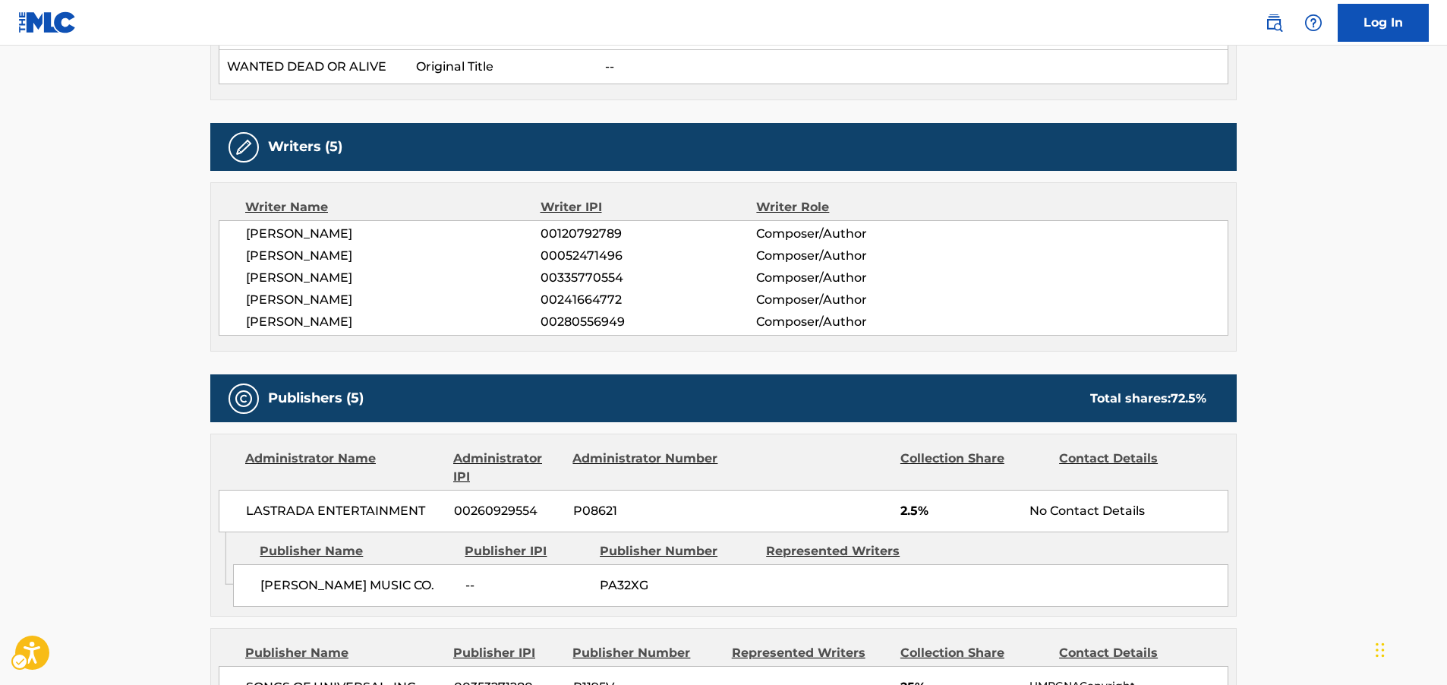
scroll to position [759, 0]
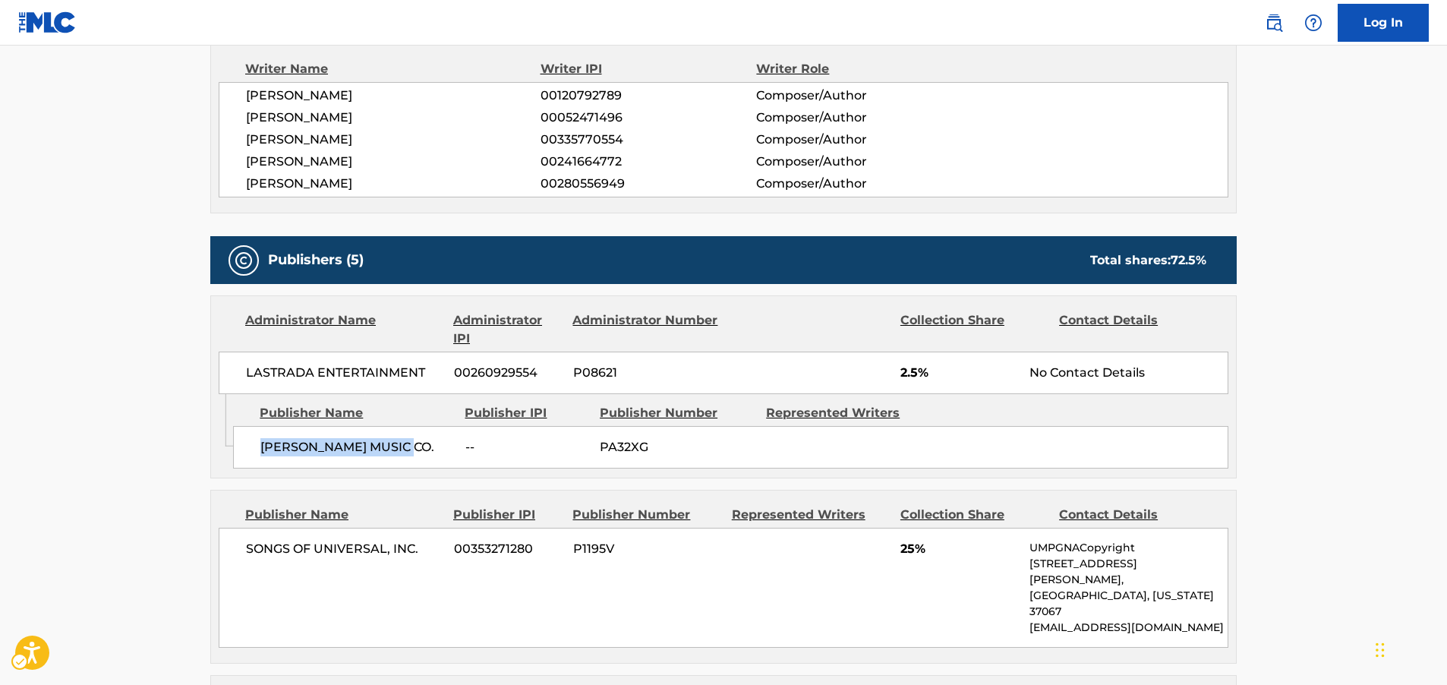
drag, startPoint x: 360, startPoint y: 437, endPoint x: 254, endPoint y: 434, distance: 105.6
click at [254, 434] on div "[PERSON_NAME] MUSIC CO. -- PA32XG" at bounding box center [730, 447] width 995 height 43
drag, startPoint x: 433, startPoint y: 353, endPoint x: 242, endPoint y: 366, distance: 191.0
click at [242, 366] on div "LASTRADA ENTERTAINMENT 00260929554 P08621 2.5% No Contact Details" at bounding box center [724, 373] width 1010 height 43
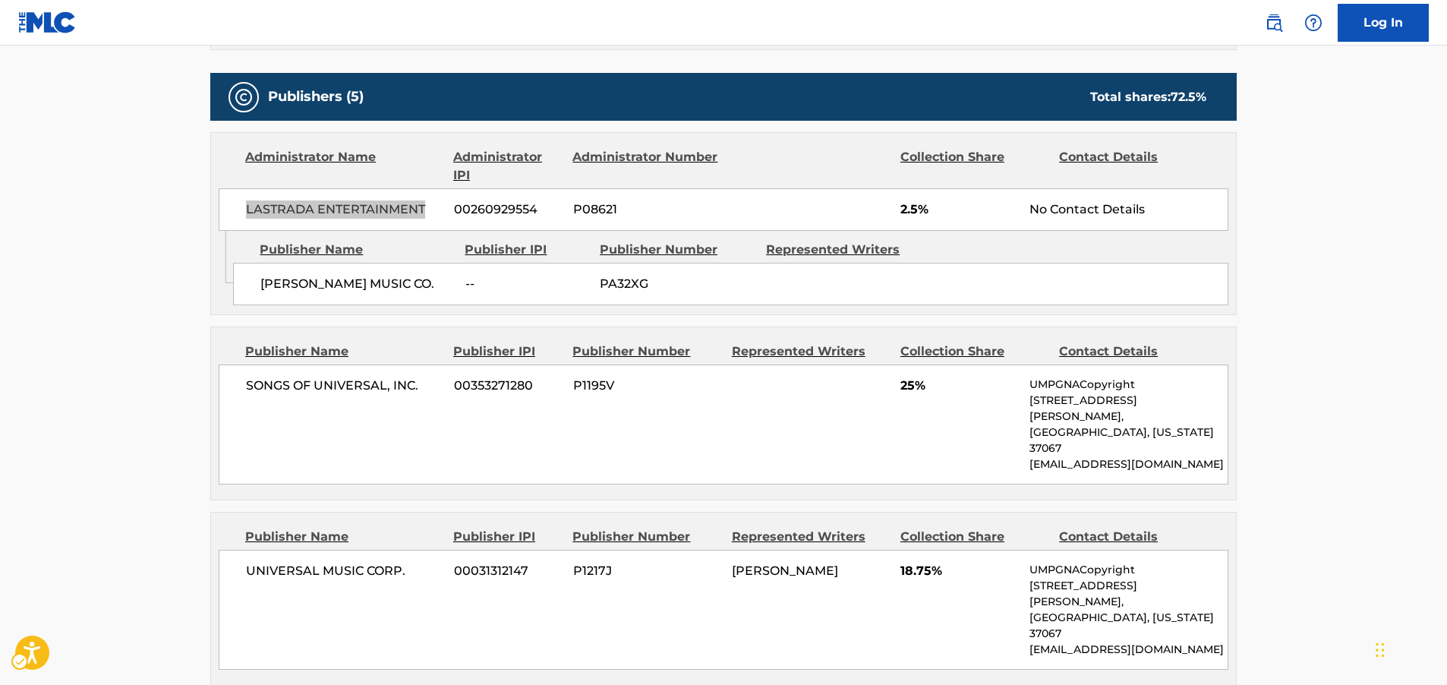
scroll to position [987, 0]
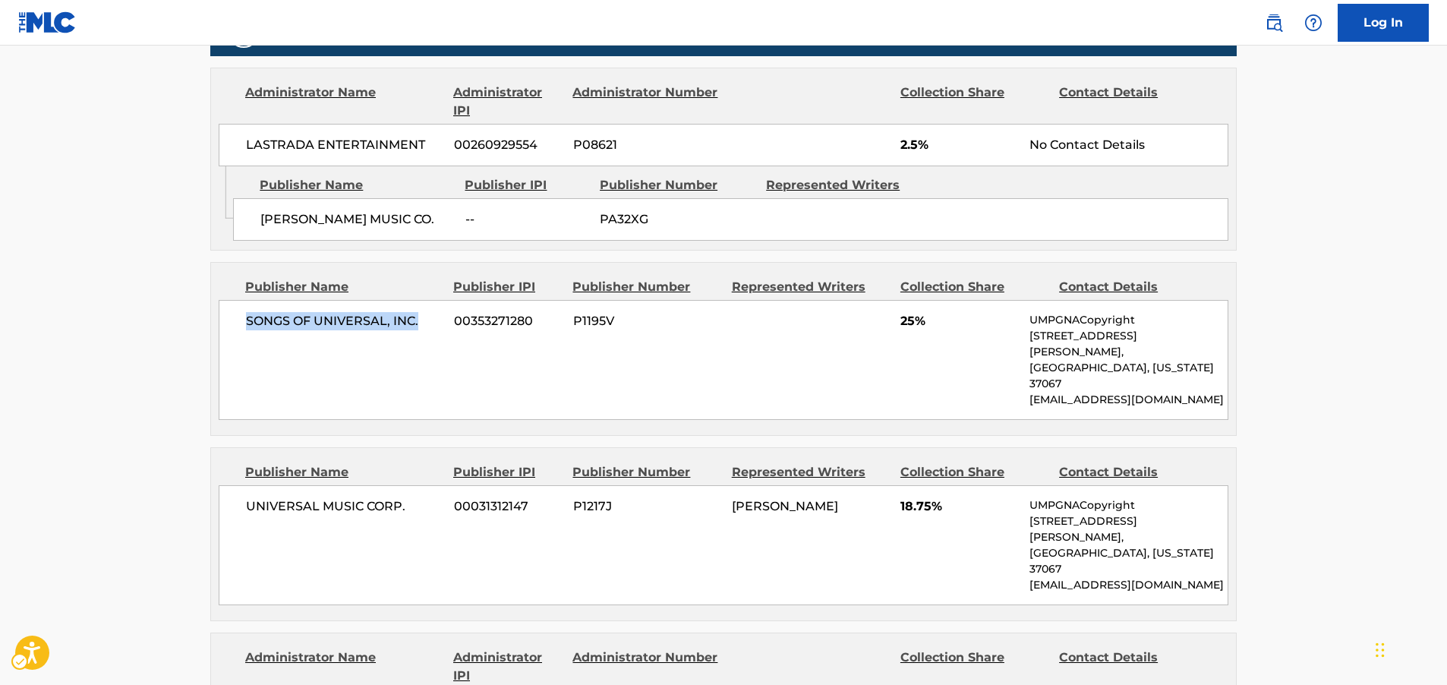
drag, startPoint x: 426, startPoint y: 309, endPoint x: 245, endPoint y: 309, distance: 180.7
click at [245, 309] on div "SONGS OF UNIVERSAL, INC. 00353271280 P1195V 25% UMPGNACopyright [STREET_ADDRESS…" at bounding box center [724, 360] width 1010 height 120
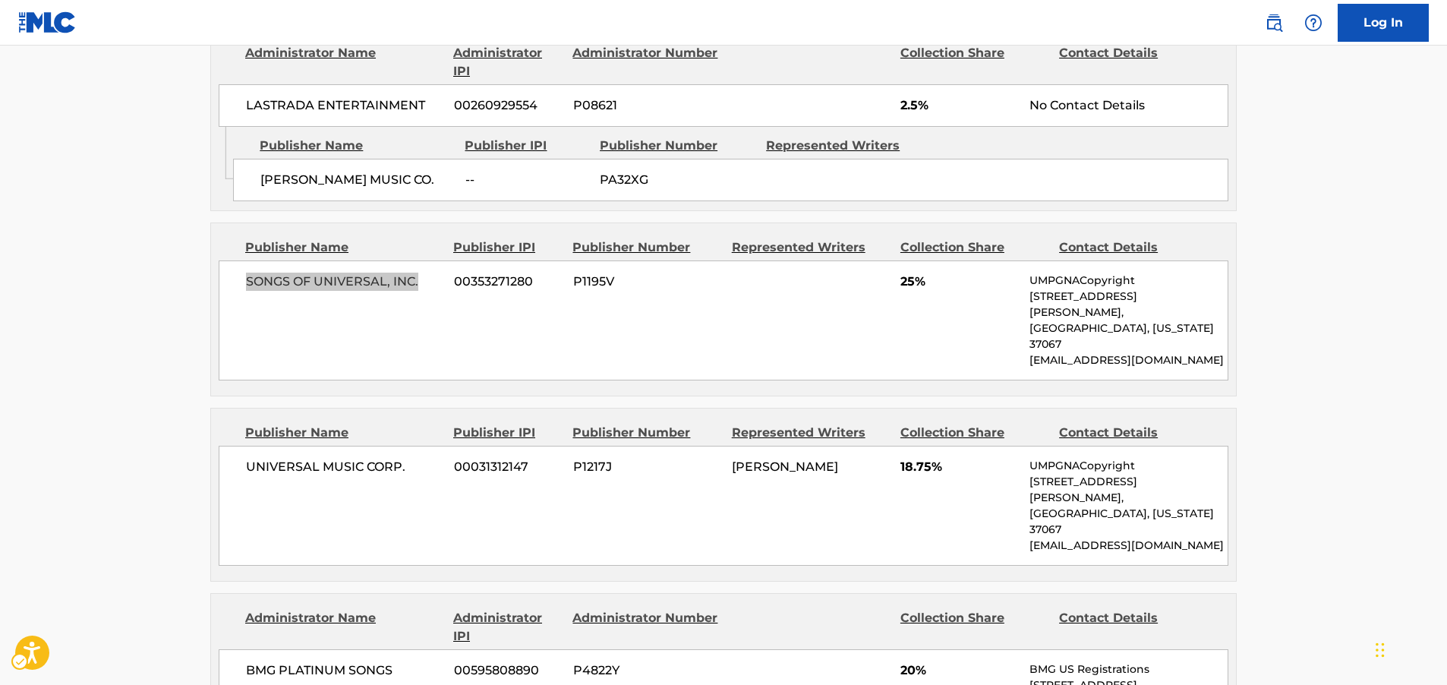
scroll to position [1063, 0]
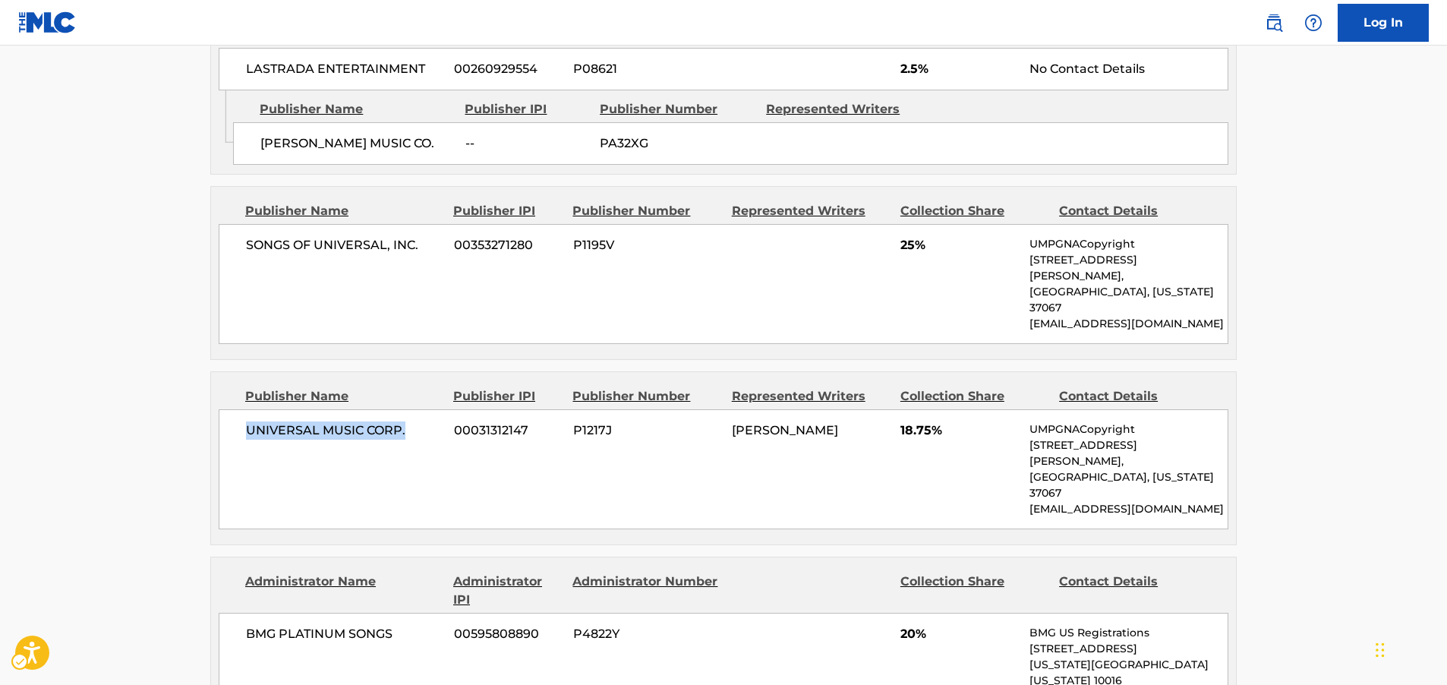
drag, startPoint x: 416, startPoint y: 378, endPoint x: 205, endPoint y: 386, distance: 211.2
click at [205, 386] on div "< Back to public search results Copy work link WANTED DEAD OR ALIVE Work Detail…" at bounding box center [723, 353] width 1063 height 2664
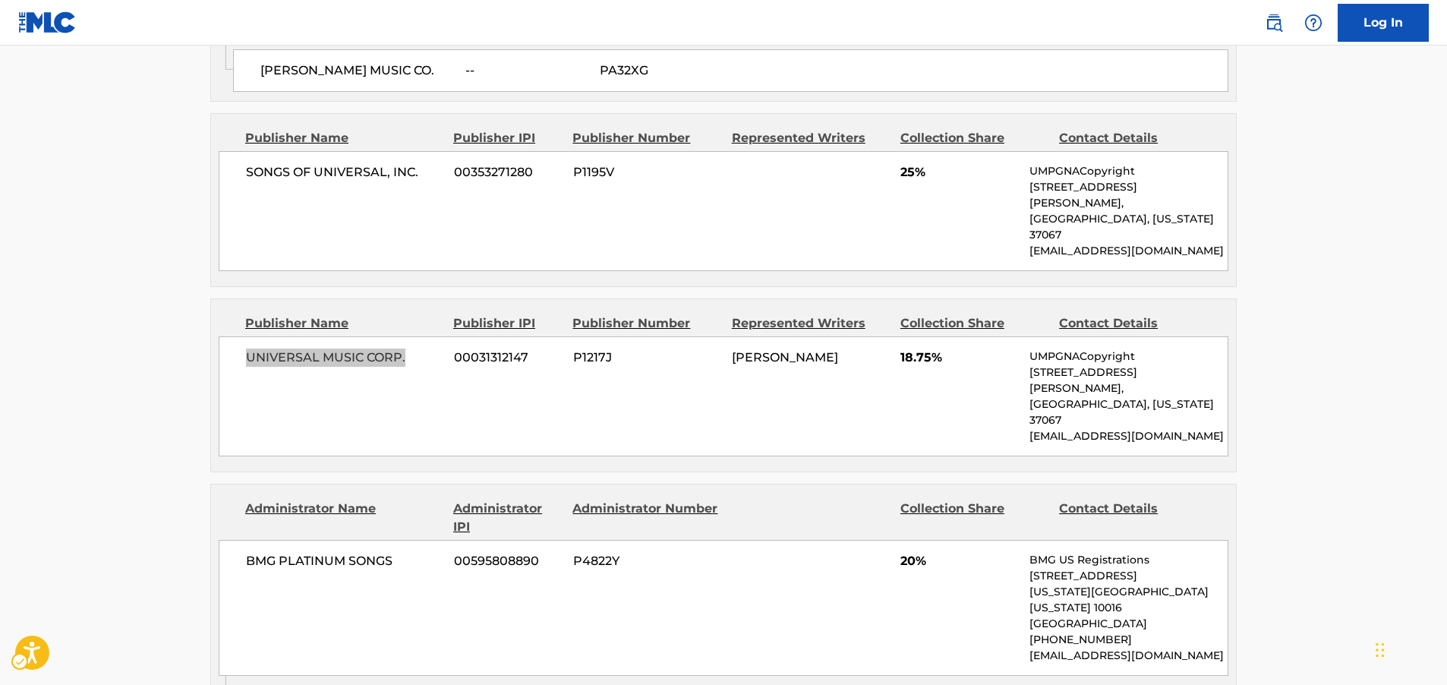
scroll to position [1215, 0]
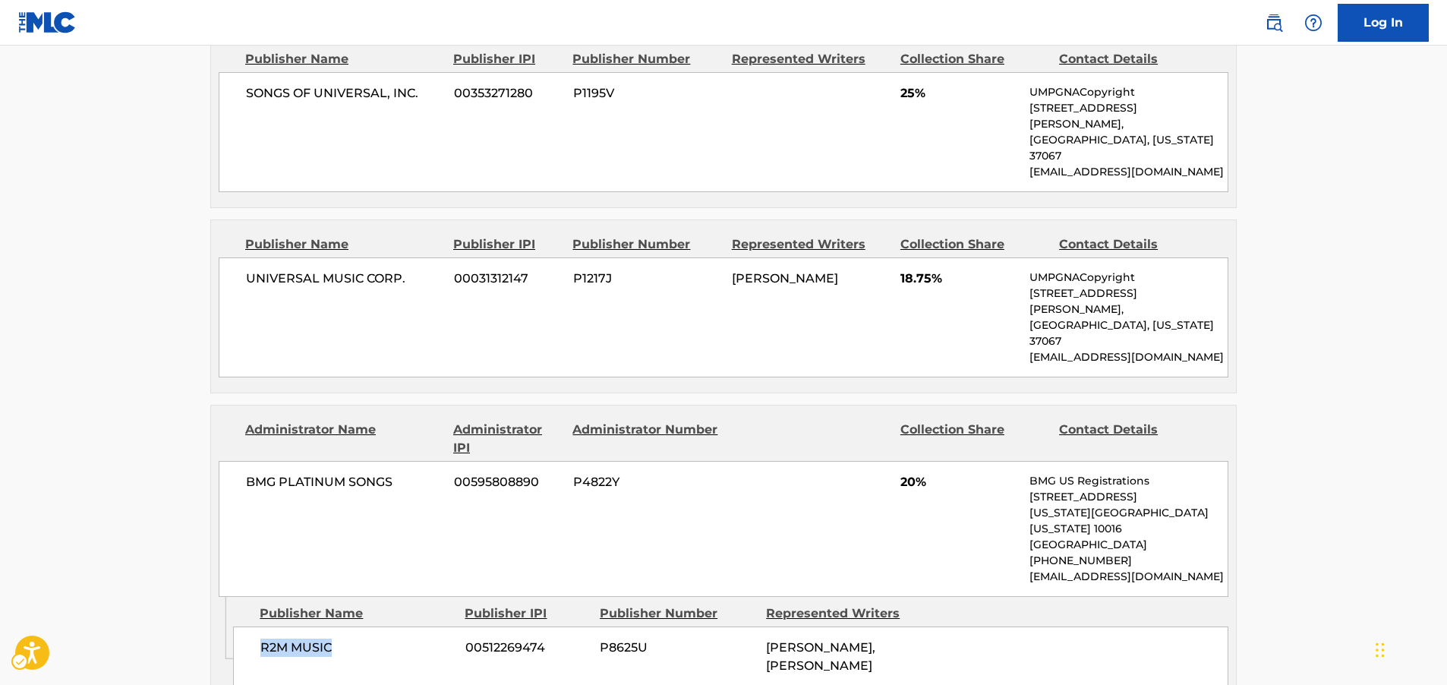
drag, startPoint x: 352, startPoint y: 556, endPoint x: 257, endPoint y: 556, distance: 94.9
click at [257, 626] on div "R2M MUSIC 00512269474 P8625U [PERSON_NAME], [PERSON_NAME]" at bounding box center [730, 656] width 995 height 61
drag, startPoint x: 402, startPoint y: 399, endPoint x: 245, endPoint y: 408, distance: 156.7
click at [245, 461] on div "BMG PLATINUM SONGS 00595808890 P4822Y 20% BMG US Registrations [STREET_ADDRESS]…" at bounding box center [724, 529] width 1010 height 136
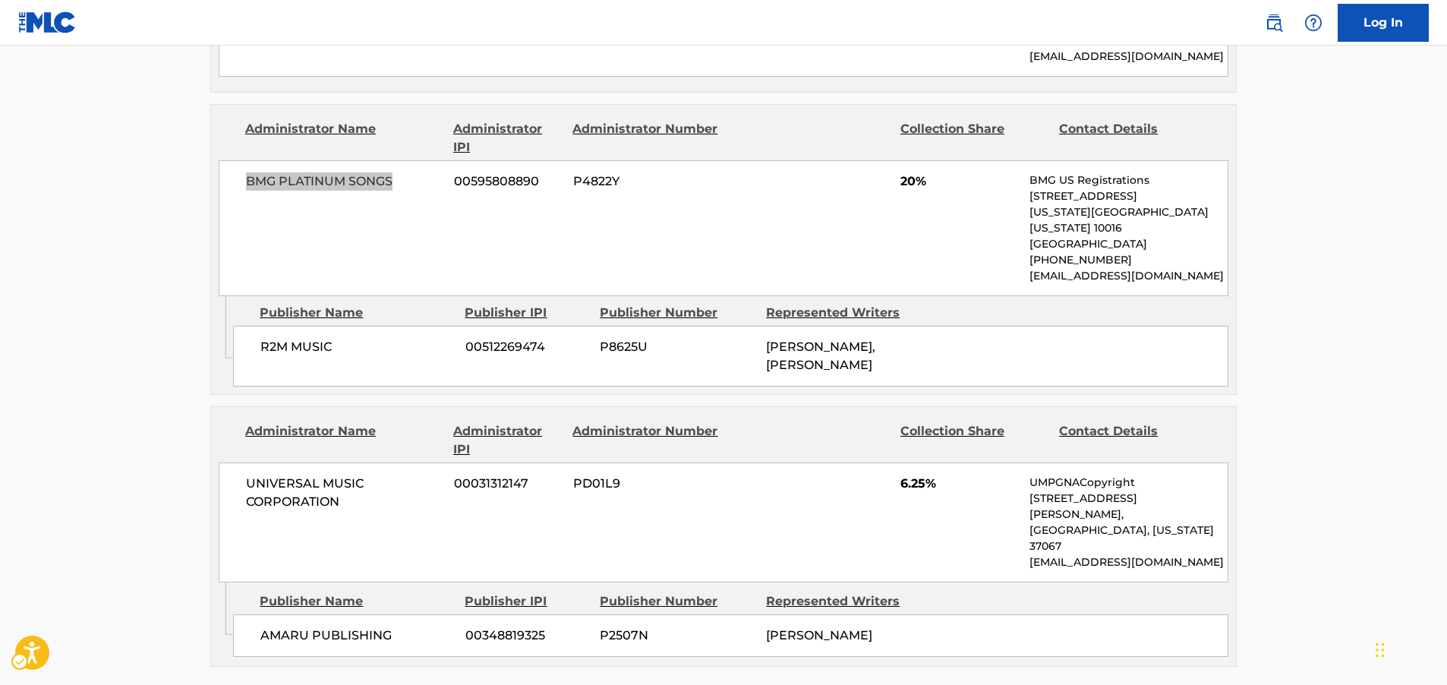
scroll to position [1519, 0]
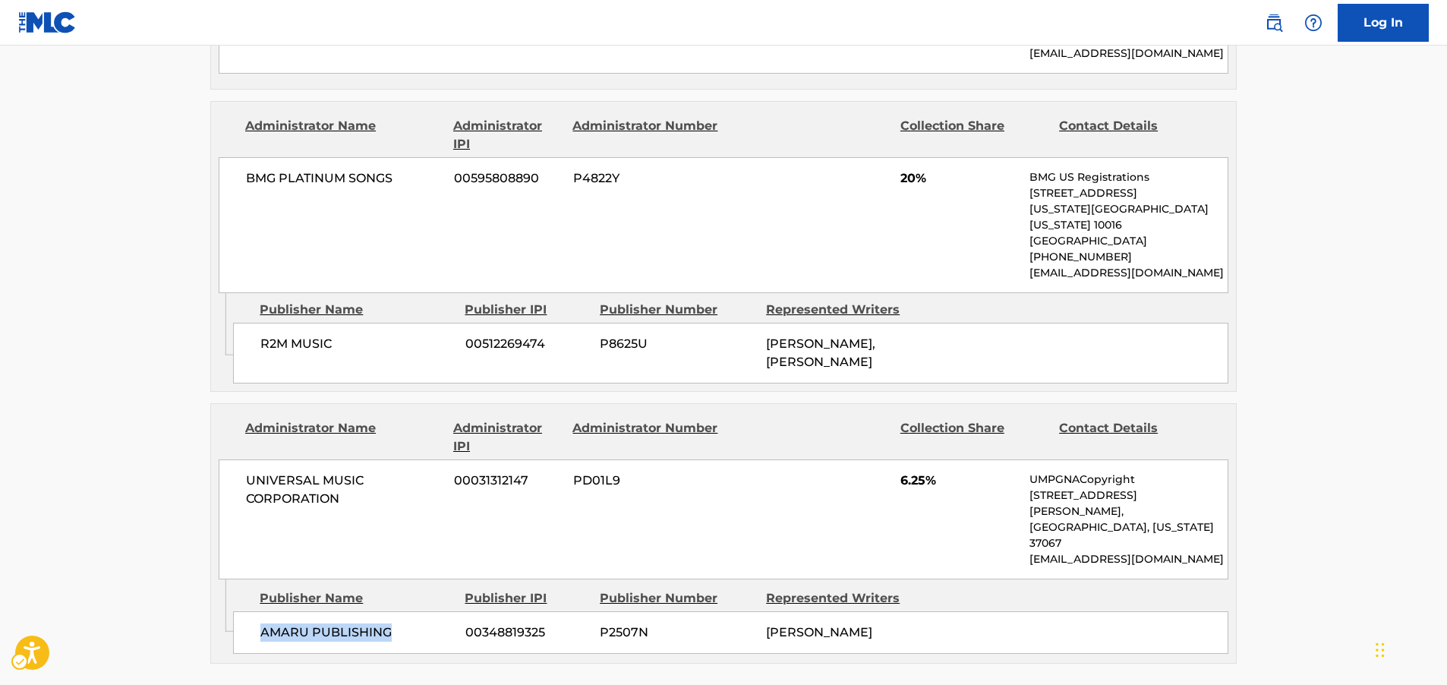
drag, startPoint x: 413, startPoint y: 508, endPoint x: 260, endPoint y: 508, distance: 153.4
click at [260, 611] on div "AMARU PUBLISHING 00348819325 P2507N [PERSON_NAME]" at bounding box center [730, 632] width 995 height 43
drag, startPoint x: 357, startPoint y: 397, endPoint x: 42, endPoint y: 420, distance: 315.9
click at [245, 459] on div "UNIVERSAL MUSIC CORPORATION 00031312147 PD01L9 6.25% UMPGNACopyright [STREET_AD…" at bounding box center [724, 519] width 1010 height 120
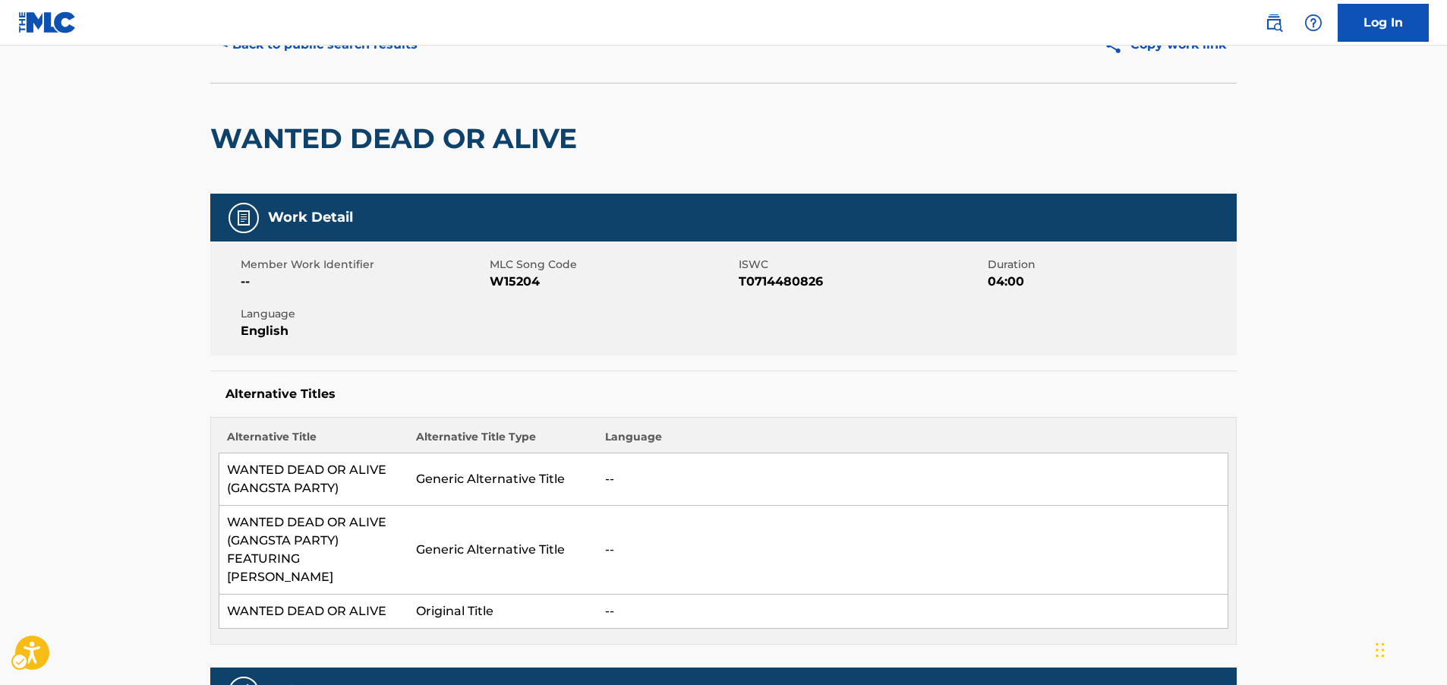
scroll to position [0, 0]
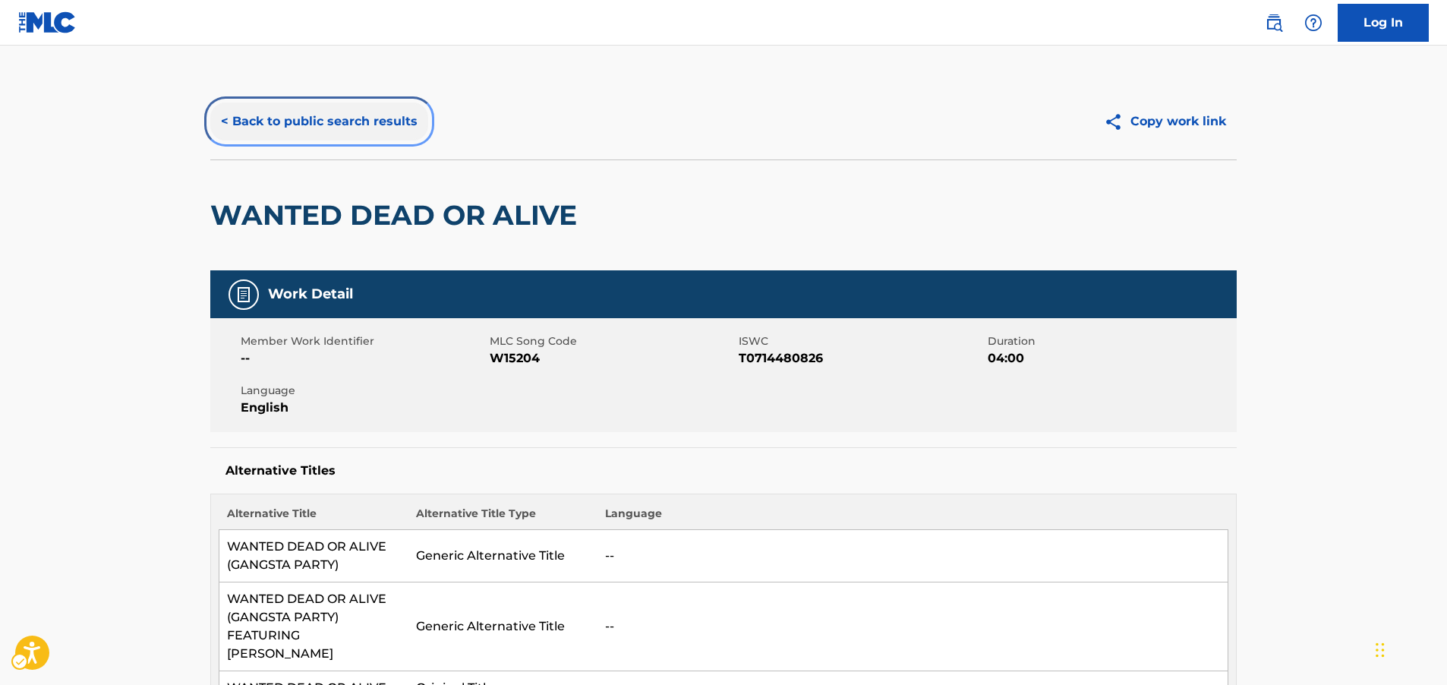
click at [396, 128] on button "< Back to public search results" at bounding box center [319, 122] width 218 height 38
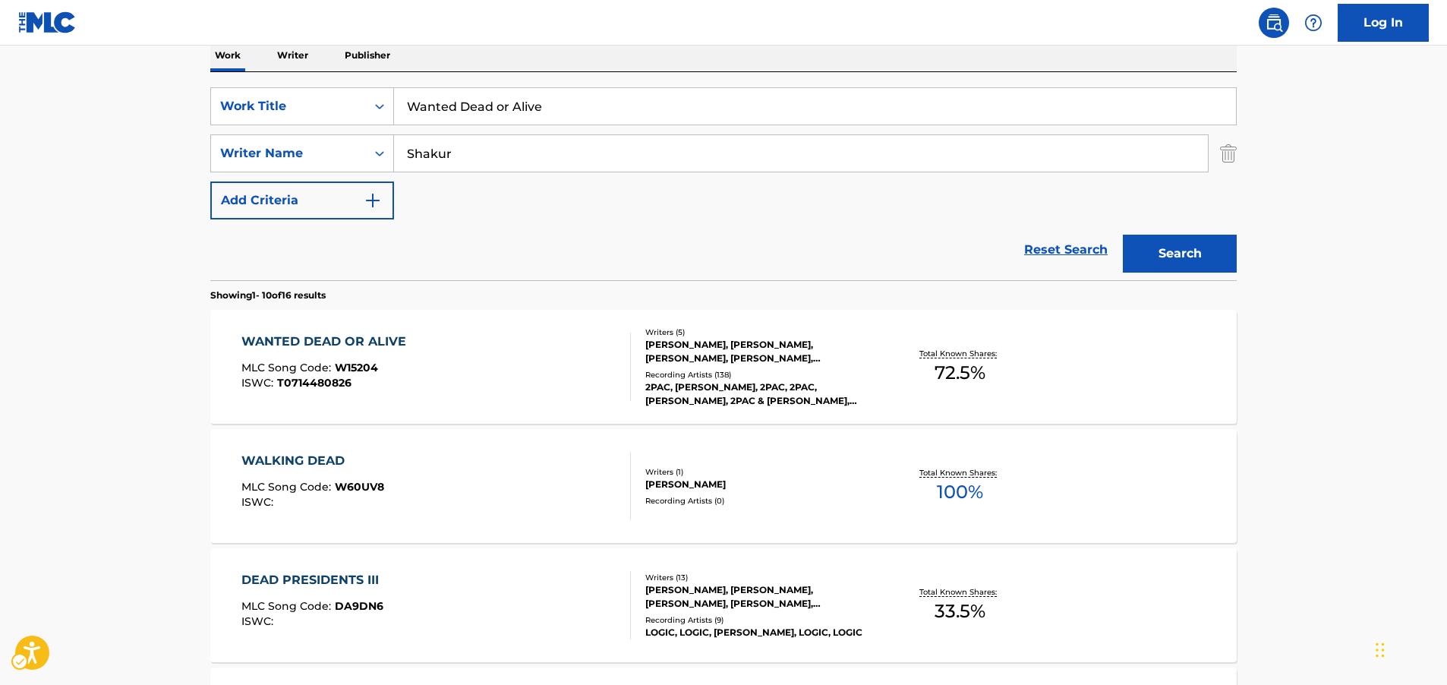
scroll to position [171, 0]
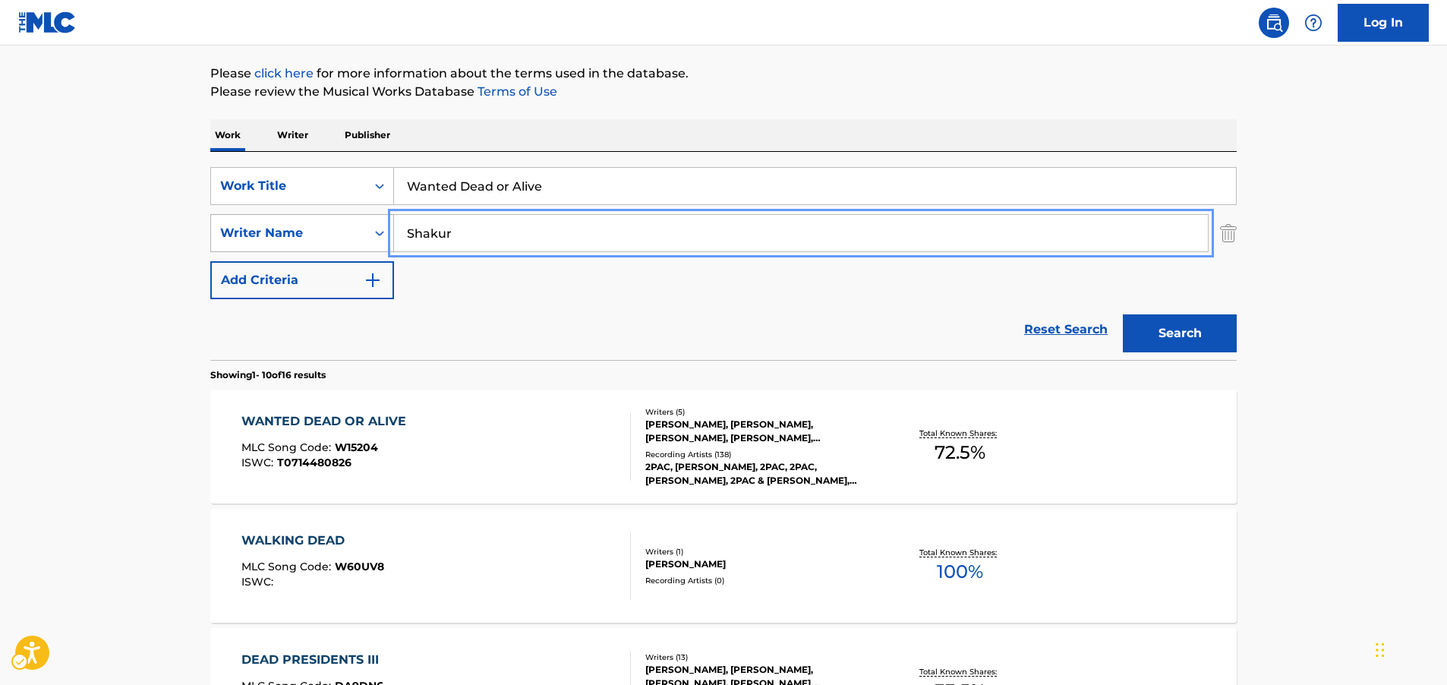
drag, startPoint x: 467, startPoint y: 227, endPoint x: 371, endPoint y: 235, distance: 96.7
paste input "McGrego"
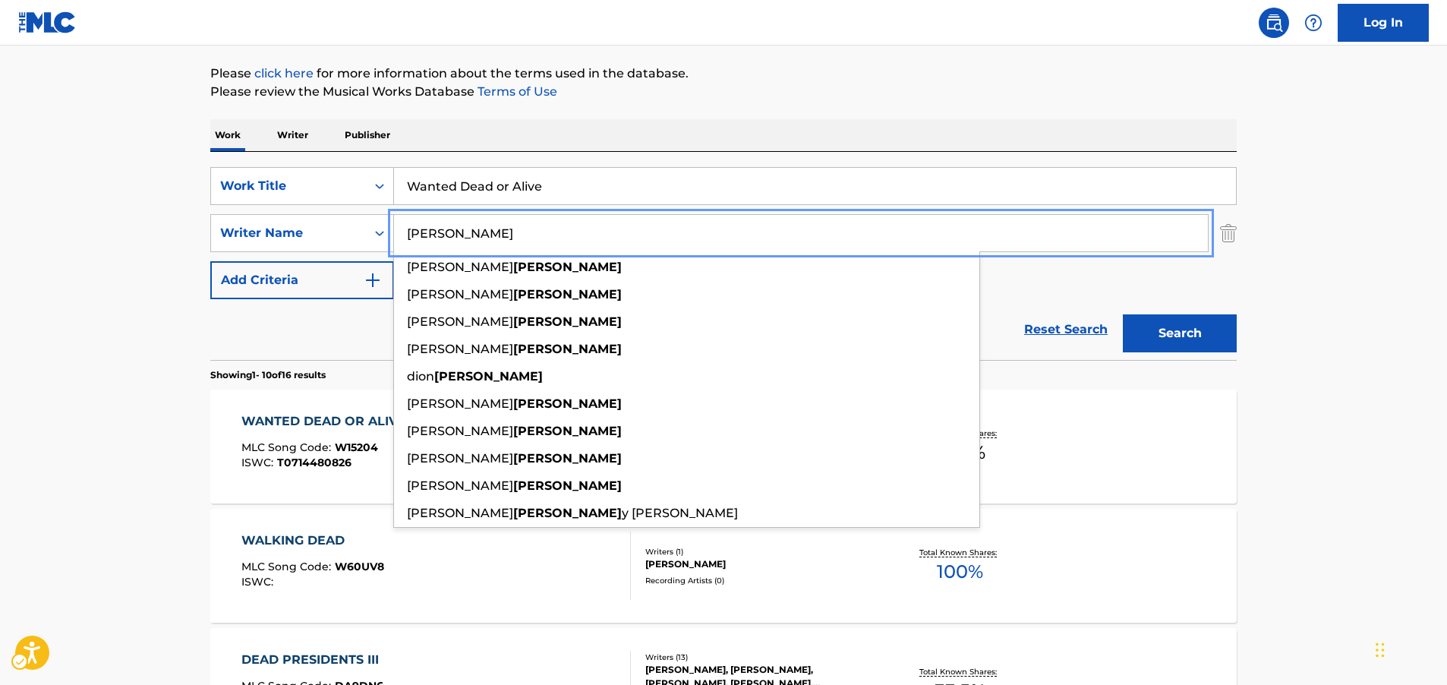
type input "[PERSON_NAME]"
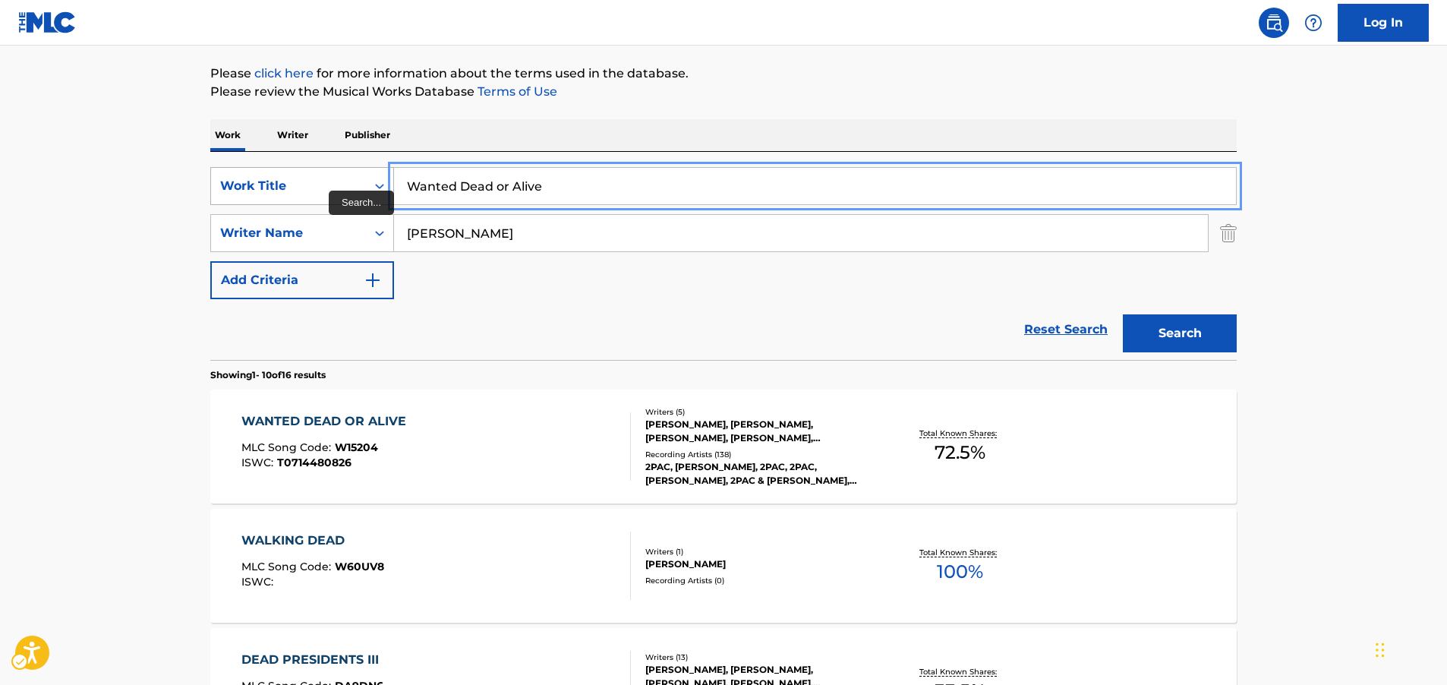
drag, startPoint x: 437, startPoint y: 188, endPoint x: 377, endPoint y: 188, distance: 60.0
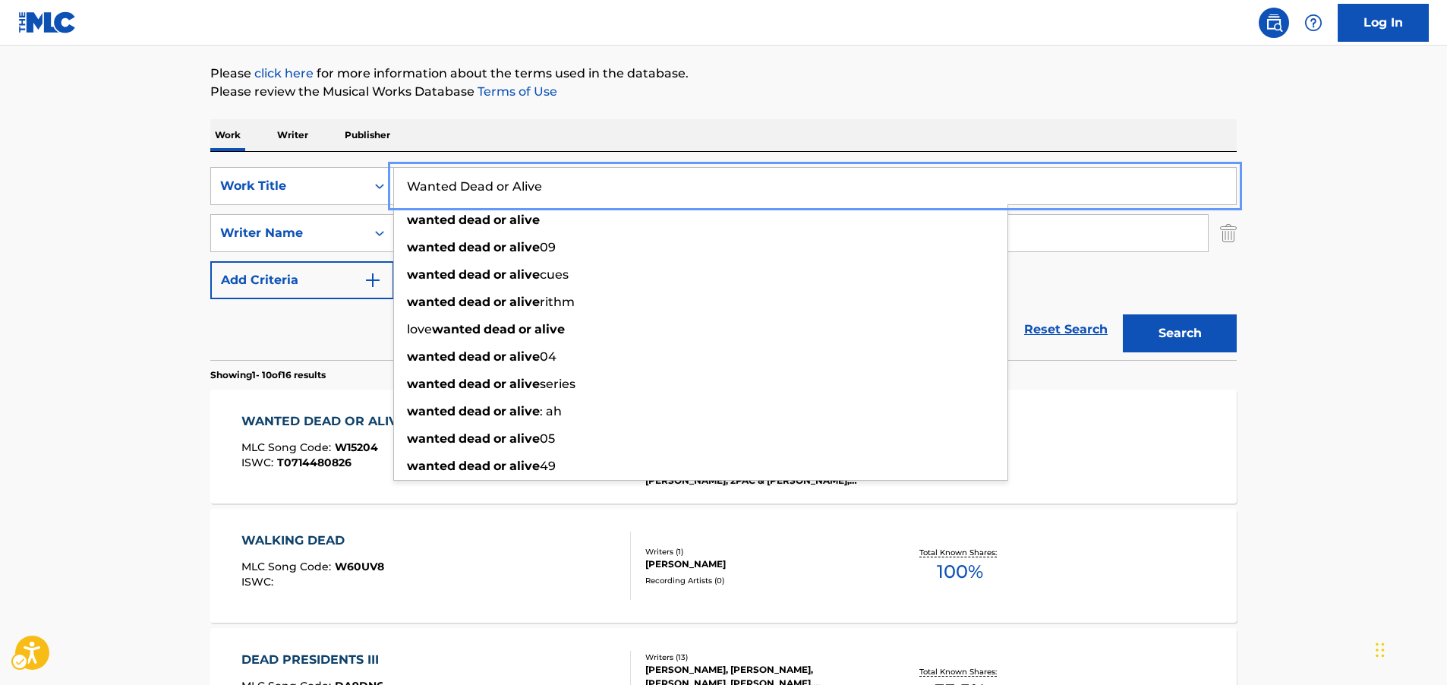
paste input "Soft"
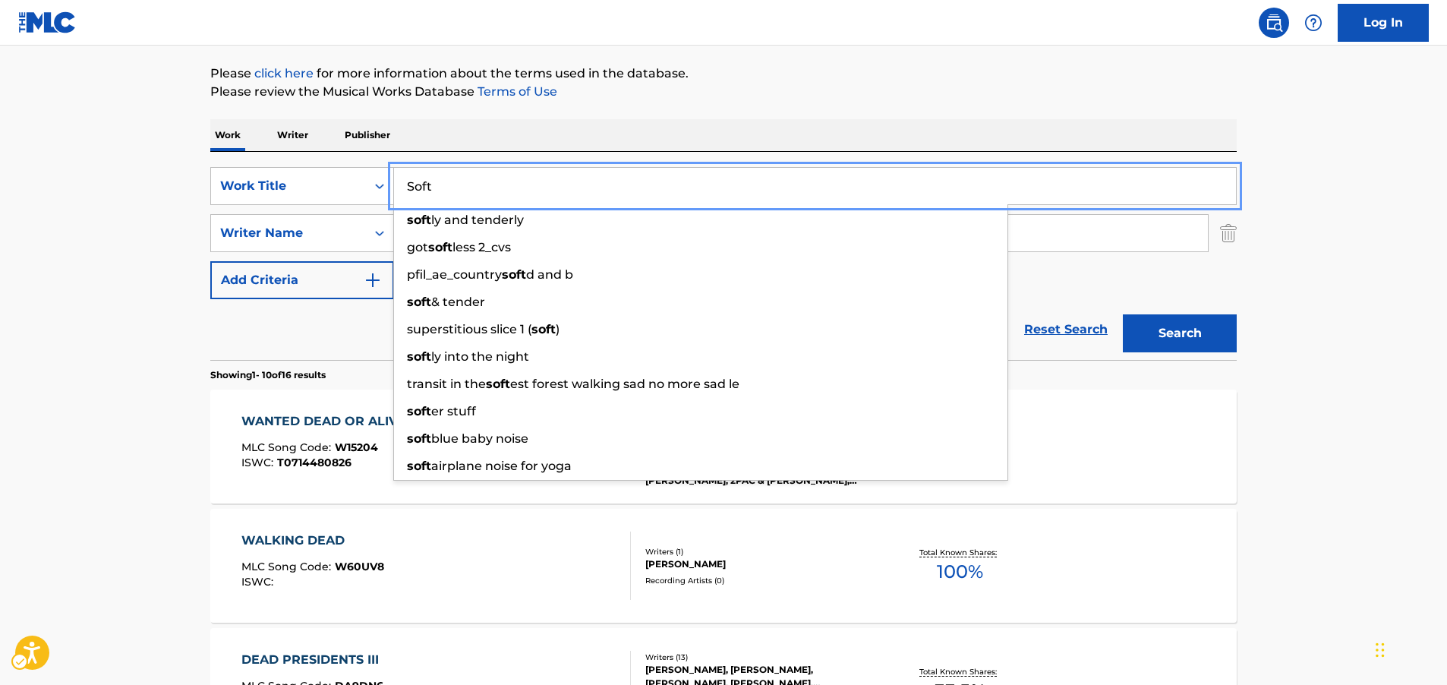
type input "Soft"
click at [1175, 339] on button "Search" at bounding box center [1180, 333] width 114 height 38
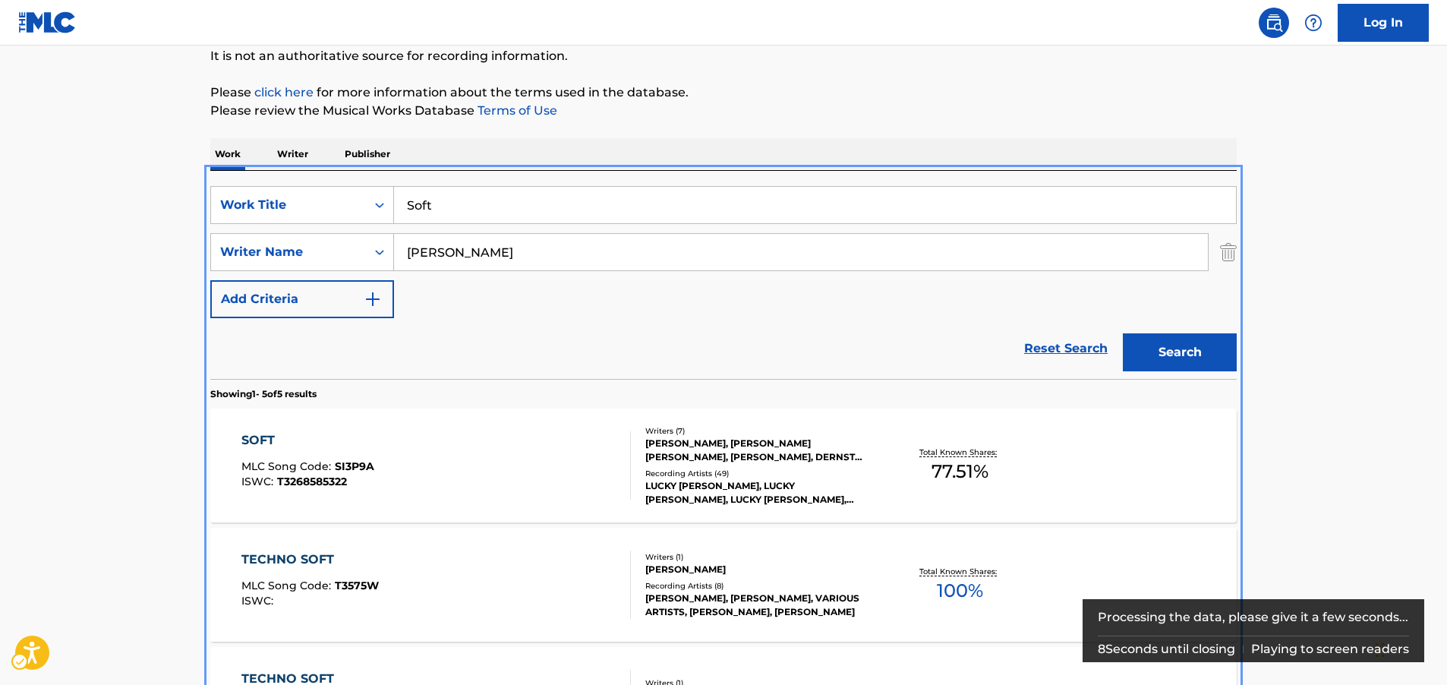
scroll to position [323, 0]
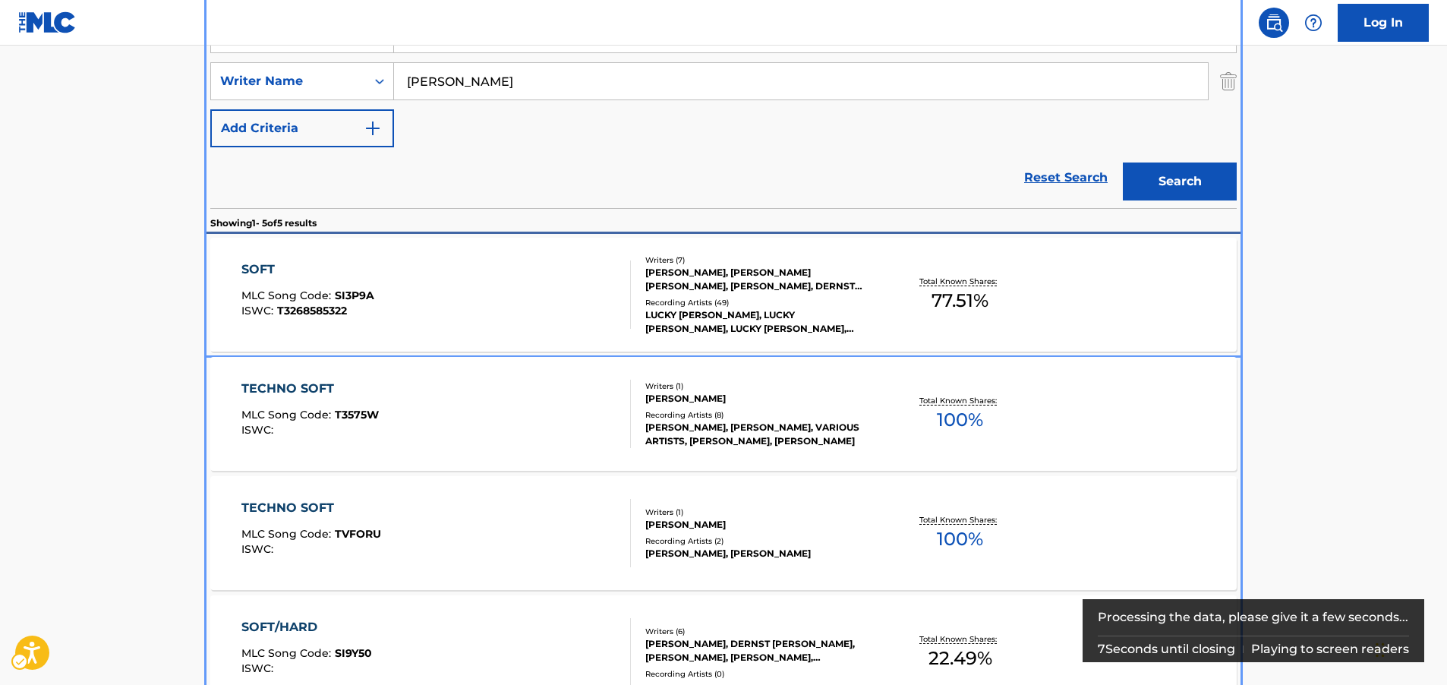
click at [415, 288] on div "SOFT MLC Song Code : SI3P9A ISWC : T3268585322" at bounding box center [436, 294] width 390 height 68
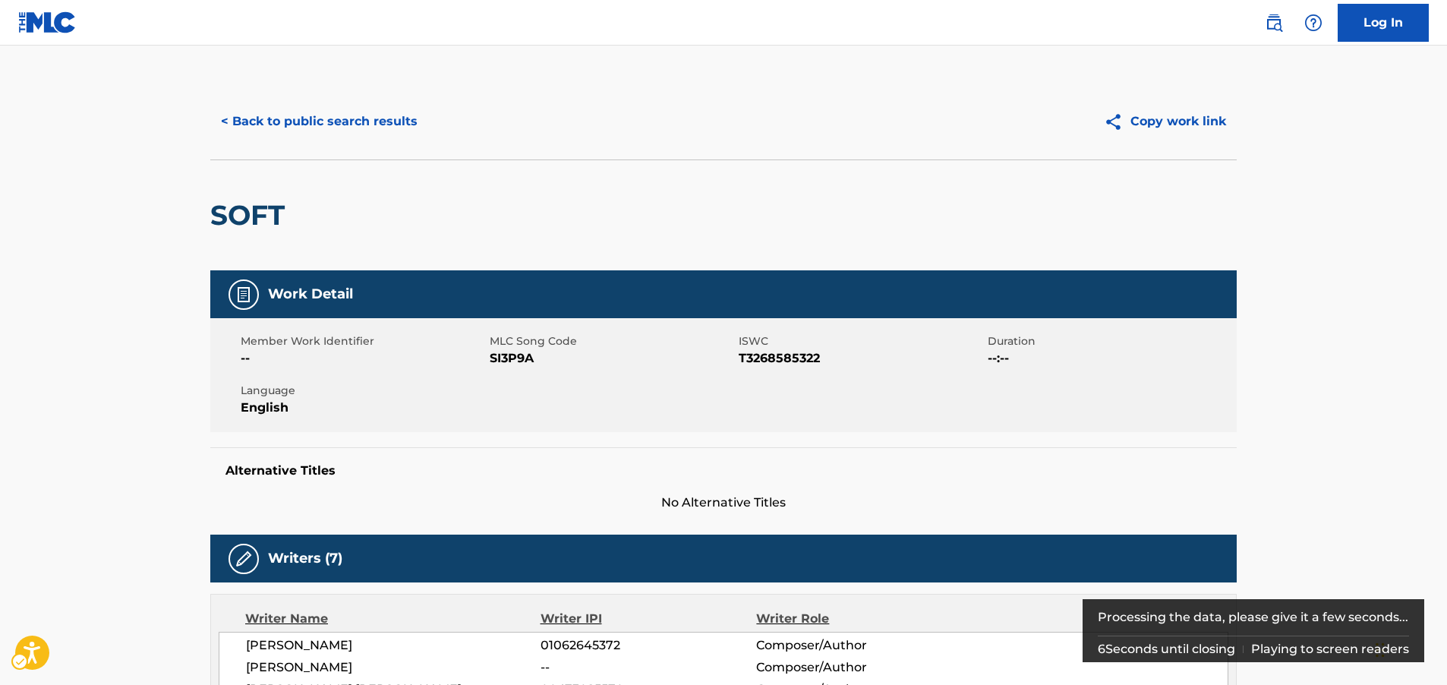
click at [521, 357] on span "MLC Song Code - SI3P9A" at bounding box center [612, 358] width 245 height 18
click at [780, 361] on span "ISWC - T3268585322" at bounding box center [861, 358] width 245 height 18
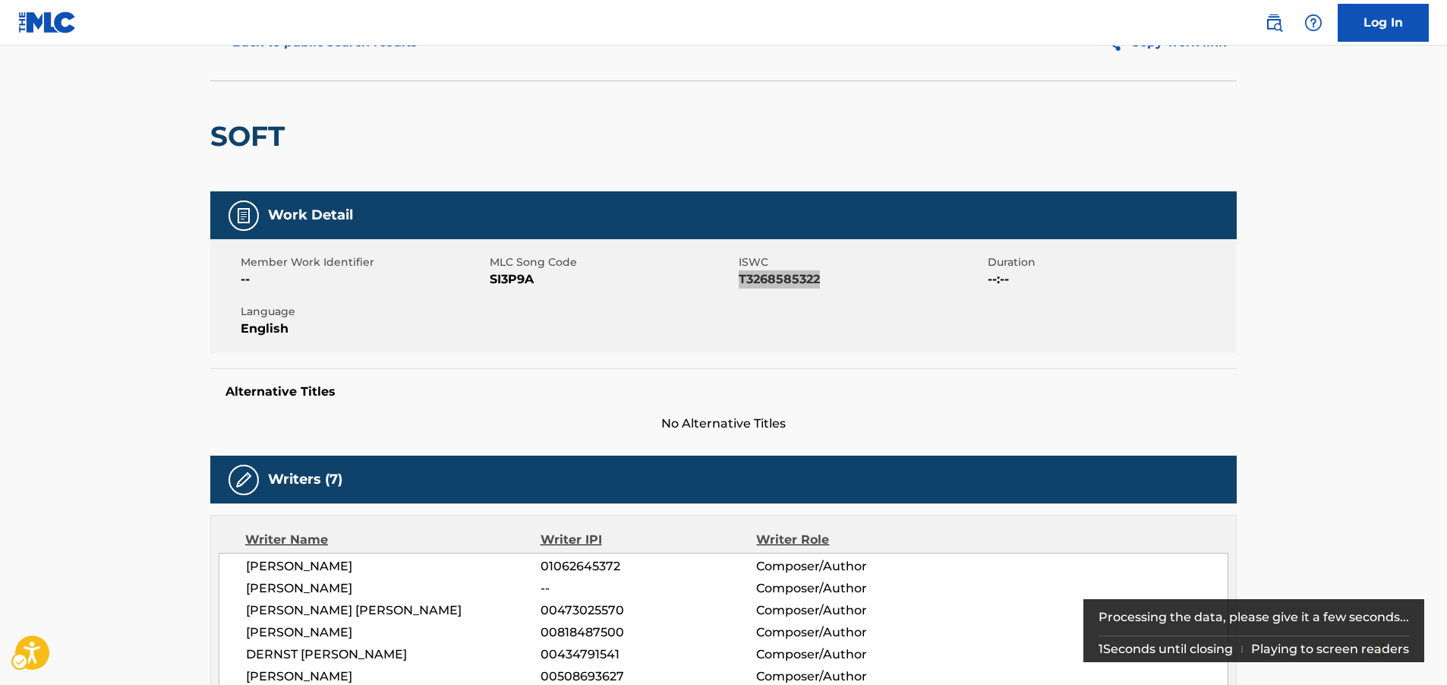
scroll to position [228, 0]
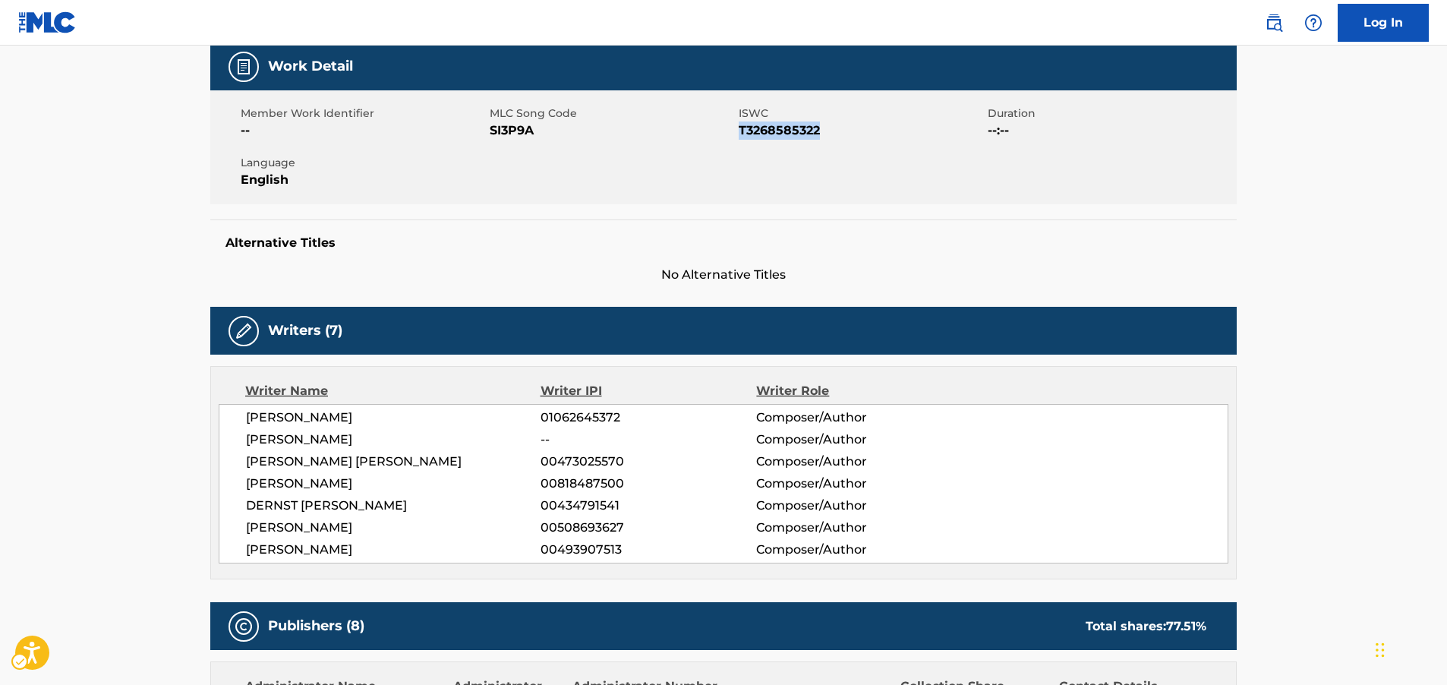
drag, startPoint x: 445, startPoint y: 551, endPoint x: 235, endPoint y: 423, distance: 246.4
click at [235, 423] on div "[PERSON_NAME] 01062645372 Composer/Author [PERSON_NAME] -- Composer/Author [PER…" at bounding box center [724, 483] width 1010 height 159
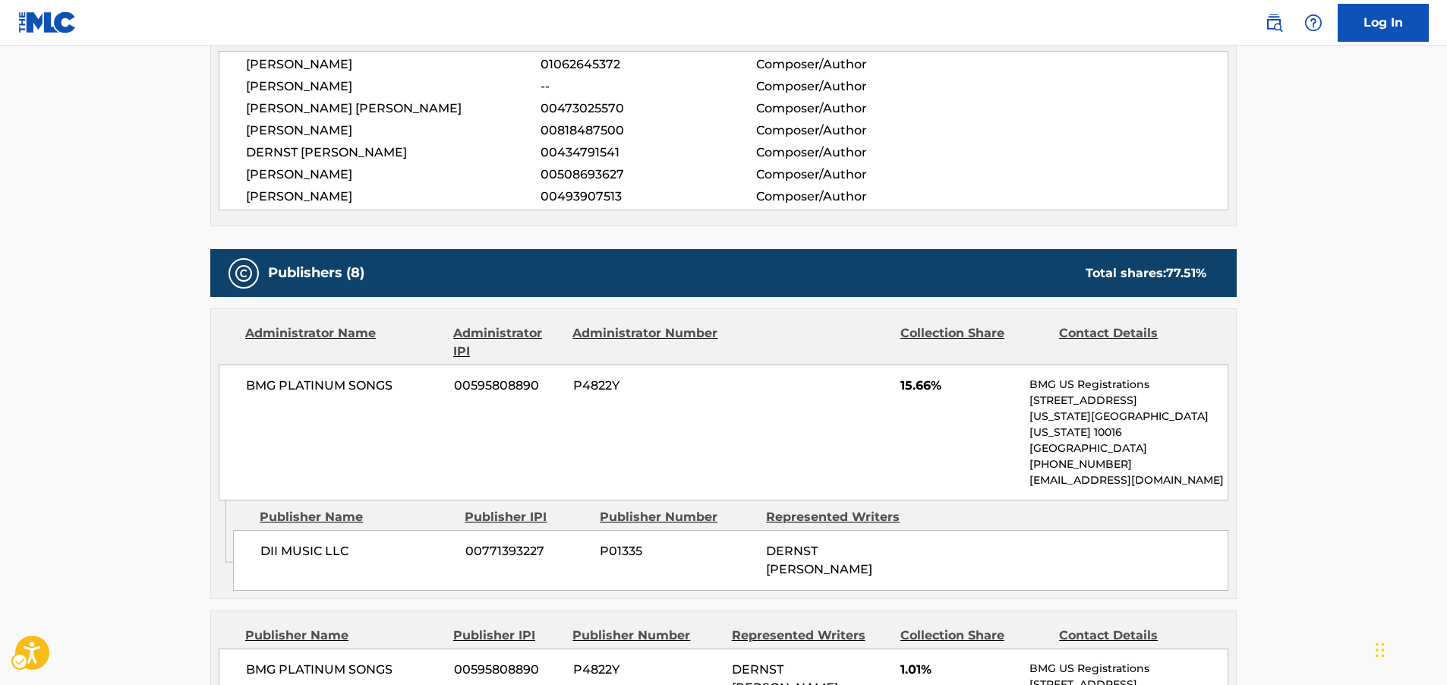
scroll to position [607, 0]
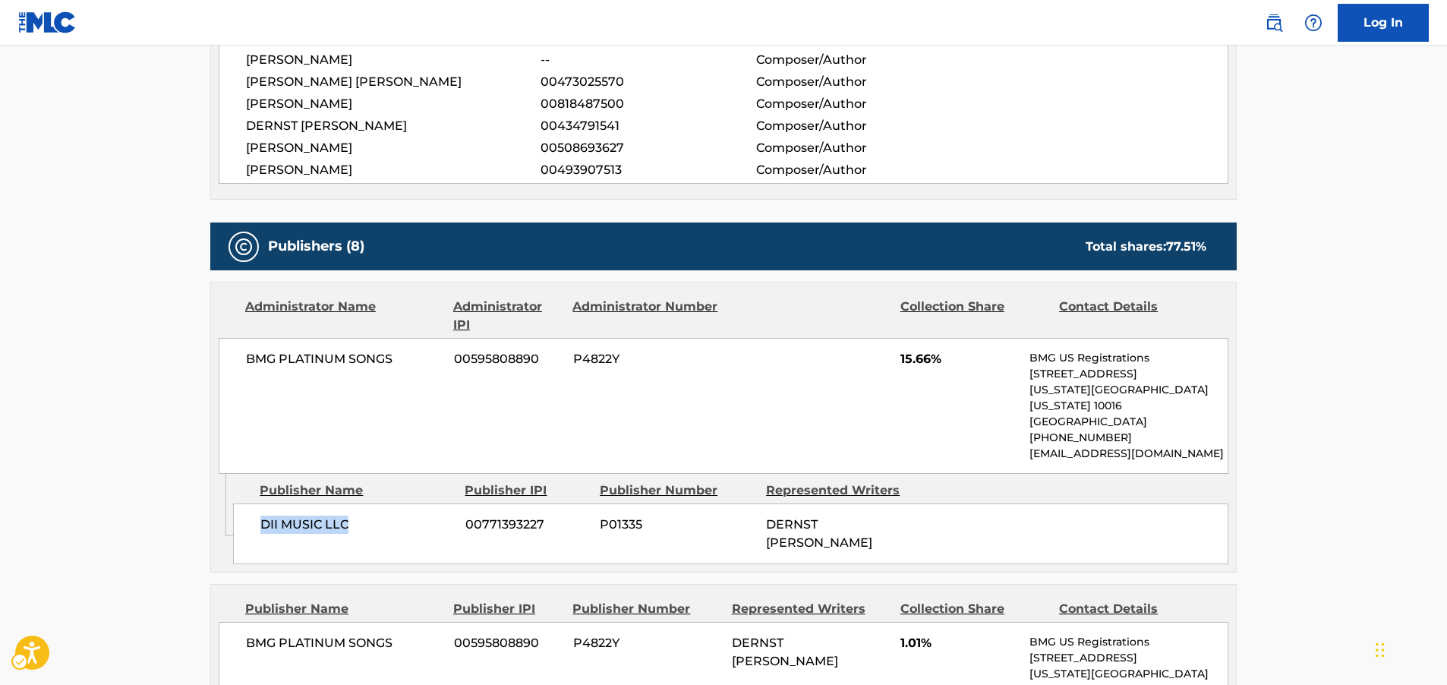
drag, startPoint x: 364, startPoint y: 496, endPoint x: 241, endPoint y: 511, distance: 123.9
click at [241, 511] on div "DII MUSIC LLC 00771393227 P01335 DERNST [PERSON_NAME]" at bounding box center [730, 533] width 995 height 61
drag, startPoint x: 402, startPoint y: 362, endPoint x: 224, endPoint y: 368, distance: 178.5
click at [224, 368] on div "BMG PLATINUM SONGS 00595808890 P4822Y 15.66% BMG US Registrations [STREET_ADDRE…" at bounding box center [724, 406] width 1010 height 136
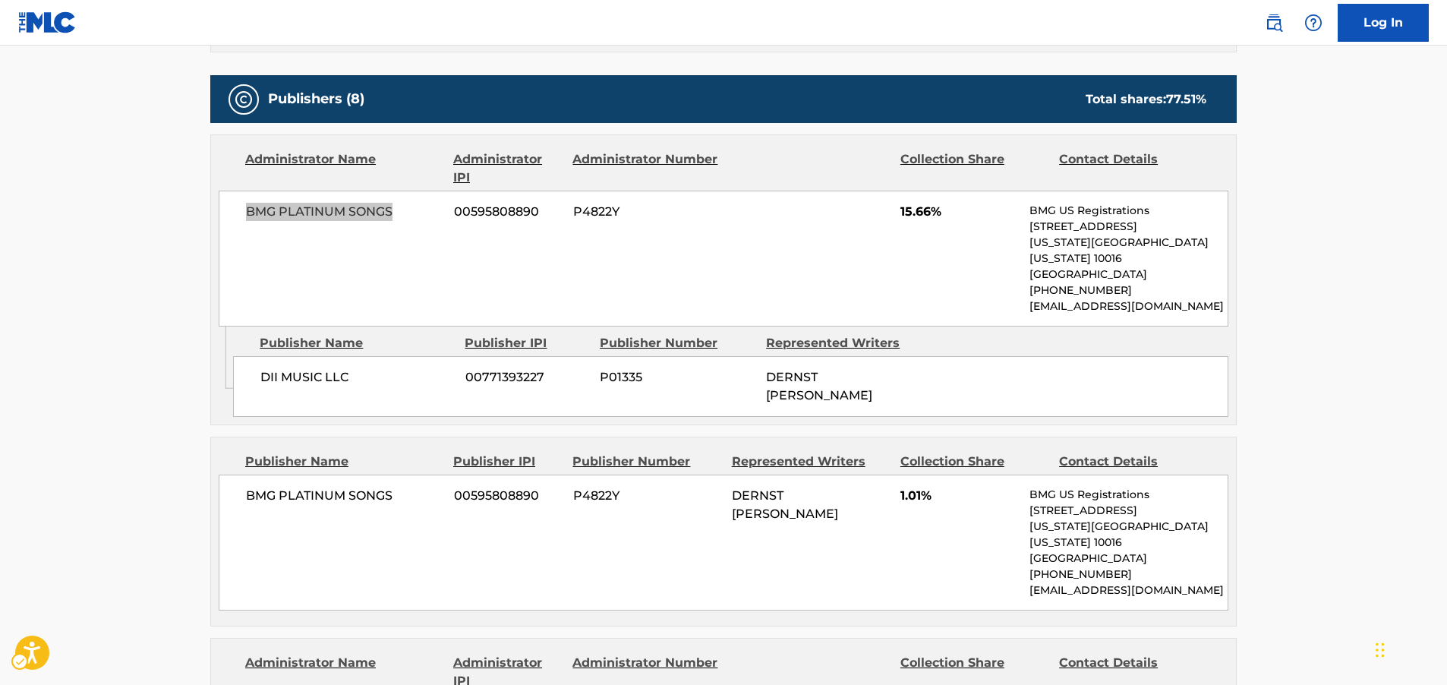
scroll to position [759, 0]
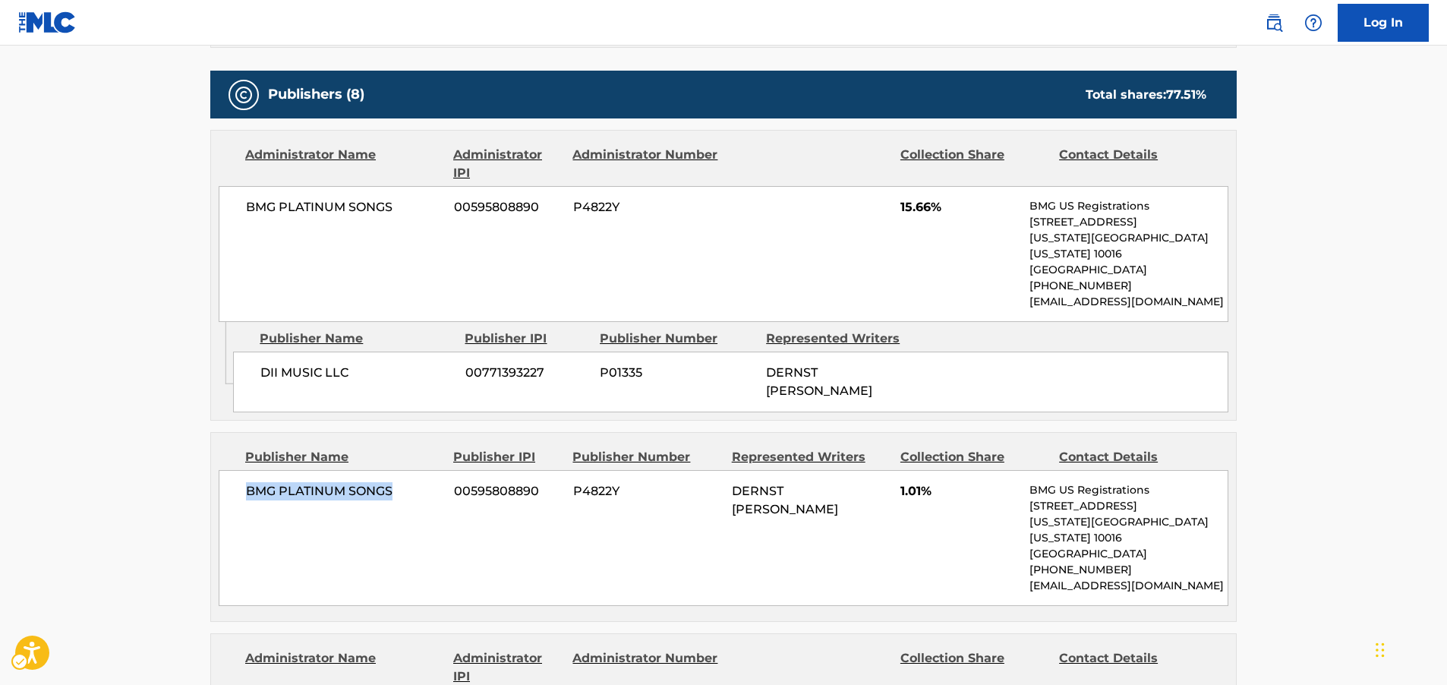
drag, startPoint x: 391, startPoint y: 473, endPoint x: 239, endPoint y: 478, distance: 152.0
click at [239, 478] on div "BMG PLATINUM SONGS 00595808890 P4822Y DERNST [PERSON_NAME] 1.01% BMG US Registr…" at bounding box center [724, 538] width 1010 height 136
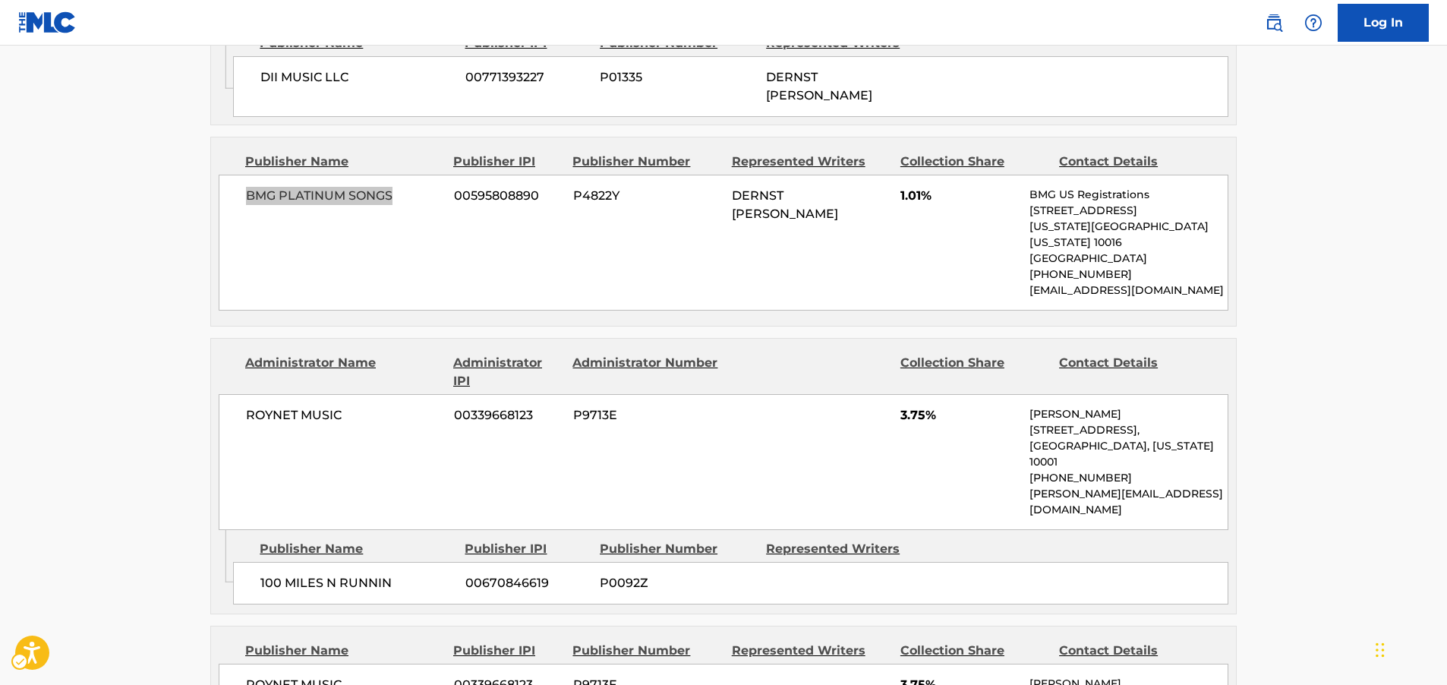
scroll to position [1139, 0]
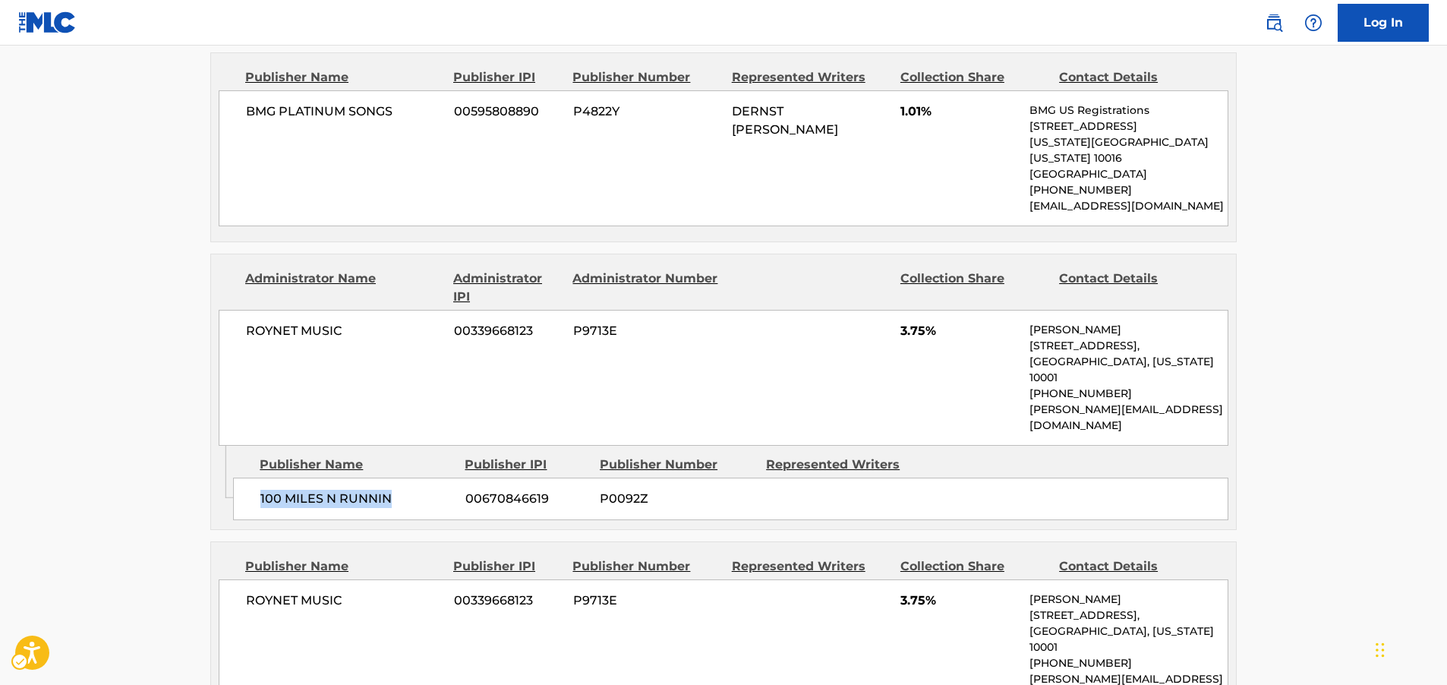
drag, startPoint x: 421, startPoint y: 421, endPoint x: 255, endPoint y: 424, distance: 166.3
click at [255, 478] on div "100 MILES N RUNNIN 00670846619 P0092Z" at bounding box center [730, 499] width 995 height 43
drag, startPoint x: 362, startPoint y: 282, endPoint x: 231, endPoint y: 286, distance: 131.4
click at [231, 310] on div "ROYNET MUSIC 00339668123 P9713E 3.75% [PERSON_NAME] [STREET_ADDRESS][US_STATE] …" at bounding box center [724, 378] width 1010 height 136
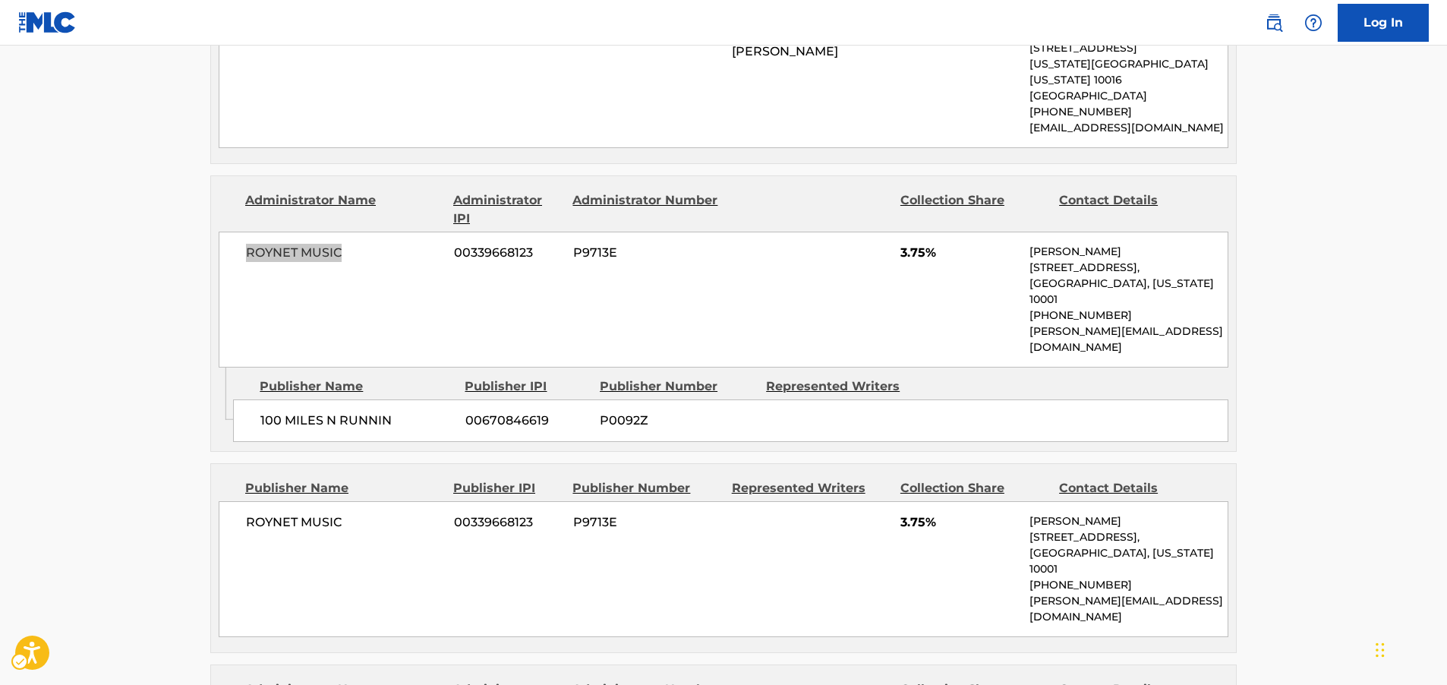
scroll to position [1291, 0]
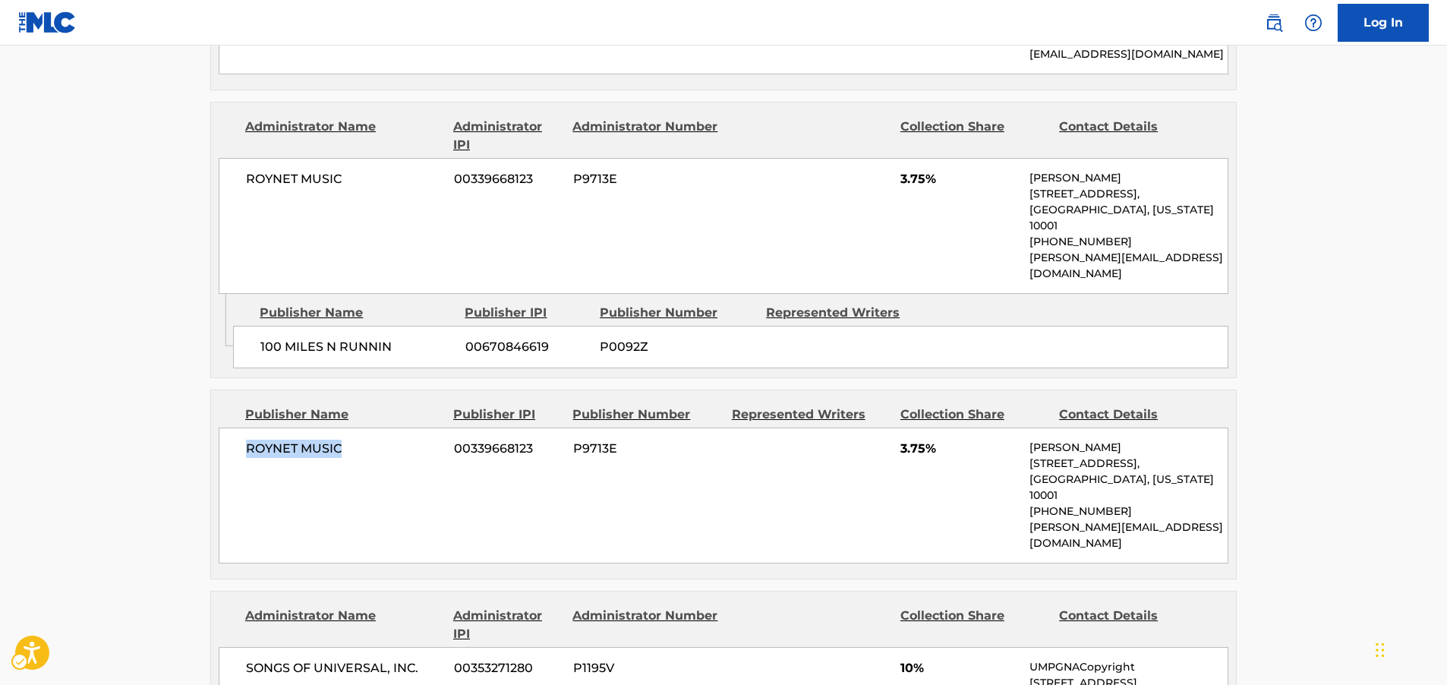
drag, startPoint x: 353, startPoint y: 380, endPoint x: 243, endPoint y: 378, distance: 110.1
click at [243, 427] on div "ROYNET MUSIC 00339668123 P9713E 3.75% [PERSON_NAME] [STREET_ADDRESS][US_STATE] …" at bounding box center [724, 495] width 1010 height 136
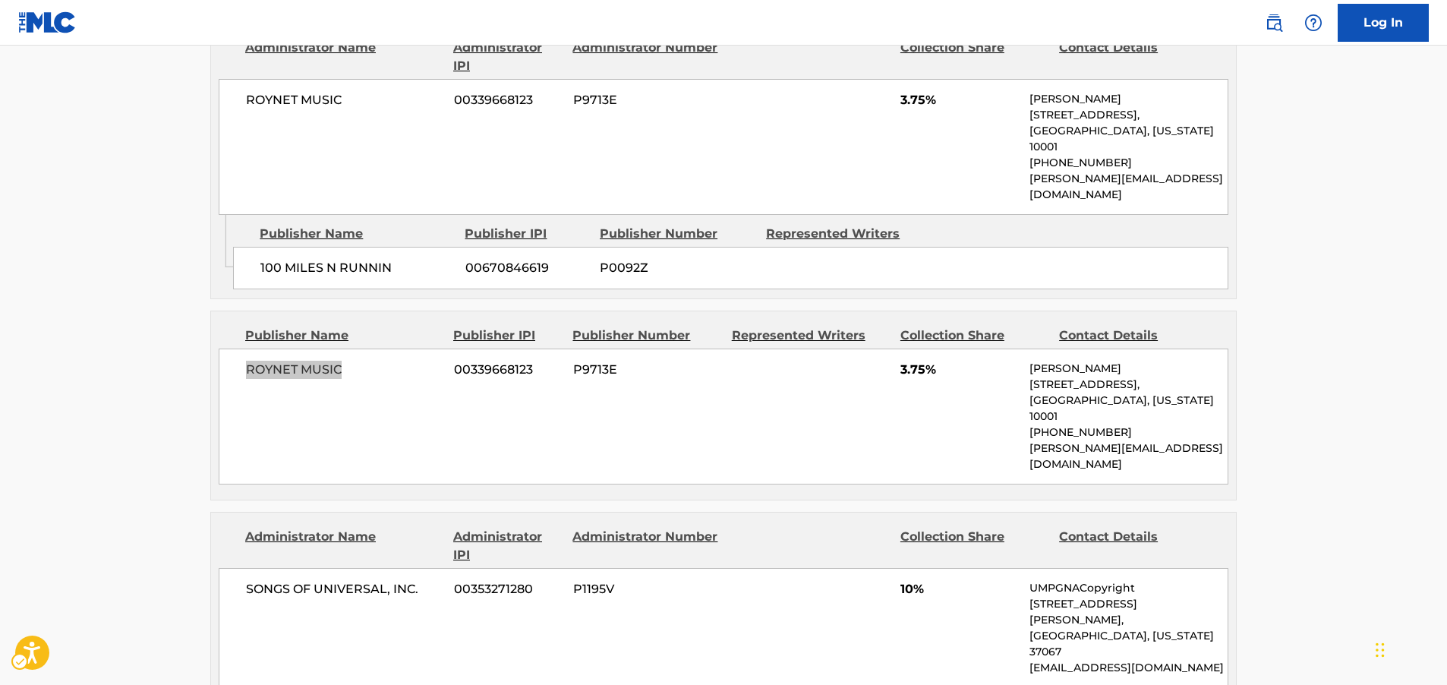
scroll to position [1443, 0]
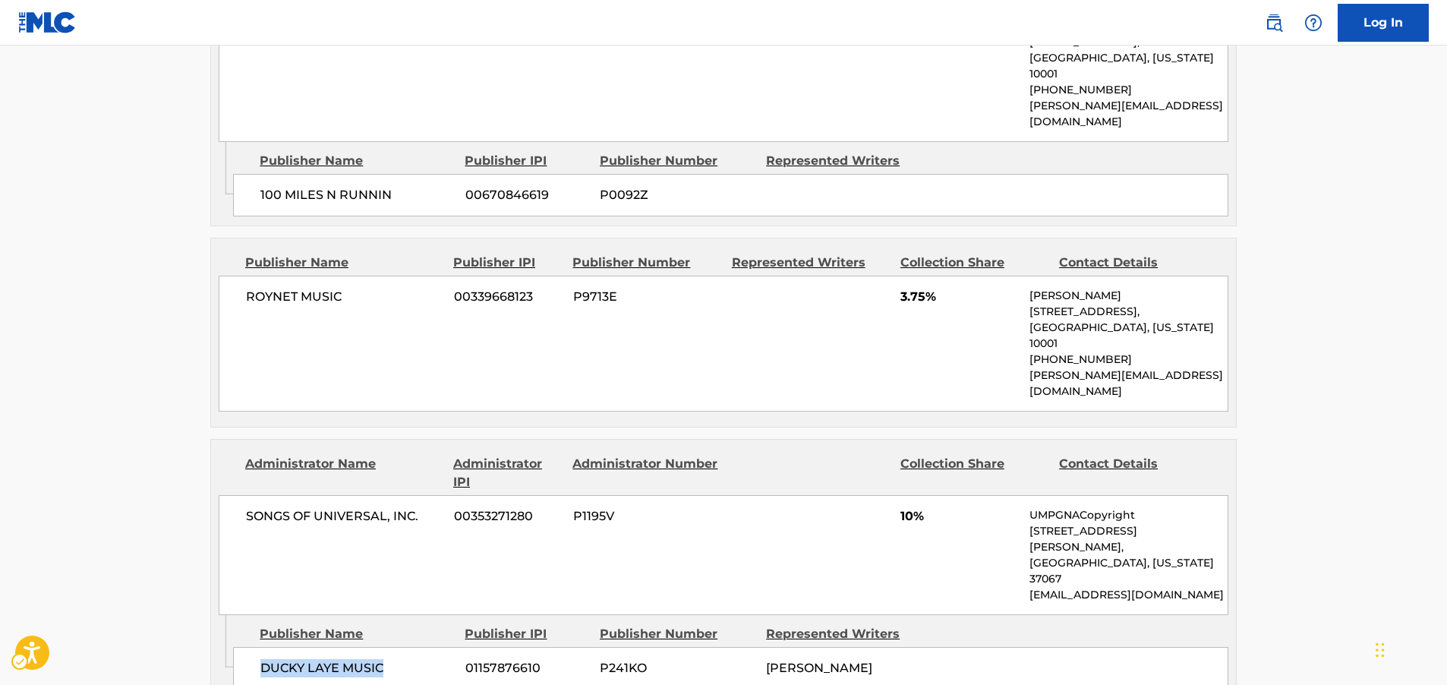
drag, startPoint x: 342, startPoint y: 528, endPoint x: 260, endPoint y: 528, distance: 82.0
click at [260, 659] on span "DUCKY LAYE MUSIC" at bounding box center [357, 668] width 194 height 18
drag, startPoint x: 431, startPoint y: 405, endPoint x: 230, endPoint y: 410, distance: 201.3
click at [230, 495] on div "SONGS OF UNIVERSAL, INC. 00353271280 P1195V 10% UMPGNACopyright [STREET_ADDRESS…" at bounding box center [724, 555] width 1010 height 120
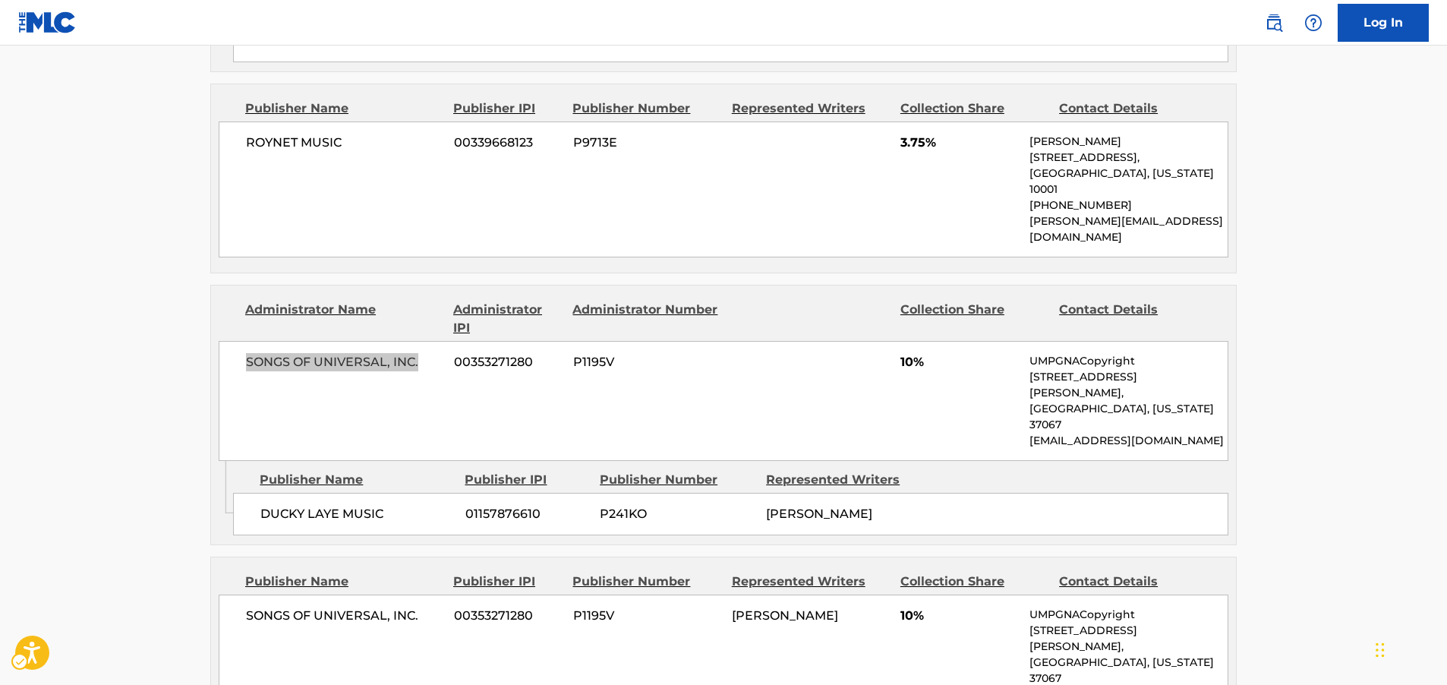
scroll to position [1670, 0]
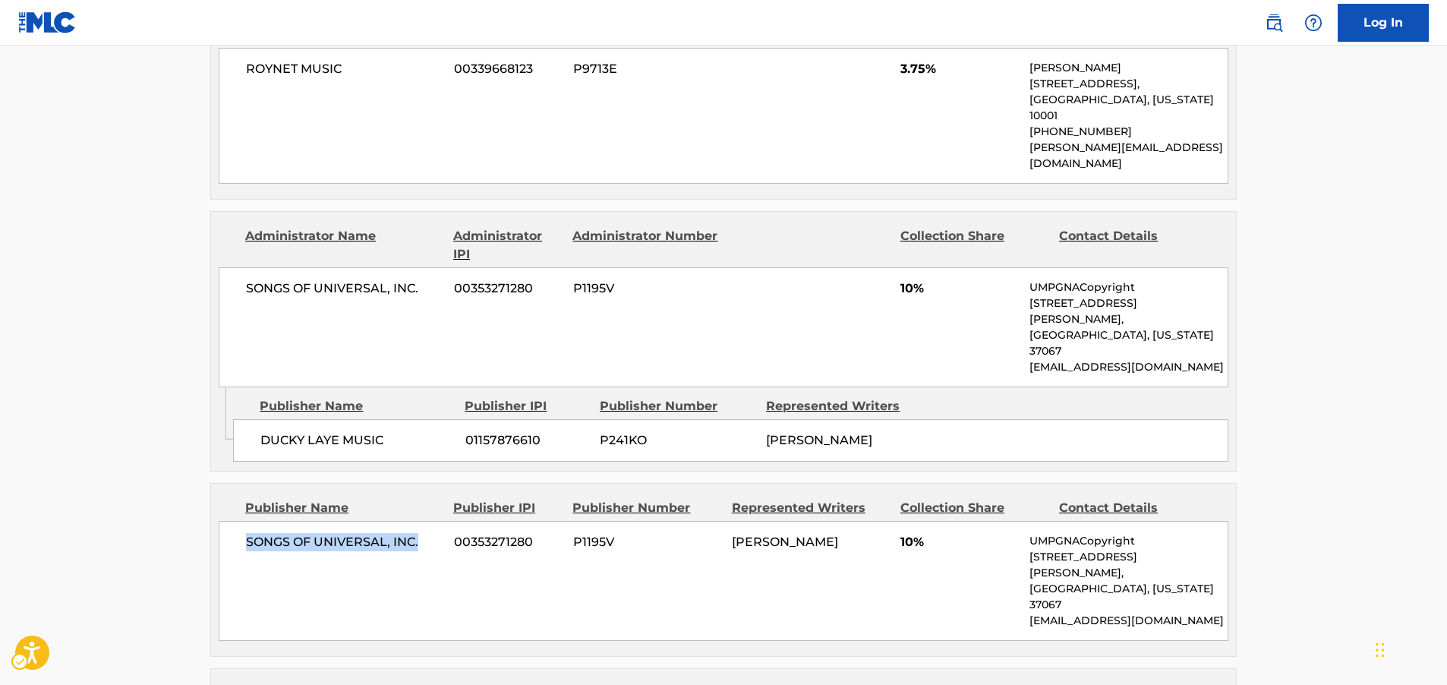
drag, startPoint x: 427, startPoint y: 417, endPoint x: 232, endPoint y: 427, distance: 194.7
click at [232, 521] on div "SONGS OF UNIVERSAL, INC. 00353271280 P1195V [PERSON_NAME] 10% UMPGNACopyright […" at bounding box center [724, 581] width 1010 height 120
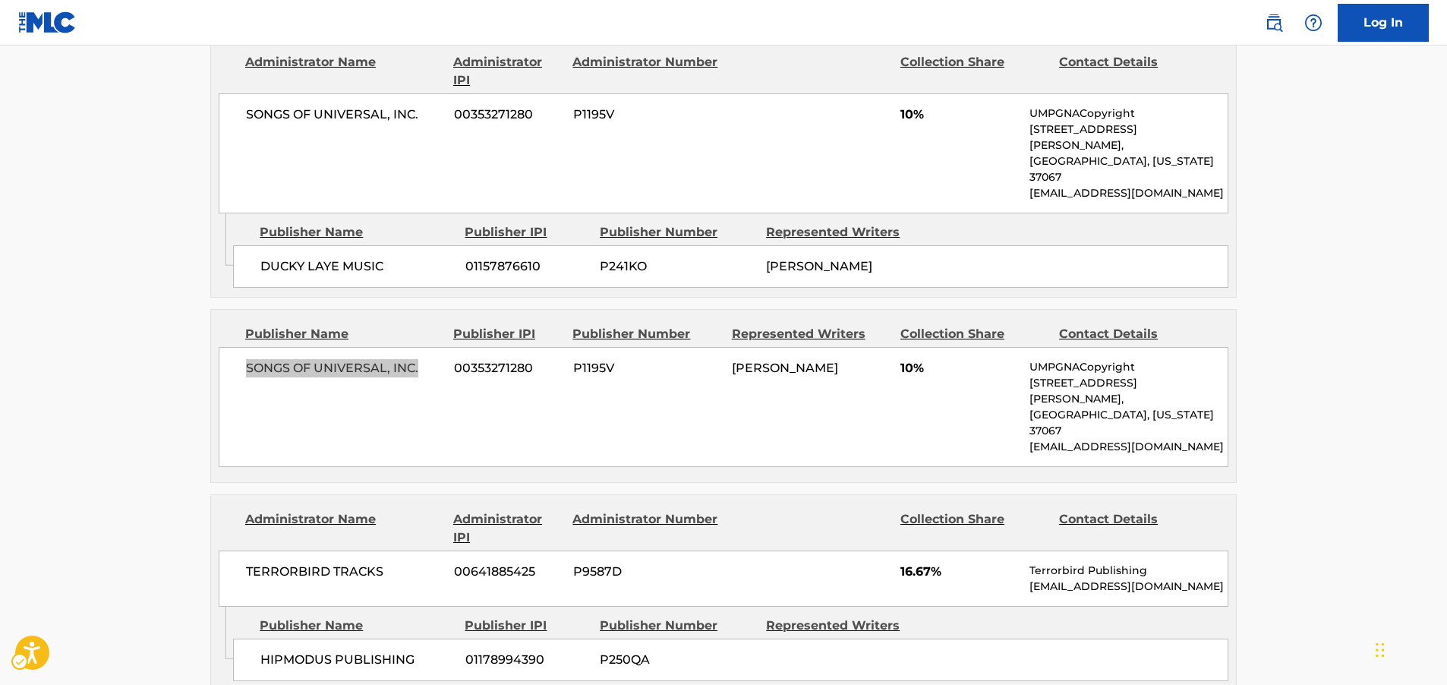
scroll to position [1898, 0]
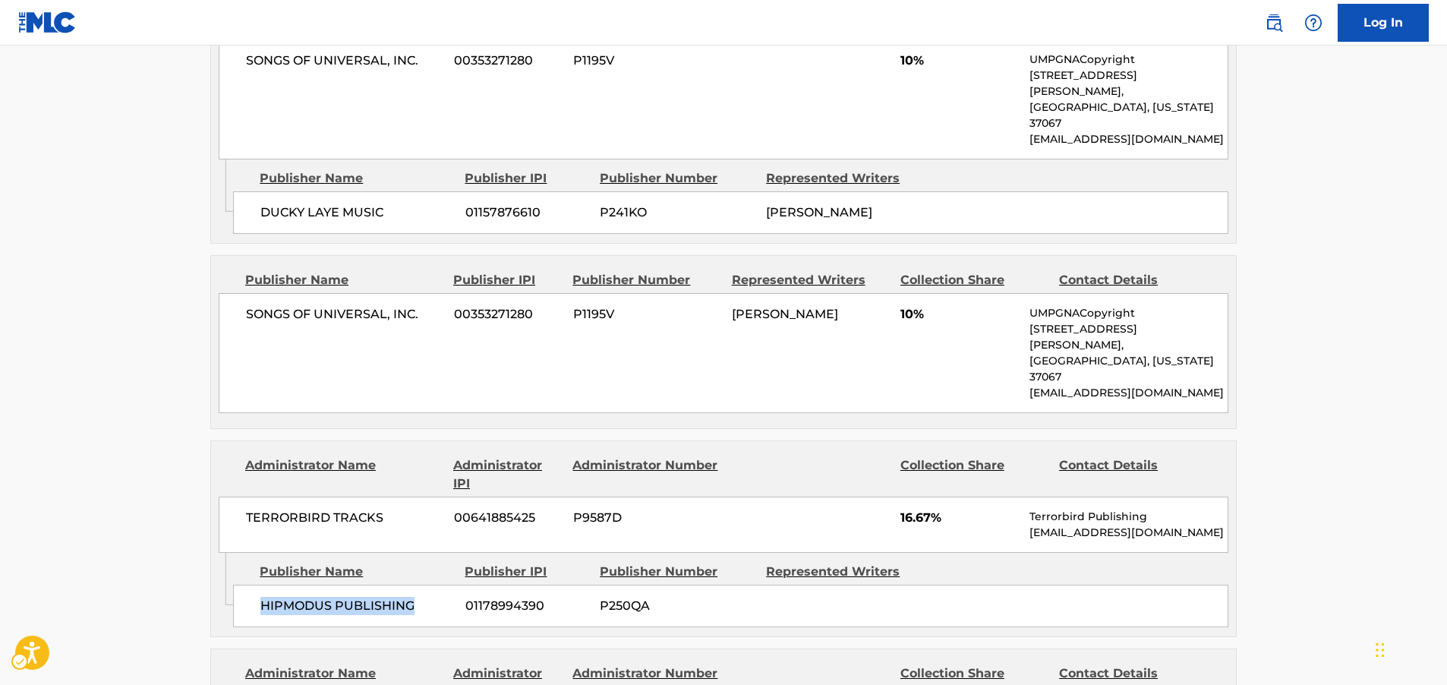
drag, startPoint x: 369, startPoint y: 453, endPoint x: 259, endPoint y: 459, distance: 110.2
click at [259, 585] on div "HIPMODUS PUBLISHING 01178994390 P250QA" at bounding box center [730, 606] width 995 height 43
drag, startPoint x: 339, startPoint y: 364, endPoint x: 248, endPoint y: 363, distance: 91.1
click at [248, 509] on span "TERRORBIRD TRACKS" at bounding box center [344, 518] width 197 height 18
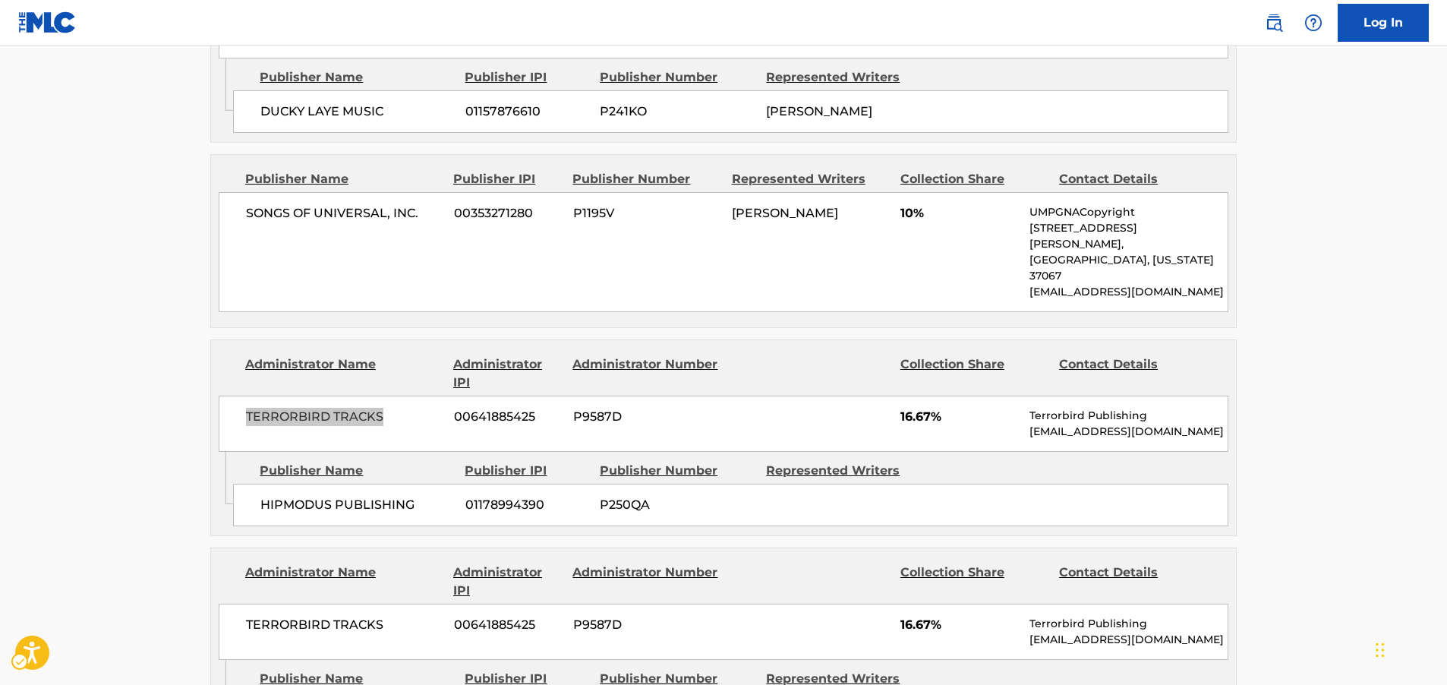
scroll to position [2126, 0]
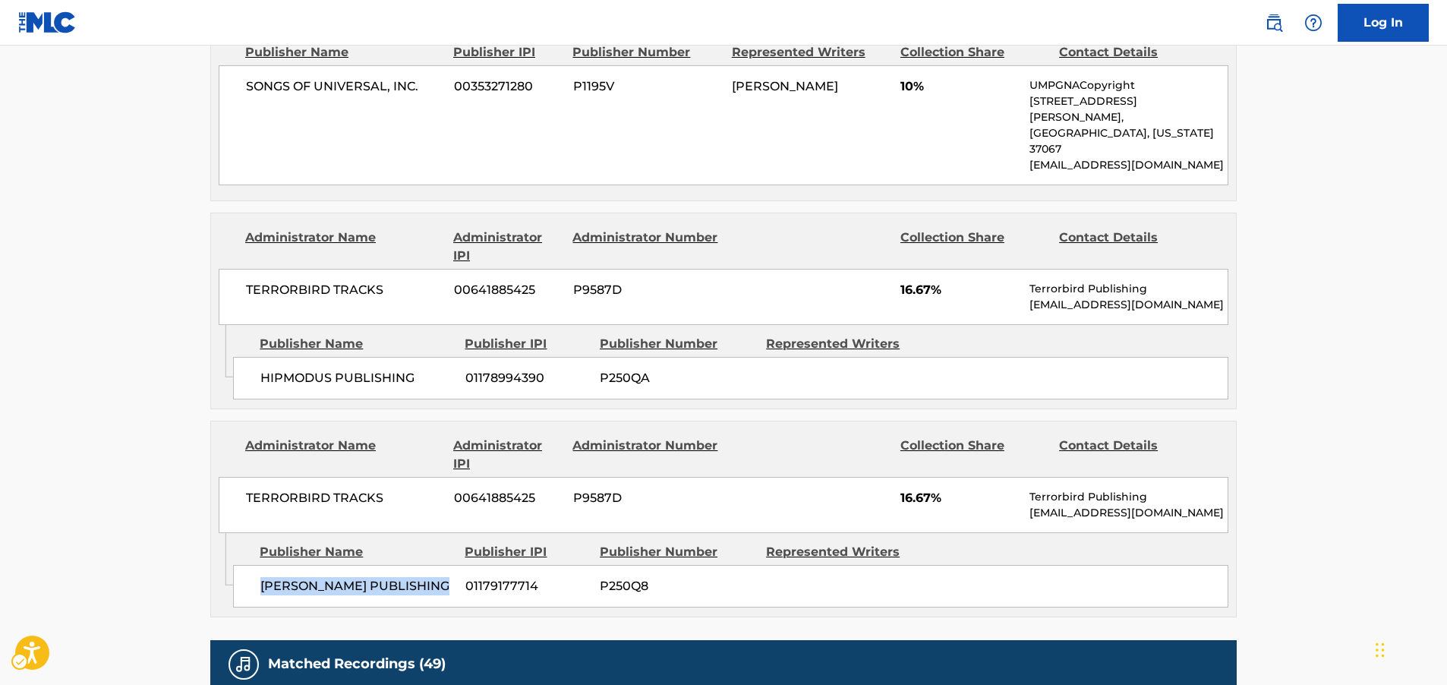
drag, startPoint x: 441, startPoint y: 426, endPoint x: 257, endPoint y: 437, distance: 184.1
click at [257, 565] on div "[PERSON_NAME] PUBLISHING 01179177714 P250Q8" at bounding box center [730, 586] width 995 height 43
drag, startPoint x: 335, startPoint y: 333, endPoint x: 248, endPoint y: 334, distance: 87.3
click at [248, 489] on span "TERRORBIRD TRACKS" at bounding box center [344, 498] width 197 height 18
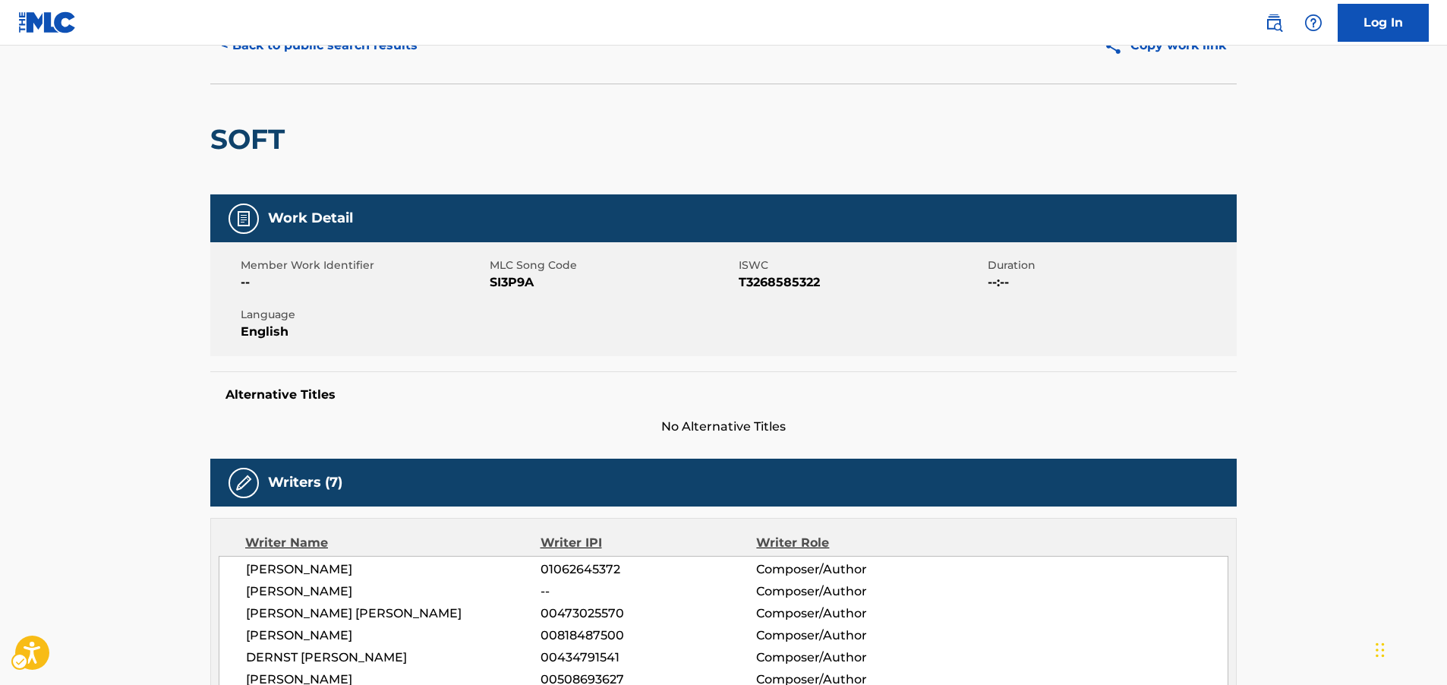
scroll to position [0, 0]
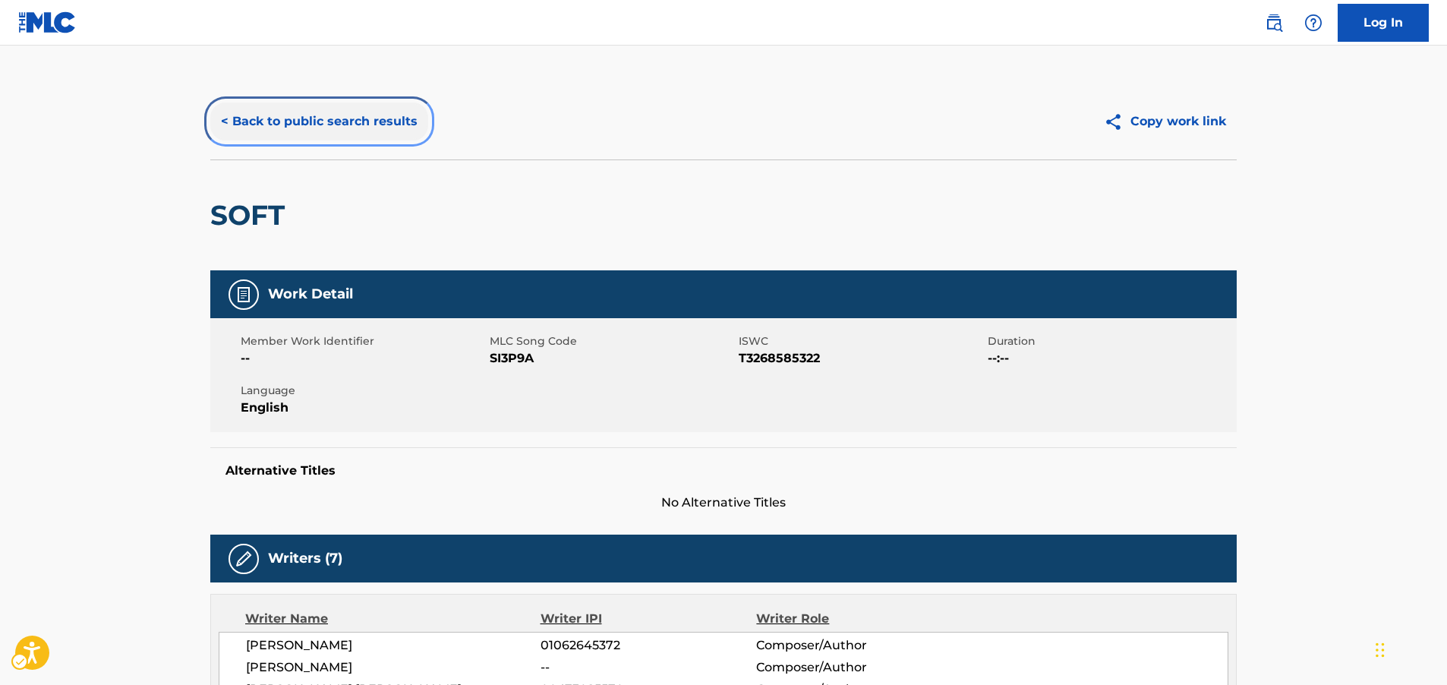
click at [374, 119] on button "< Back to public search results" at bounding box center [319, 122] width 218 height 38
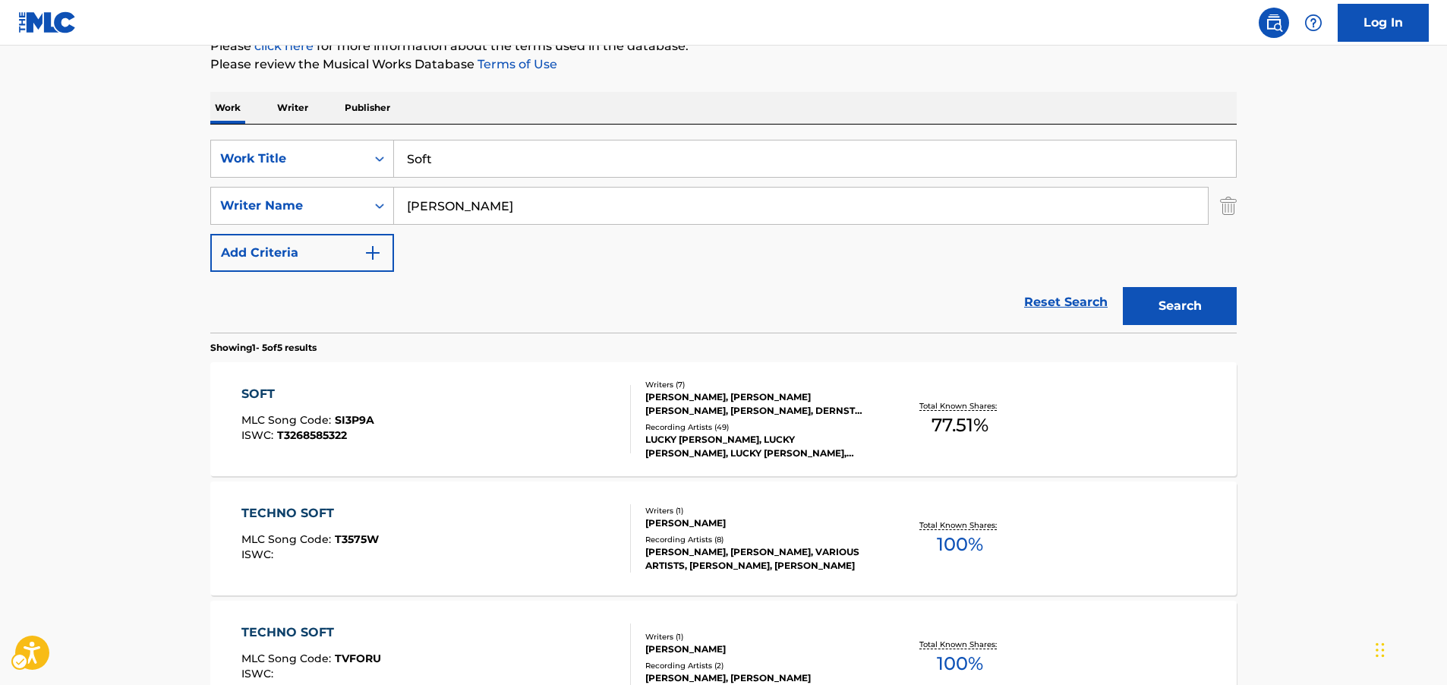
scroll to position [171, 0]
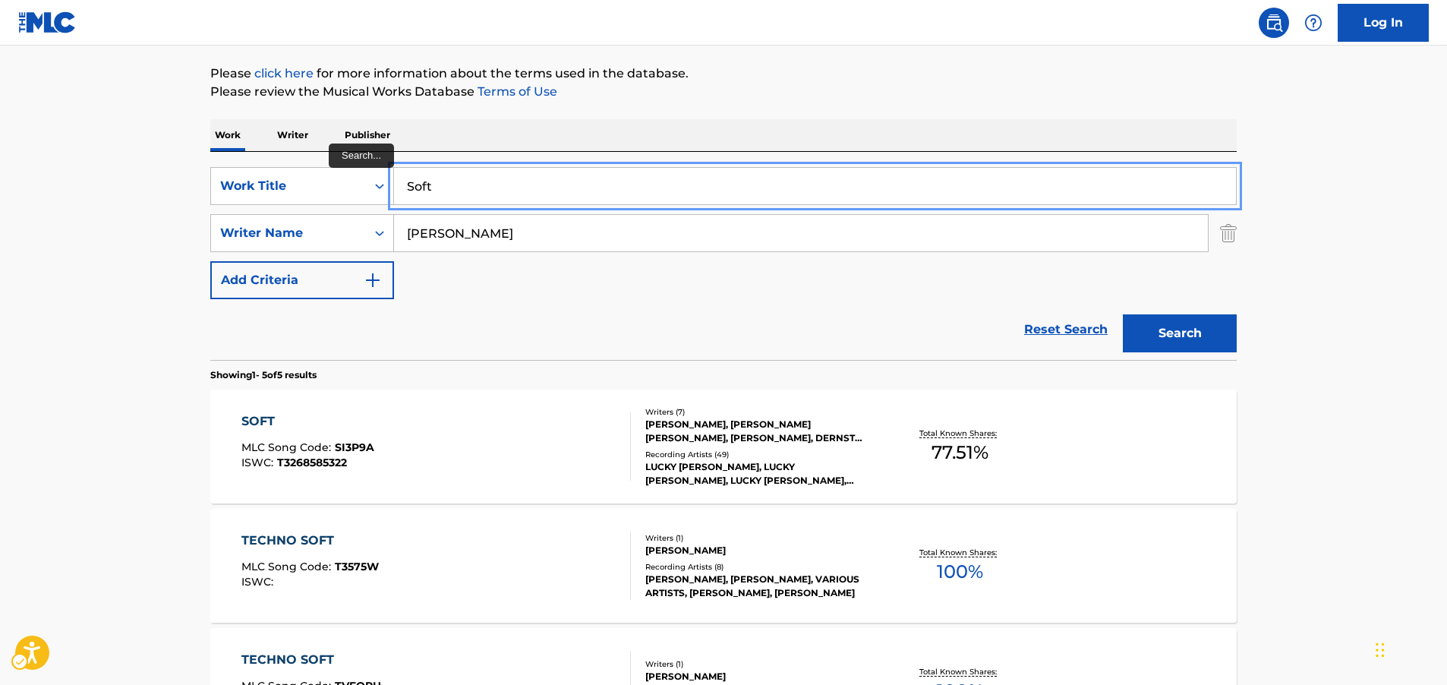
drag, startPoint x: 472, startPoint y: 187, endPoint x: 163, endPoint y: 193, distance: 308.3
paste input "The Blade"
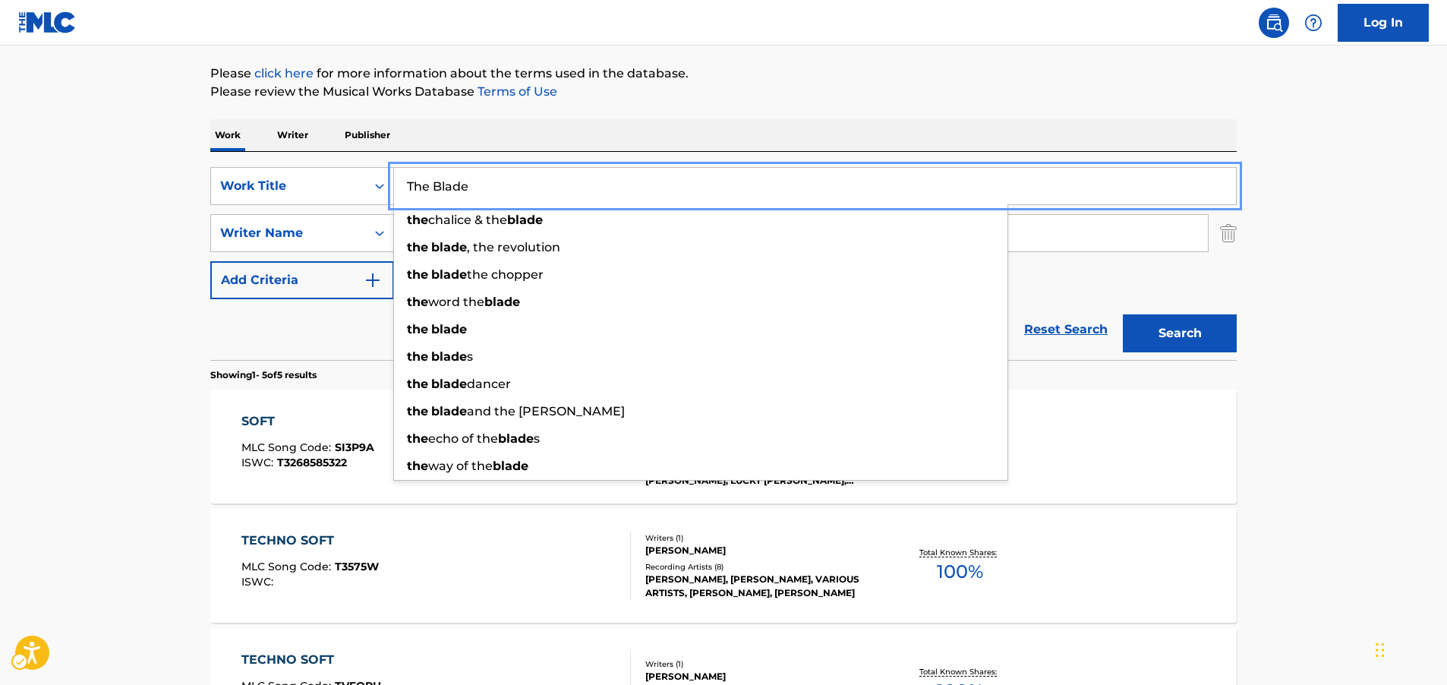
type input "The Blade"
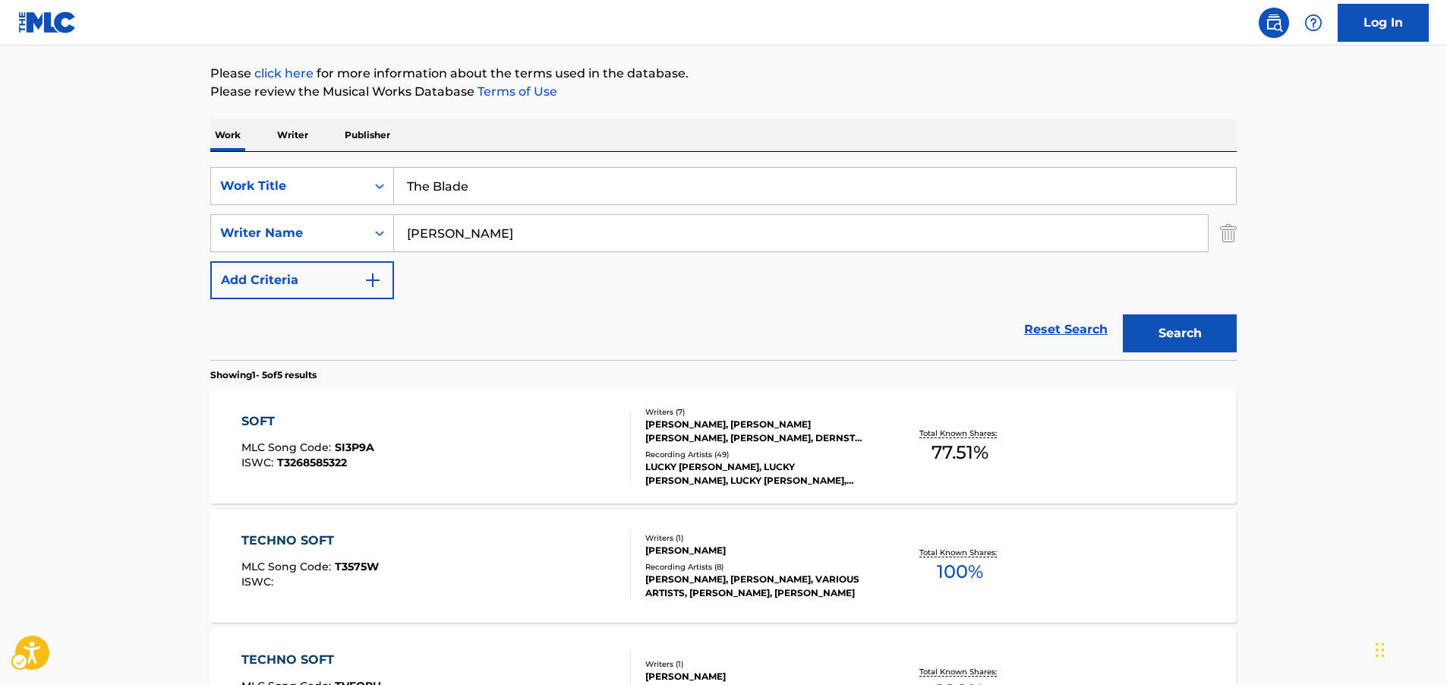
click at [112, 243] on main "The MLC Public Work Search The accuracy and completeness of The MLC's data is d…" at bounding box center [723, 467] width 1447 height 1184
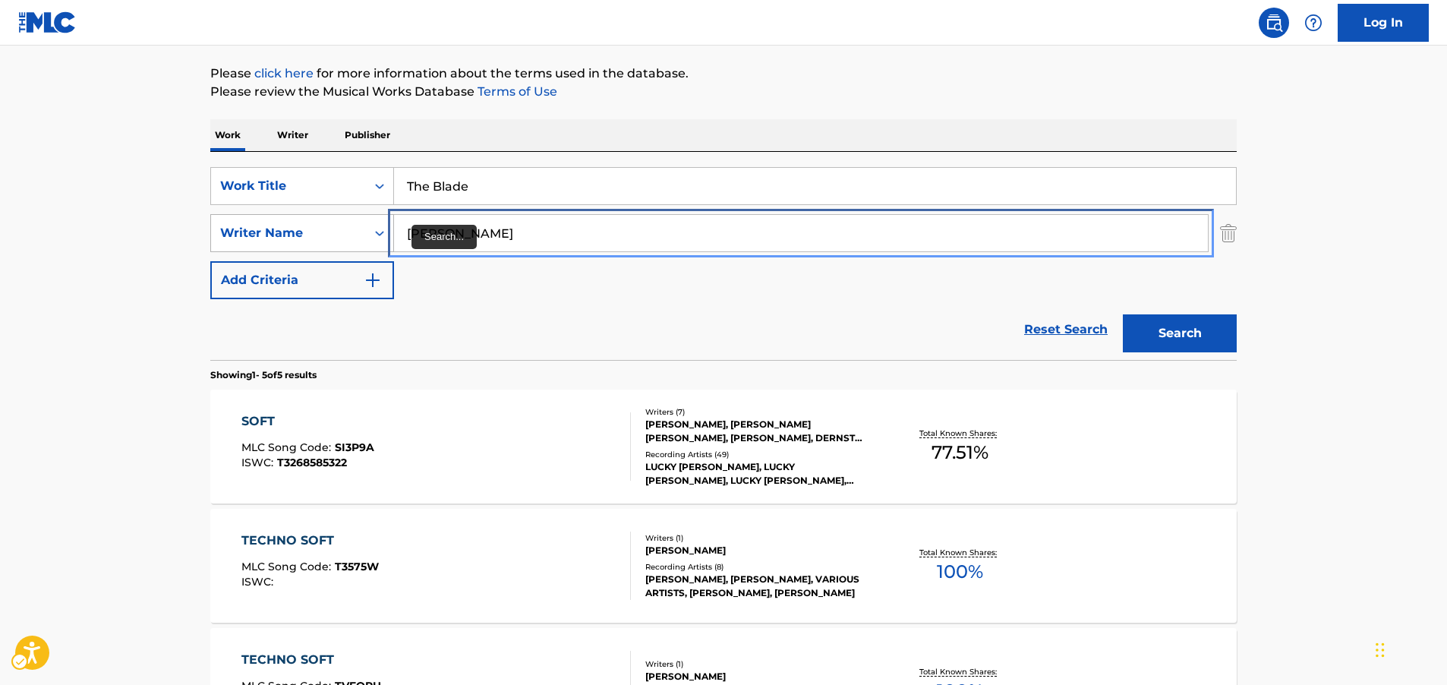
drag, startPoint x: 555, startPoint y: 229, endPoint x: 248, endPoint y: 244, distance: 307.9
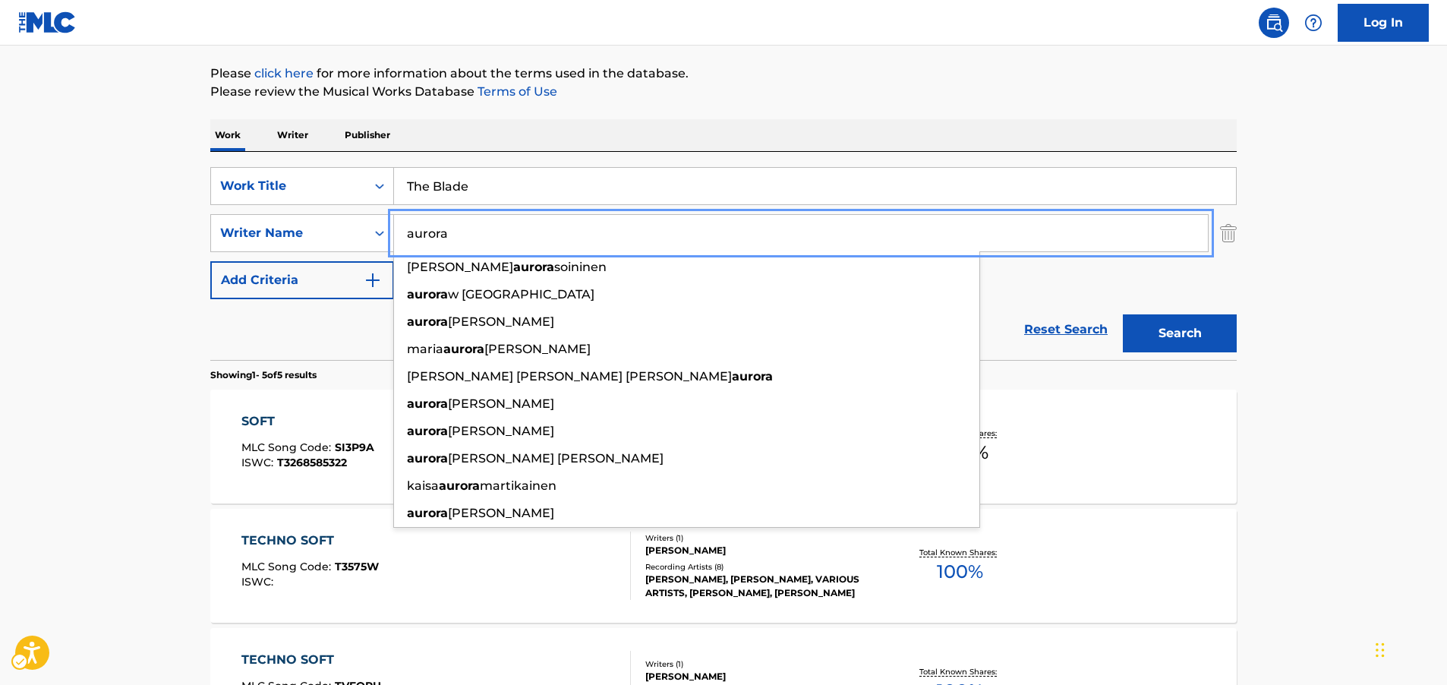
type input "aurora"
click at [1194, 338] on button "Search" at bounding box center [1180, 333] width 114 height 38
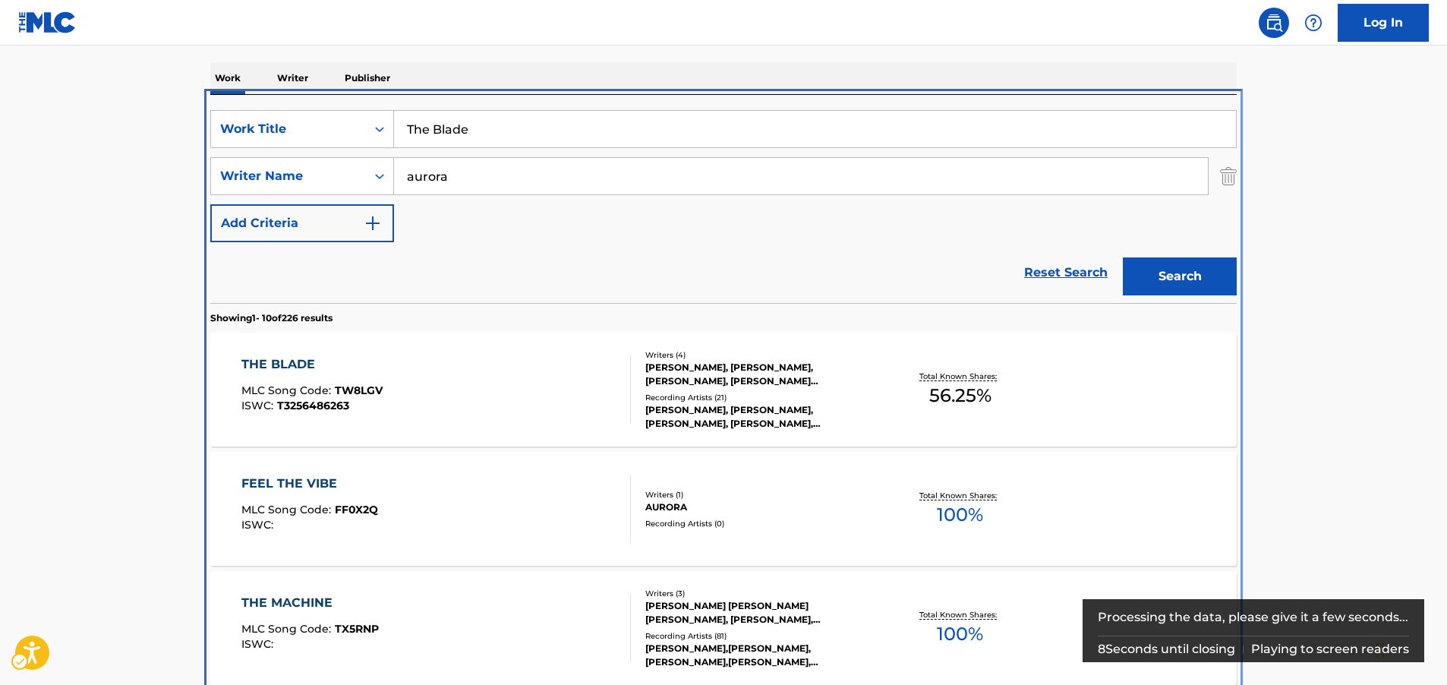
scroll to position [323, 0]
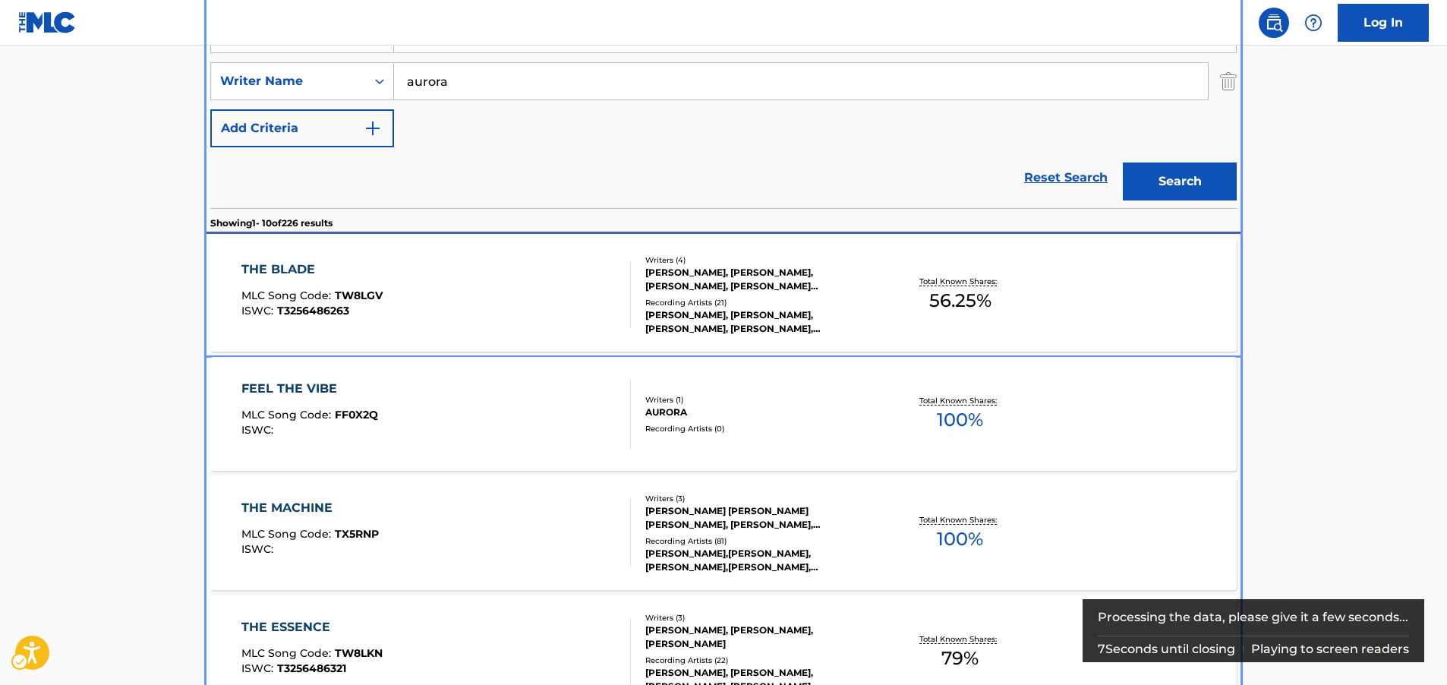
click at [509, 290] on div "THE BLADE MLC Song Code : TW8LGV ISWC : T3256486263" at bounding box center [436, 294] width 390 height 68
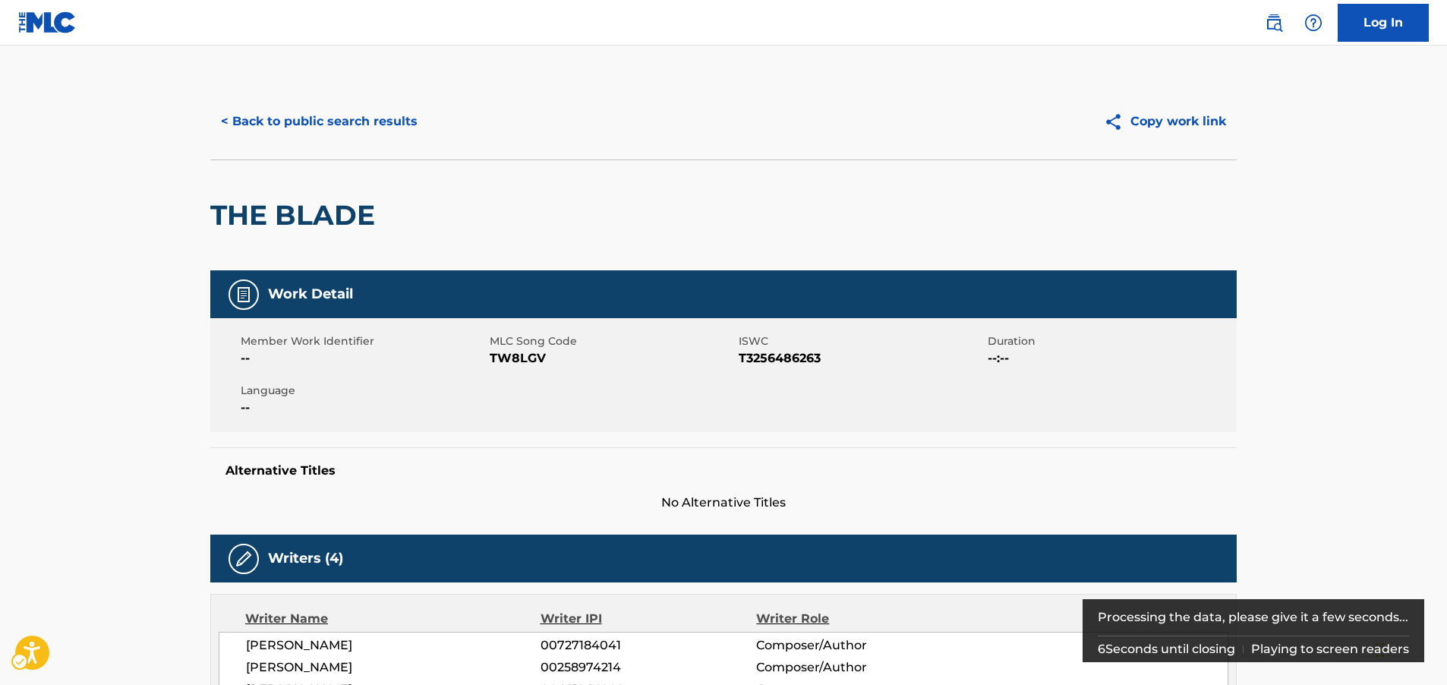
click at [522, 355] on span "MLC Song Code - TW8LGV" at bounding box center [612, 358] width 245 height 18
drag, startPoint x: 755, startPoint y: 353, endPoint x: 702, endPoint y: 360, distance: 52.8
click at [755, 353] on span "ISWC - T3256486263" at bounding box center [861, 358] width 245 height 18
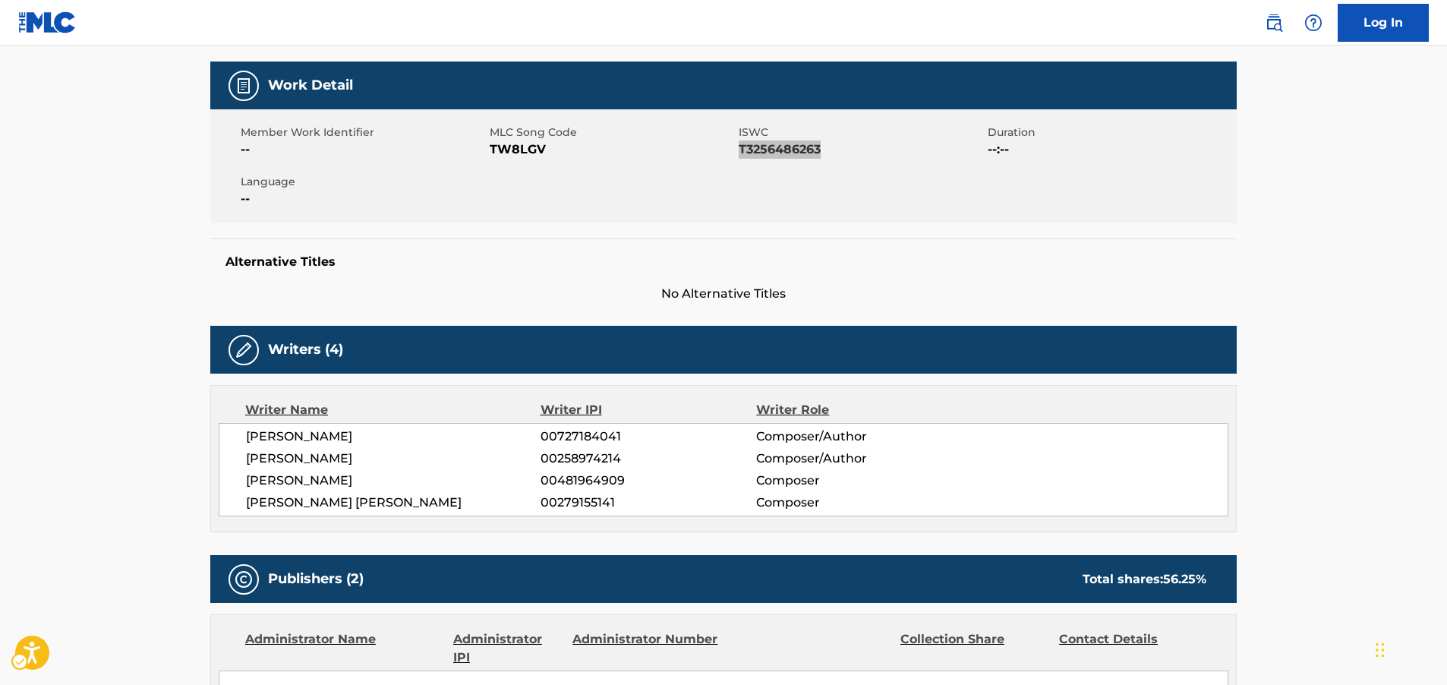
scroll to position [228, 0]
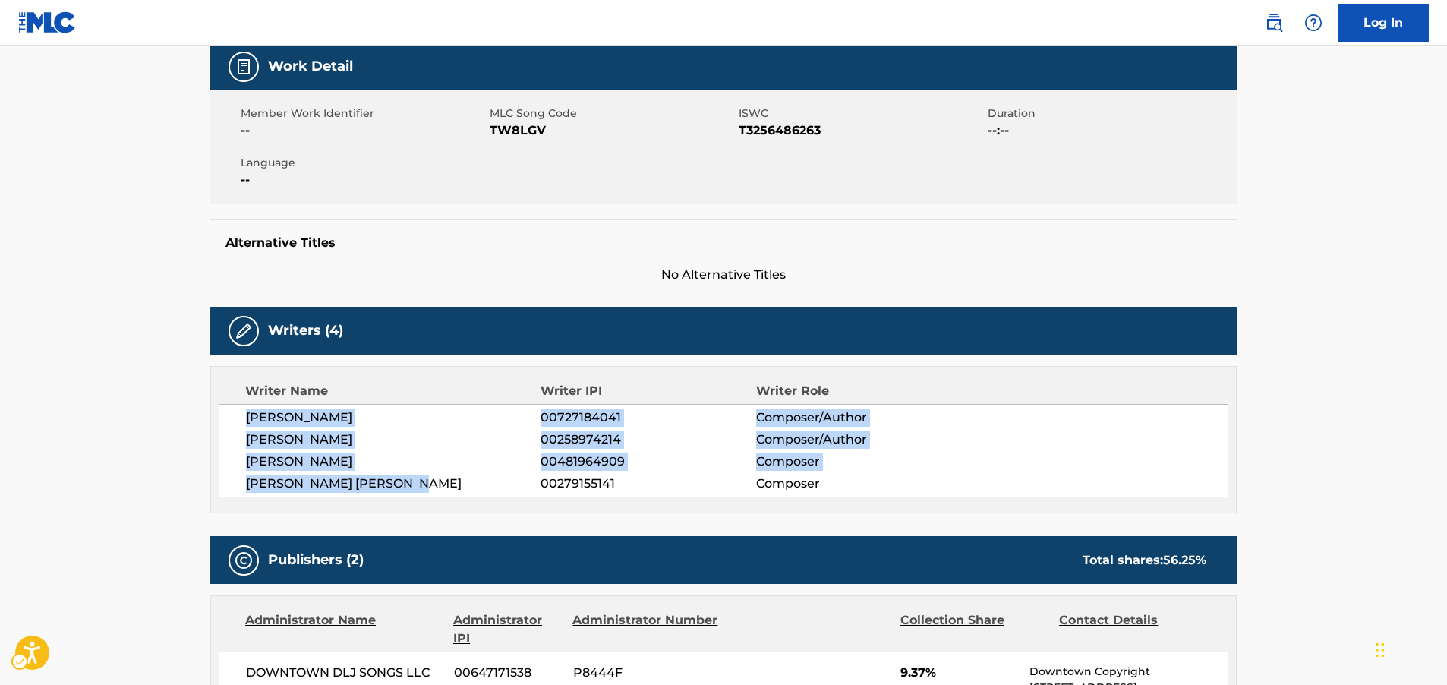
drag, startPoint x: 435, startPoint y: 484, endPoint x: 244, endPoint y: 427, distance: 199.1
click at [244, 427] on div "[PERSON_NAME] 00727184041 Composer/Author [PERSON_NAME] 00258974214 Composer/Au…" at bounding box center [724, 450] width 1010 height 93
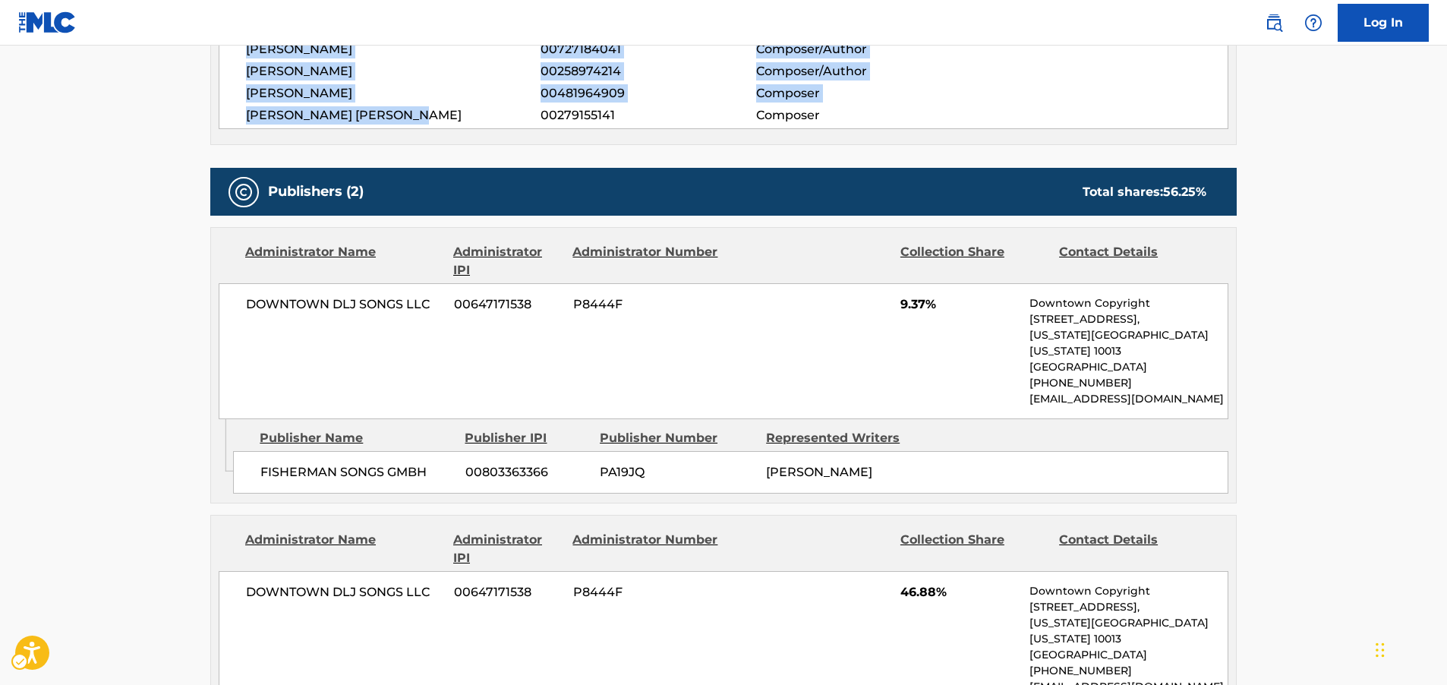
scroll to position [683, 0]
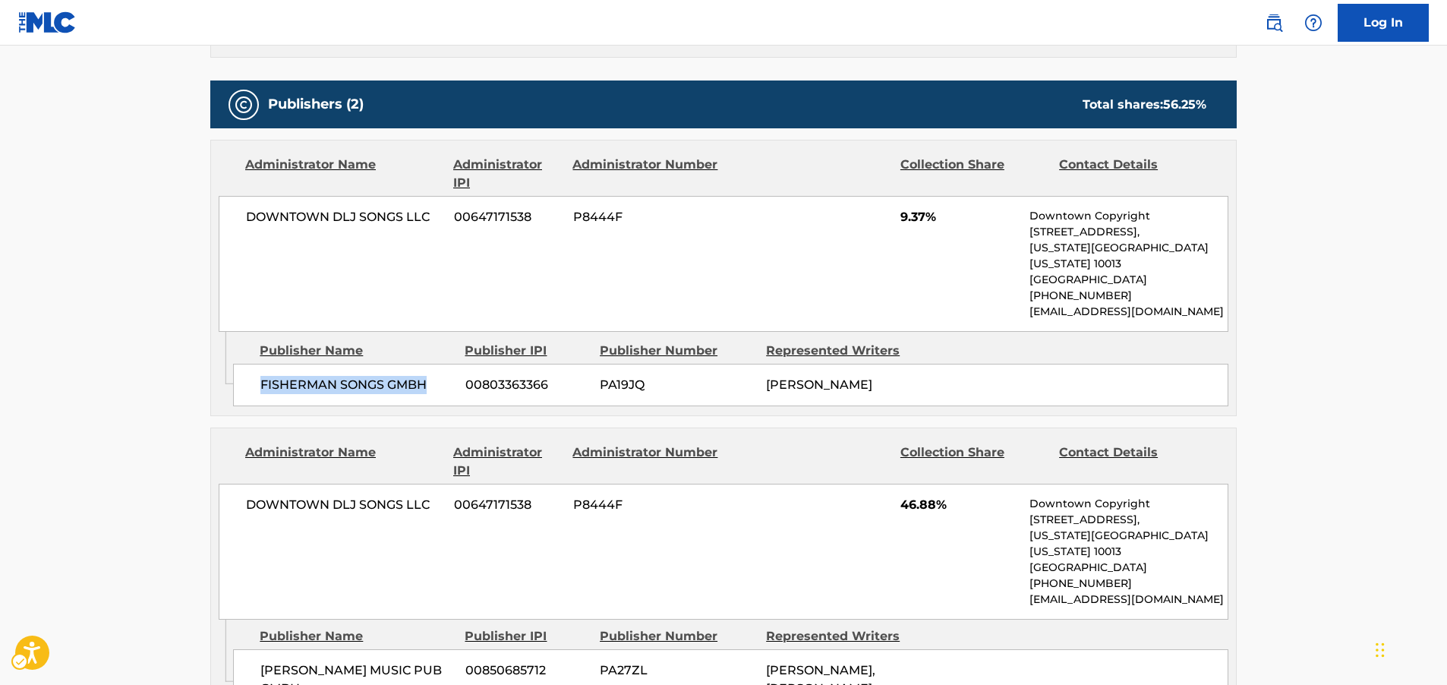
drag, startPoint x: 434, startPoint y: 365, endPoint x: 262, endPoint y: 367, distance: 171.6
click at [262, 376] on span "FISHERMAN SONGS GMBH" at bounding box center [357, 385] width 194 height 18
drag, startPoint x: 436, startPoint y: 215, endPoint x: 245, endPoint y: 219, distance: 190.6
click at [245, 219] on div "DOWNTOWN DLJ SONGS LLC 00647171538 P8444F 9.37% Downtown Copyright [STREET_ADDR…" at bounding box center [724, 264] width 1010 height 136
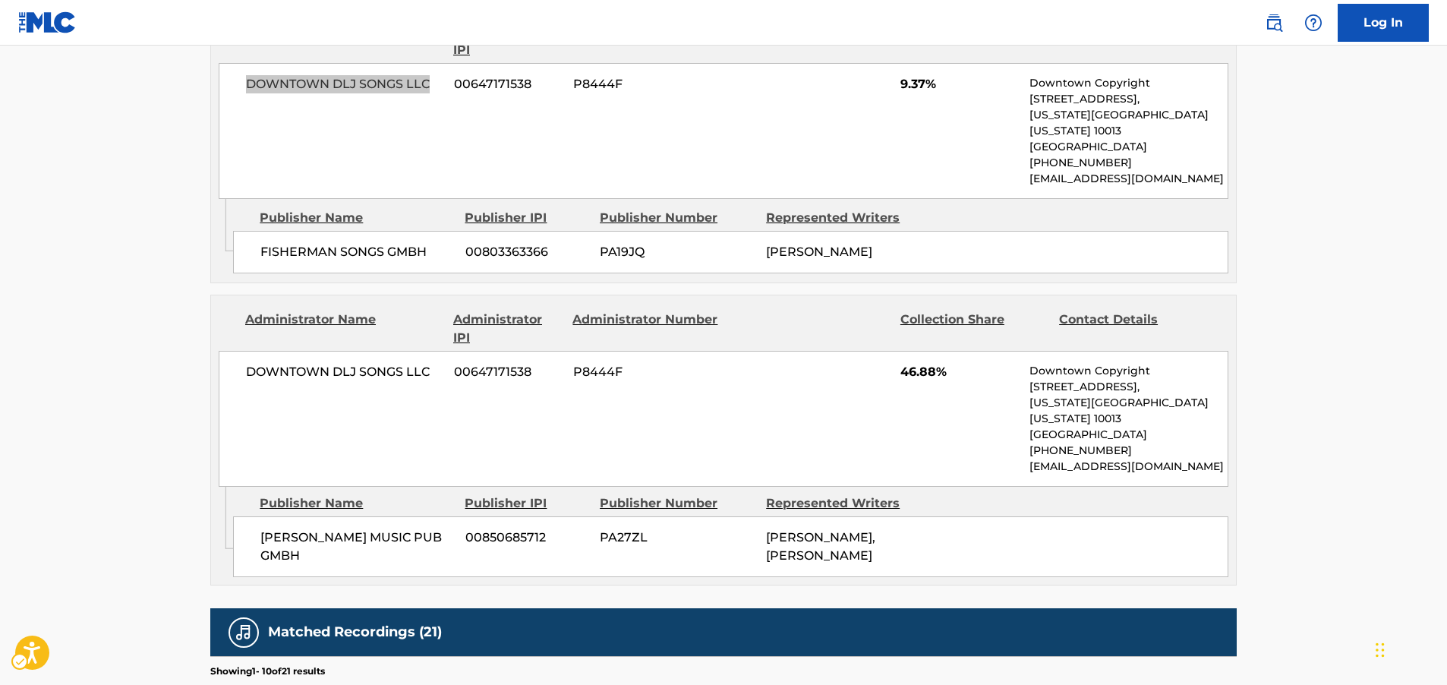
scroll to position [835, 0]
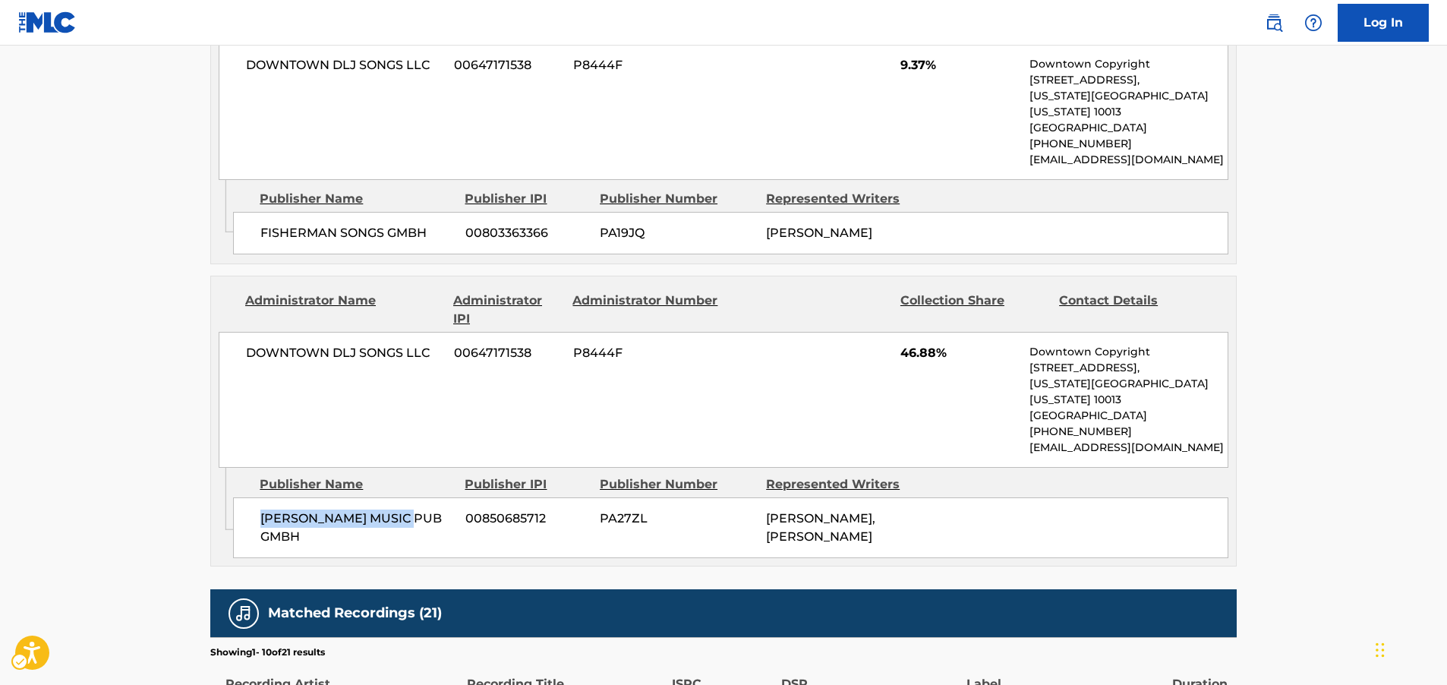
drag, startPoint x: 431, startPoint y: 492, endPoint x: 251, endPoint y: 489, distance: 179.2
click at [251, 497] on div "[PERSON_NAME] MUSIC PUB GMBH 00850685712 PA27ZL [PERSON_NAME], [PERSON_NAME]" at bounding box center [730, 527] width 995 height 61
drag, startPoint x: 440, startPoint y: 336, endPoint x: 233, endPoint y: 348, distance: 206.9
click at [233, 348] on div "DOWNTOWN DLJ SONGS LLC 00647171538 P8444F 46.88% Downtown Copyright [STREET_ADD…" at bounding box center [724, 400] width 1010 height 136
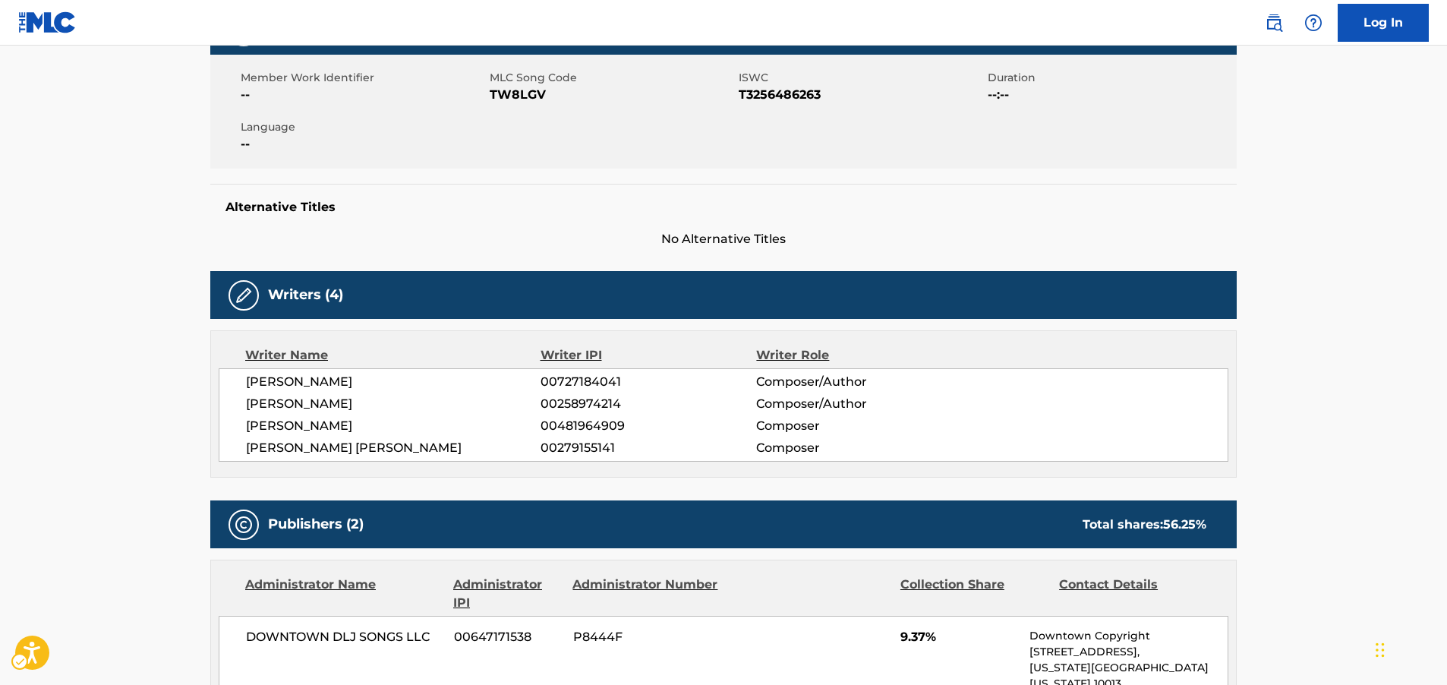
scroll to position [0, 0]
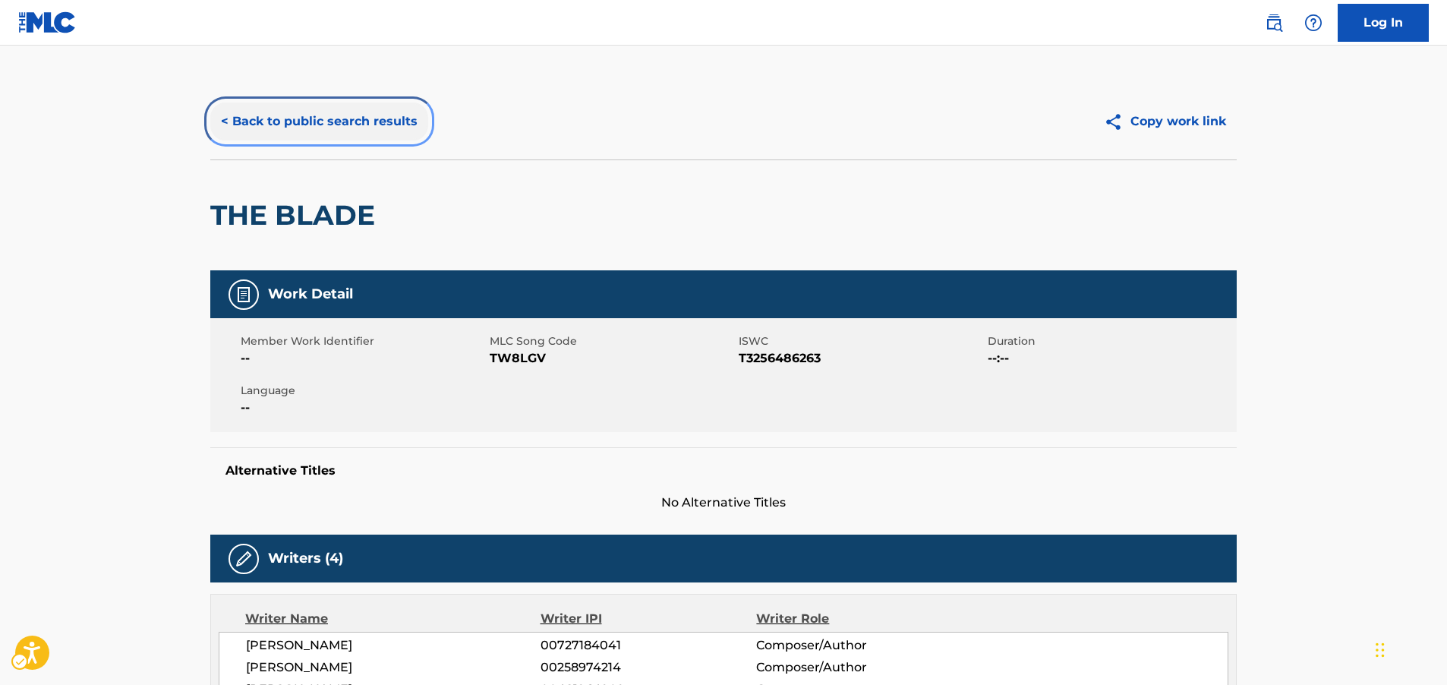
click at [367, 124] on button "< Back to public search results" at bounding box center [319, 122] width 218 height 38
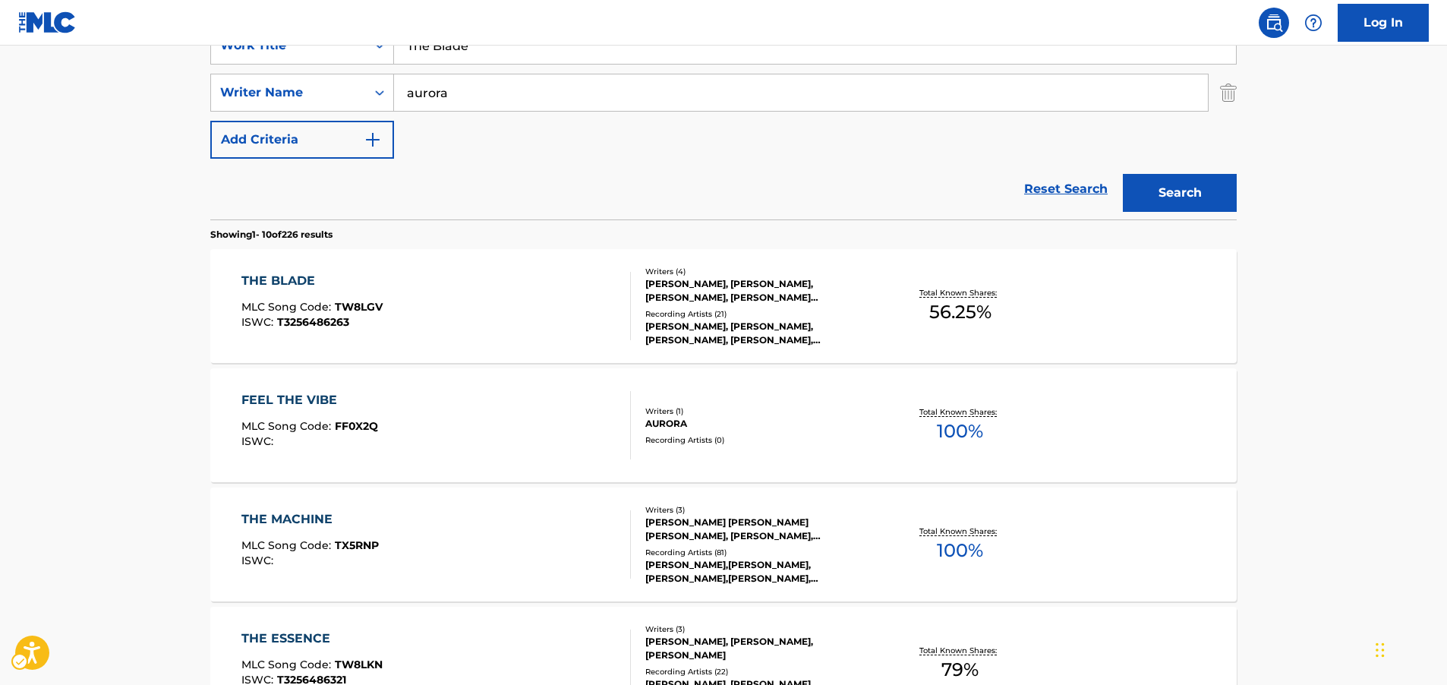
scroll to position [171, 0]
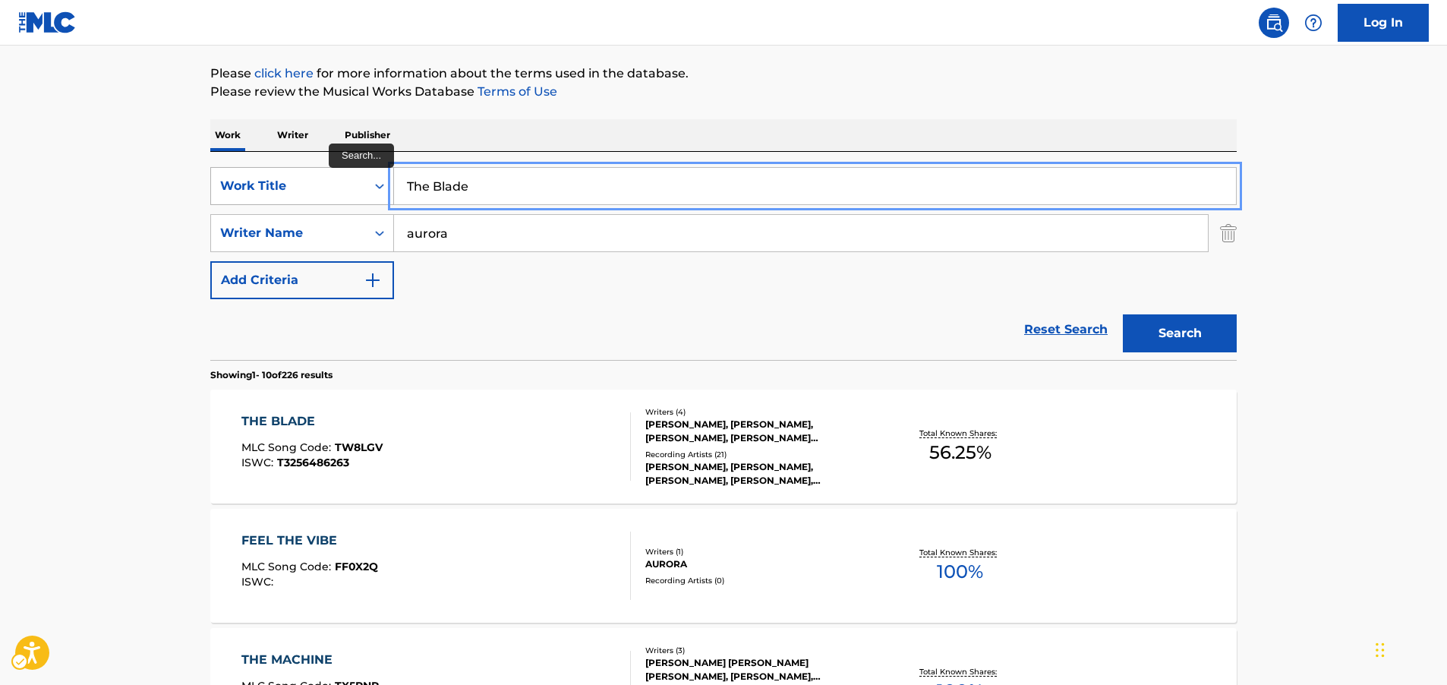
drag, startPoint x: 453, startPoint y: 185, endPoint x: 350, endPoint y: 187, distance: 103.3
paste input "Cogwork Cor"
type input "Cogwork Core"
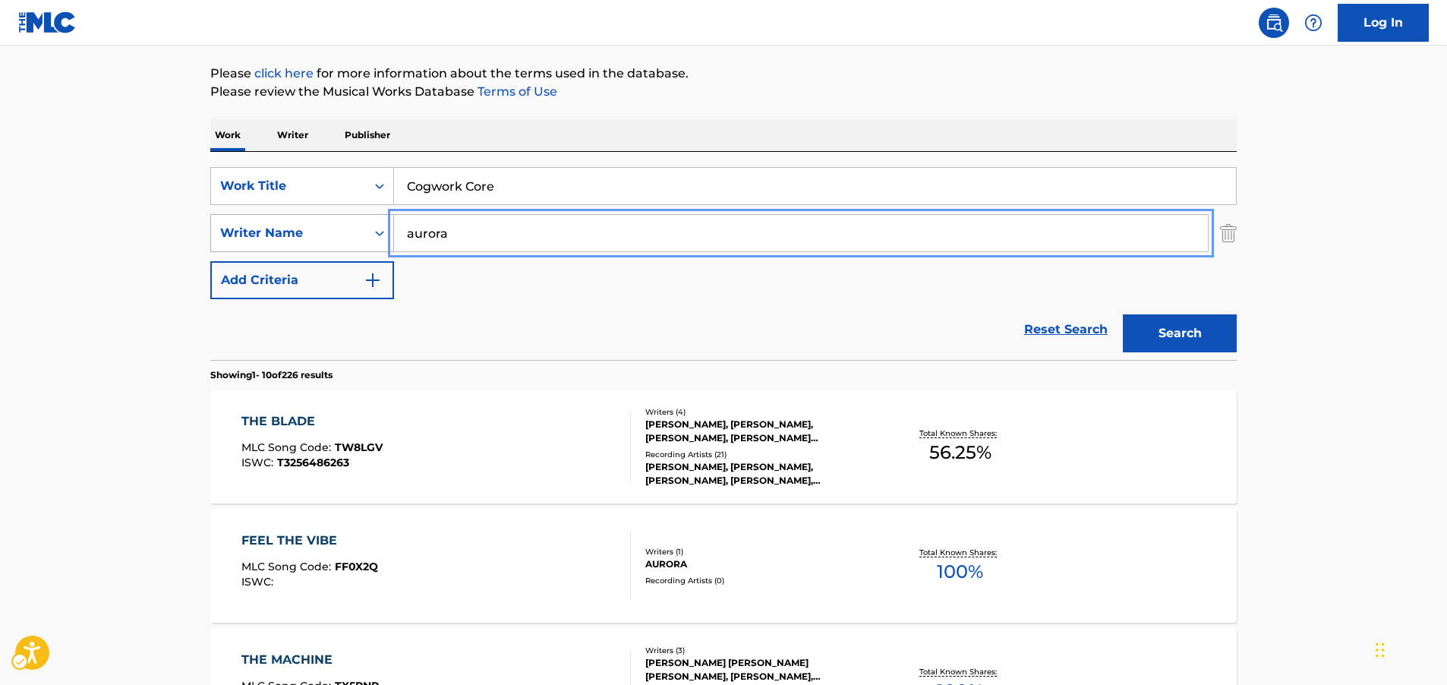
drag, startPoint x: 319, startPoint y: 236, endPoint x: 375, endPoint y: 238, distance: 56.2
paste input "[PERSON_NAME]"
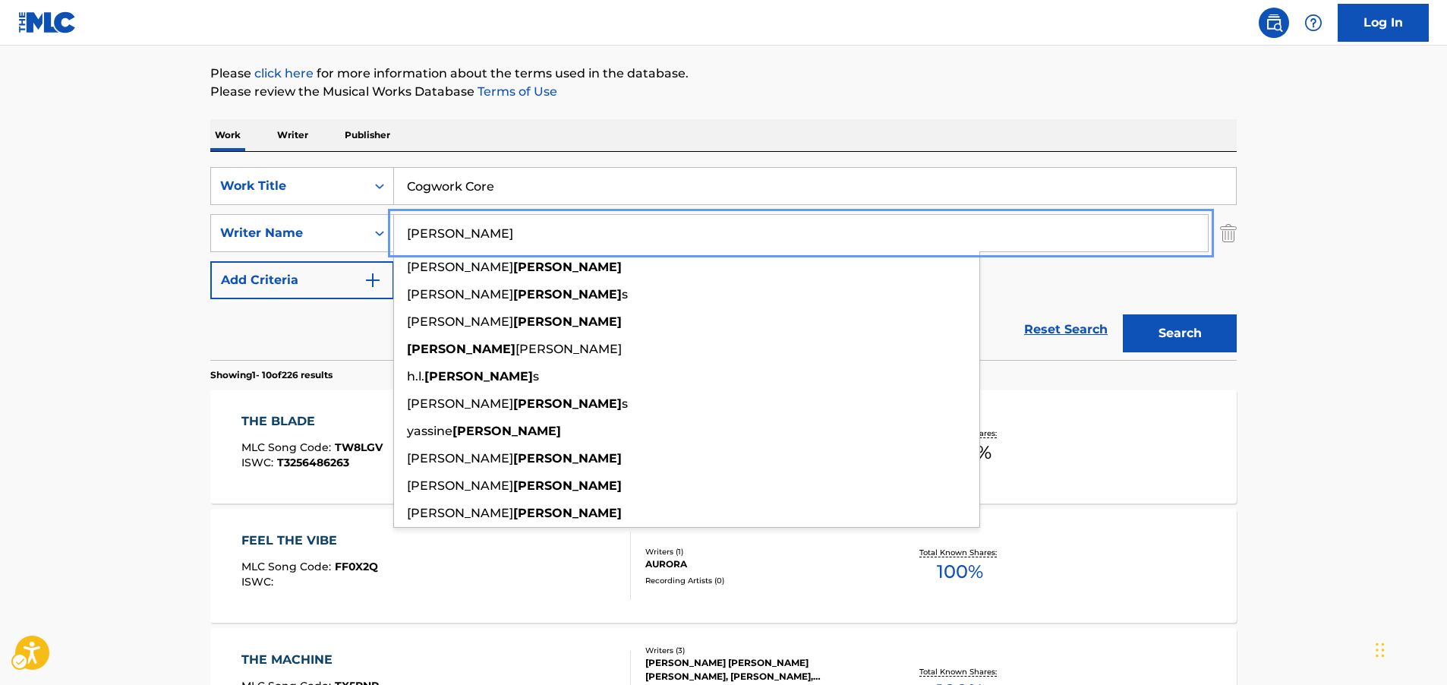
type input "[PERSON_NAME]"
click at [1171, 330] on button "Search" at bounding box center [1180, 333] width 114 height 38
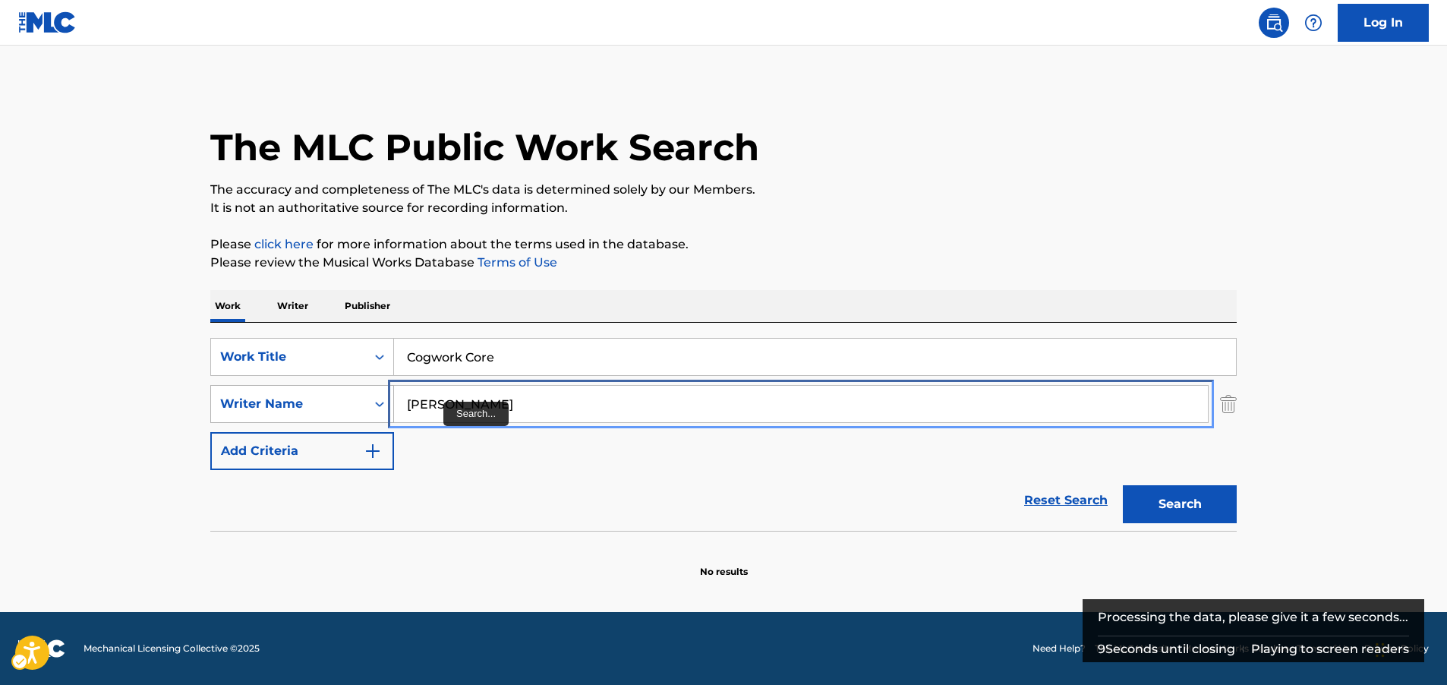
drag, startPoint x: 544, startPoint y: 403, endPoint x: 216, endPoint y: 408, distance: 328.8
click at [216, 408] on div "SearchWithCriteria7a58bbc2-6f2f-49c6-8fef-221bc93972a7 Writer Name [PERSON_NAME]" at bounding box center [723, 404] width 1027 height 38
click at [1126, 485] on button "Search" at bounding box center [1183, 504] width 114 height 38
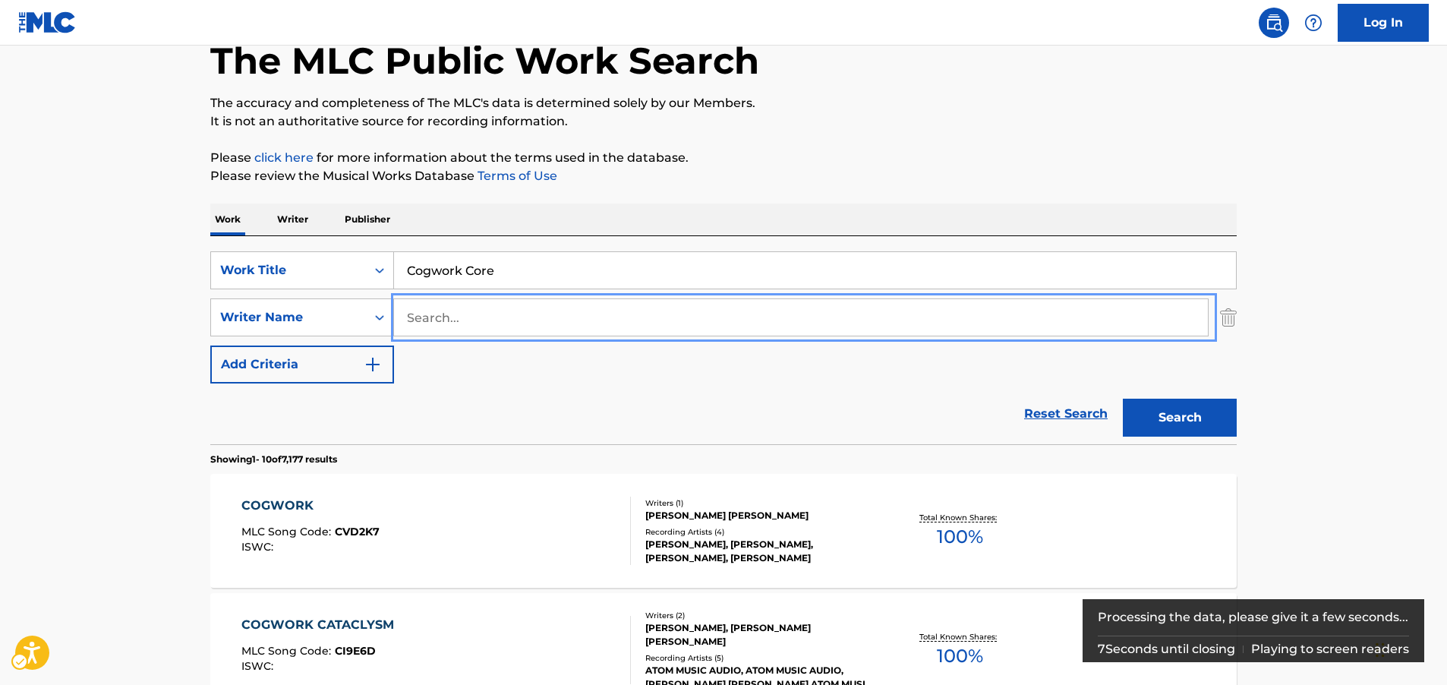
scroll to position [152, 0]
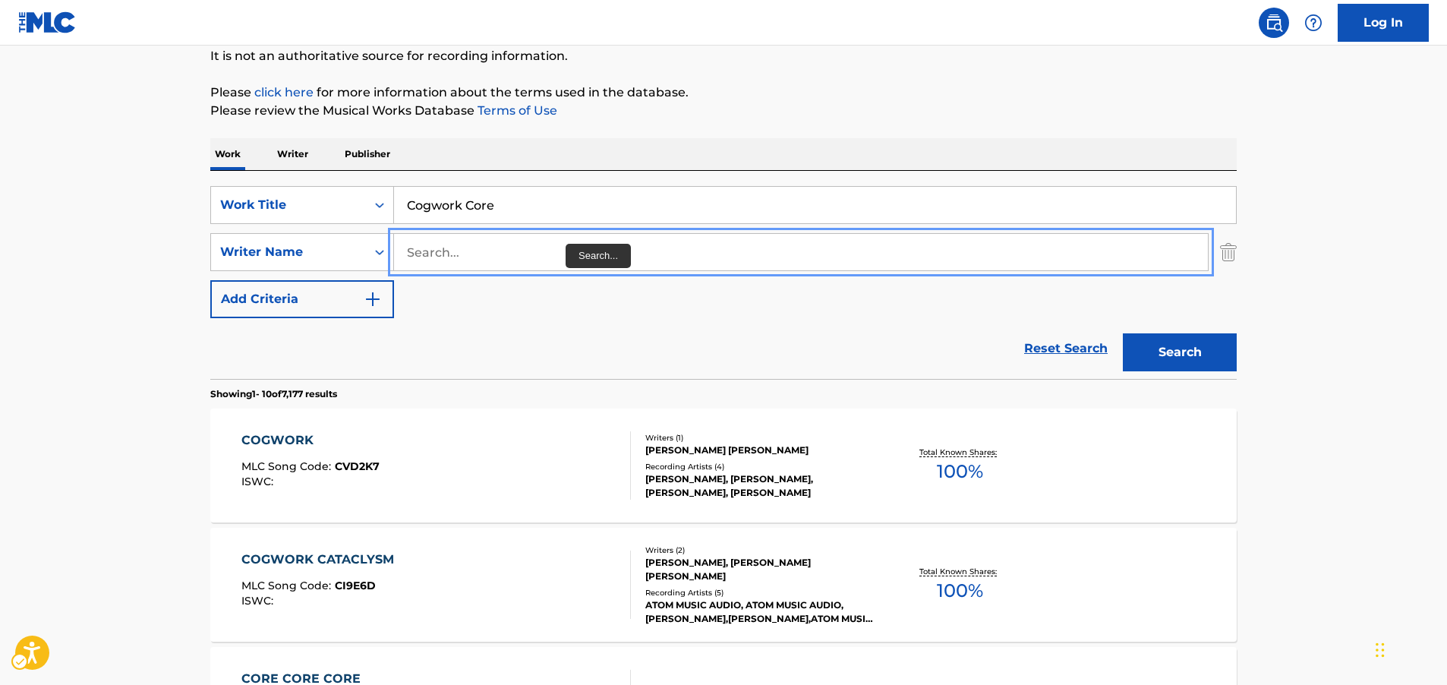
paste input "[PERSON_NAME]"
type input "[PERSON_NAME]"
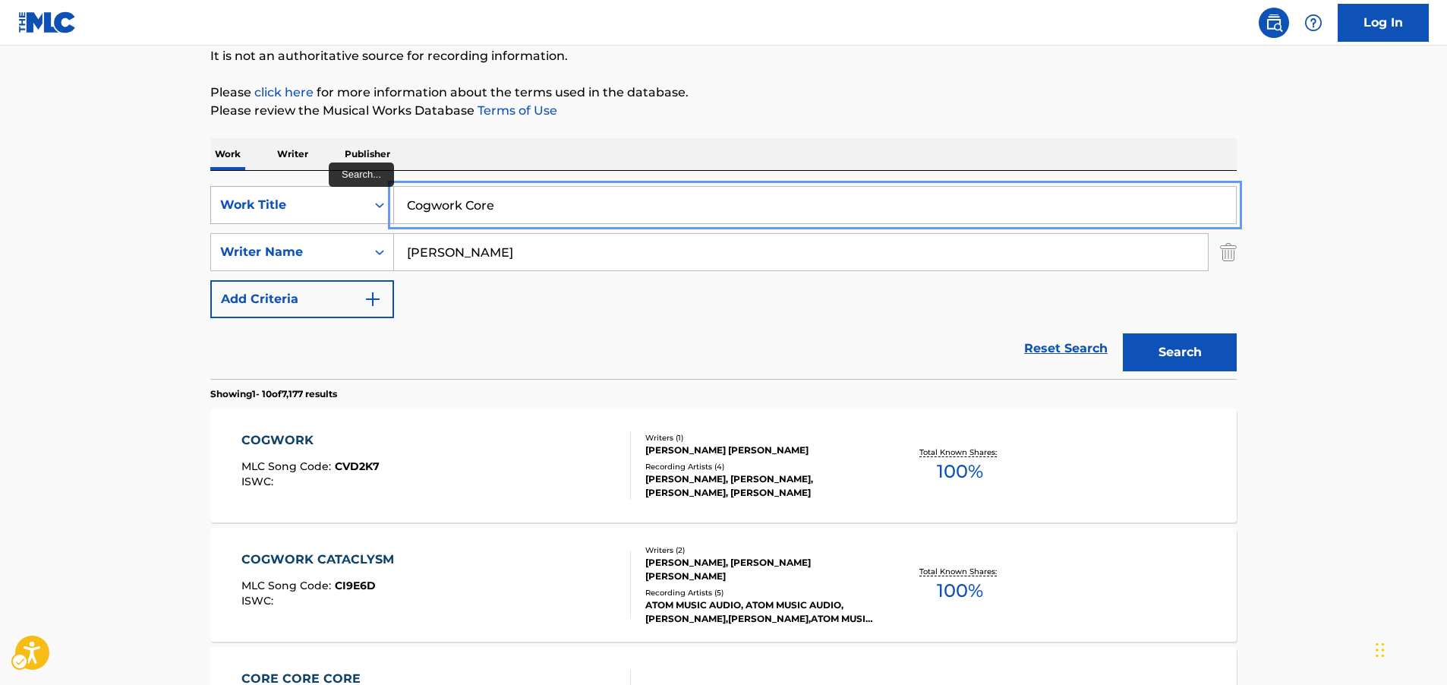
drag, startPoint x: 509, startPoint y: 205, endPoint x: 330, endPoint y: 205, distance: 179.2
click at [330, 205] on div "SearchWithCriteria7843df6d-627c-4494-9c13-409d71c82188 Work Title Cogwork Core" at bounding box center [723, 205] width 1027 height 38
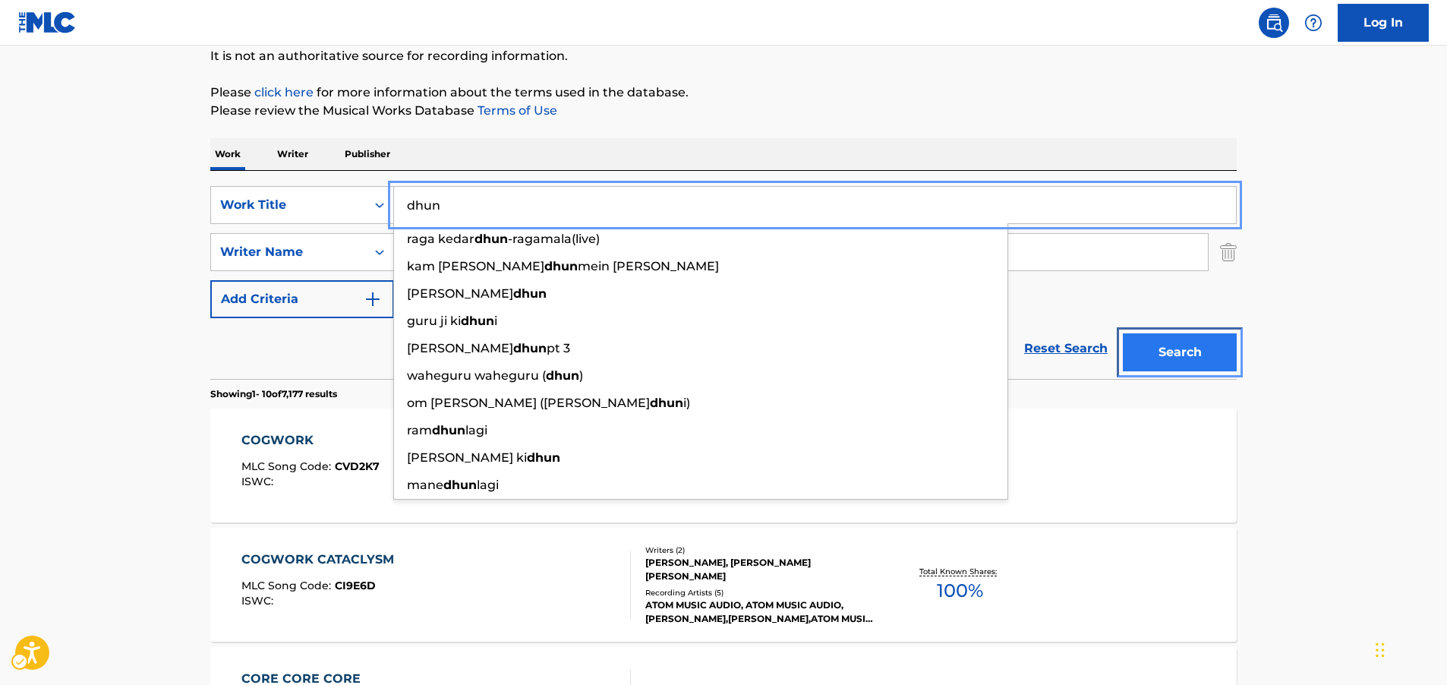
click at [1193, 360] on button "Search" at bounding box center [1180, 352] width 114 height 38
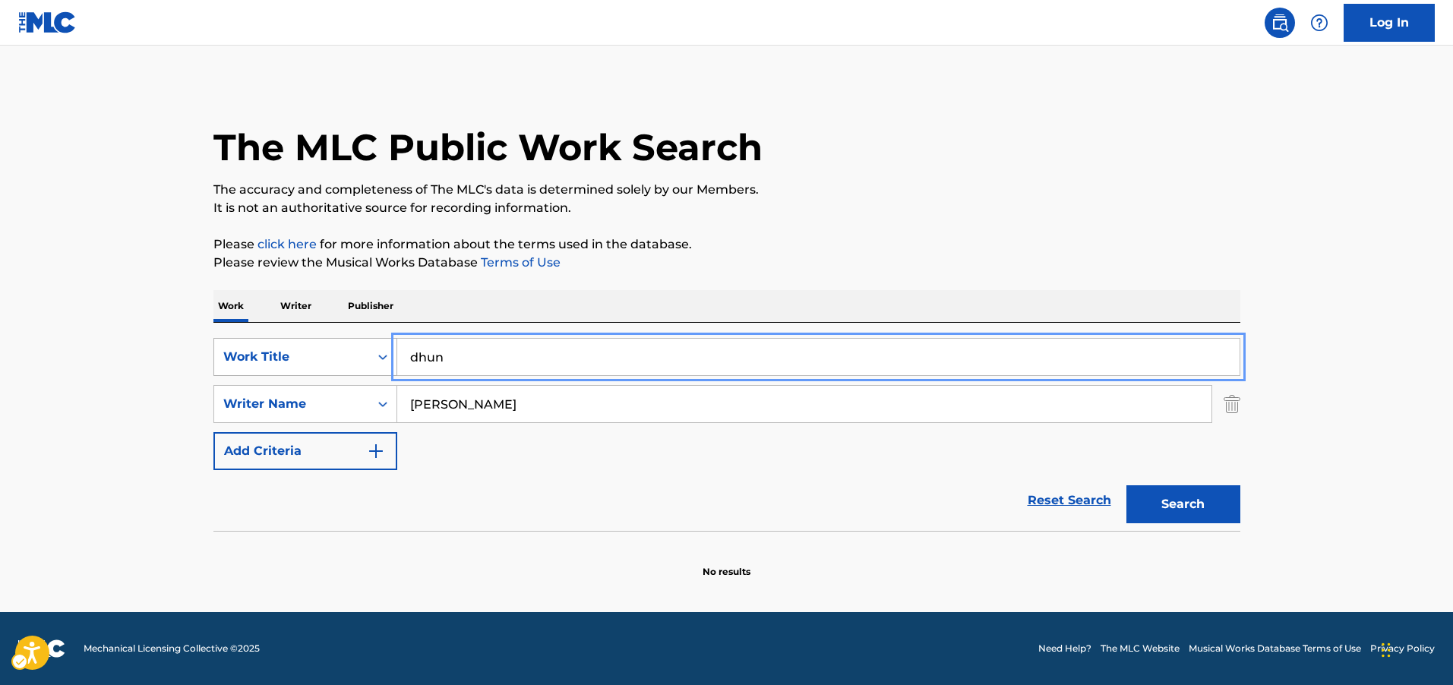
drag, startPoint x: 459, startPoint y: 366, endPoint x: 259, endPoint y: 358, distance: 200.6
click at [265, 359] on div "SearchWithCriteria7843df6d-627c-4494-9c13-409d71c82188 Work Title dhun" at bounding box center [726, 357] width 1027 height 38
paste input "FPS"
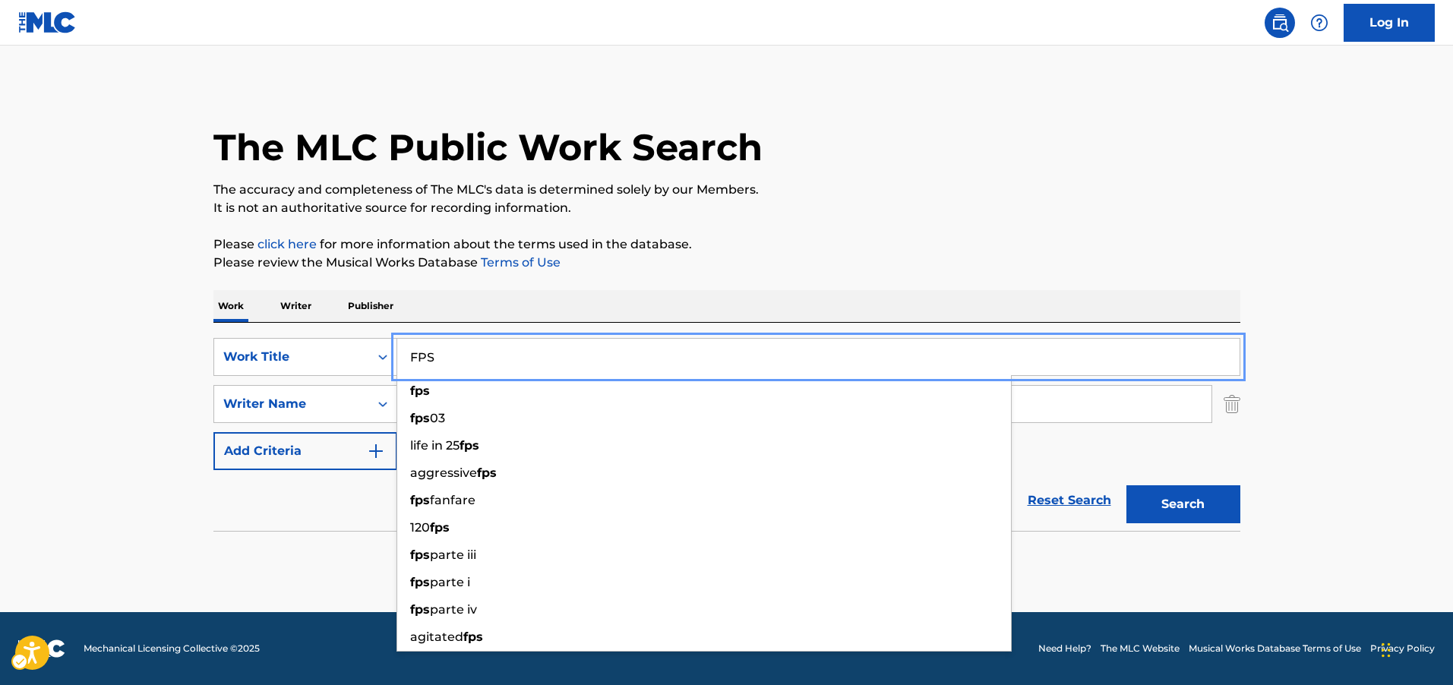
type input "FPS"
drag, startPoint x: 65, startPoint y: 318, endPoint x: 73, endPoint y: 320, distance: 7.9
click at [65, 318] on main "The MLC Public Work Search The accuracy and completeness of The MLC's data is d…" at bounding box center [726, 329] width 1453 height 566
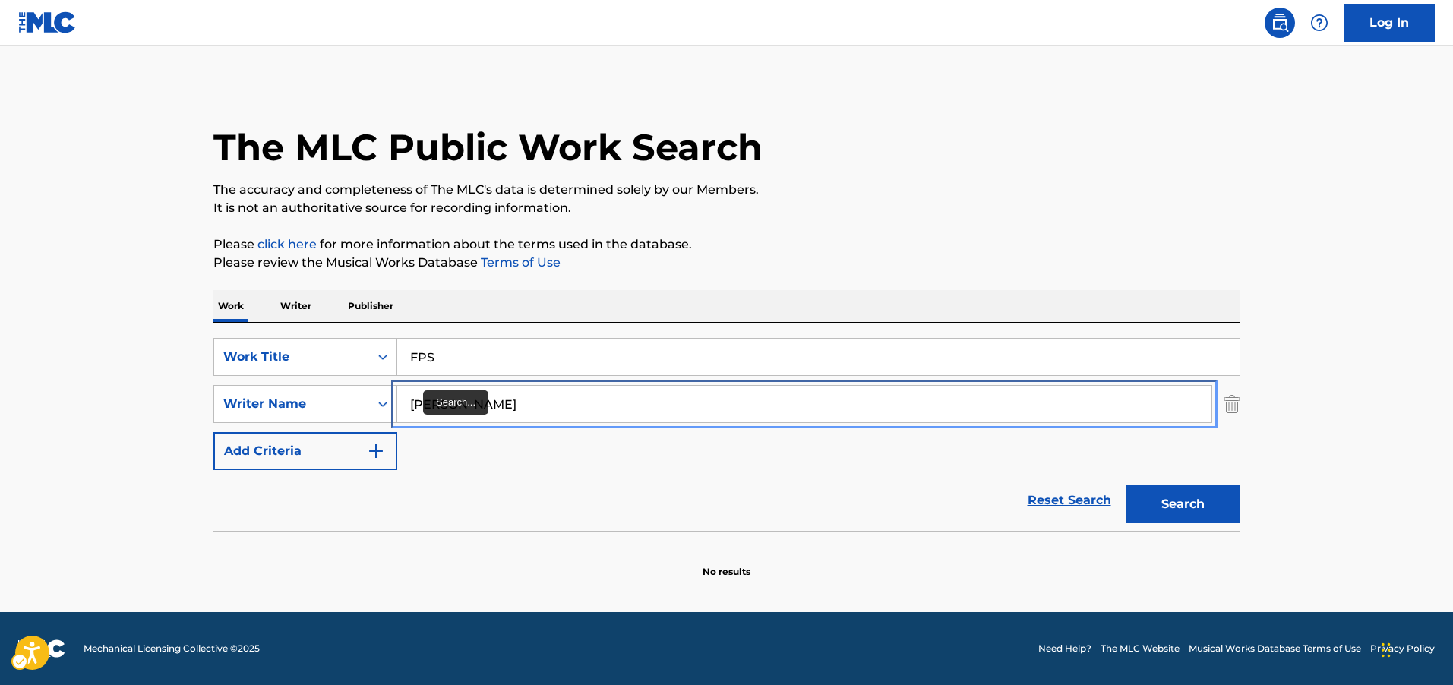
drag, startPoint x: 557, startPoint y: 406, endPoint x: 173, endPoint y: 379, distance: 385.2
click at [173, 383] on main "The MLC Public Work Search The accuracy and completeness of The MLC's data is d…" at bounding box center [726, 329] width 1453 height 566
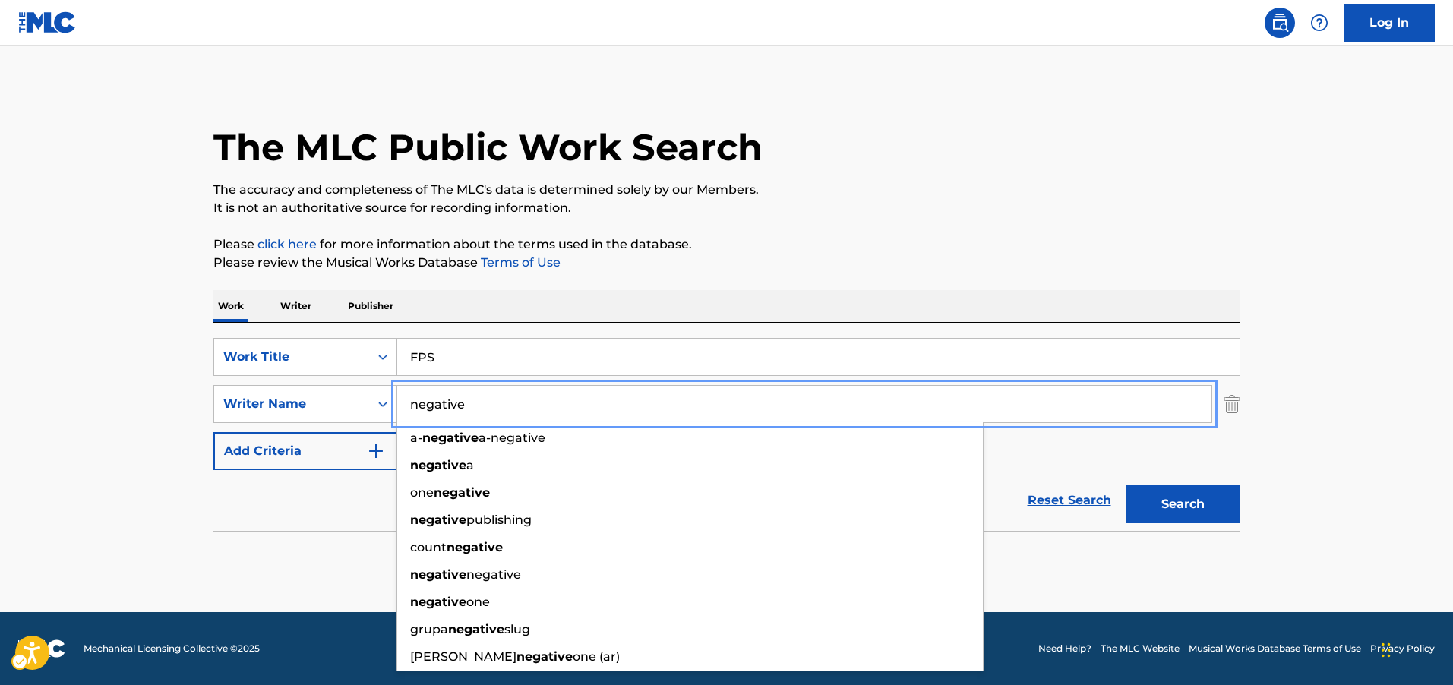
type input "negative"
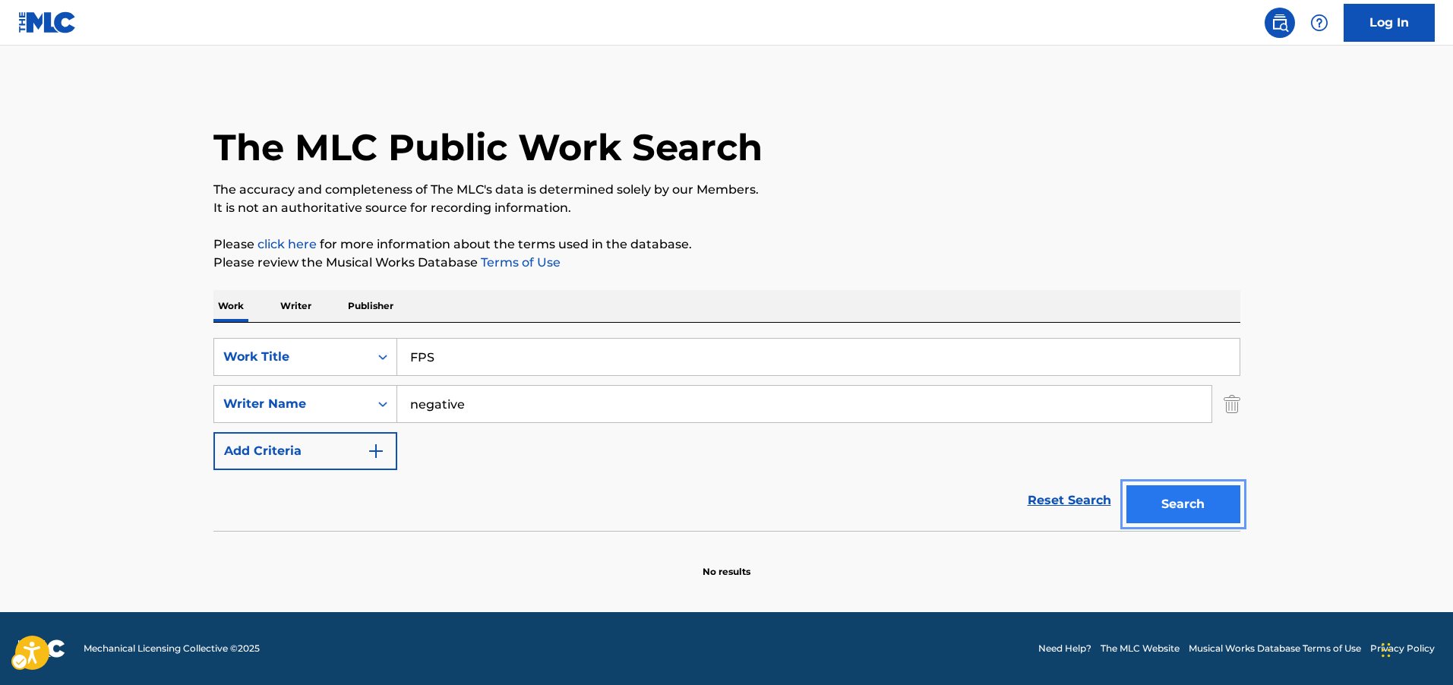
click at [1156, 506] on button "Search" at bounding box center [1183, 504] width 114 height 38
